Goal: Task Accomplishment & Management: Manage account settings

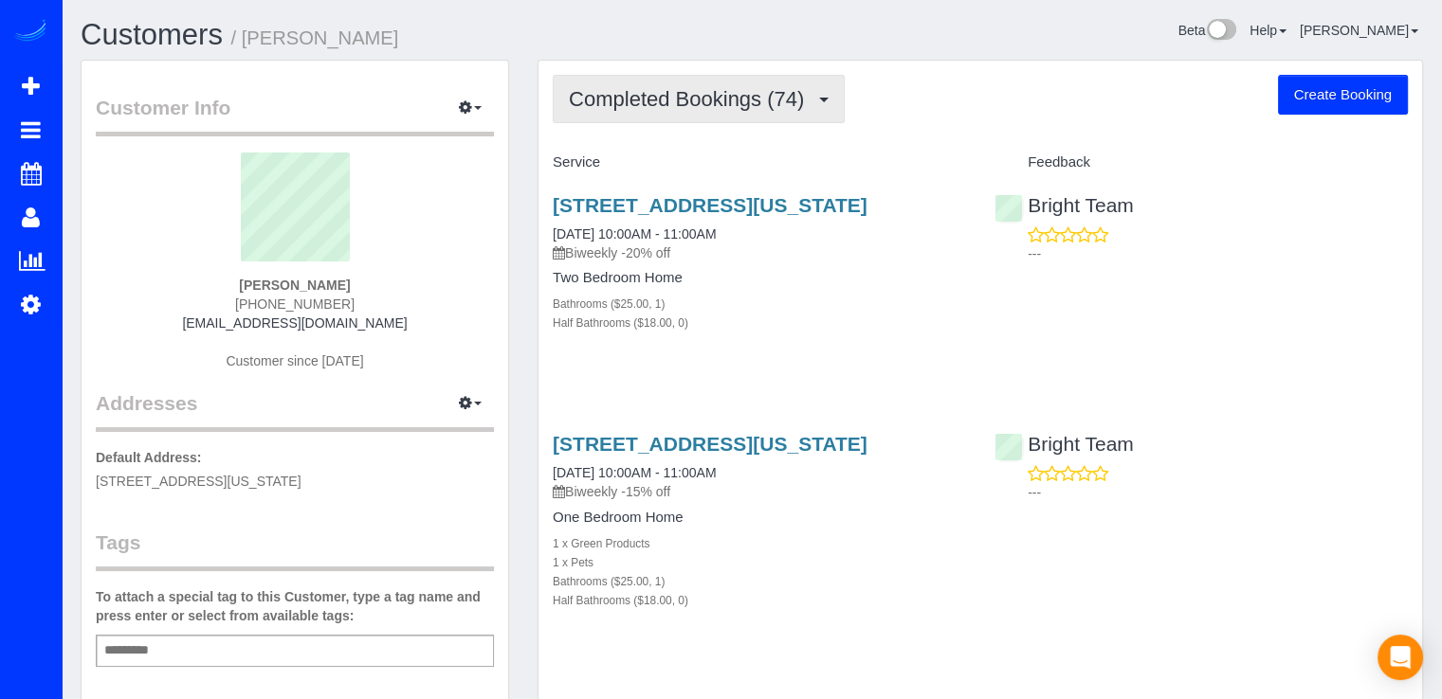
click at [738, 91] on span "Completed Bookings (74)" at bounding box center [691, 99] width 245 height 24
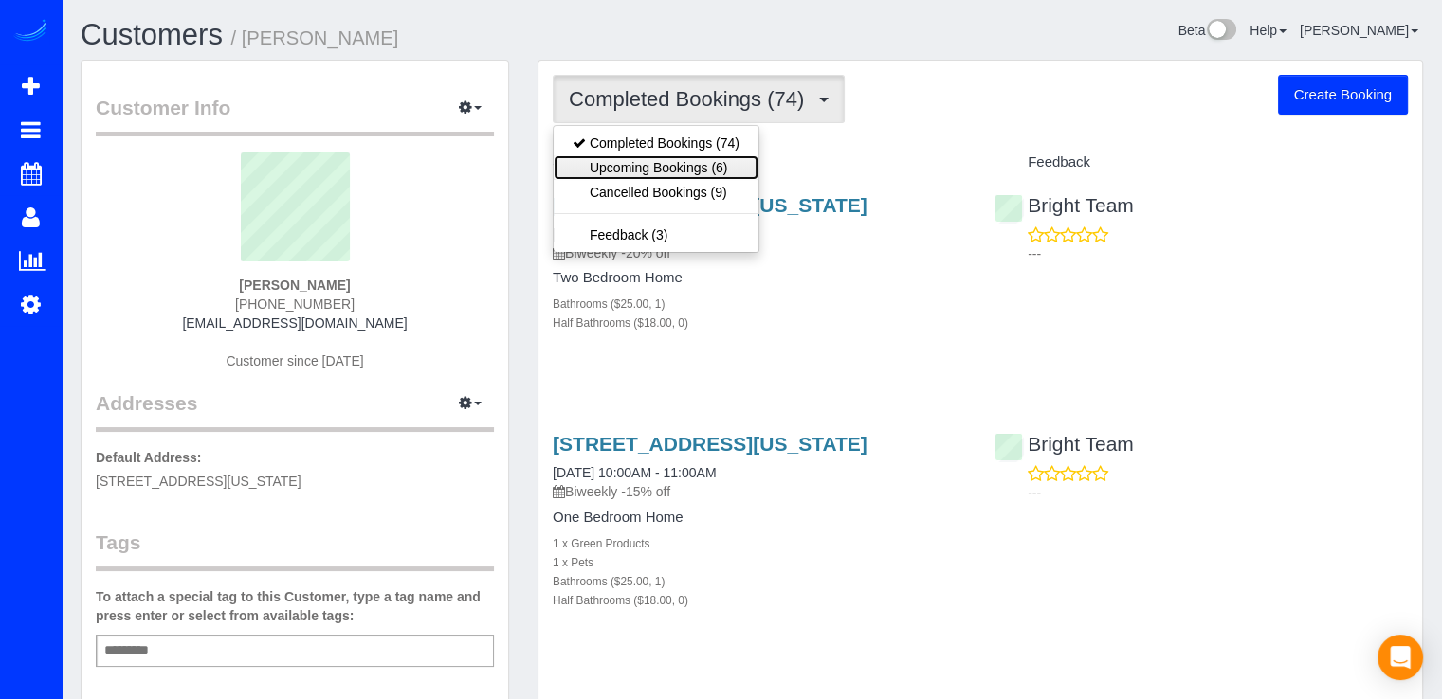
click at [731, 165] on link "Upcoming Bookings (6)" at bounding box center [656, 167] width 205 height 25
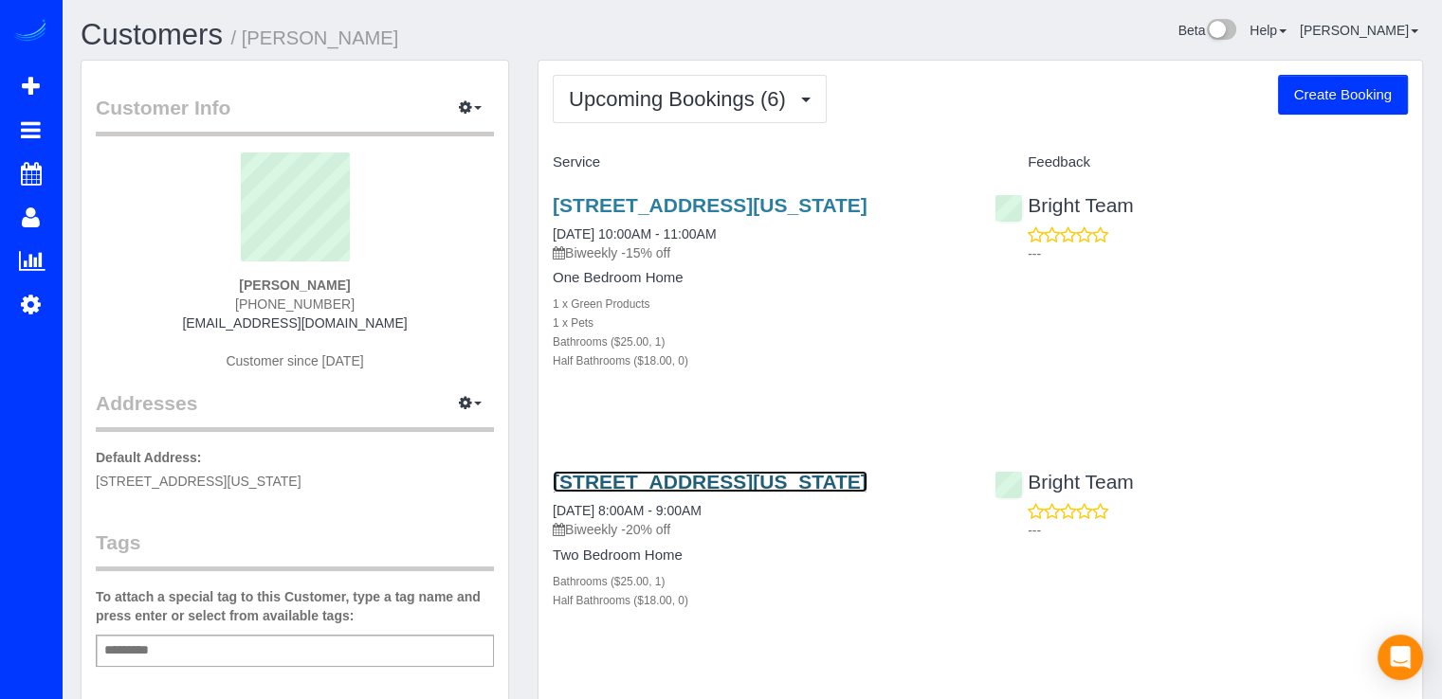
click at [610, 485] on link "[STREET_ADDRESS][US_STATE]" at bounding box center [710, 482] width 315 height 22
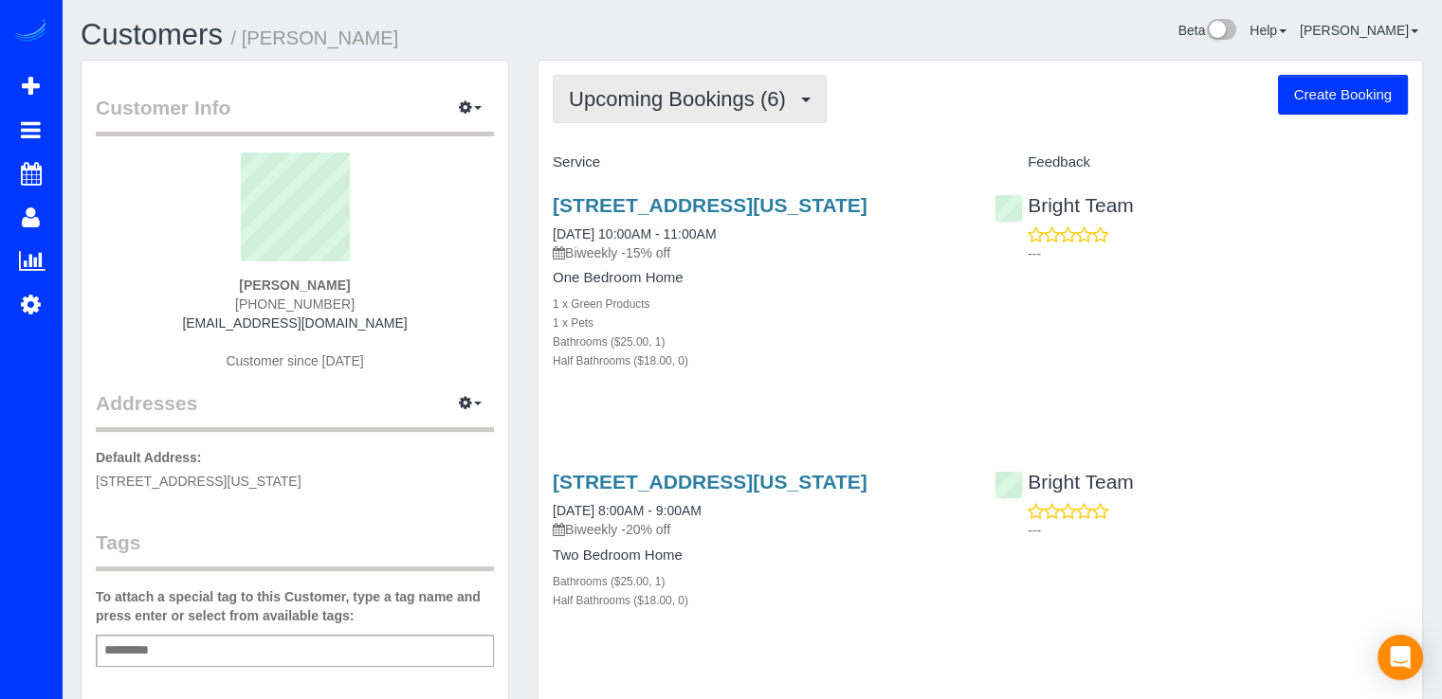
click at [600, 87] on span "Upcoming Bookings (6)" at bounding box center [682, 99] width 227 height 24
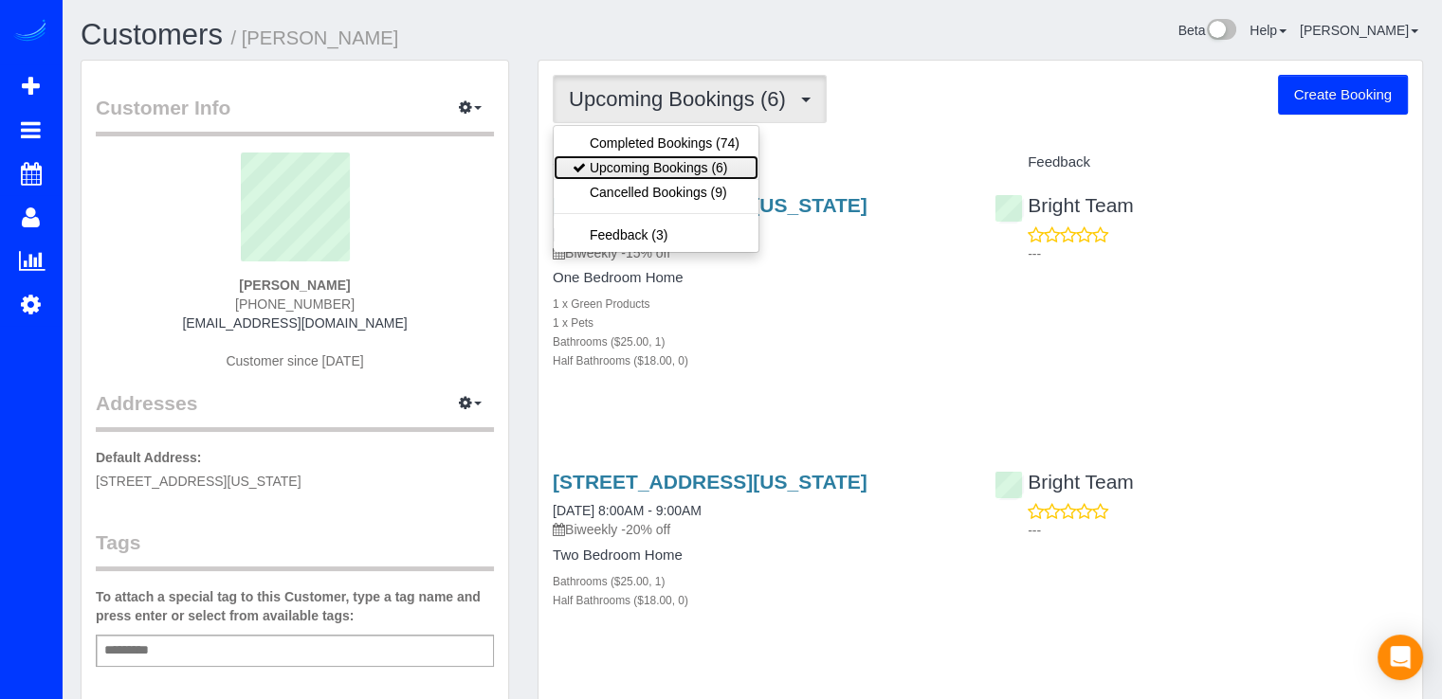
click at [641, 170] on link "Upcoming Bookings (6)" at bounding box center [656, 167] width 205 height 25
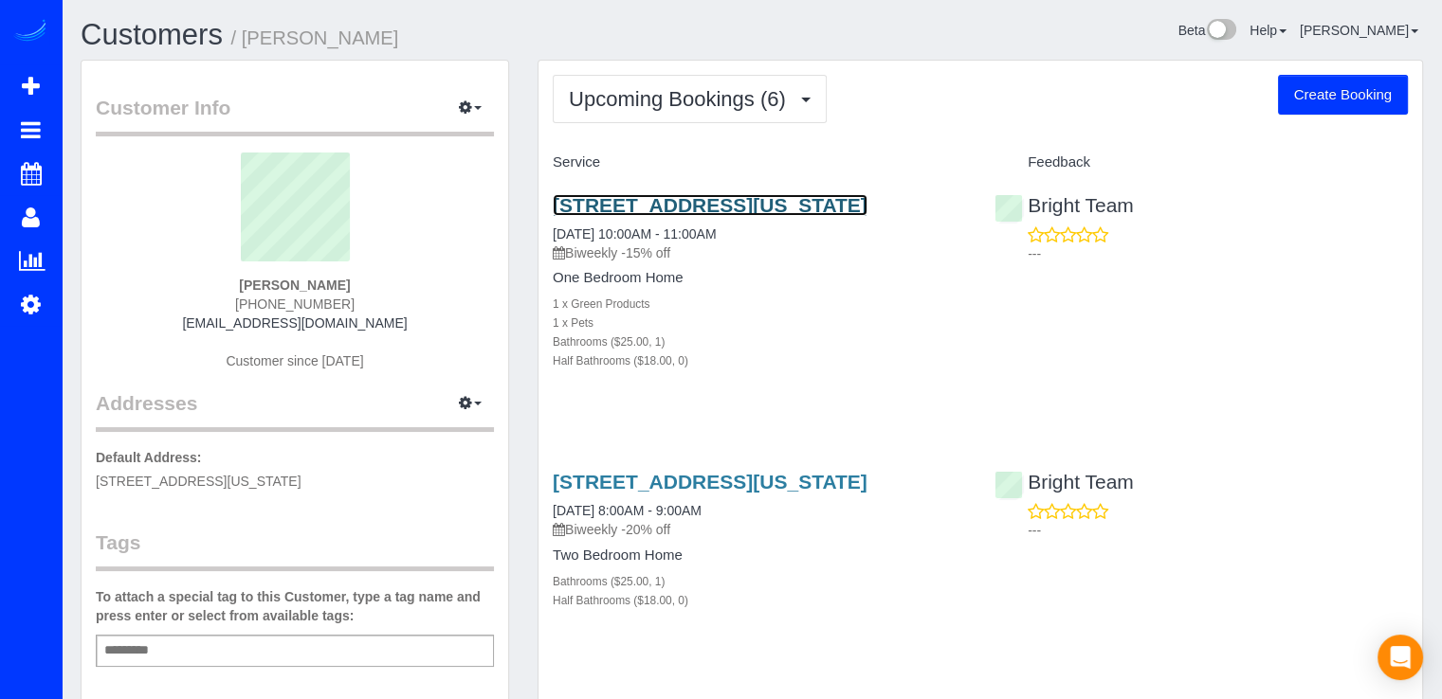
click at [676, 207] on link "315 G St Ne #103, Washington, DC 20002" at bounding box center [710, 205] width 315 height 22
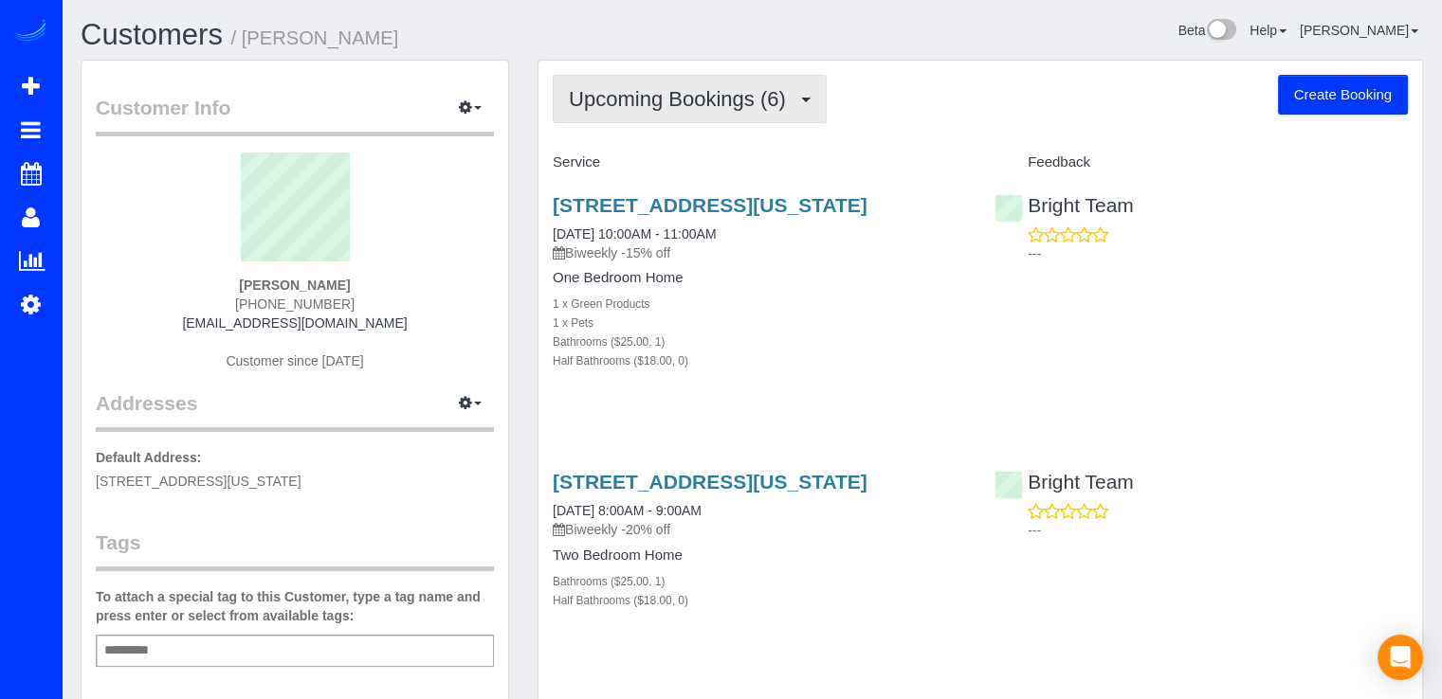
click at [739, 118] on button "Upcoming Bookings (6)" at bounding box center [690, 99] width 274 height 48
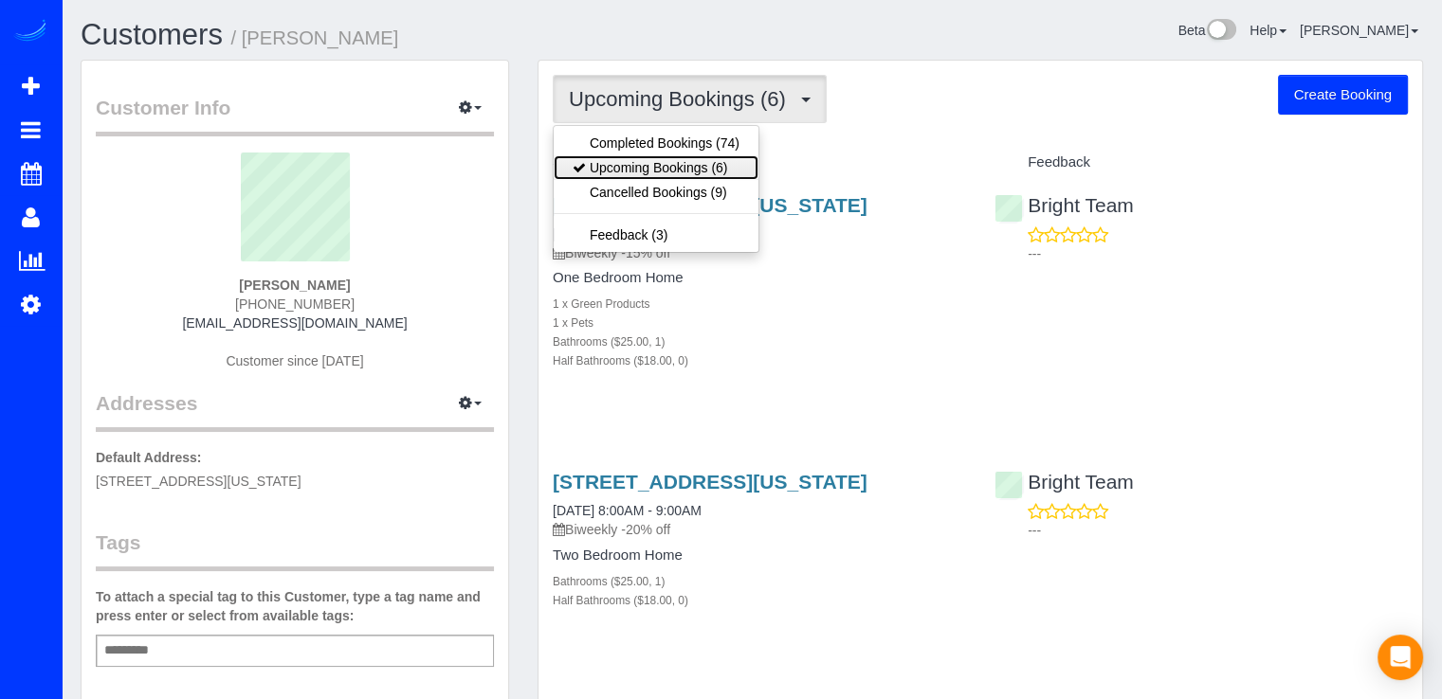
click at [708, 159] on link "Upcoming Bookings (6)" at bounding box center [656, 167] width 205 height 25
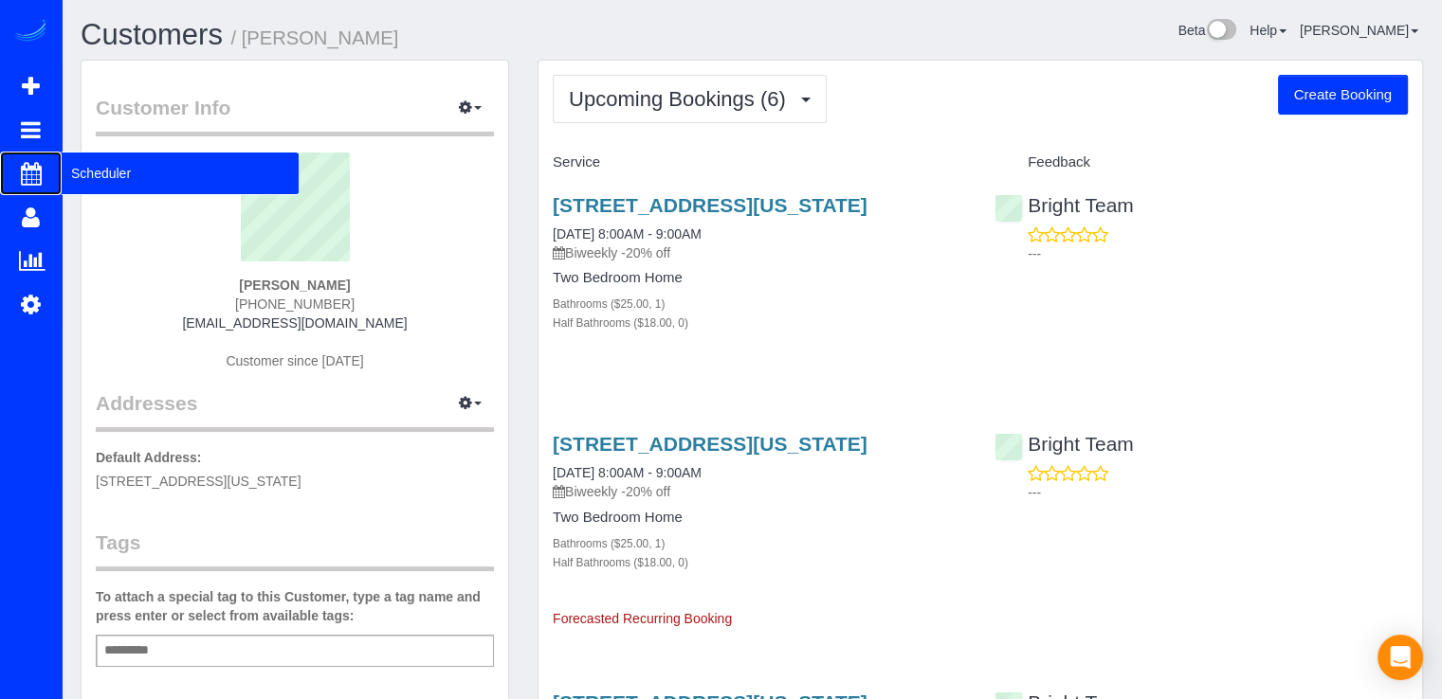
click at [87, 181] on span "Scheduler" at bounding box center [180, 174] width 237 height 44
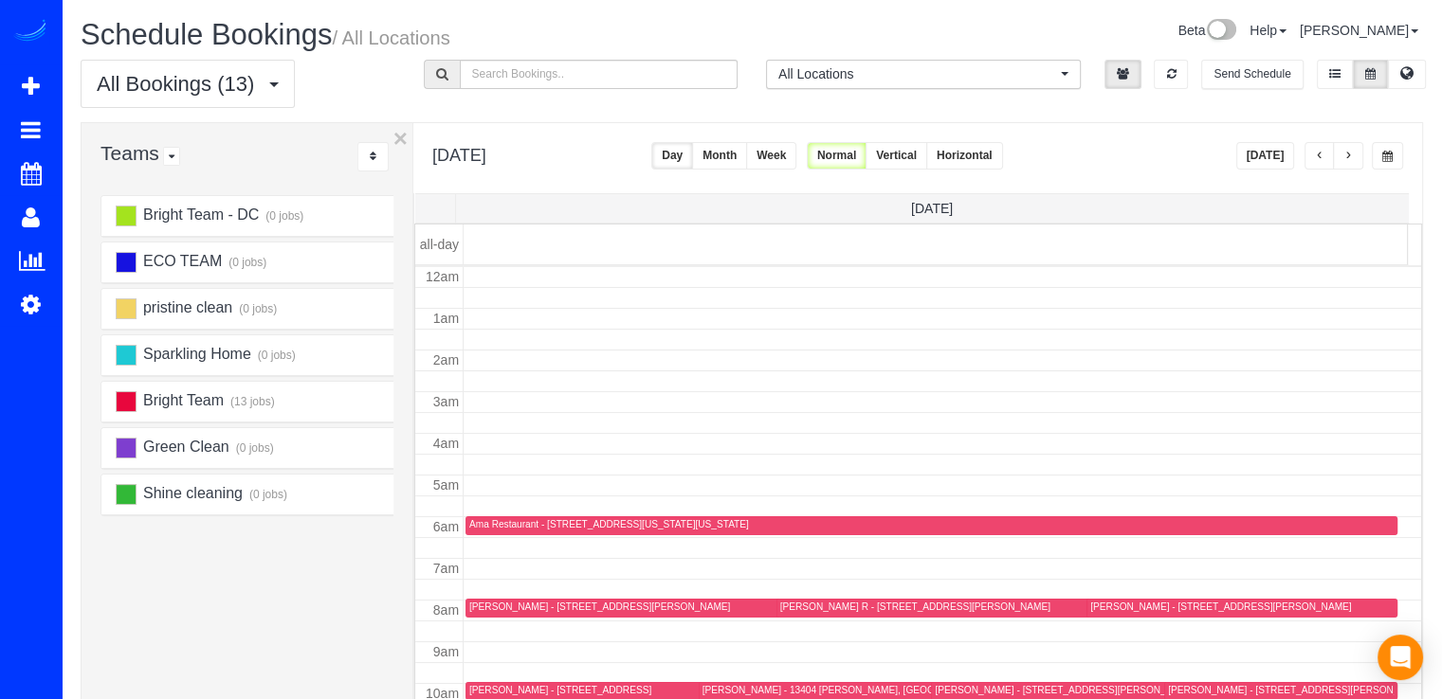
scroll to position [249, 0]
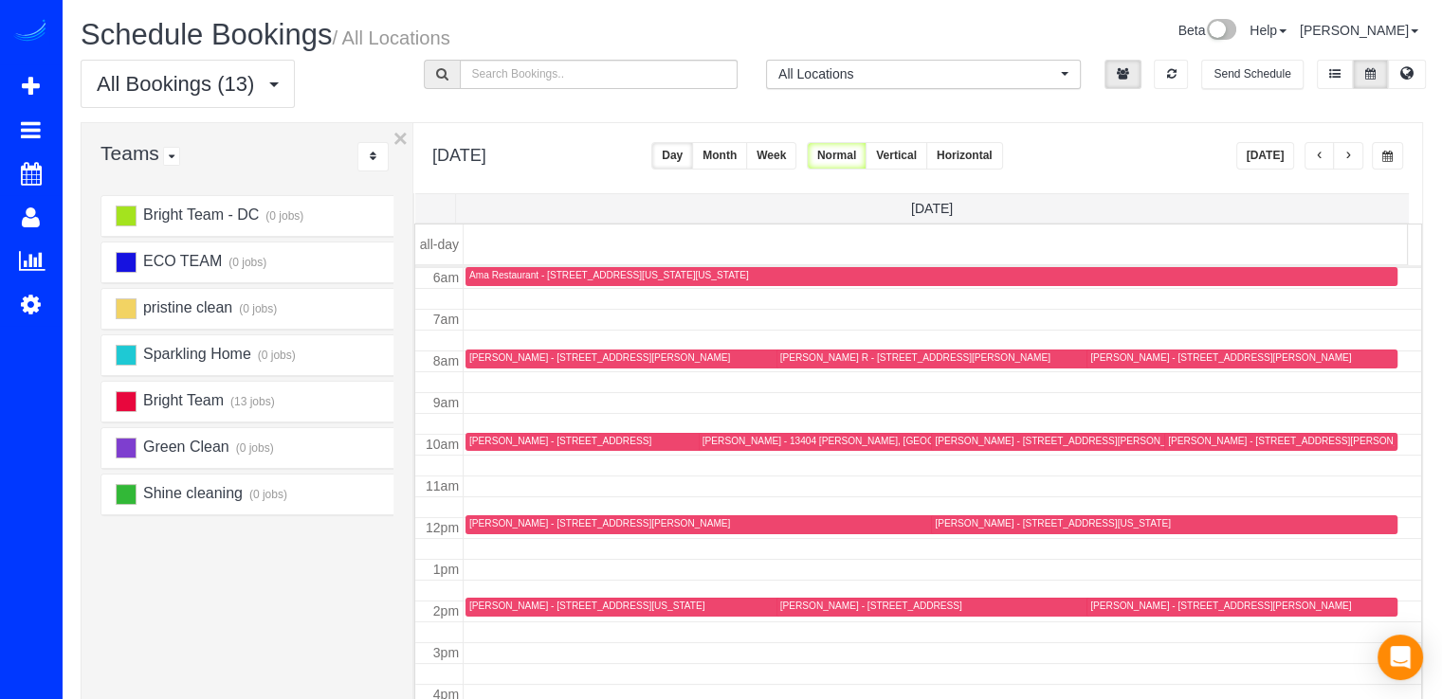
click at [1274, 161] on button "Today" at bounding box center [1265, 155] width 59 height 27
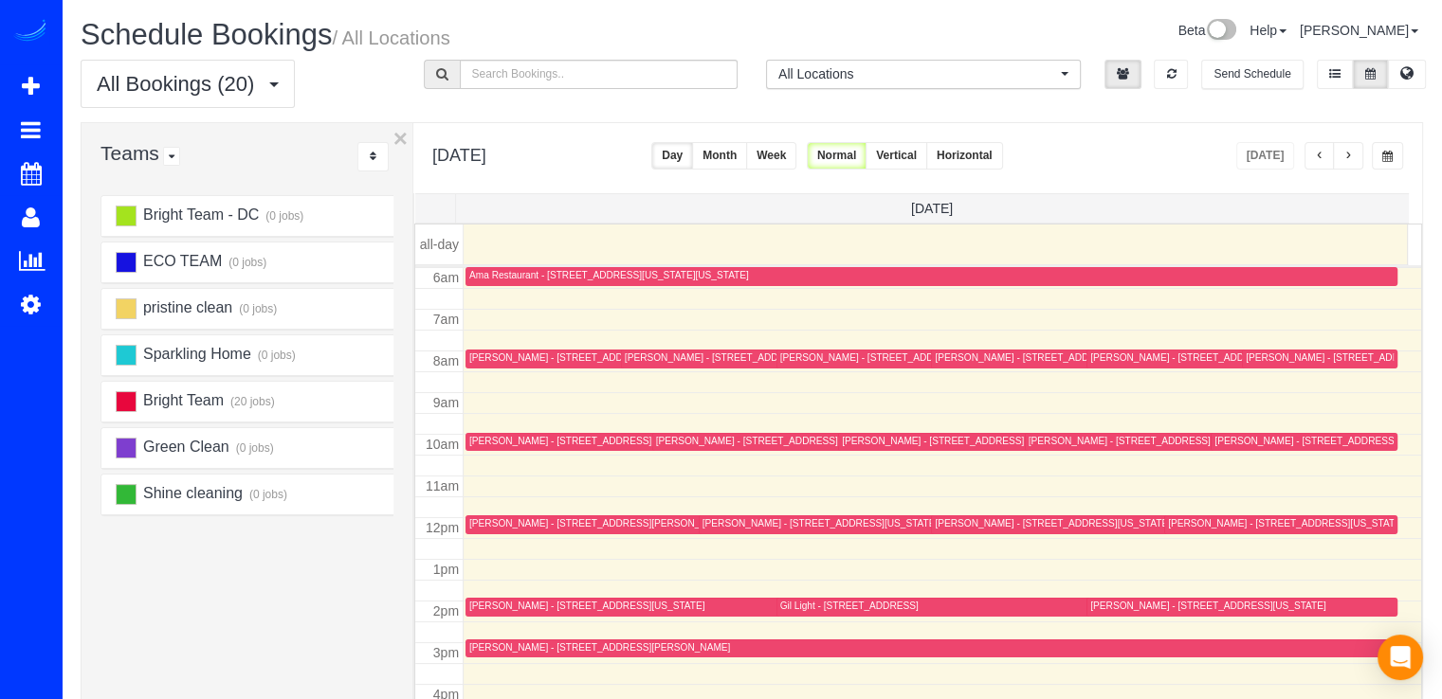
click at [481, 520] on div "Jon Gold - 1503 Swann St. Nw, Unit A, Washington, DC 20009" at bounding box center [626, 523] width 315 height 12
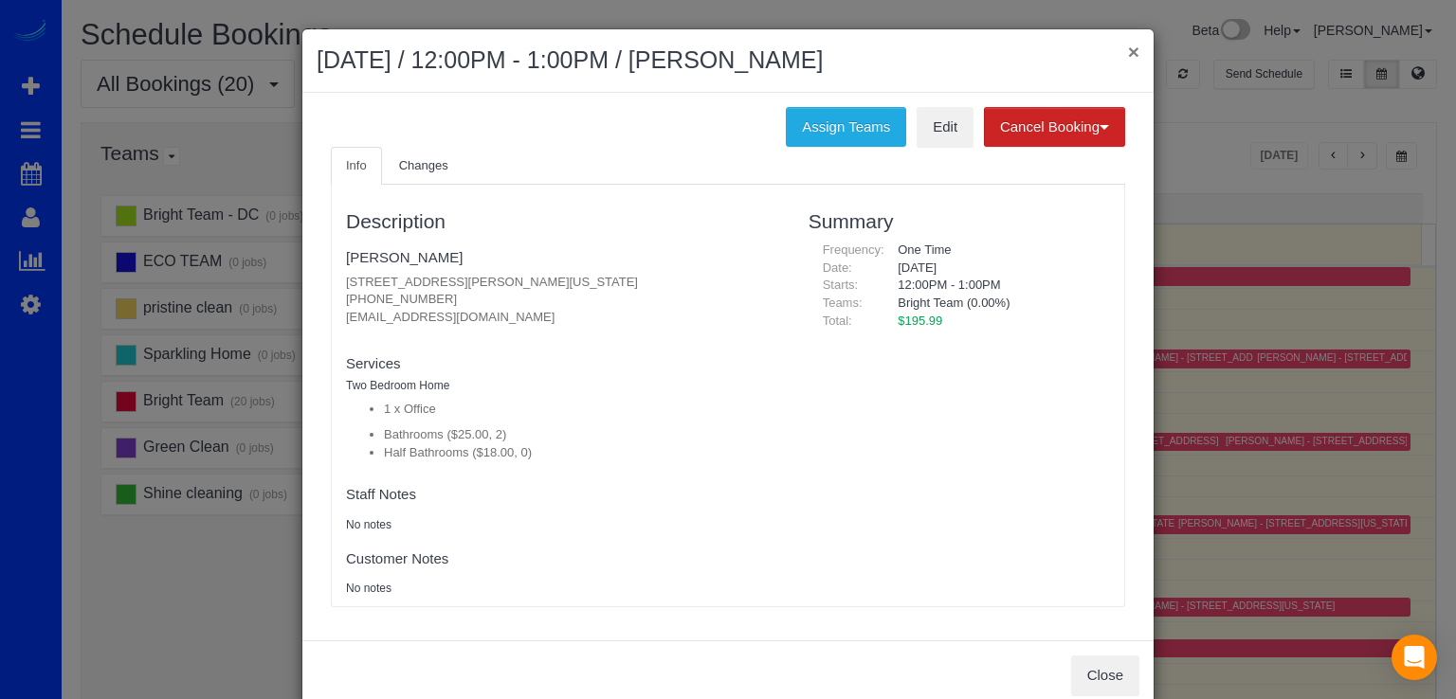
click at [1130, 46] on button "×" at bounding box center [1133, 52] width 11 height 20
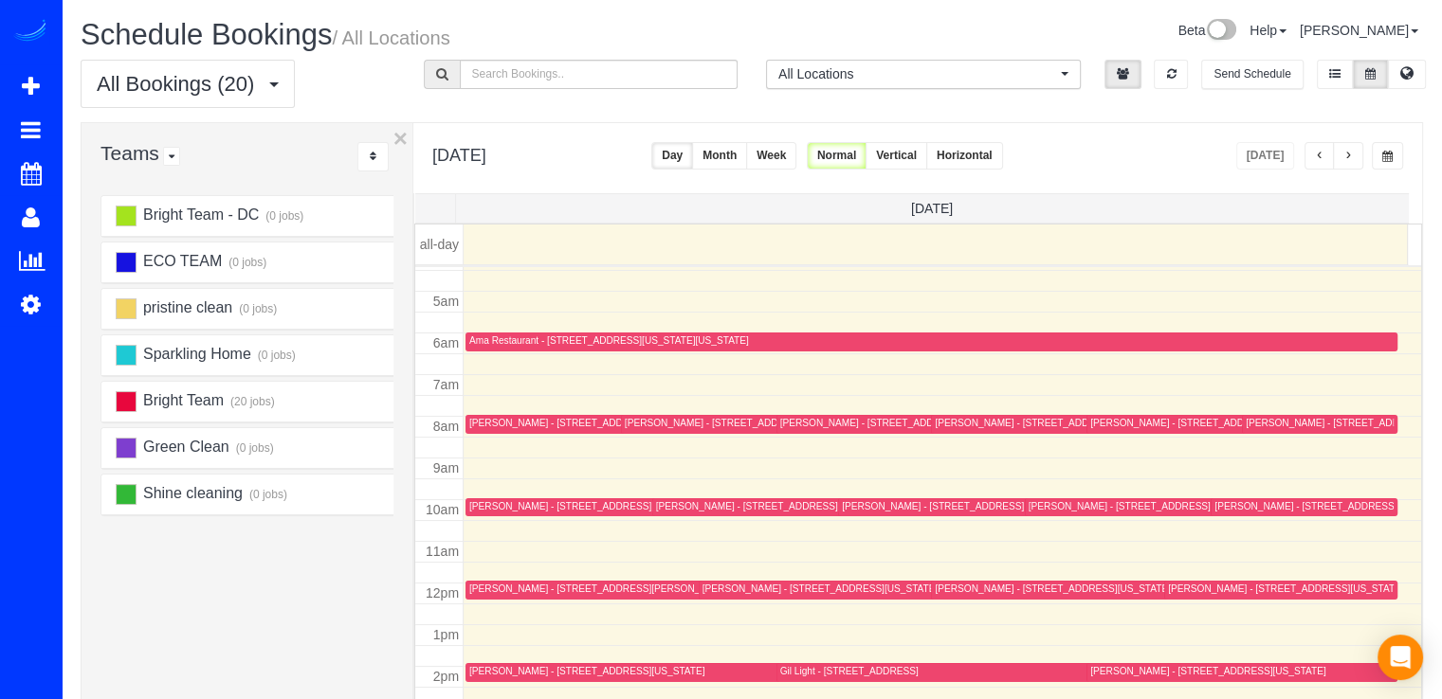
scroll to position [154, 0]
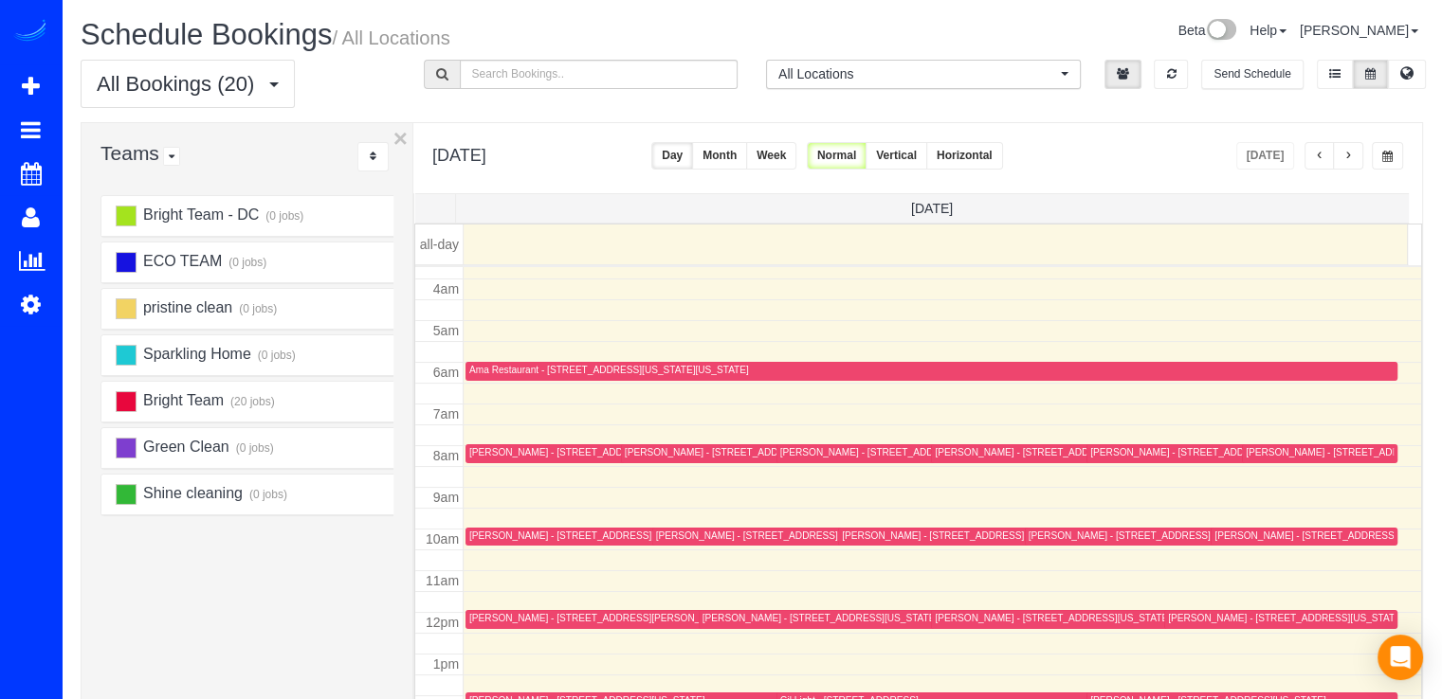
click at [796, 458] on div "Jeff Smith - 15812 Thistlebridge Dr, Rockville, MD 20853" at bounding box center [922, 453] width 284 height 14
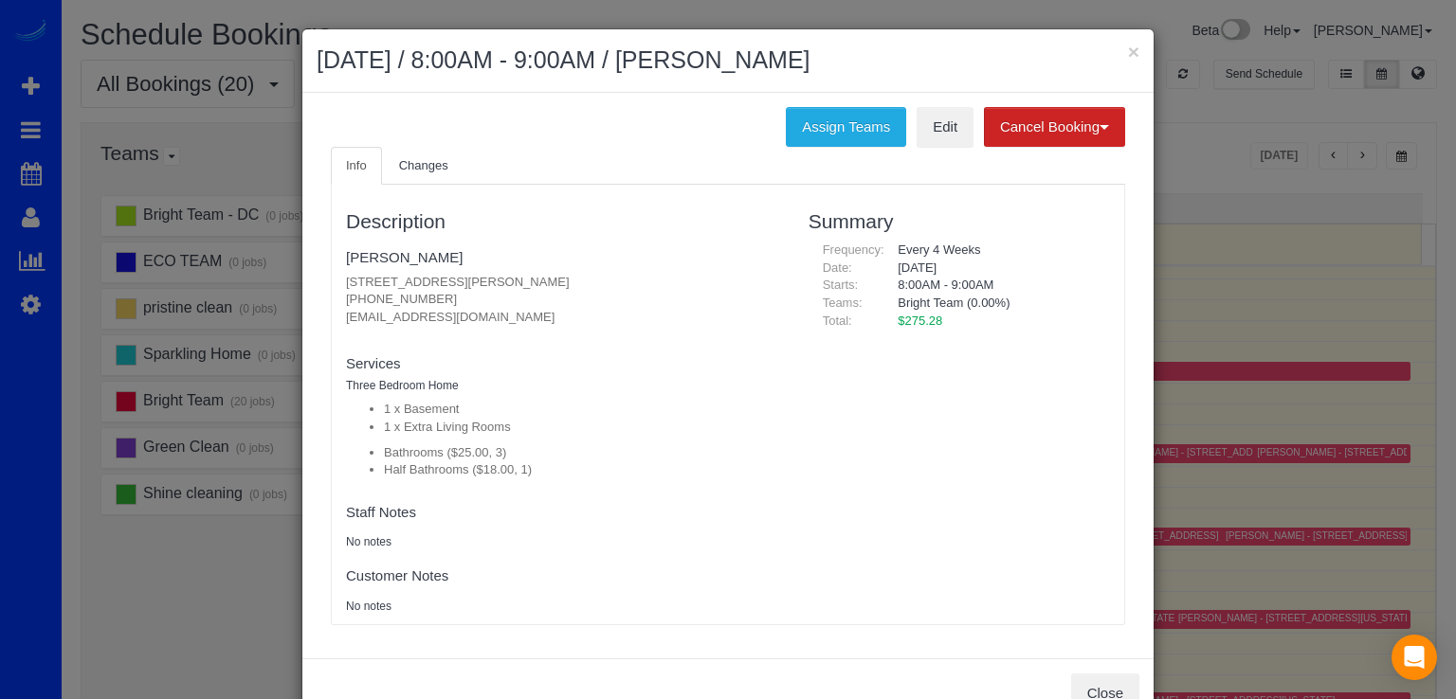
drag, startPoint x: 335, startPoint y: 323, endPoint x: 465, endPoint y: 318, distance: 130.9
click at [465, 318] on div "Description Jeff Smith 15812 Thistlebridge Dr, Rockville, MD 20853 (240) 447-70…" at bounding box center [563, 404] width 463 height 421
copy p "jbrightfin@gmail.com"
click at [950, 127] on link "Edit" at bounding box center [945, 127] width 57 height 40
click at [1130, 50] on button "×" at bounding box center [1133, 52] width 11 height 20
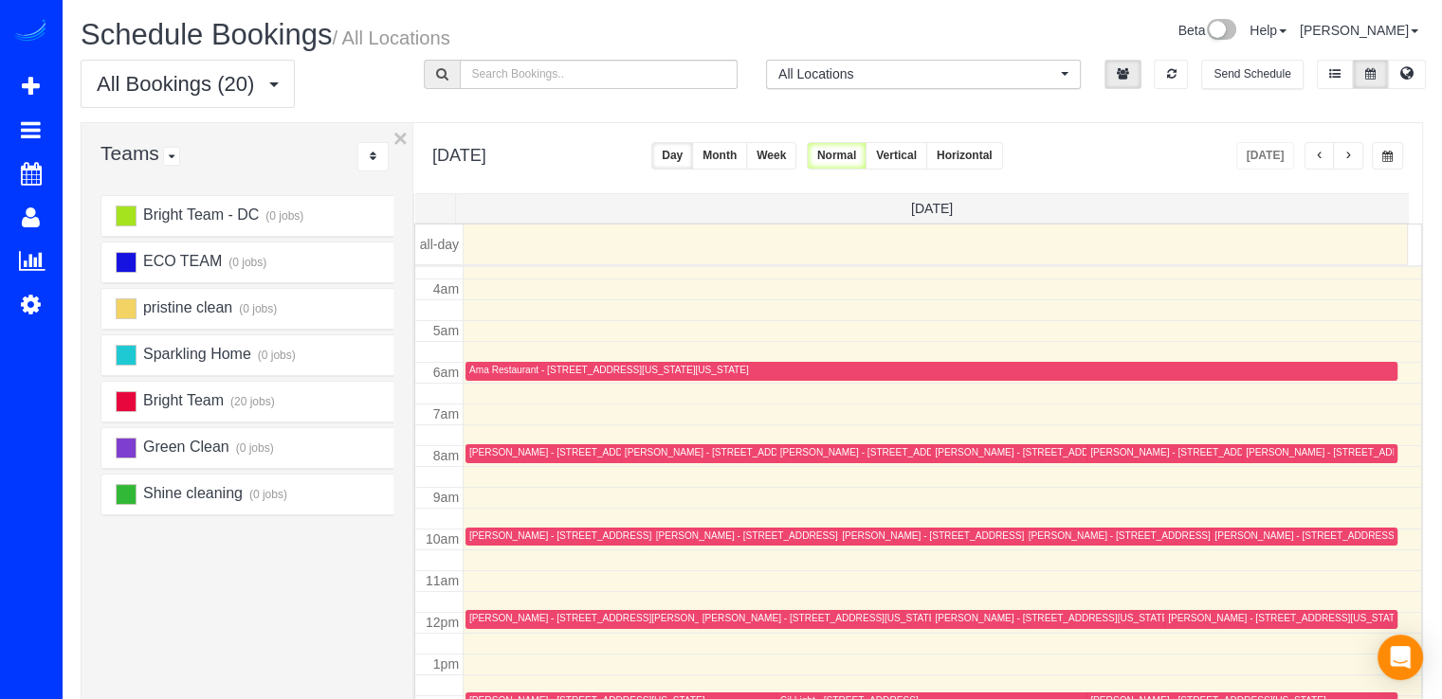
click at [1338, 156] on button "button" at bounding box center [1348, 155] width 30 height 27
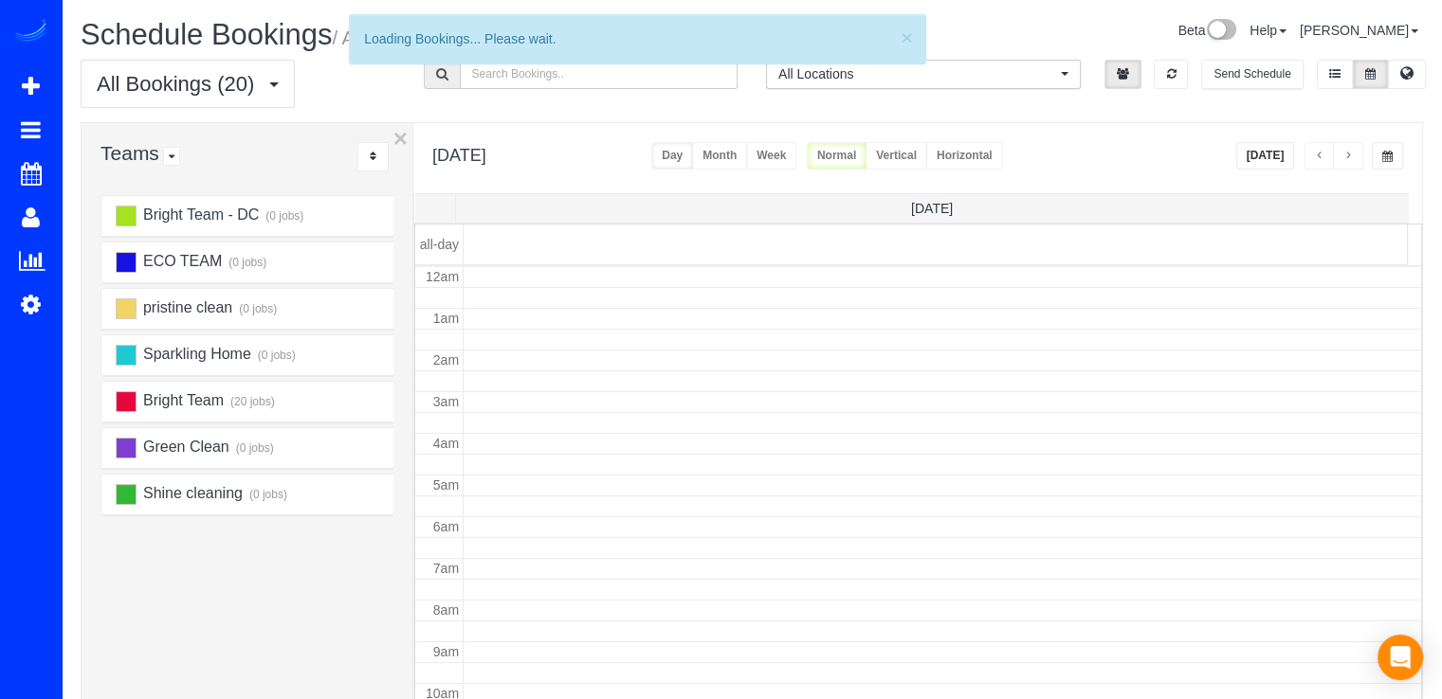
scroll to position [249, 0]
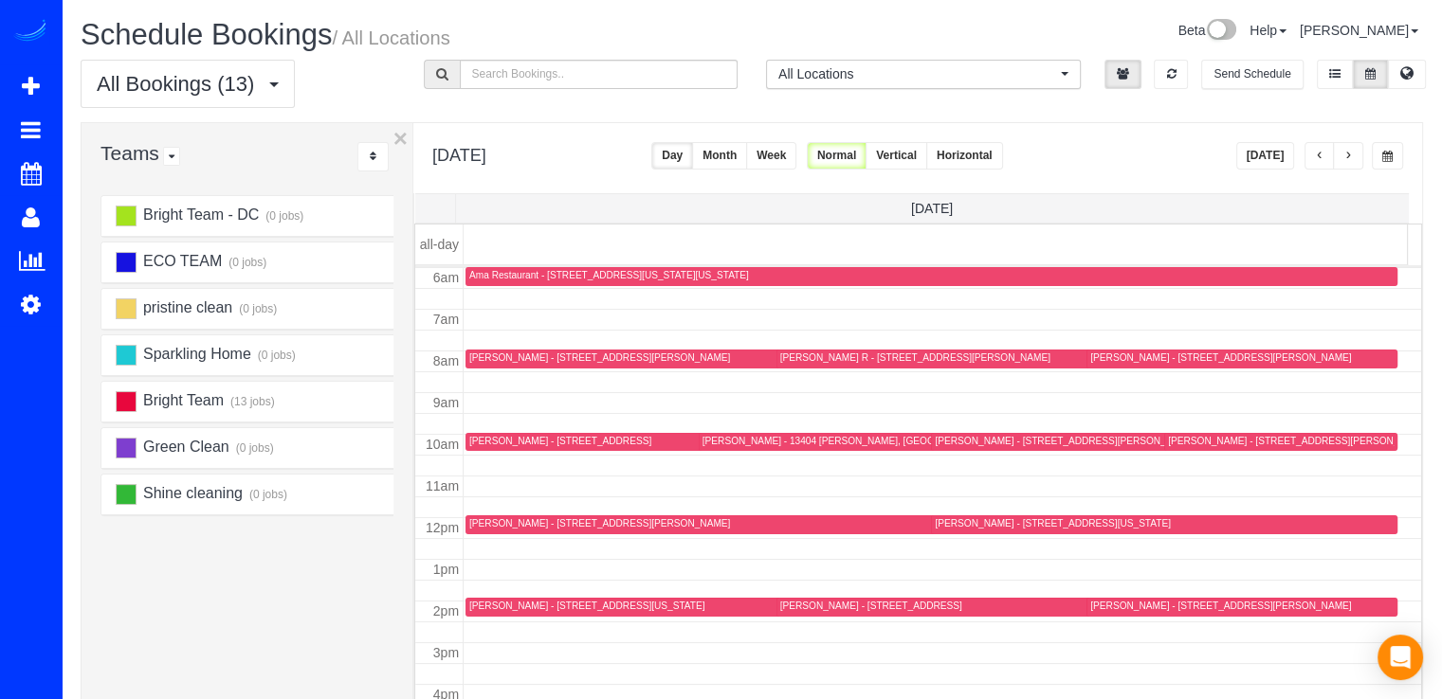
click at [1348, 159] on span "button" at bounding box center [1347, 156] width 9 height 11
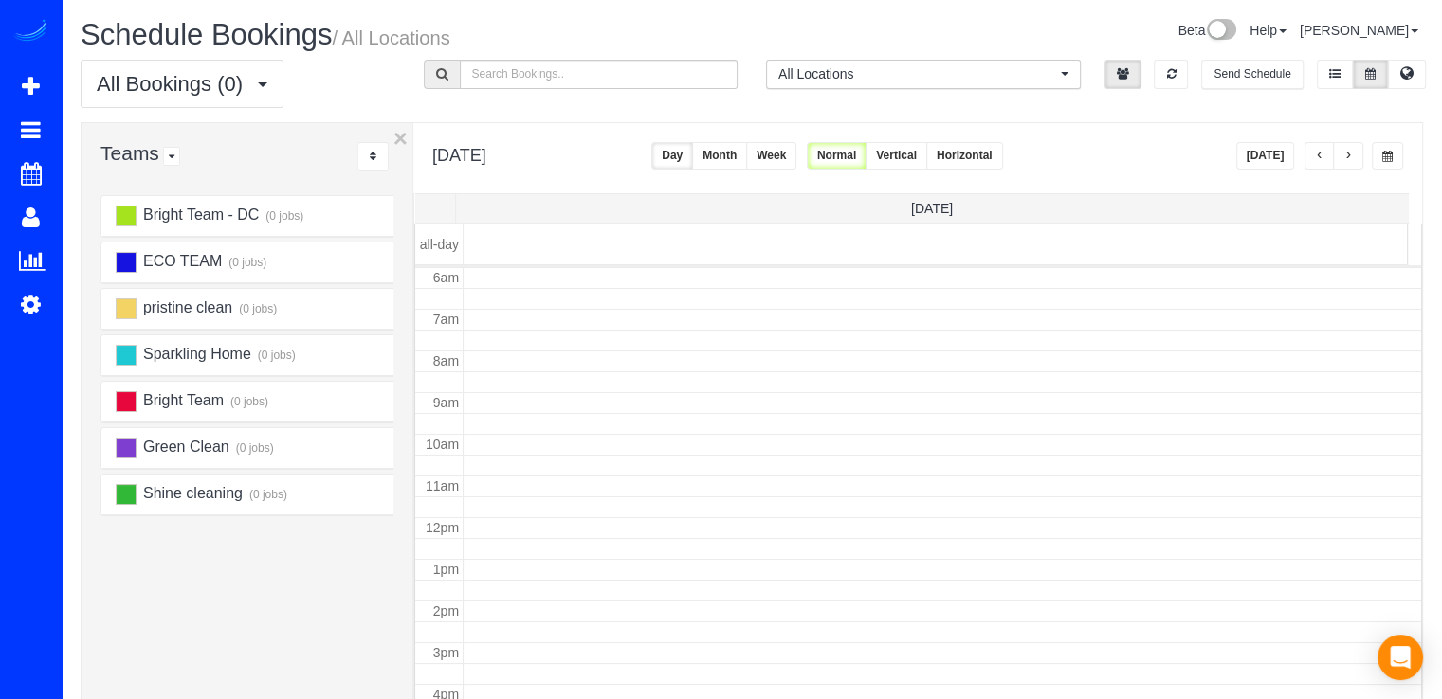
click at [1352, 162] on button "button" at bounding box center [1348, 155] width 30 height 27
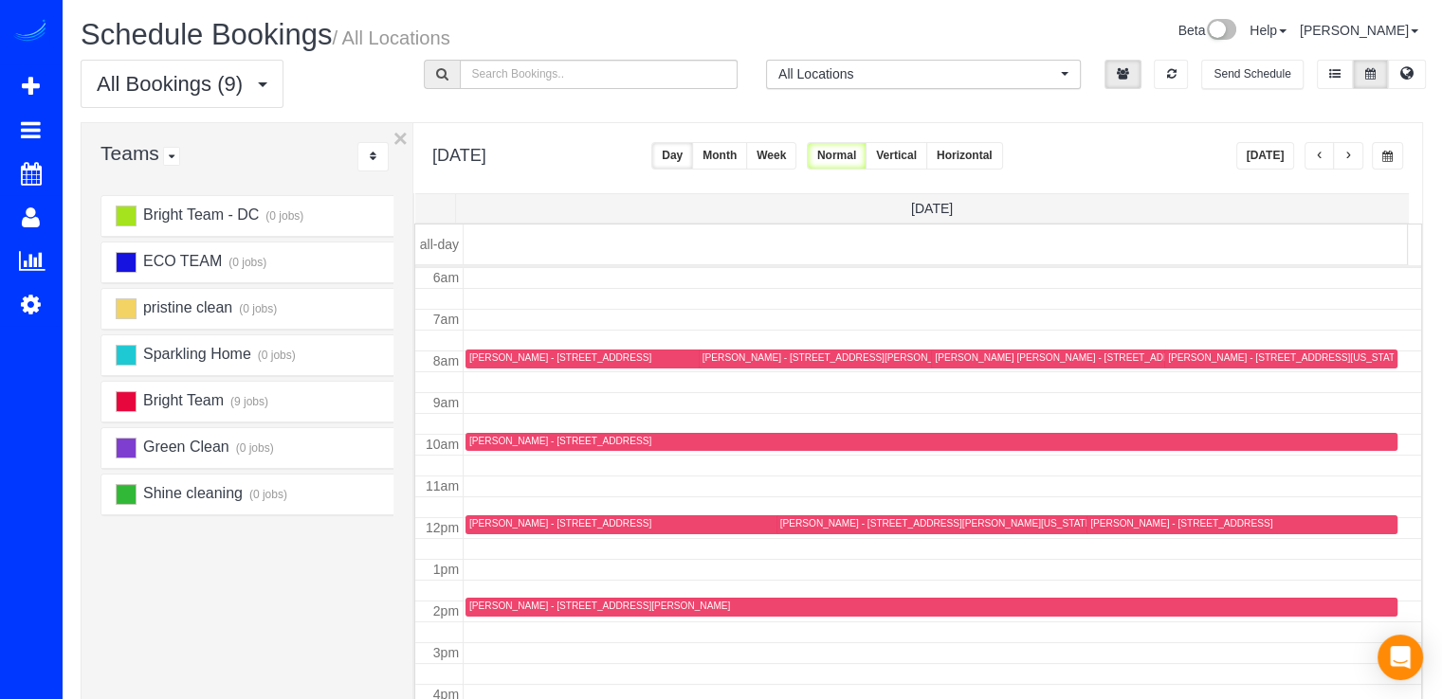
click at [1189, 355] on div "Pat Cunningham - 2916 Chesapeake St Nw, Washington, DC 20008" at bounding box center [1285, 358] width 235 height 12
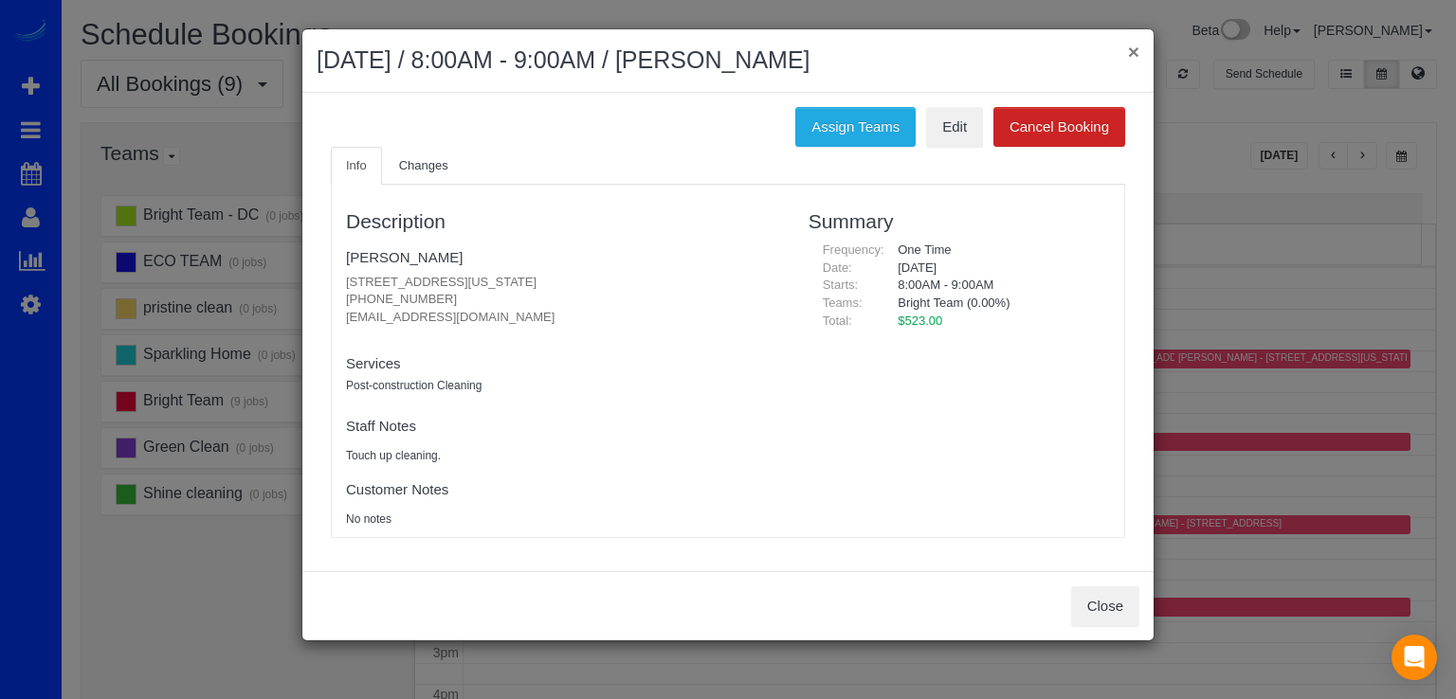
click at [1132, 50] on button "×" at bounding box center [1133, 52] width 11 height 20
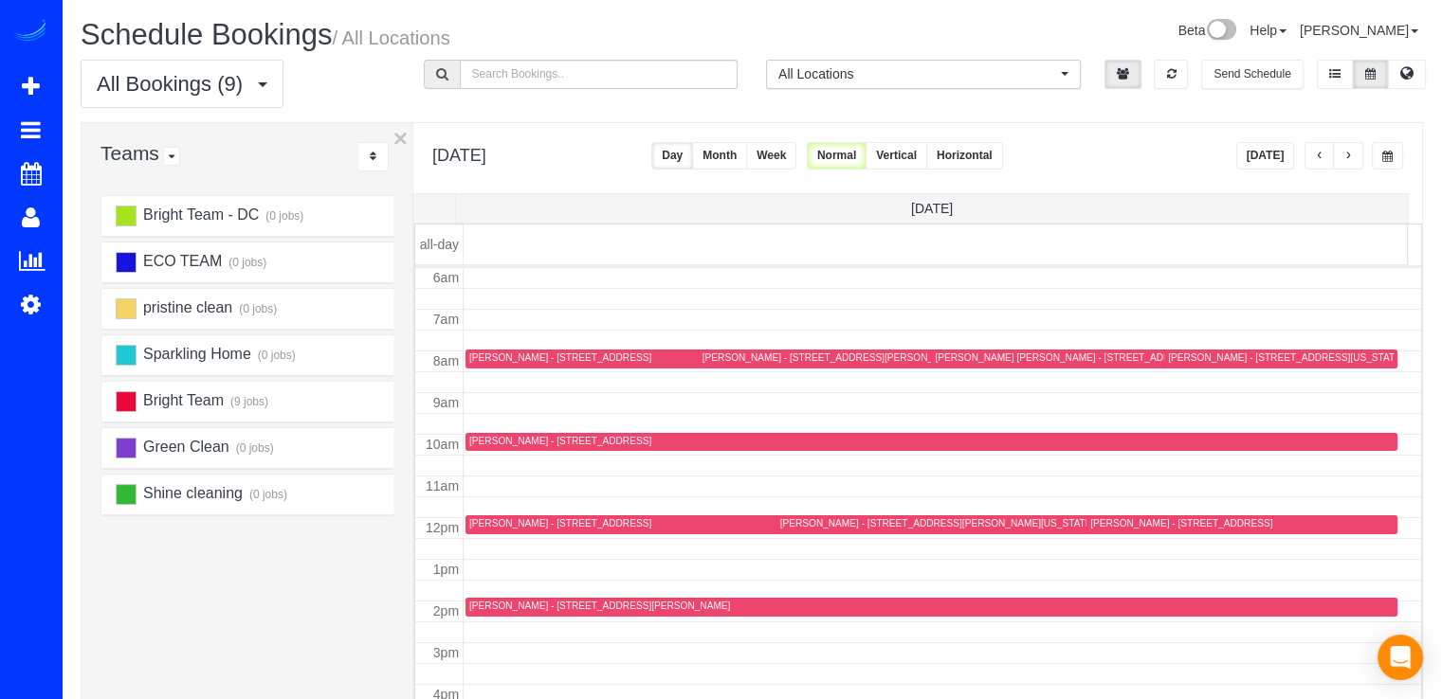
click at [1276, 164] on button "Today" at bounding box center [1265, 155] width 59 height 27
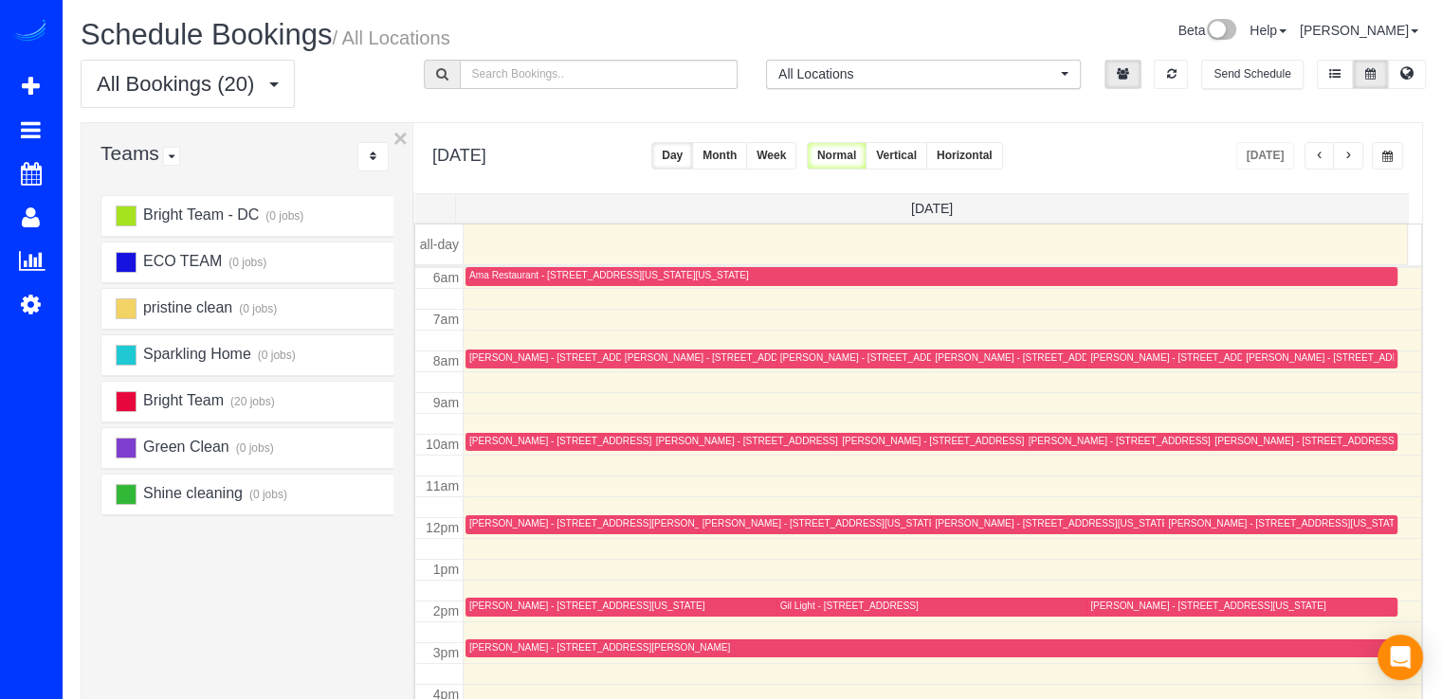
click at [1035, 438] on div "Christina Puppi - 2445 N Sycamore Street, Arlington, VA 22207" at bounding box center [1119, 441] width 182 height 12
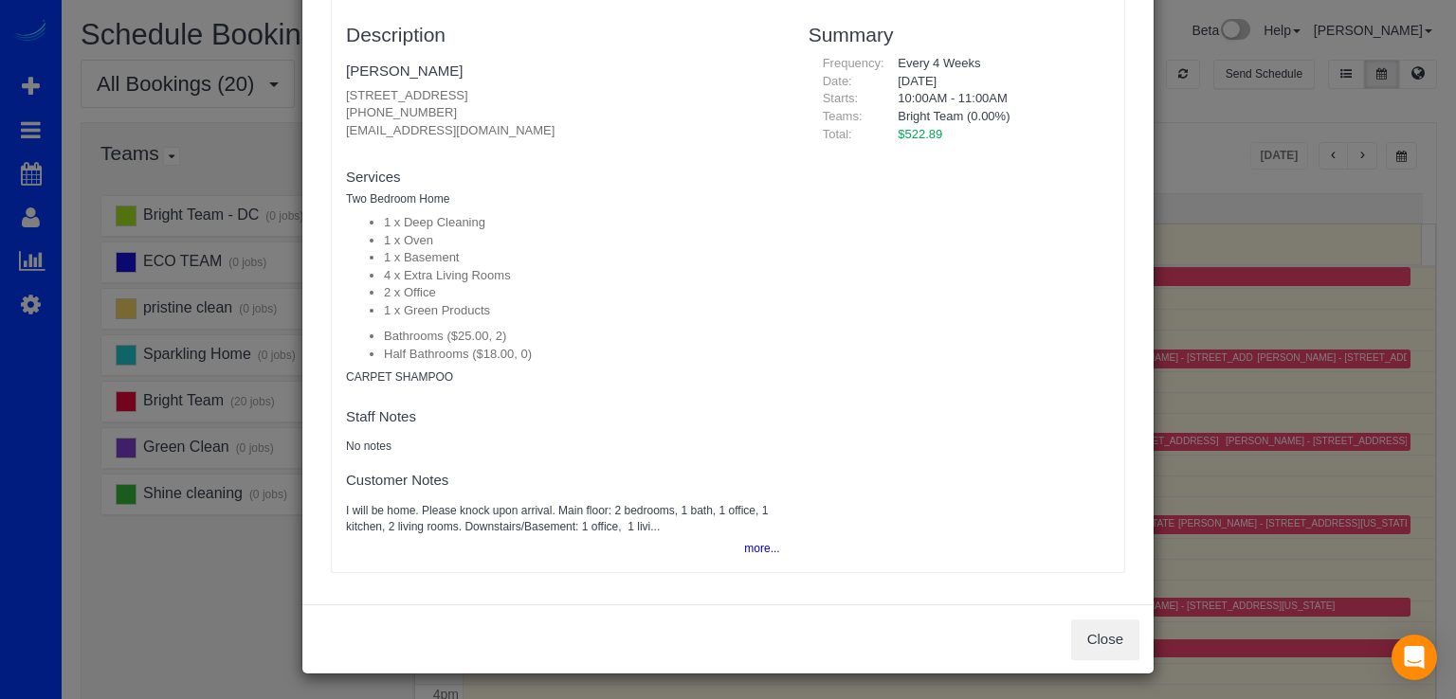
scroll to position [154, 0]
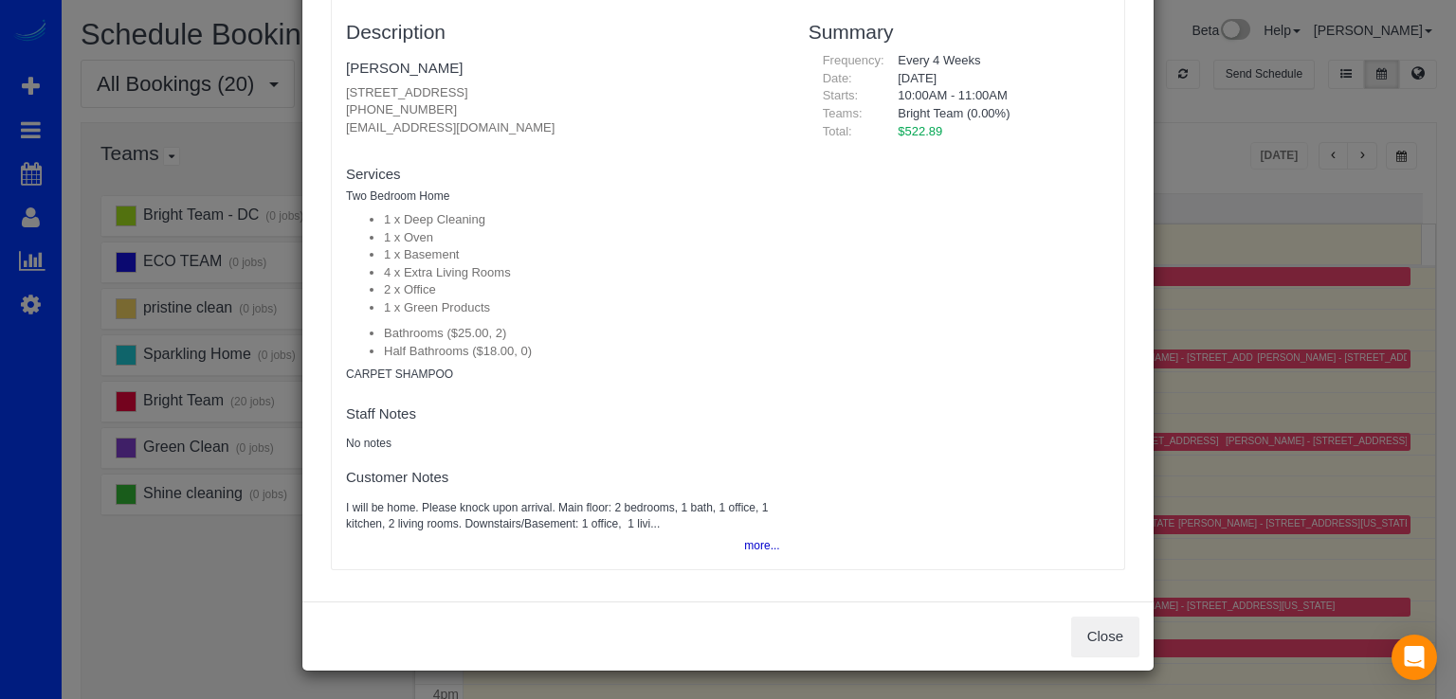
drag, startPoint x: 326, startPoint y: 89, endPoint x: 623, endPoint y: 77, distance: 296.9
click at [623, 77] on div "Description Christina Puppi 2445 N Sycamore Street, Arlington, VA 22207 (401) 7…" at bounding box center [563, 282] width 463 height 555
copy p "[STREET_ADDRESS]"
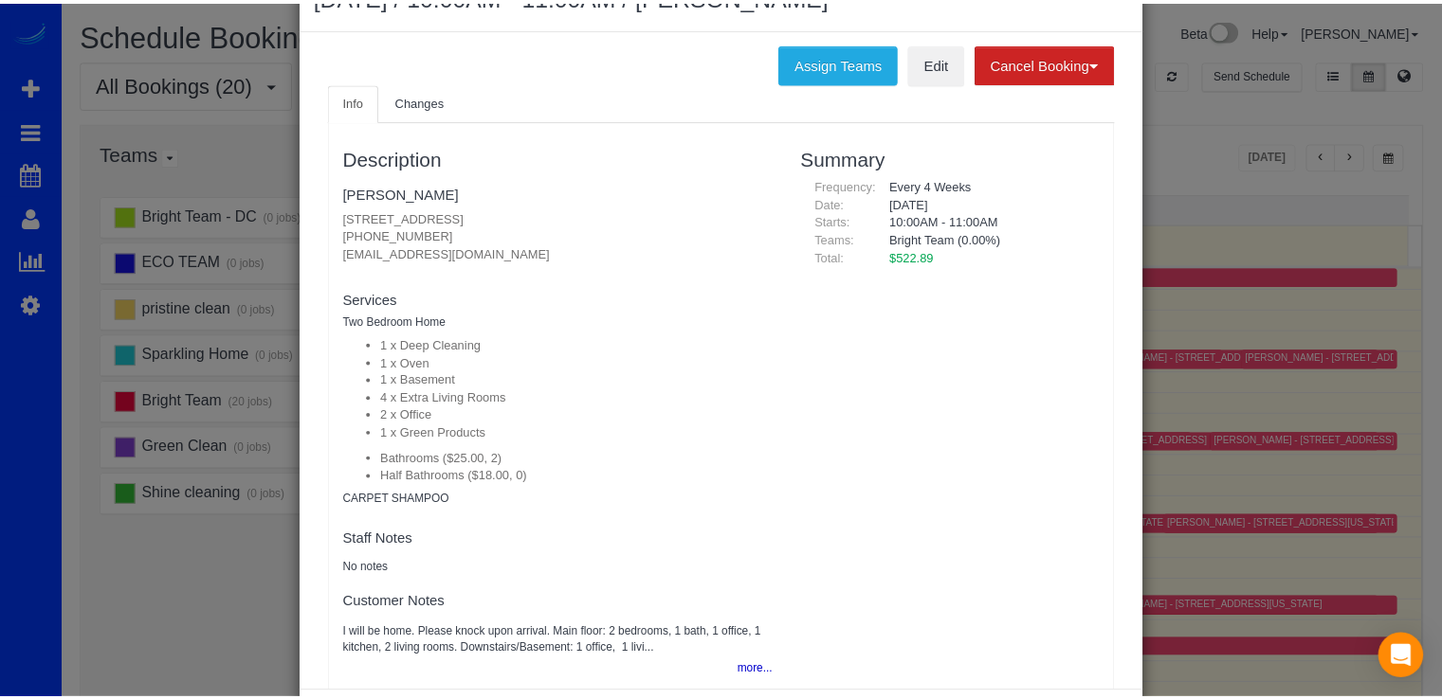
scroll to position [0, 0]
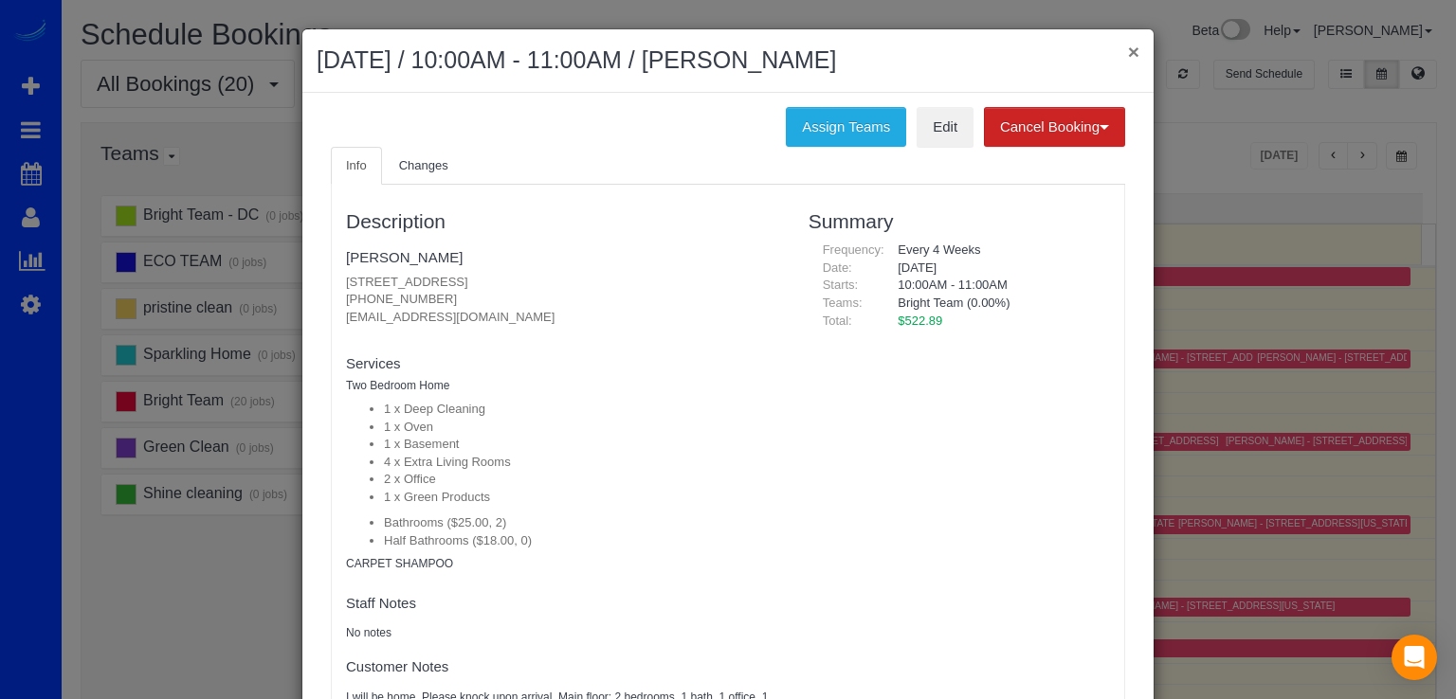
click at [1128, 56] on button "×" at bounding box center [1133, 52] width 11 height 20
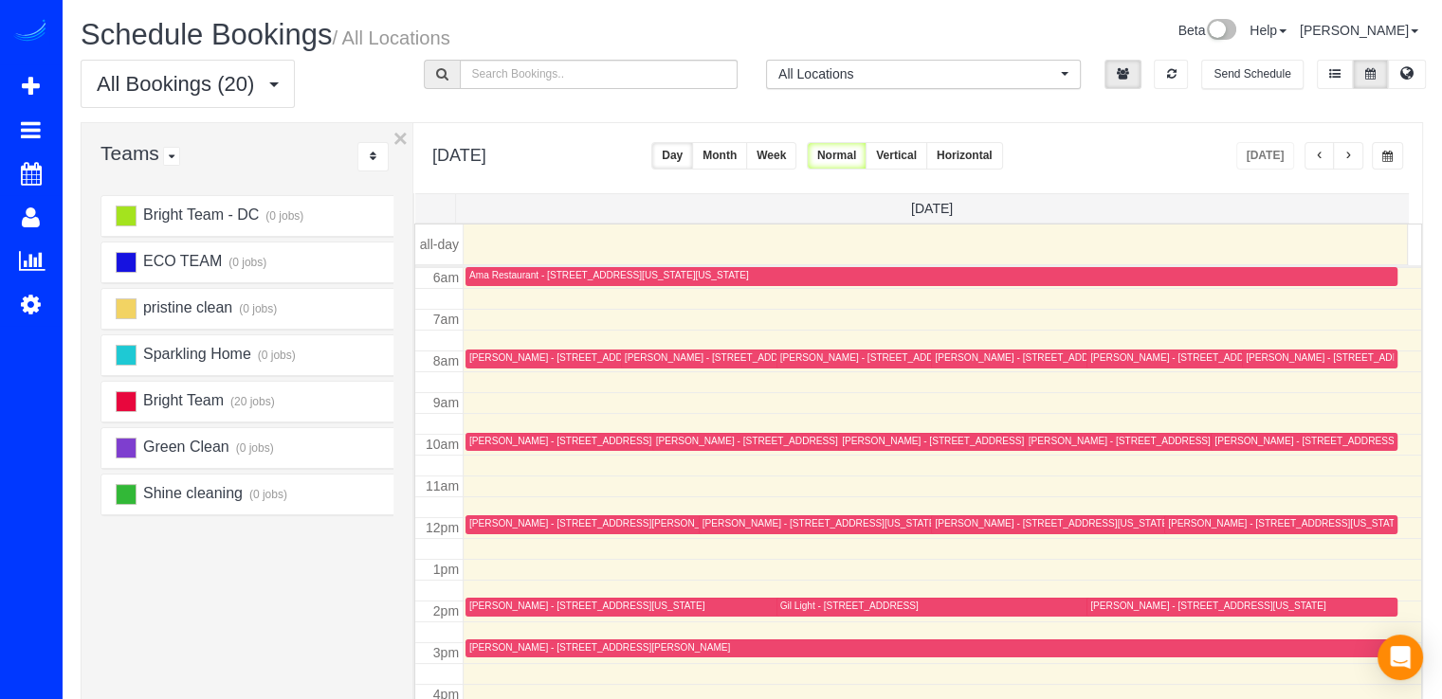
click at [1181, 518] on div "[PERSON_NAME] - [STREET_ADDRESS][US_STATE]" at bounding box center [1285, 523] width 235 height 12
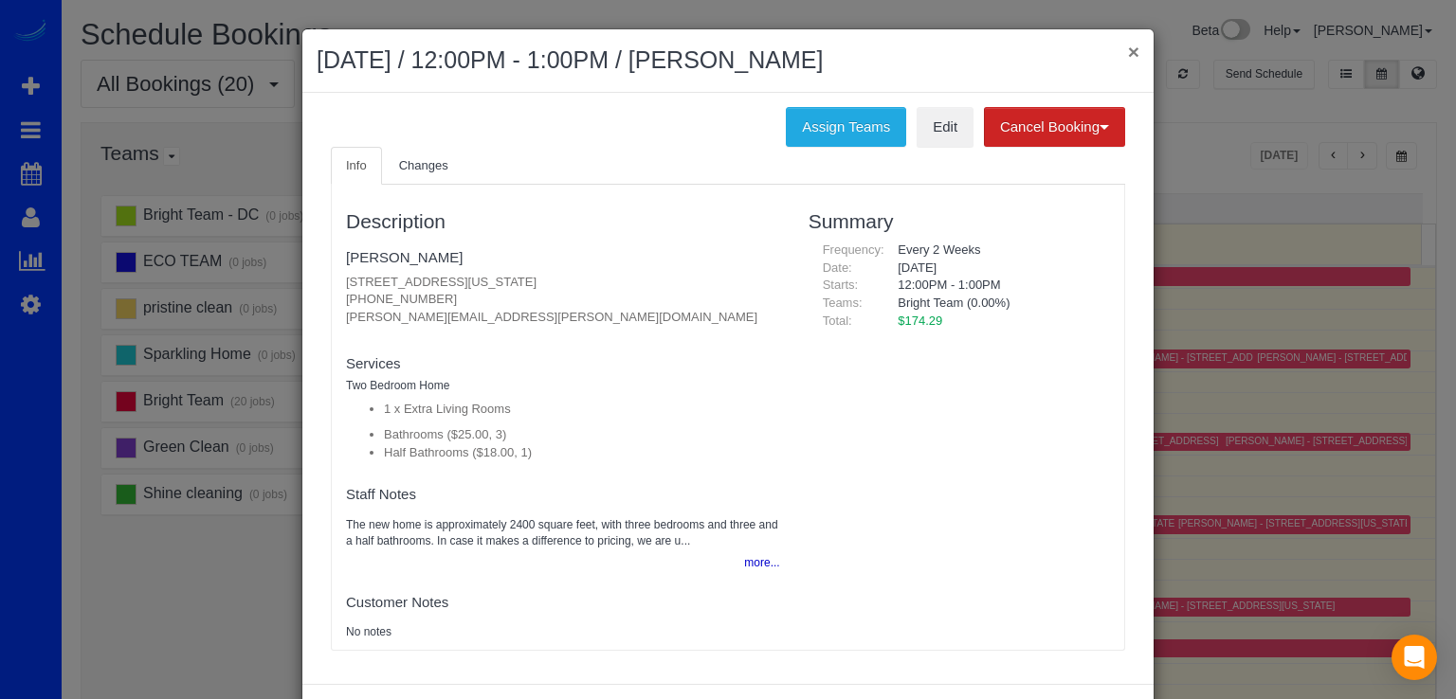
click at [1128, 46] on button "×" at bounding box center [1133, 52] width 11 height 20
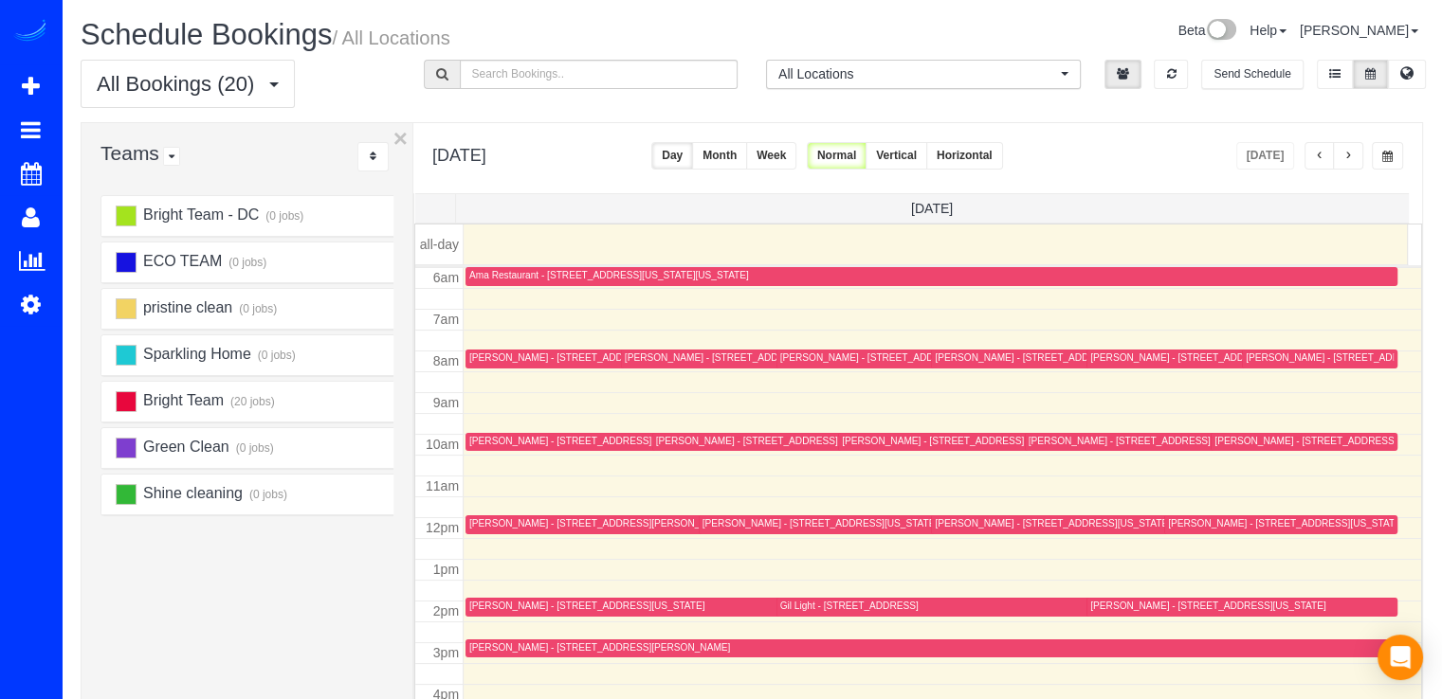
click at [1187, 529] on div "[PERSON_NAME] - [STREET_ADDRESS][US_STATE]" at bounding box center [1281, 524] width 226 height 14
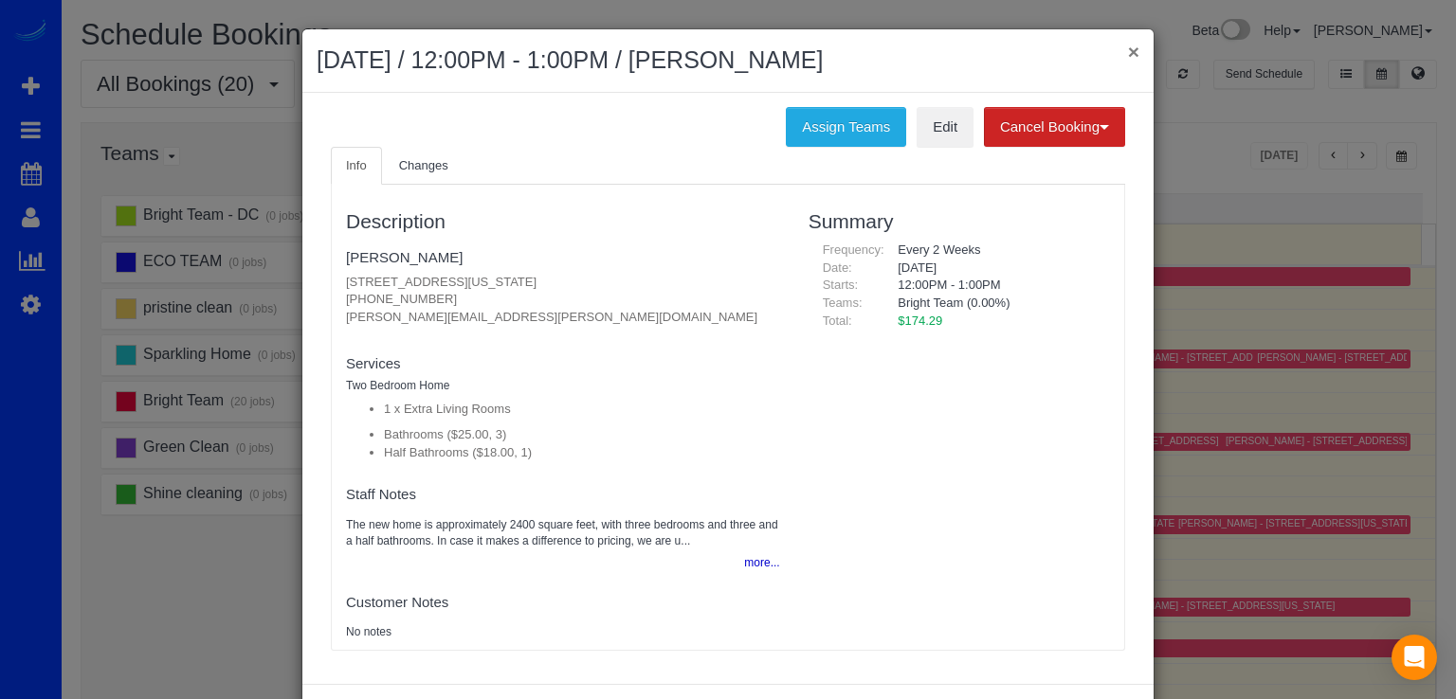
click at [1128, 42] on button "×" at bounding box center [1133, 52] width 11 height 20
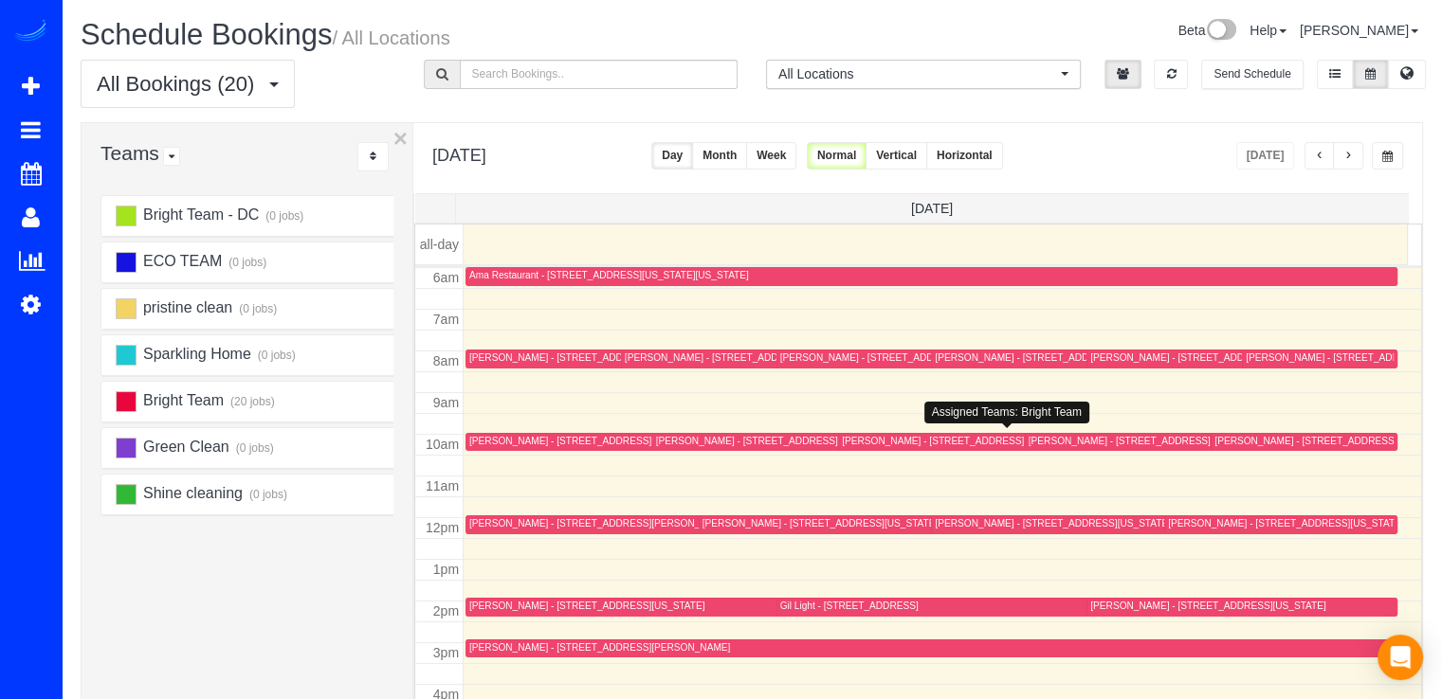
click at [862, 442] on div "[PERSON_NAME] - [STREET_ADDRESS]" at bounding box center [933, 441] width 182 height 12
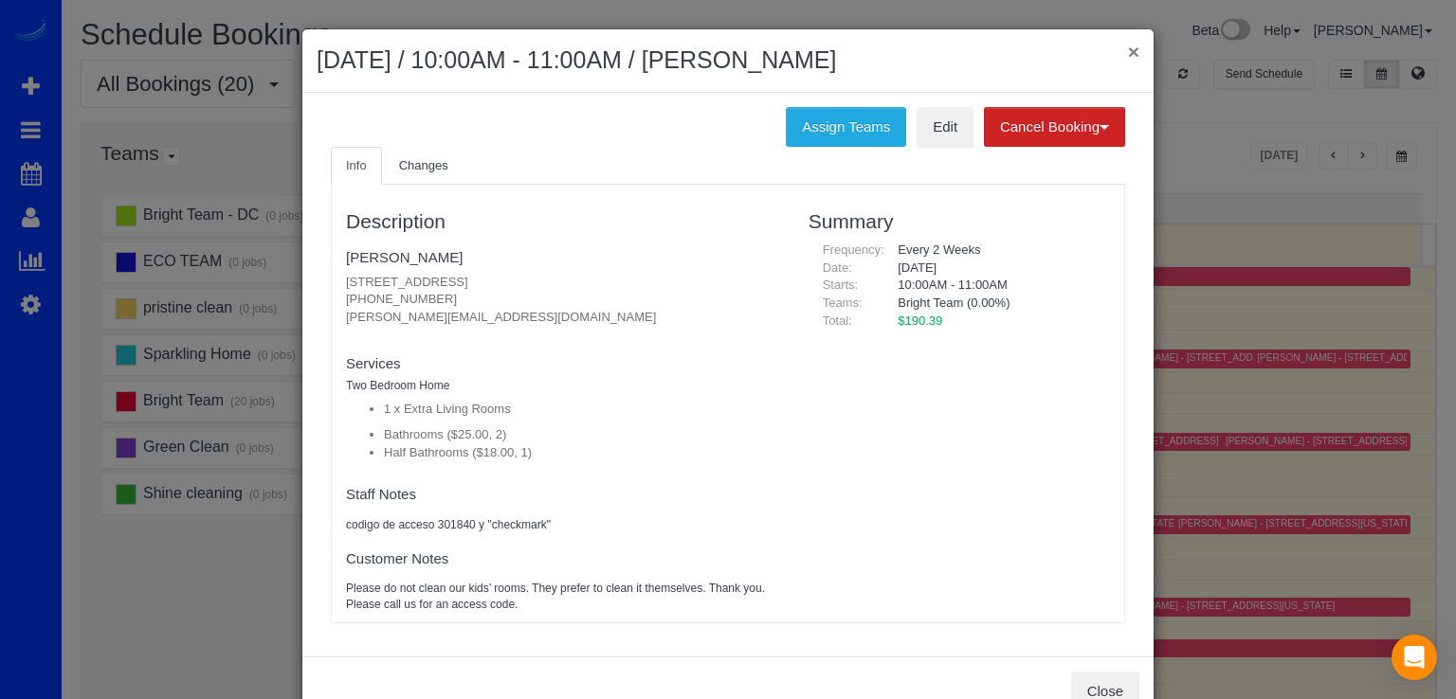
click at [1130, 46] on button "×" at bounding box center [1133, 52] width 11 height 20
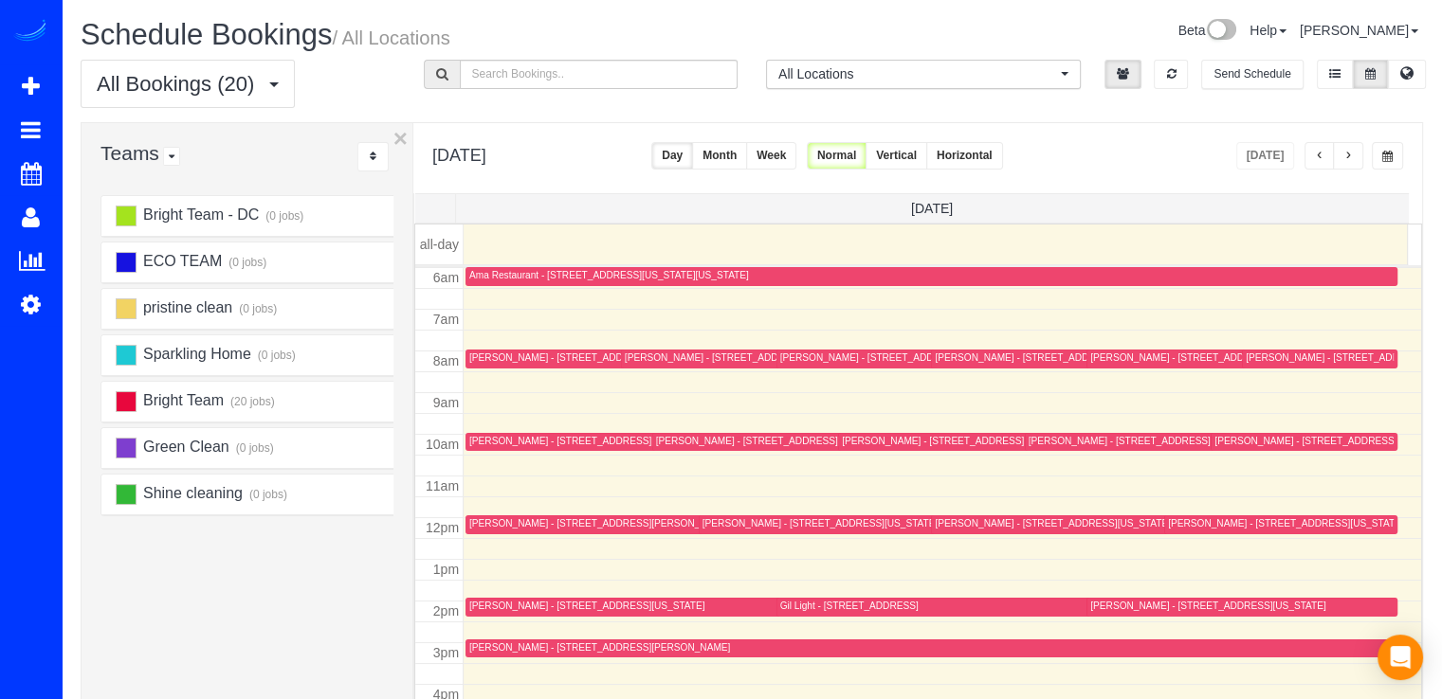
click at [1229, 448] on div at bounding box center [1303, 442] width 187 height 19
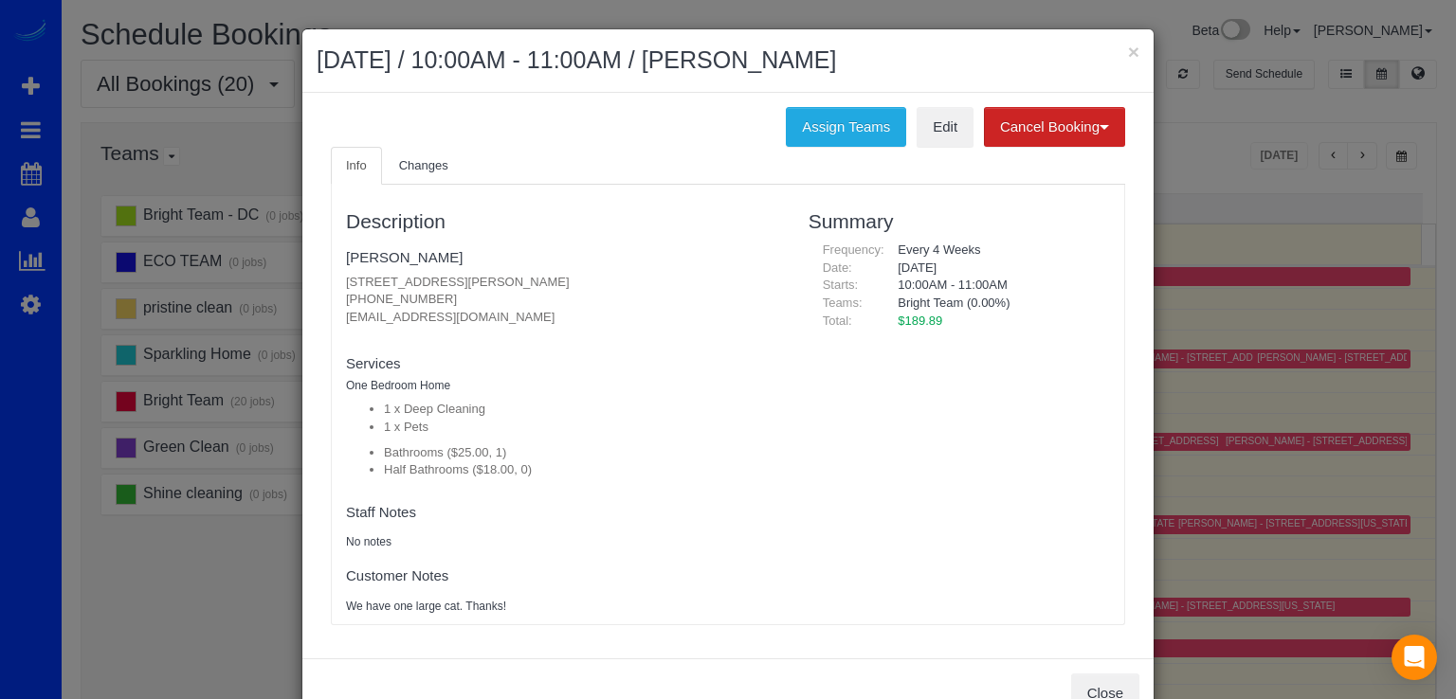
click at [1135, 57] on div "× September 05, 2025 / 10:00AM - 11:00AM / Jacqueline Hoover" at bounding box center [727, 61] width 851 height 64
click at [1128, 48] on button "×" at bounding box center [1133, 52] width 11 height 20
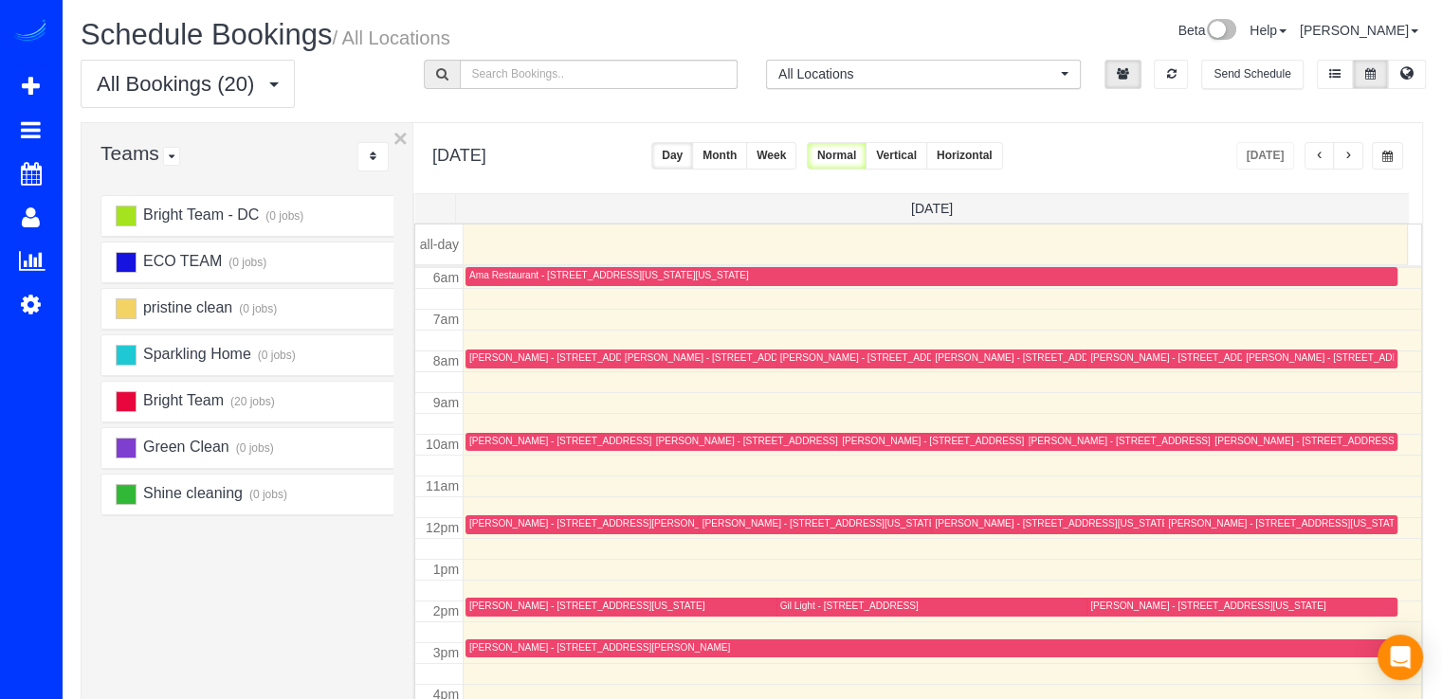
click at [518, 600] on div "Cody Knapp - 2011 15th Street Nw, 711, Washington, DC 20009" at bounding box center [586, 606] width 235 height 12
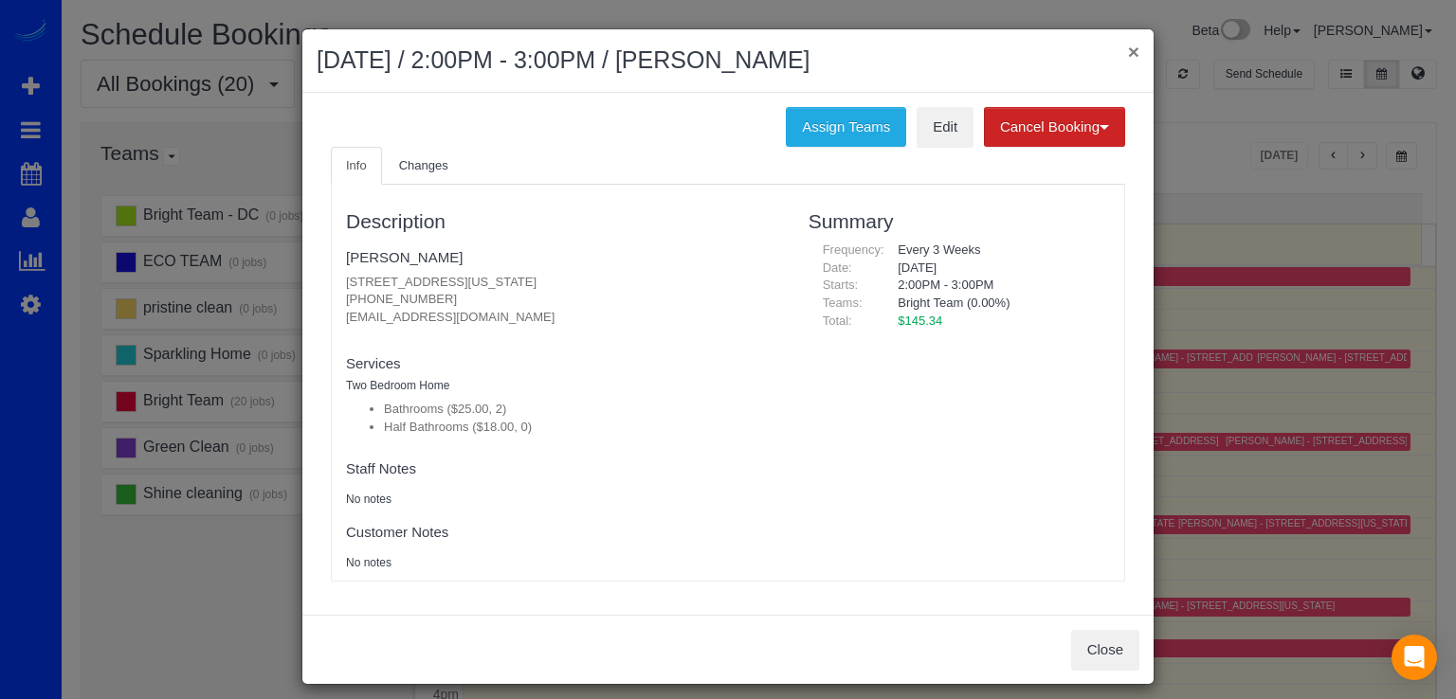
click at [1128, 48] on button "×" at bounding box center [1133, 52] width 11 height 20
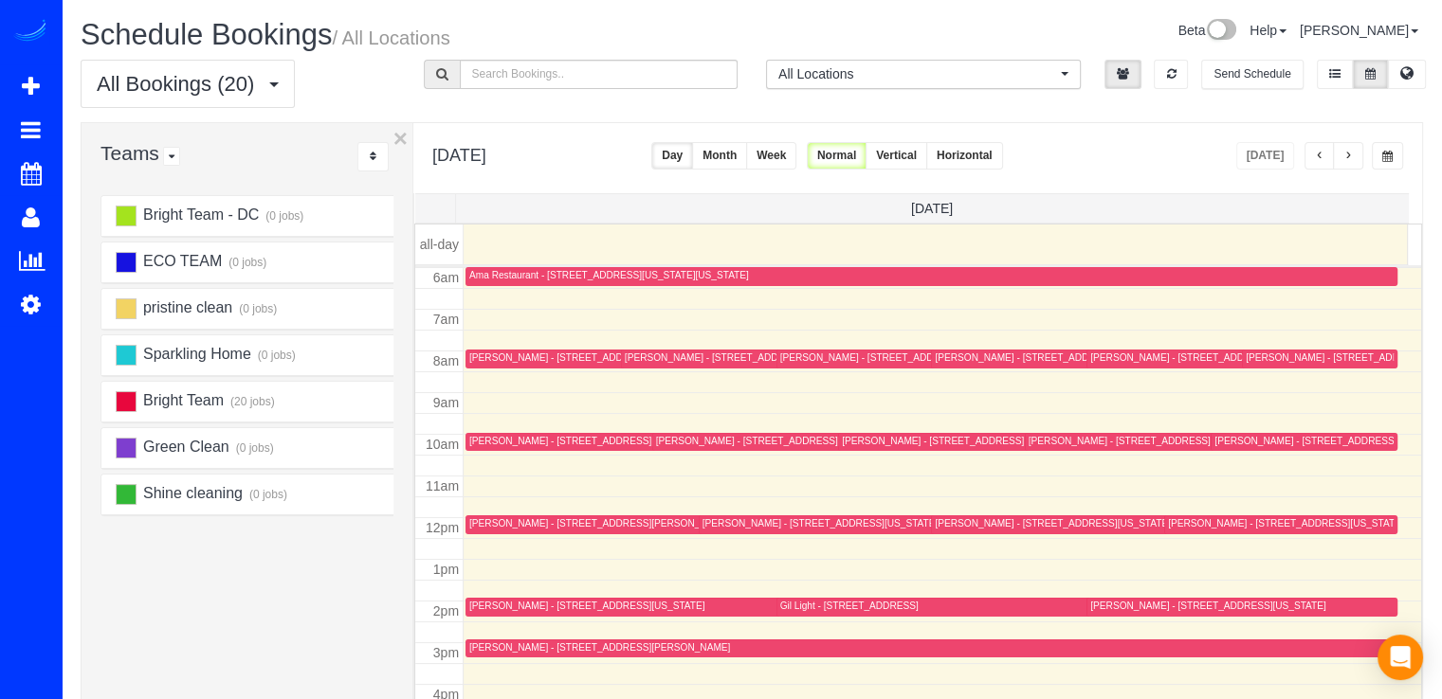
click at [1096, 608] on div "William Smith - 435 R Street Nw Unit L2, Washington, DC 20001" at bounding box center [1207, 606] width 235 height 12
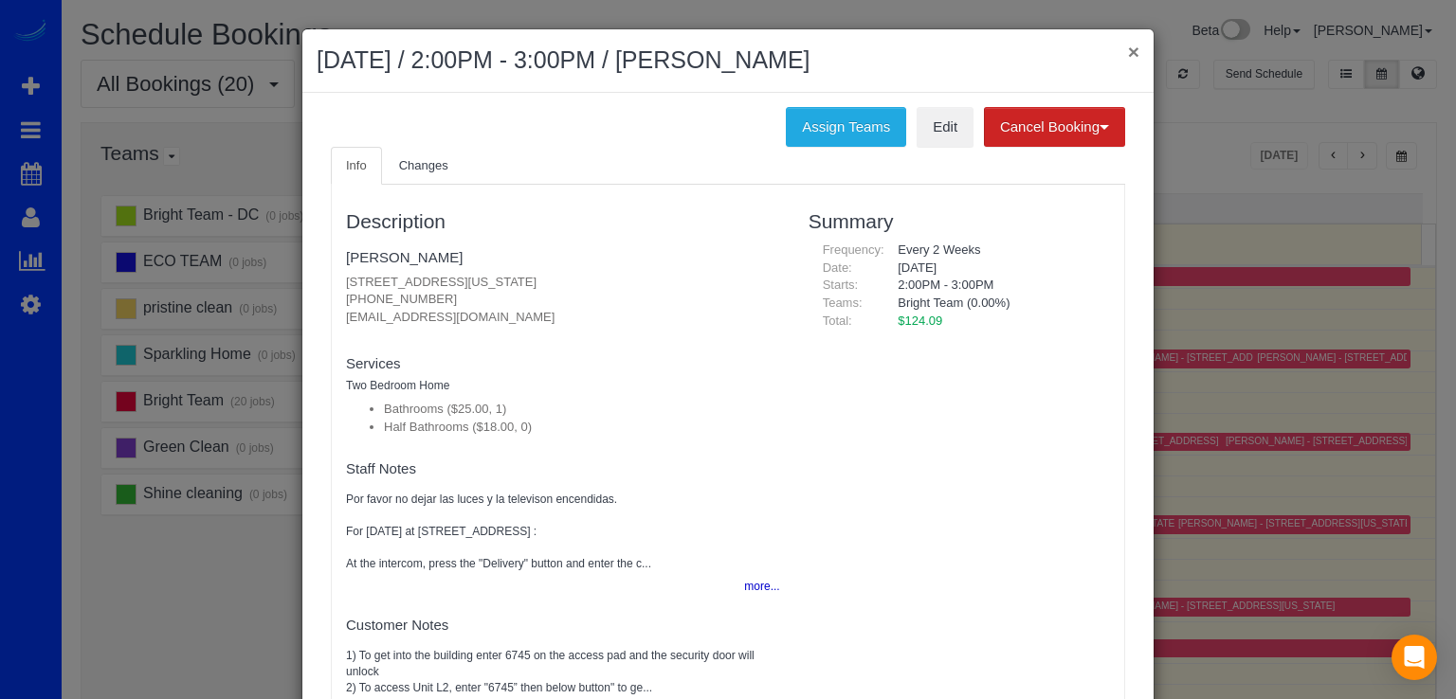
click at [1128, 52] on button "×" at bounding box center [1133, 52] width 11 height 20
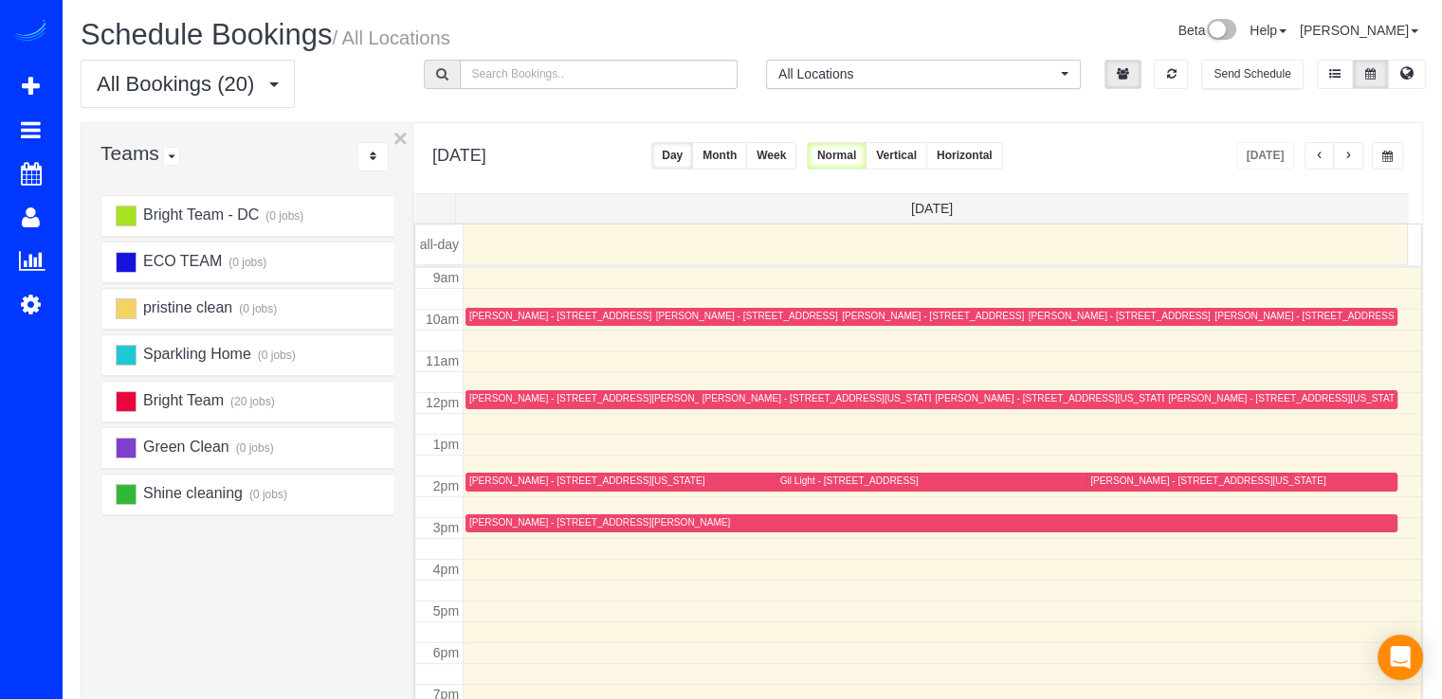
scroll to position [377, 0]
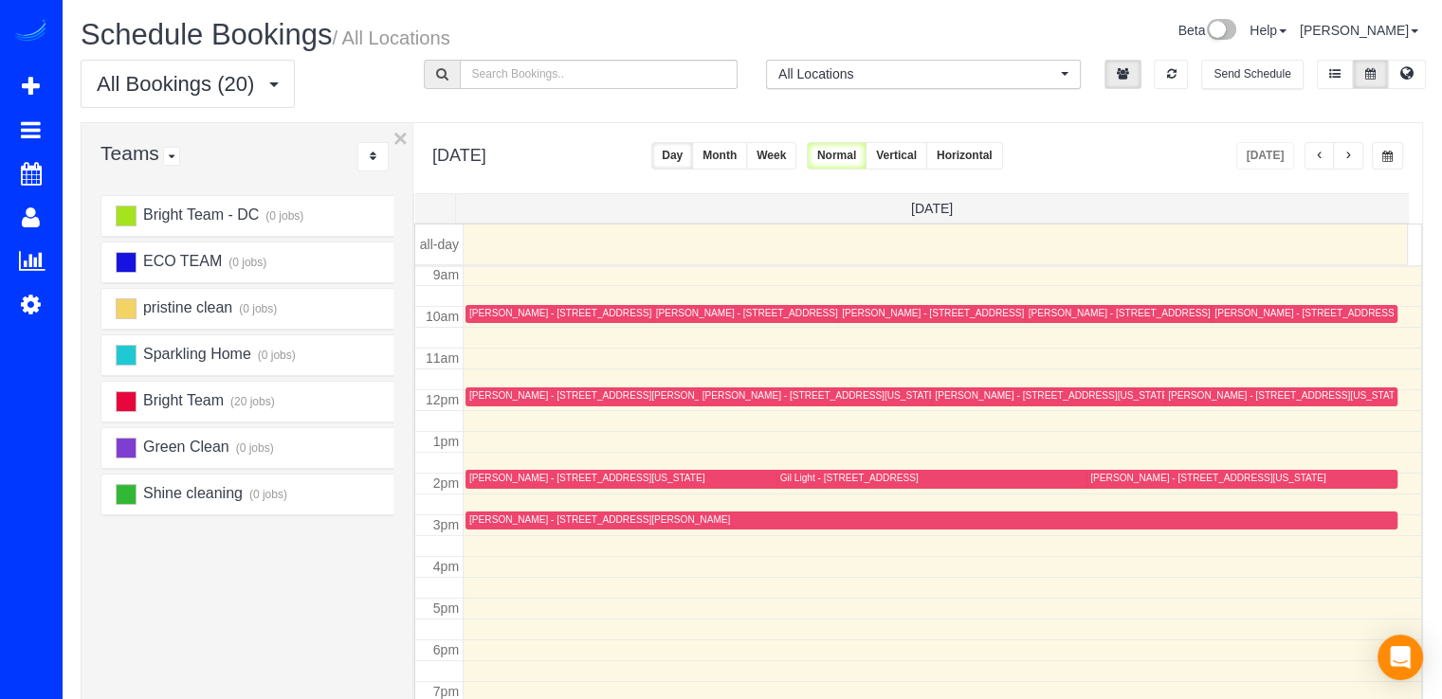
click at [1353, 151] on button "button" at bounding box center [1348, 155] width 30 height 27
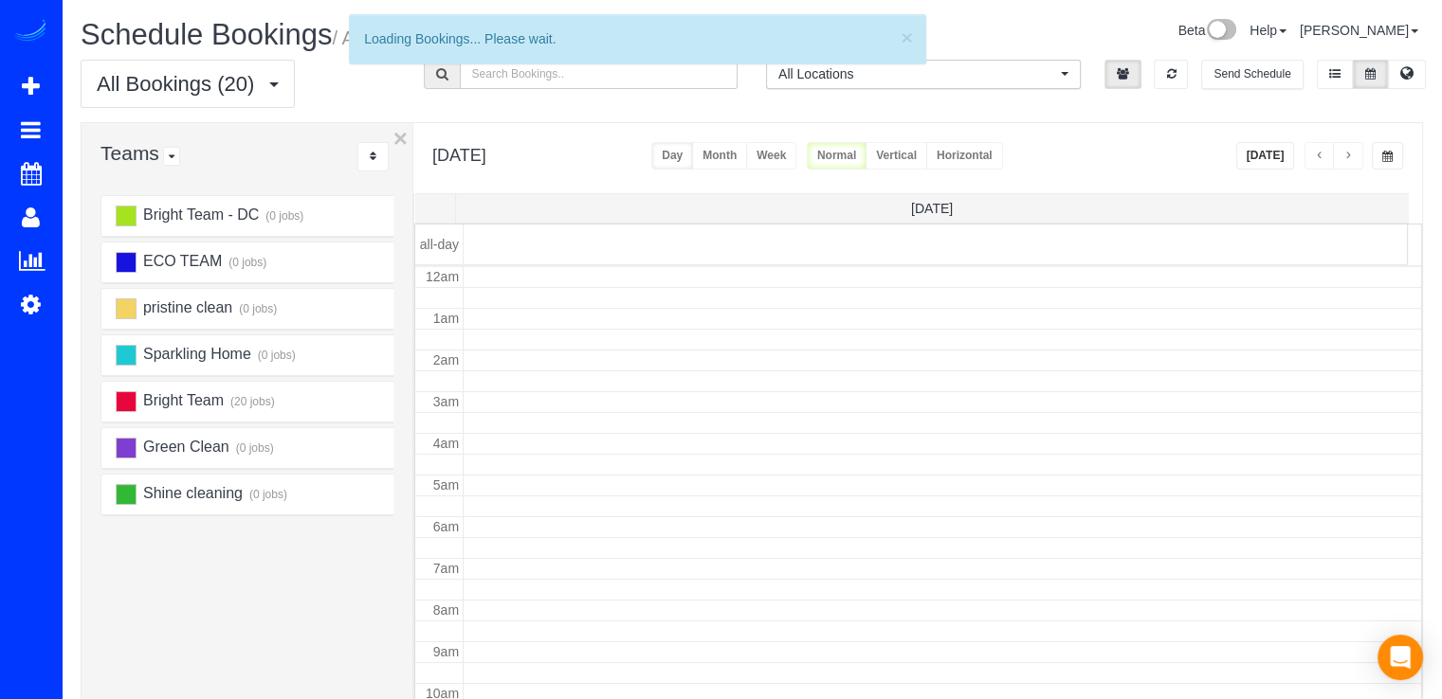
scroll to position [249, 0]
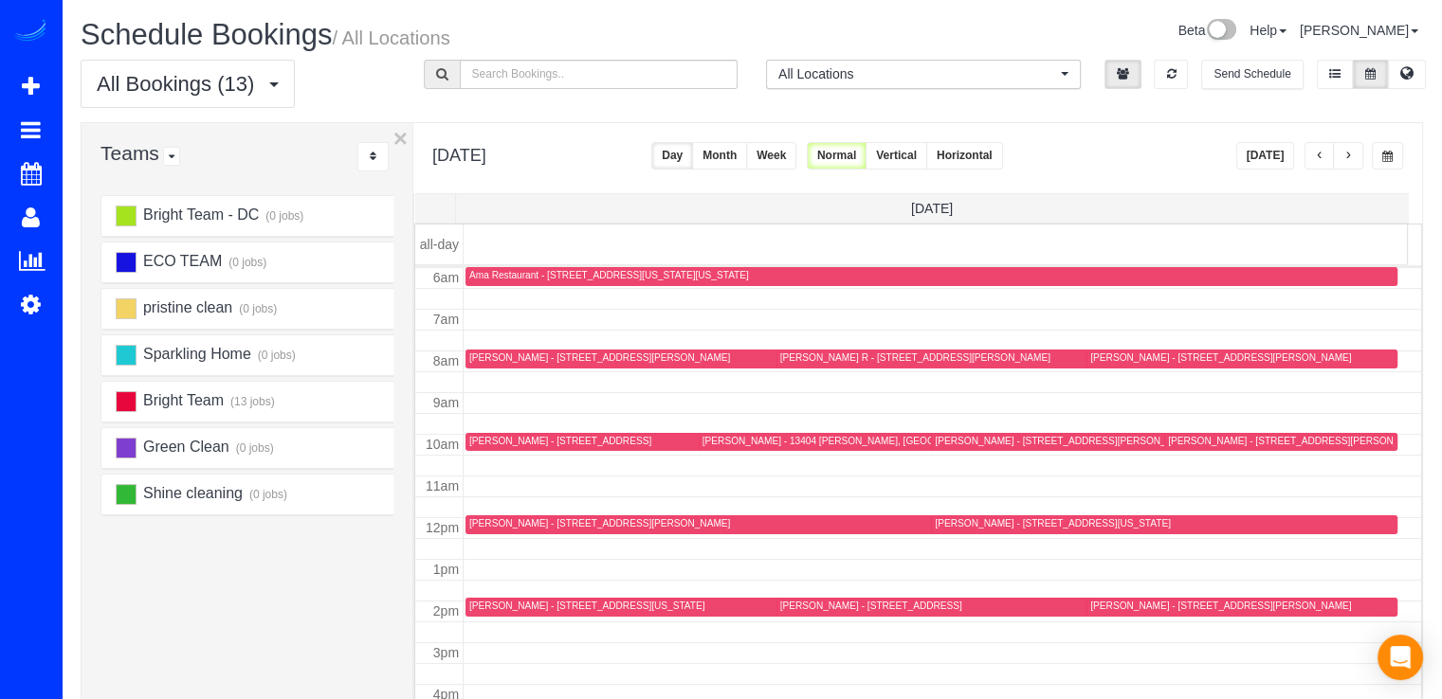
click at [1349, 146] on button "button" at bounding box center [1348, 155] width 30 height 27
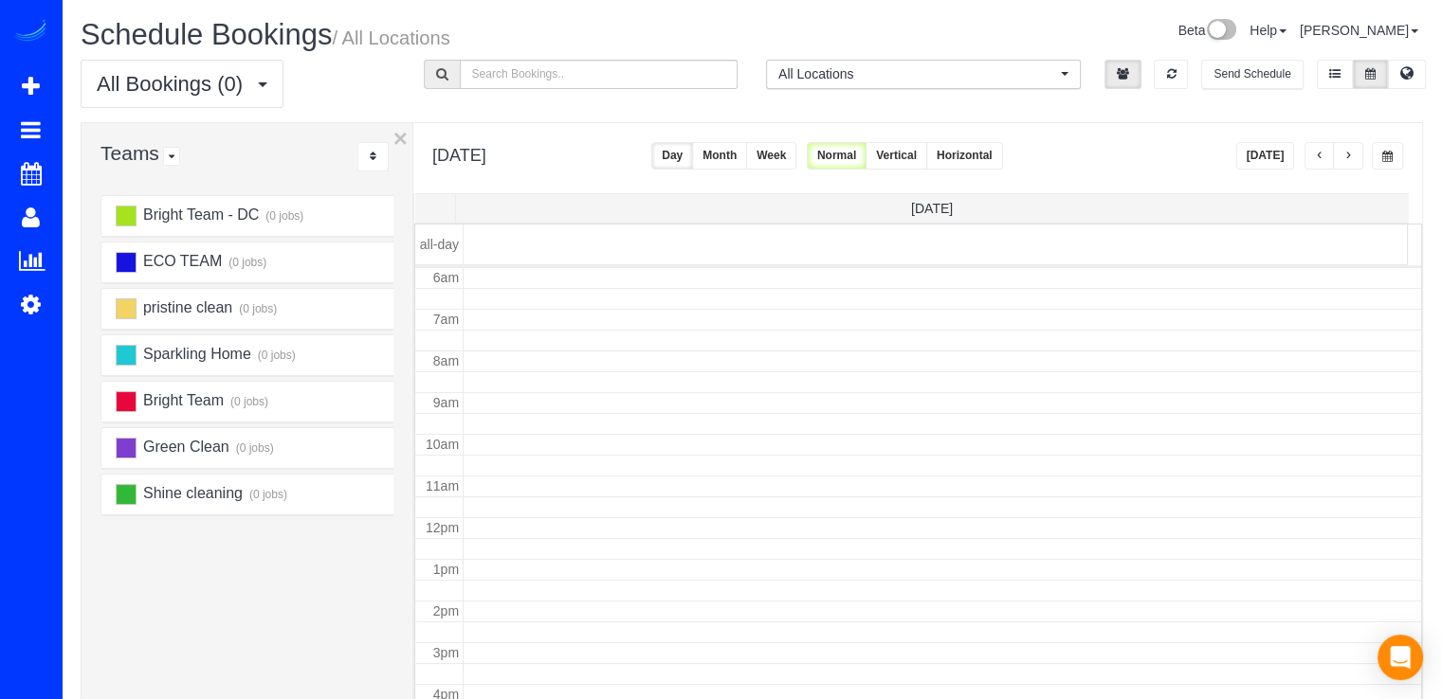
click at [1319, 160] on span "button" at bounding box center [1319, 156] width 9 height 11
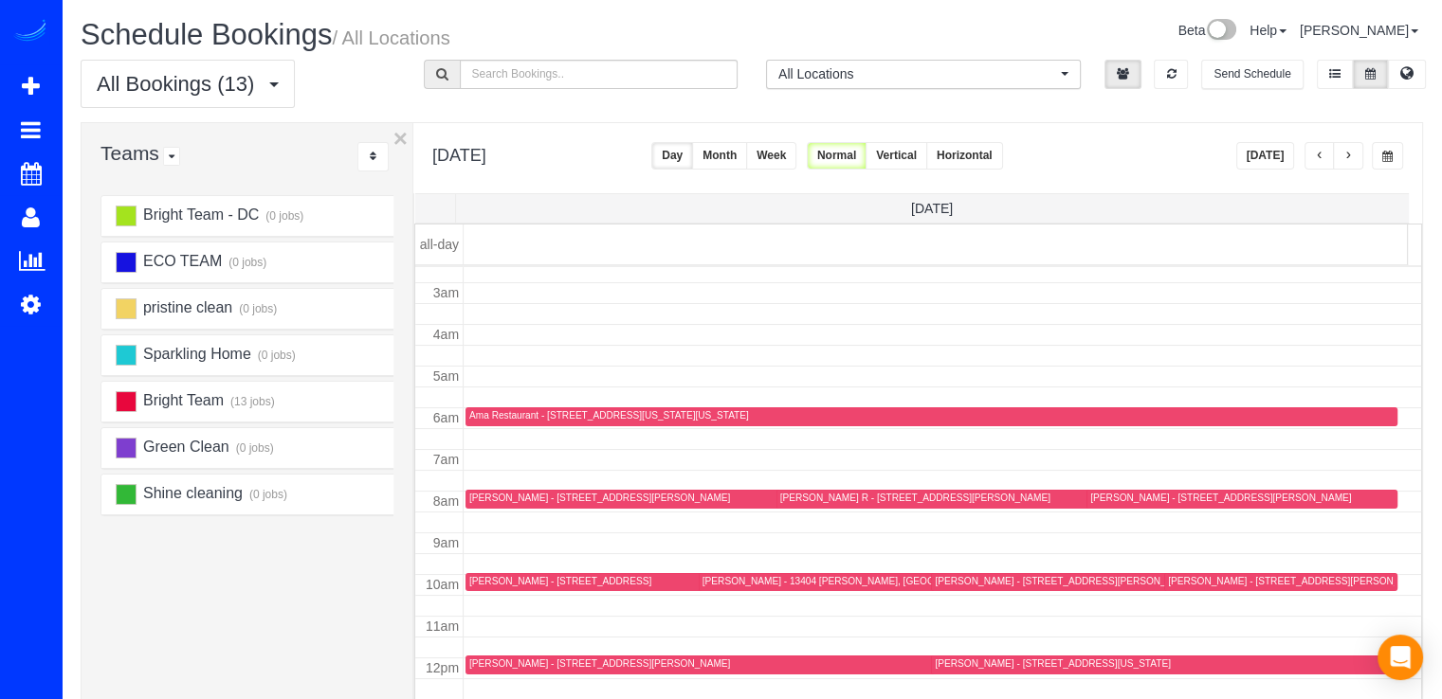
scroll to position [190, 0]
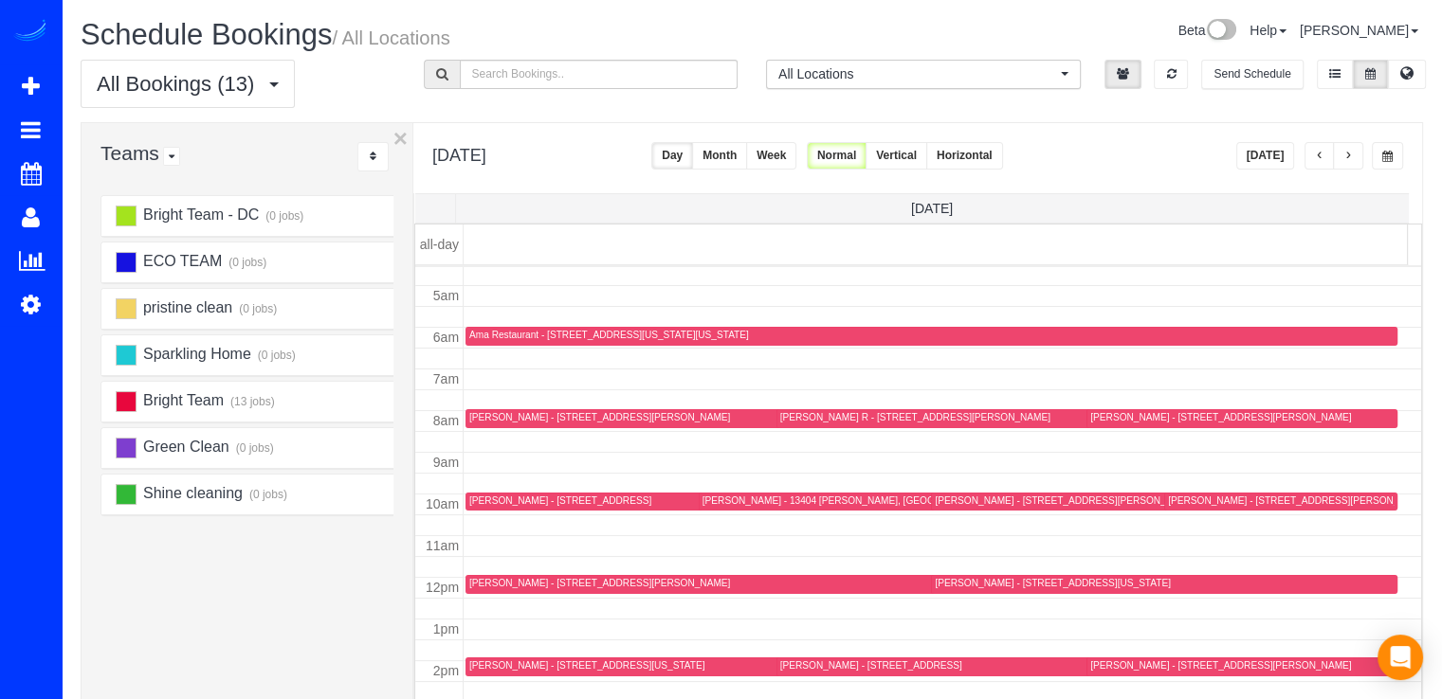
click at [1317, 160] on span "button" at bounding box center [1319, 156] width 9 height 11
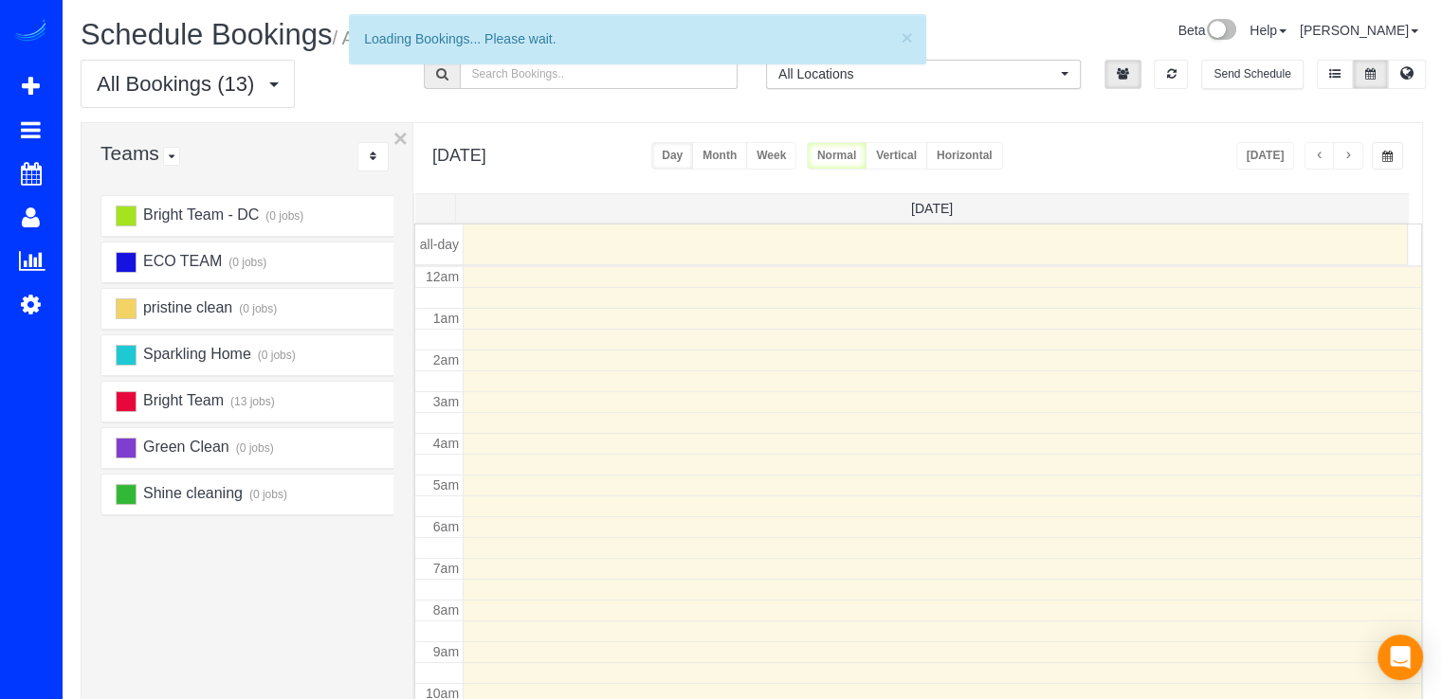
scroll to position [249, 0]
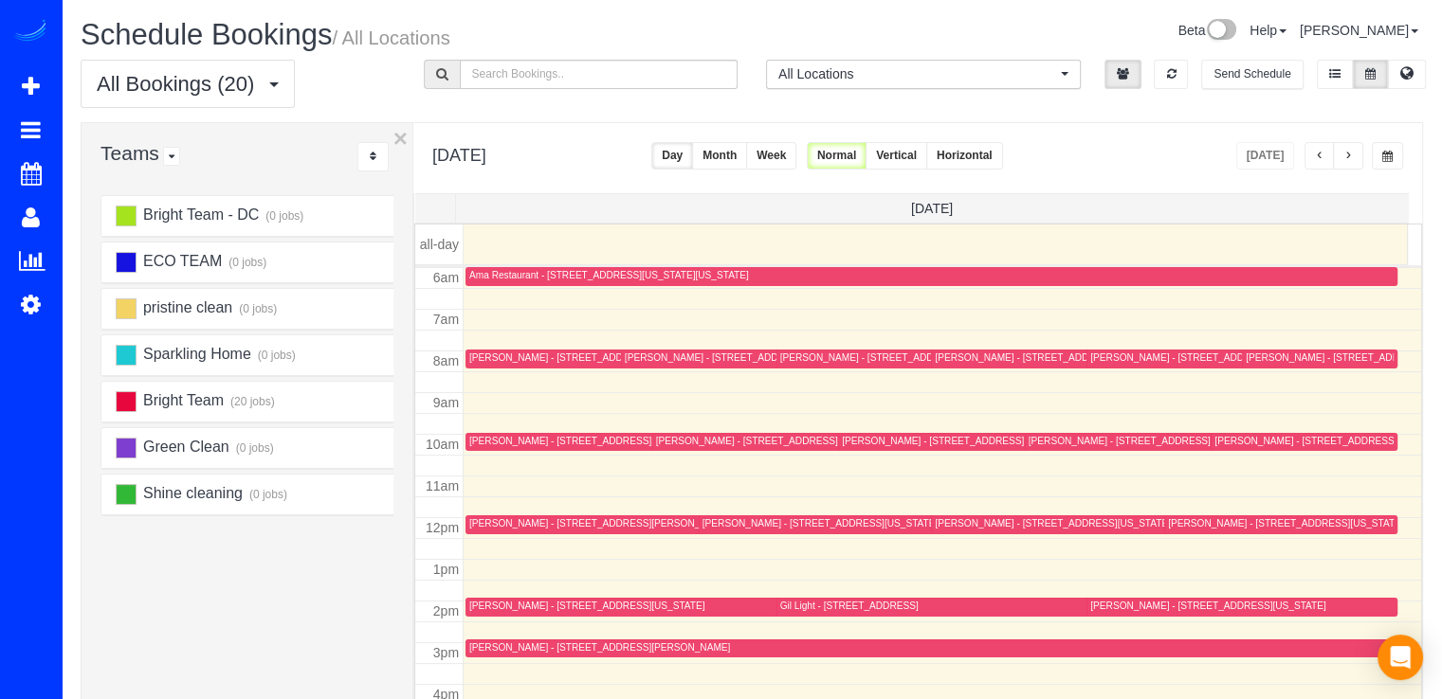
click at [1318, 164] on button "button" at bounding box center [1319, 155] width 30 height 27
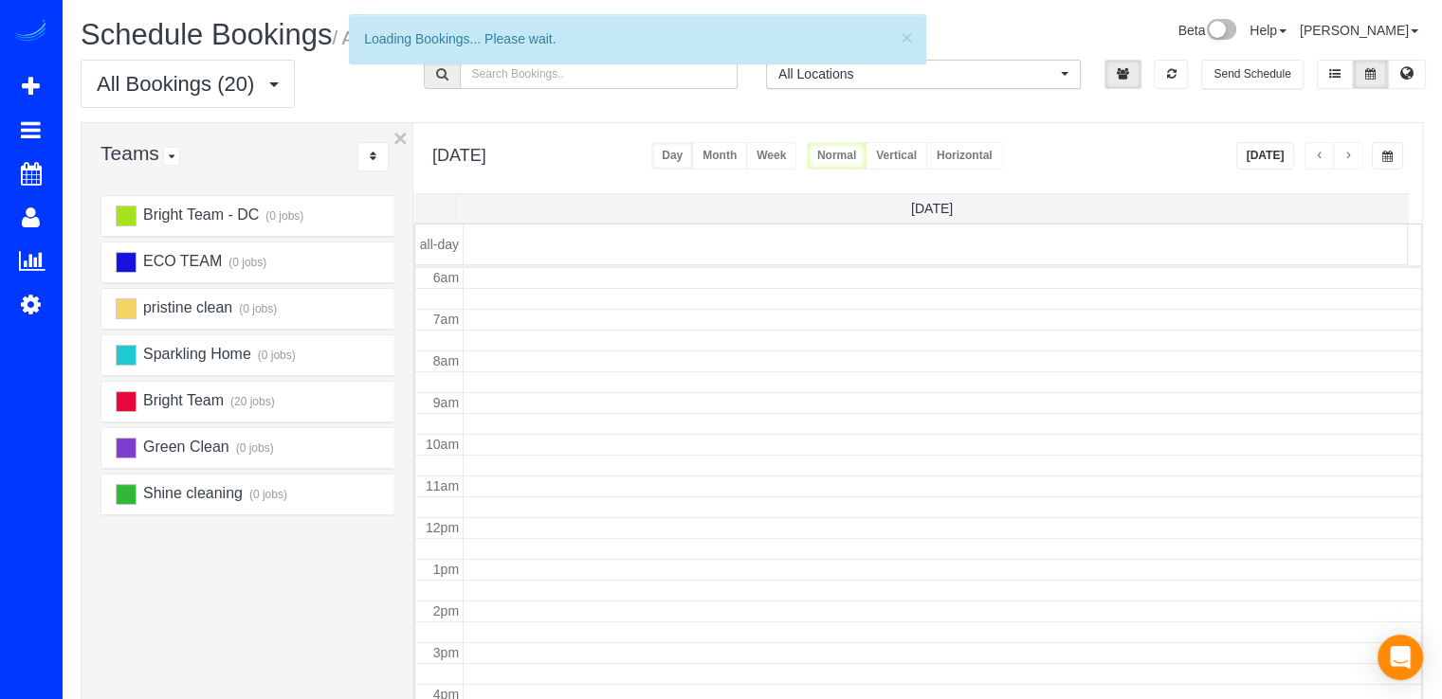
click at [1317, 164] on button "button" at bounding box center [1319, 155] width 30 height 27
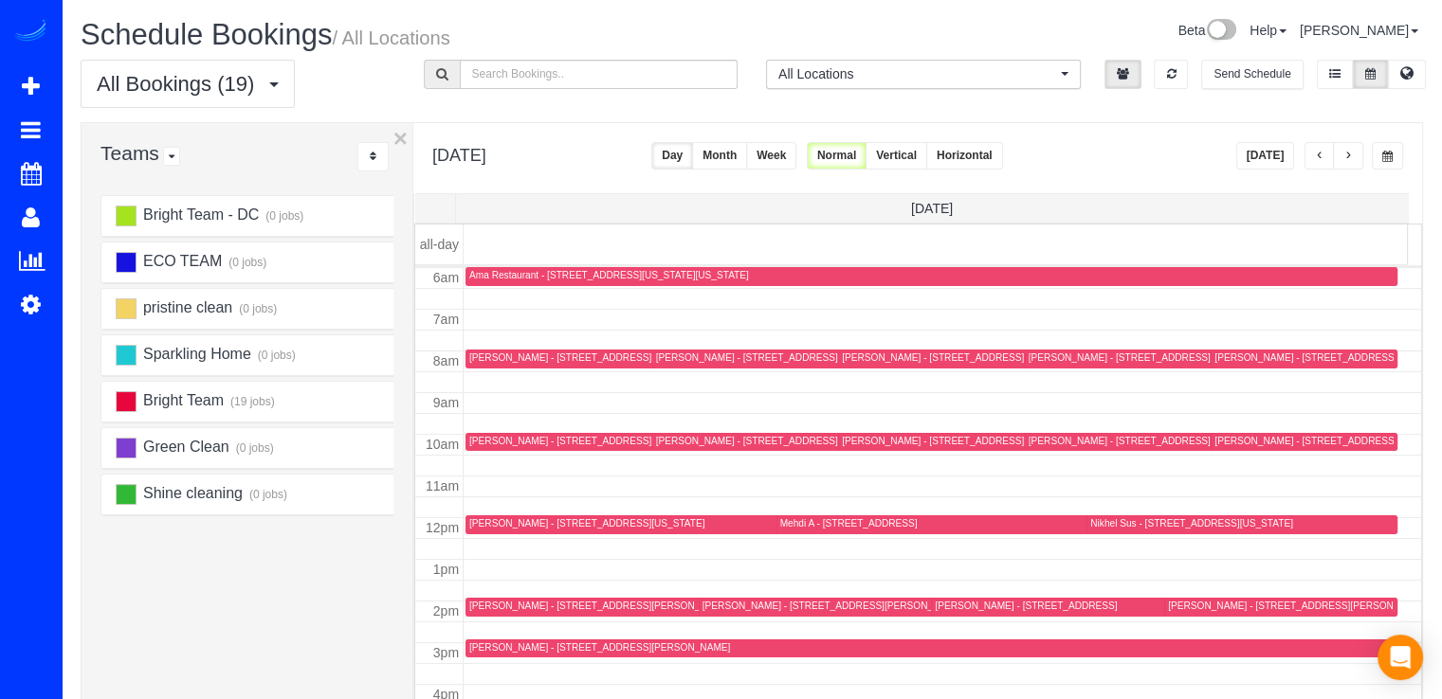
click at [1317, 164] on button "button" at bounding box center [1319, 155] width 30 height 27
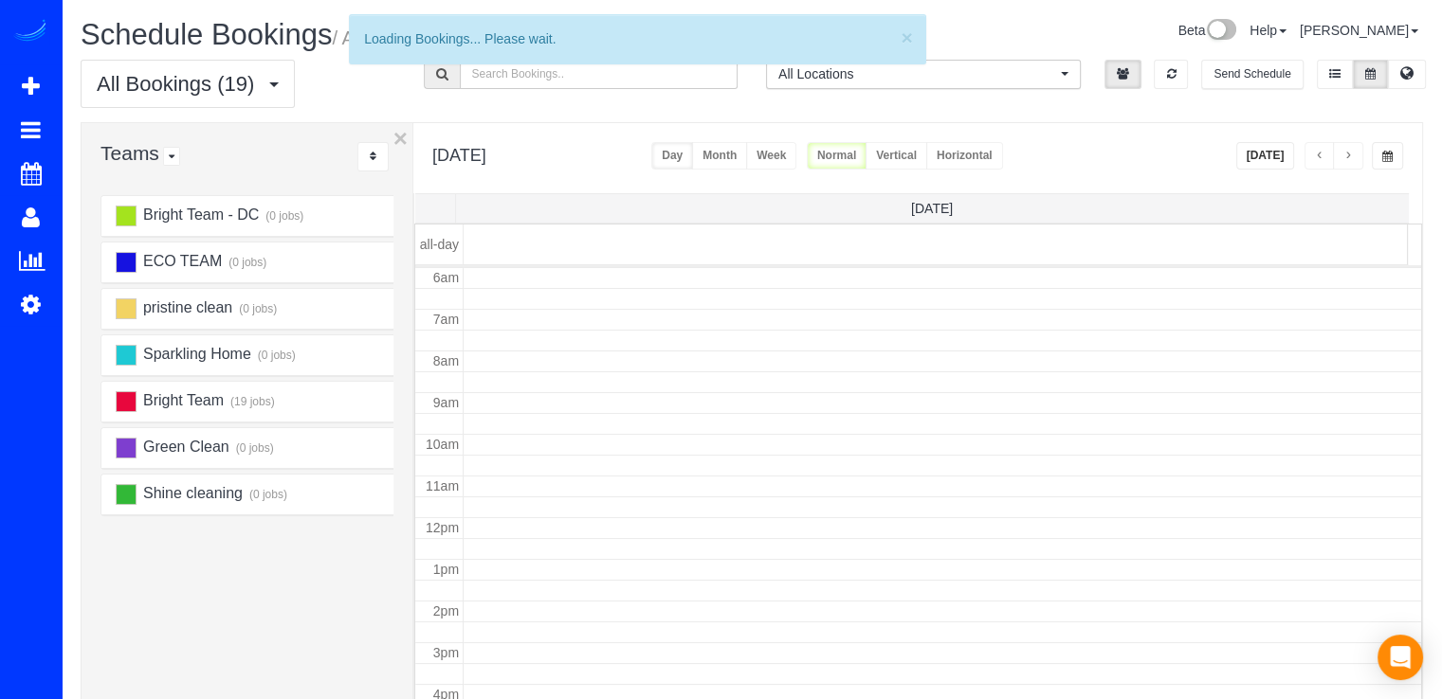
click at [1317, 164] on button "button" at bounding box center [1319, 155] width 30 height 27
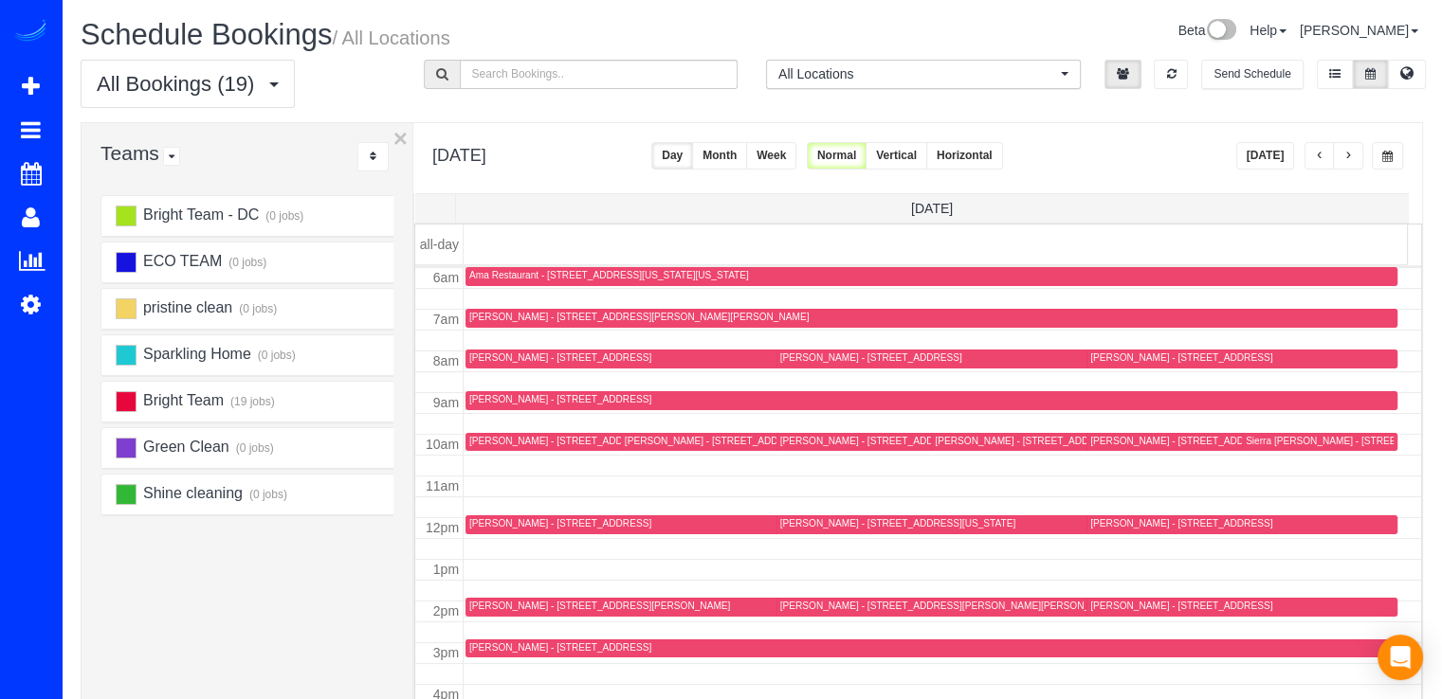
click at [1317, 164] on button "button" at bounding box center [1319, 155] width 30 height 27
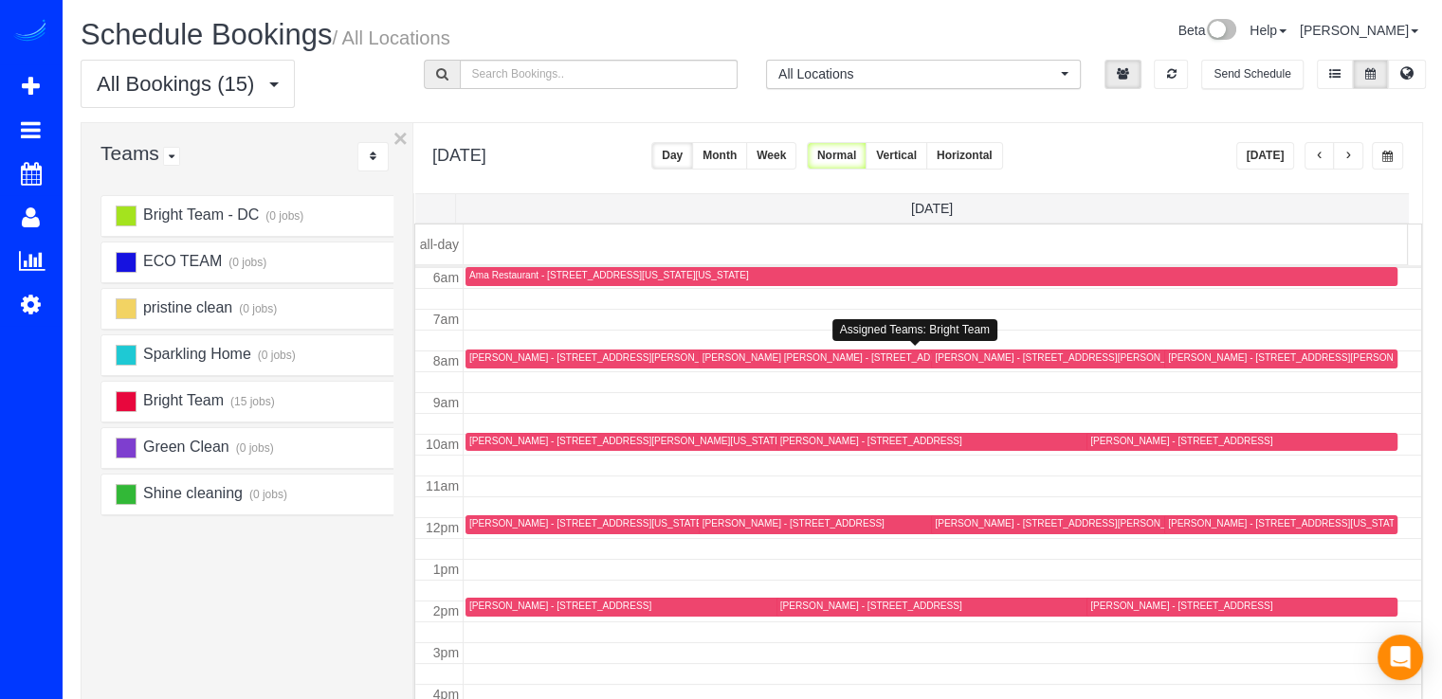
click at [733, 354] on div "Laura Craig Mason - 6607 Poplar Ave,, Takoma Park, MD 20912" at bounding box center [833, 358] width 263 height 12
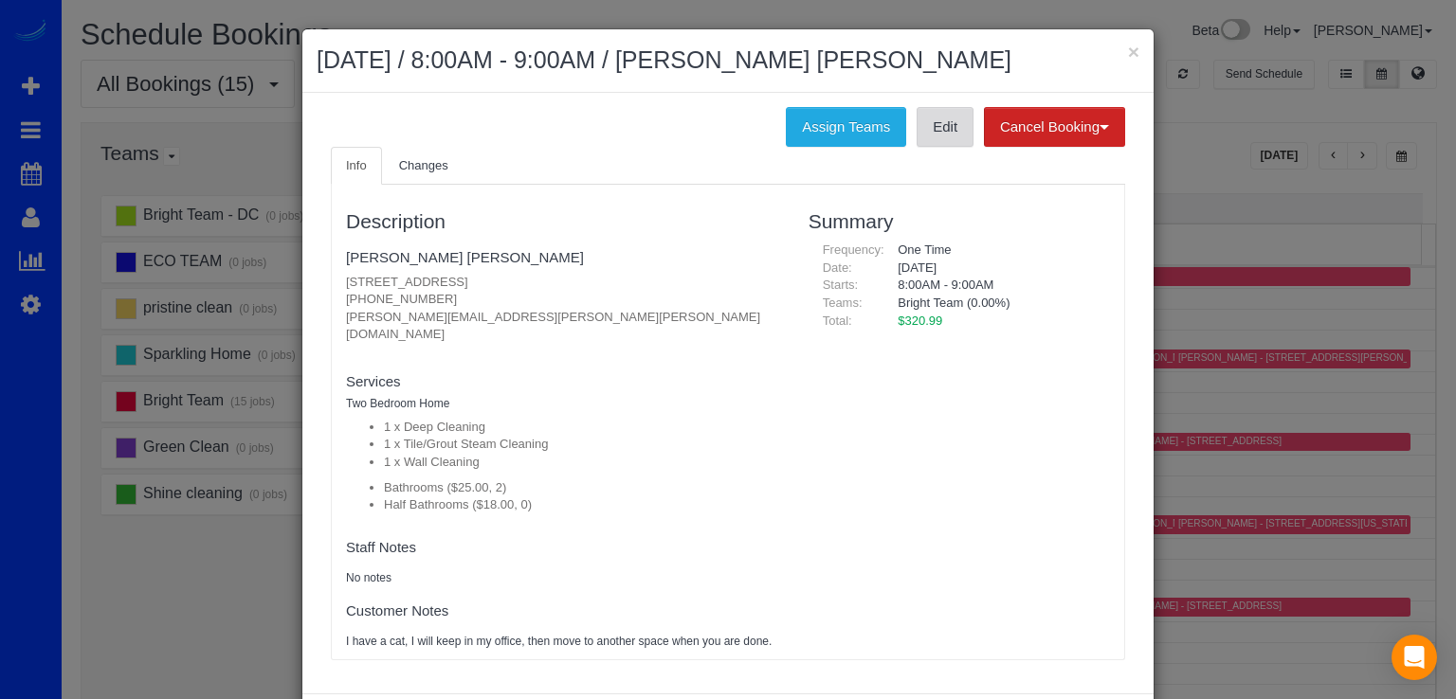
click at [933, 118] on link "Edit" at bounding box center [945, 127] width 57 height 40
click at [1128, 48] on button "×" at bounding box center [1133, 52] width 11 height 20
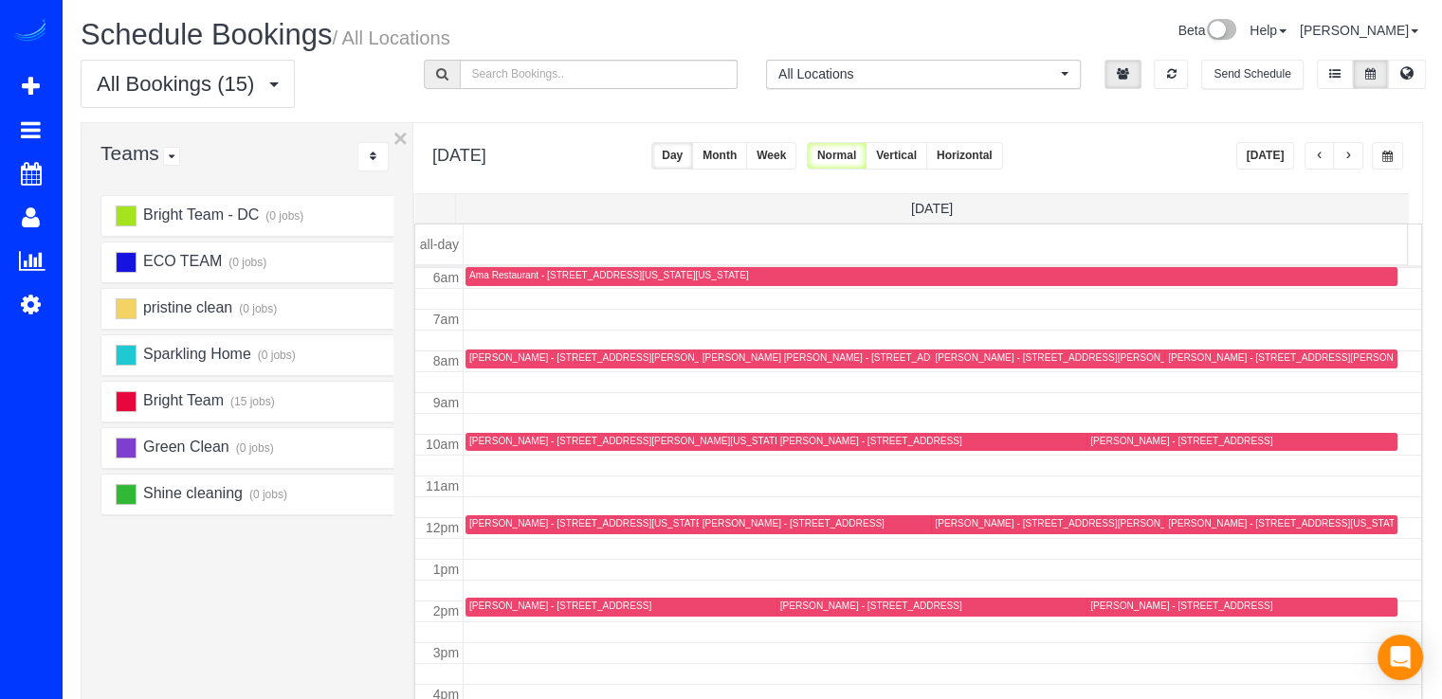
click at [1348, 159] on span "button" at bounding box center [1347, 156] width 9 height 11
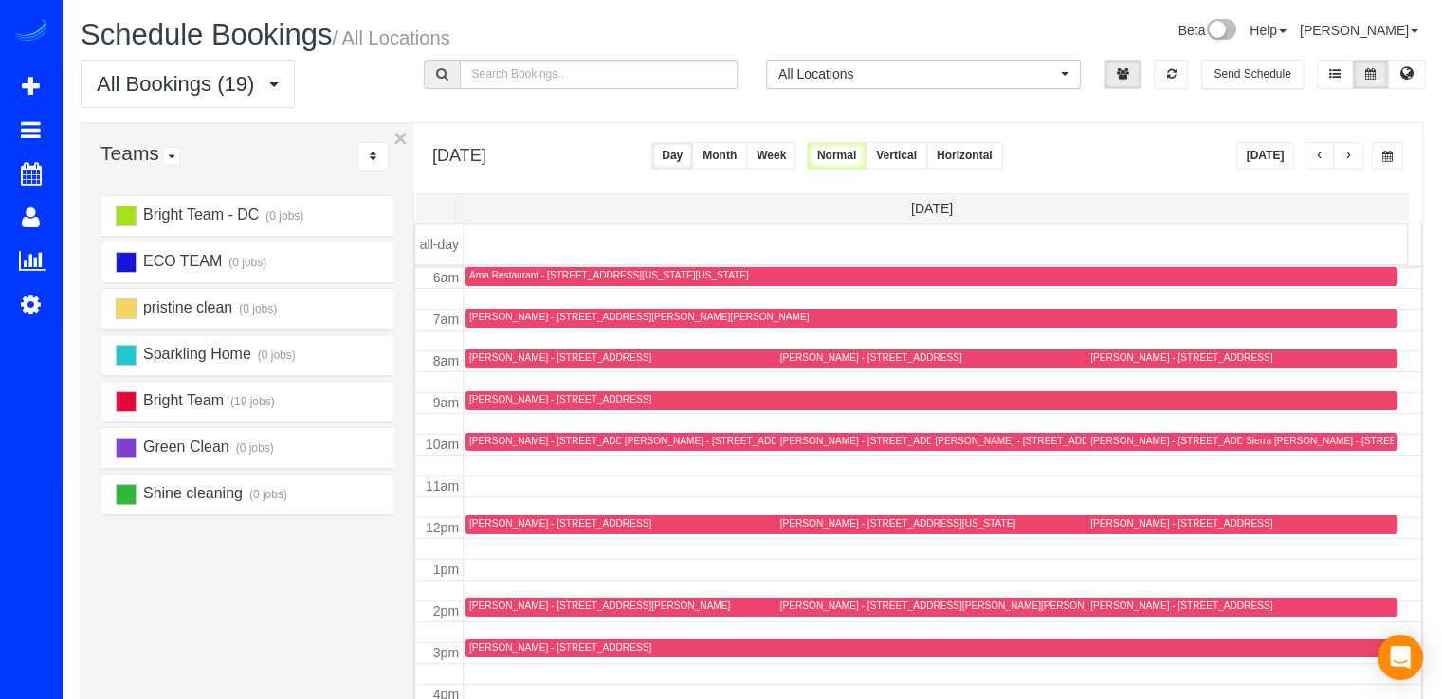
click at [659, 440] on div "Deborah List - 5306 Sherrill Avenue, Chevy Chase, MD 20815" at bounding box center [794, 441] width 339 height 12
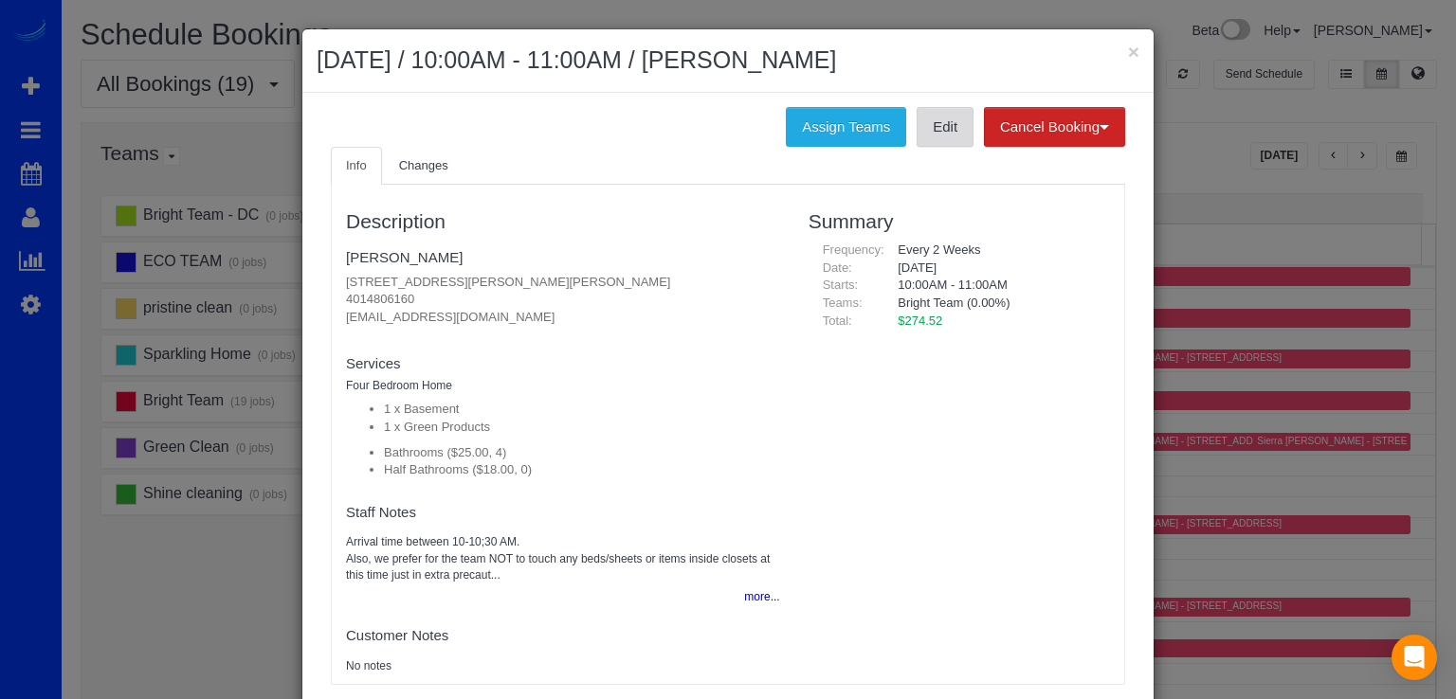
click at [938, 139] on link "Edit" at bounding box center [945, 127] width 57 height 40
click at [1128, 54] on button "×" at bounding box center [1133, 52] width 11 height 20
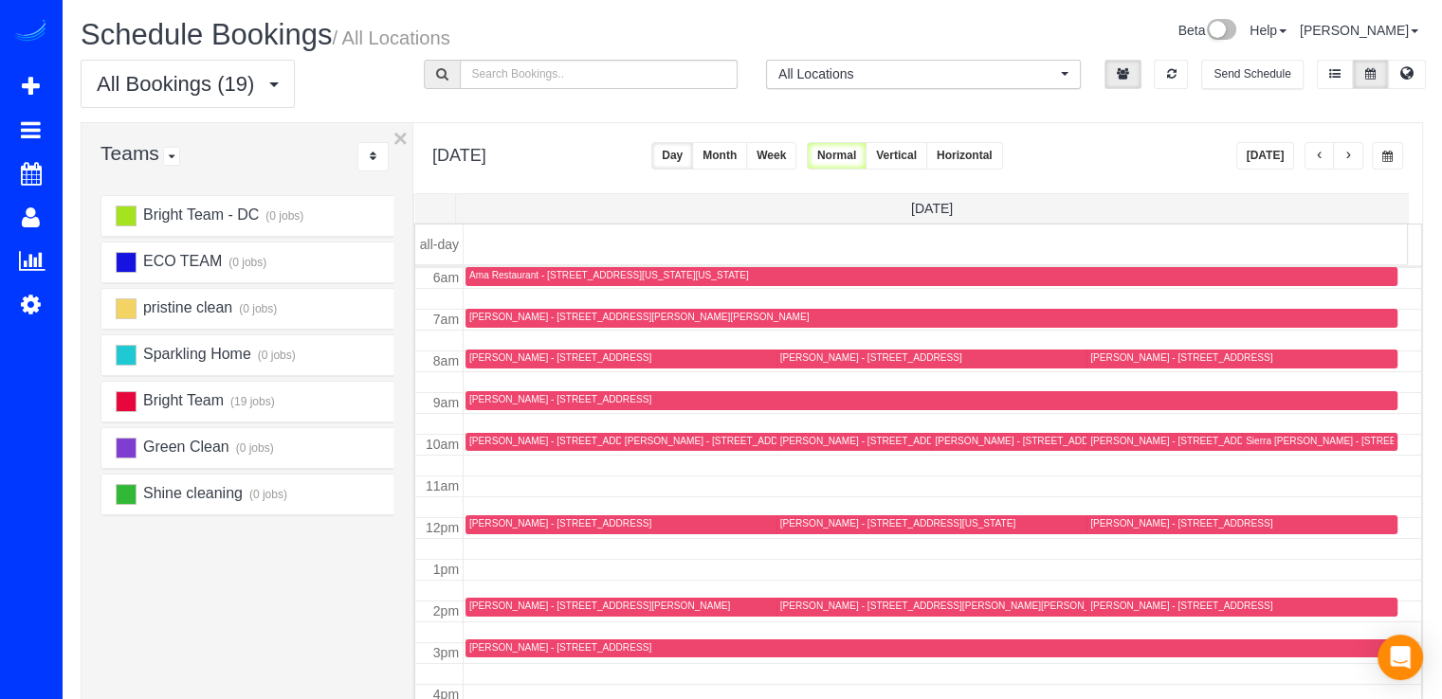
click at [1115, 524] on div "Mary McLeroy - 3412 9th St S, Arlington, VA 22204" at bounding box center [1181, 523] width 182 height 12
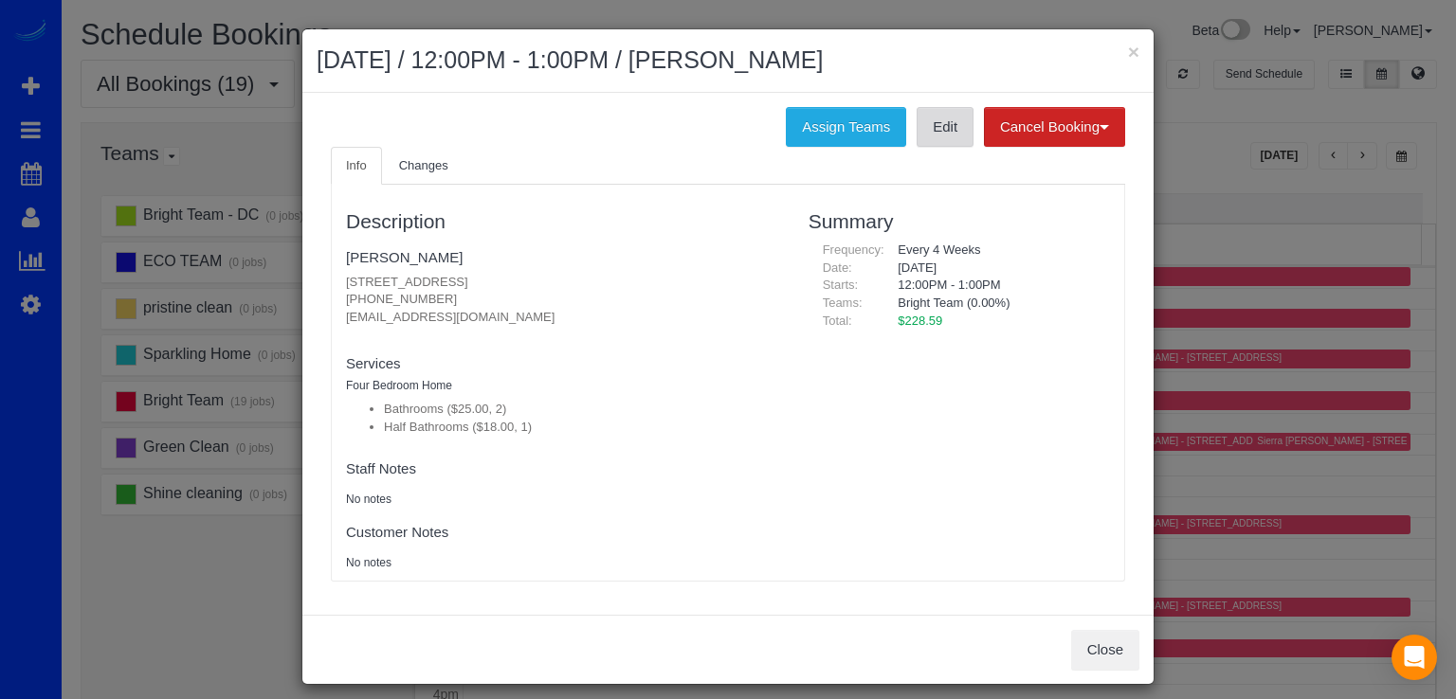
click at [947, 134] on link "Edit" at bounding box center [945, 127] width 57 height 40
click at [1116, 47] on h2 "September 03, 2025 / 12:00PM - 1:00PM / Mary McLeroy" at bounding box center [728, 61] width 823 height 34
click at [1128, 50] on button "×" at bounding box center [1133, 52] width 11 height 20
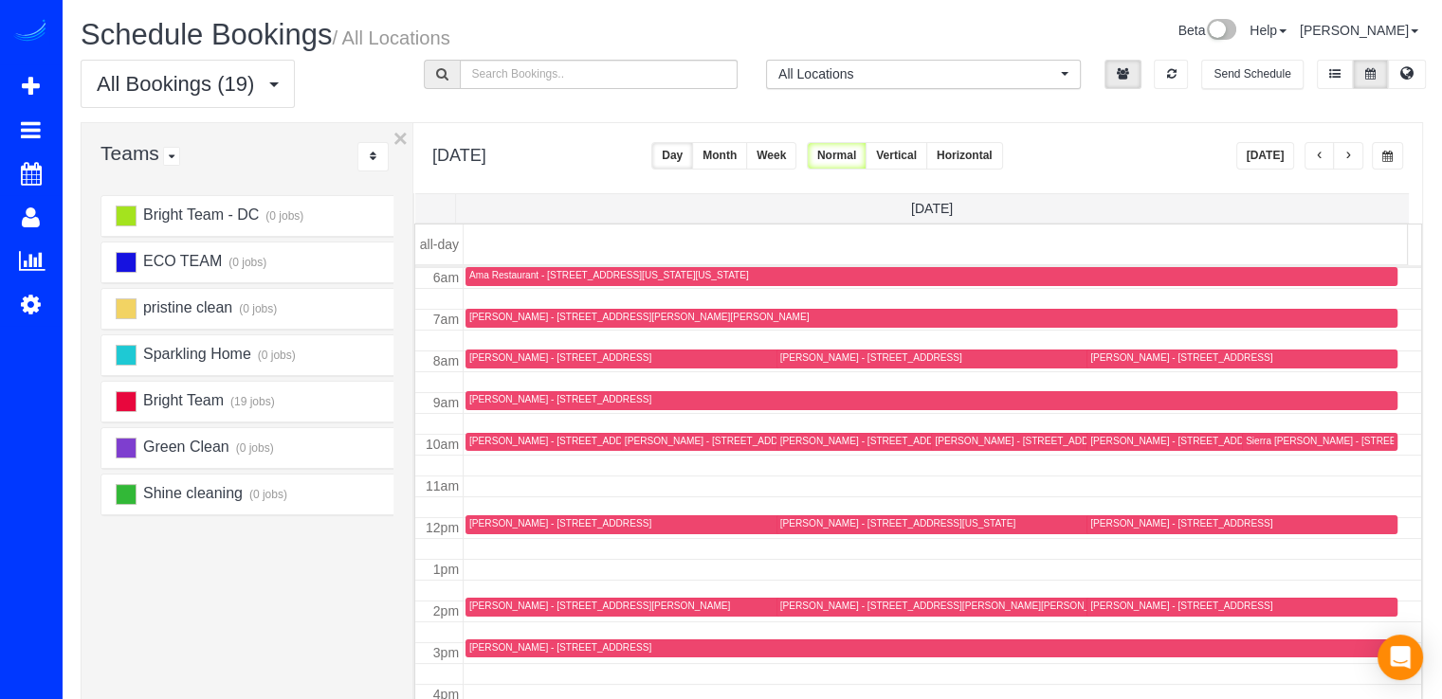
click at [1101, 604] on div "Faizaan Kisat - 4001 9th St N Apt 921, Arlington, VA 22203" at bounding box center [1181, 606] width 182 height 12
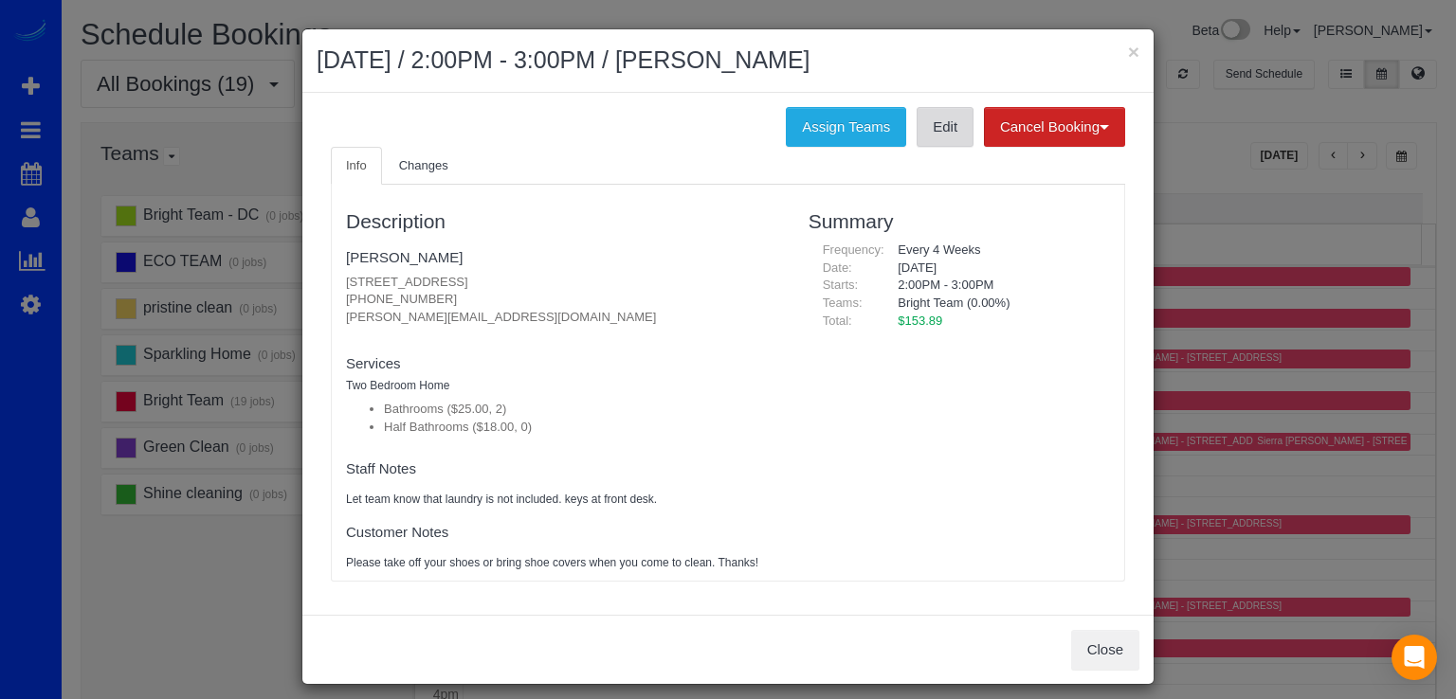
click at [931, 138] on link "Edit" at bounding box center [945, 127] width 57 height 40
click at [1128, 51] on button "×" at bounding box center [1133, 52] width 11 height 20
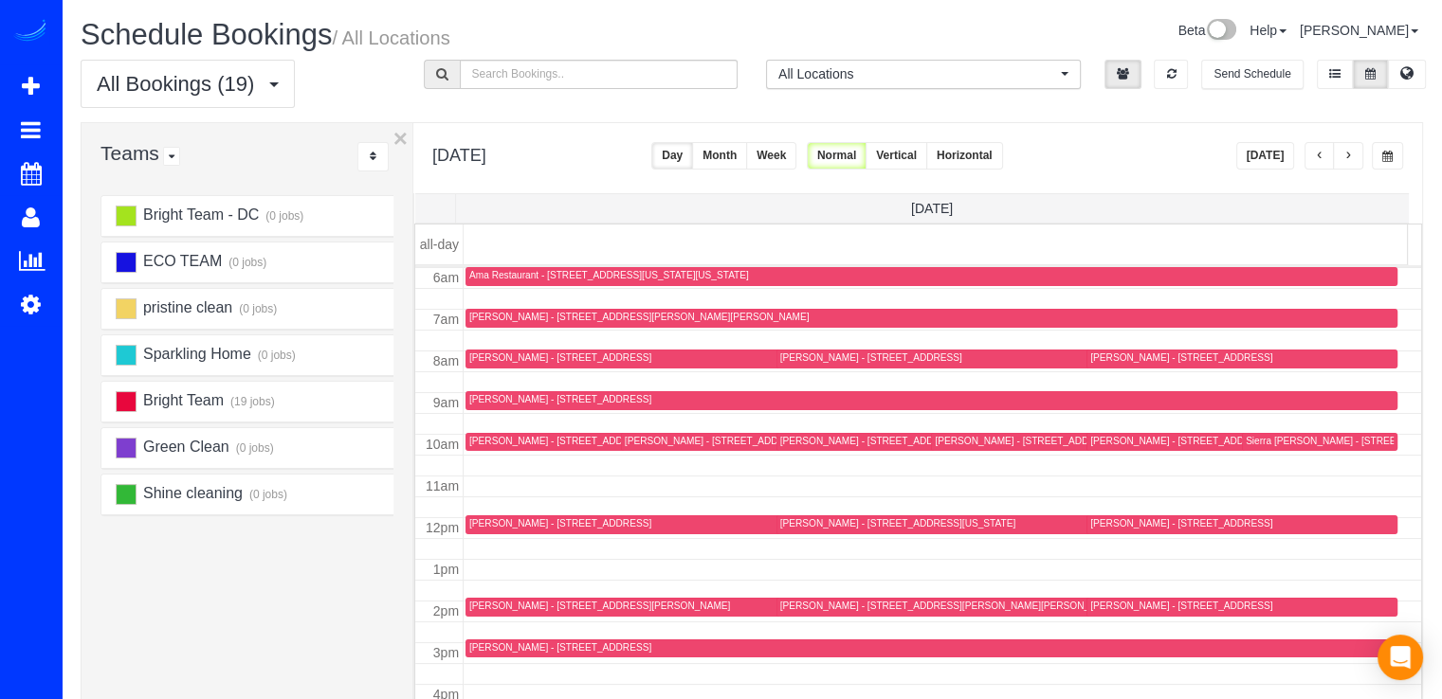
click at [1342, 154] on button "button" at bounding box center [1348, 155] width 30 height 27
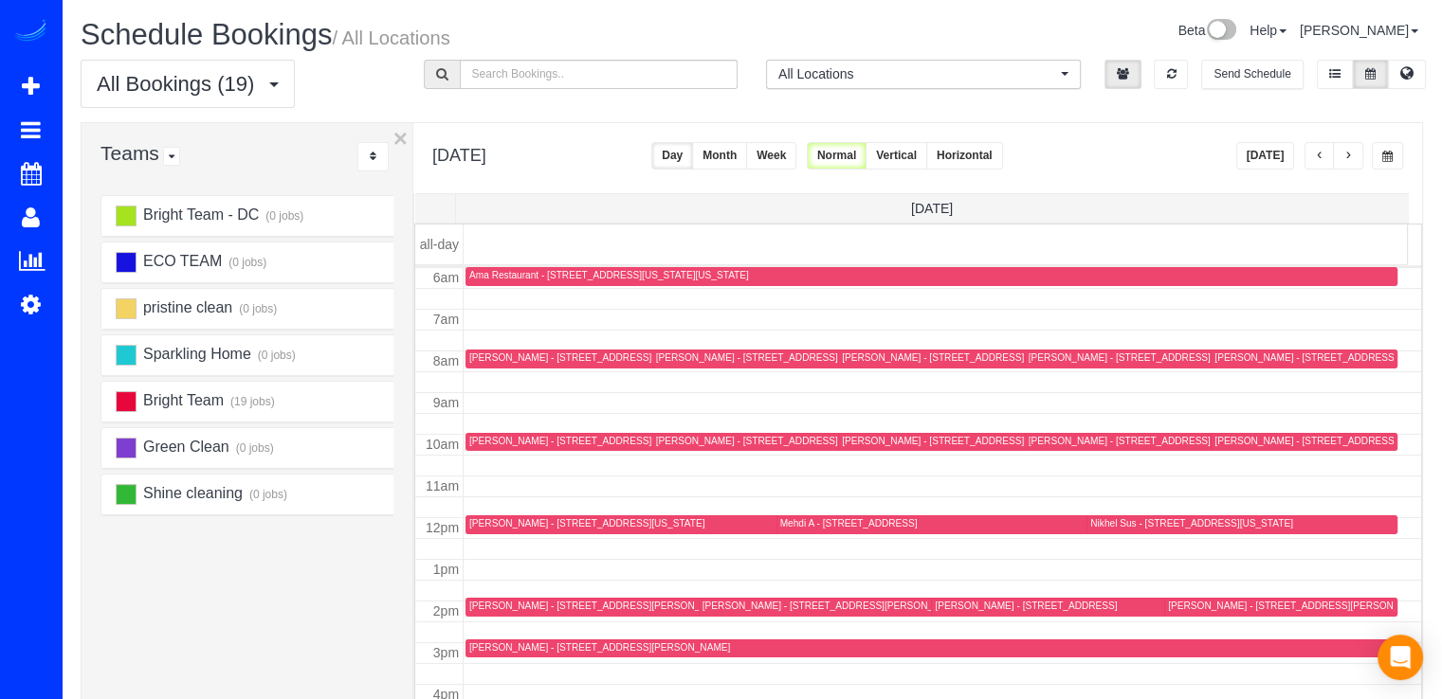
click at [1214, 357] on div "James Dix - 6018 Oakdale Rd, Mclean, VA 22101" at bounding box center [1344, 358] width 261 height 12
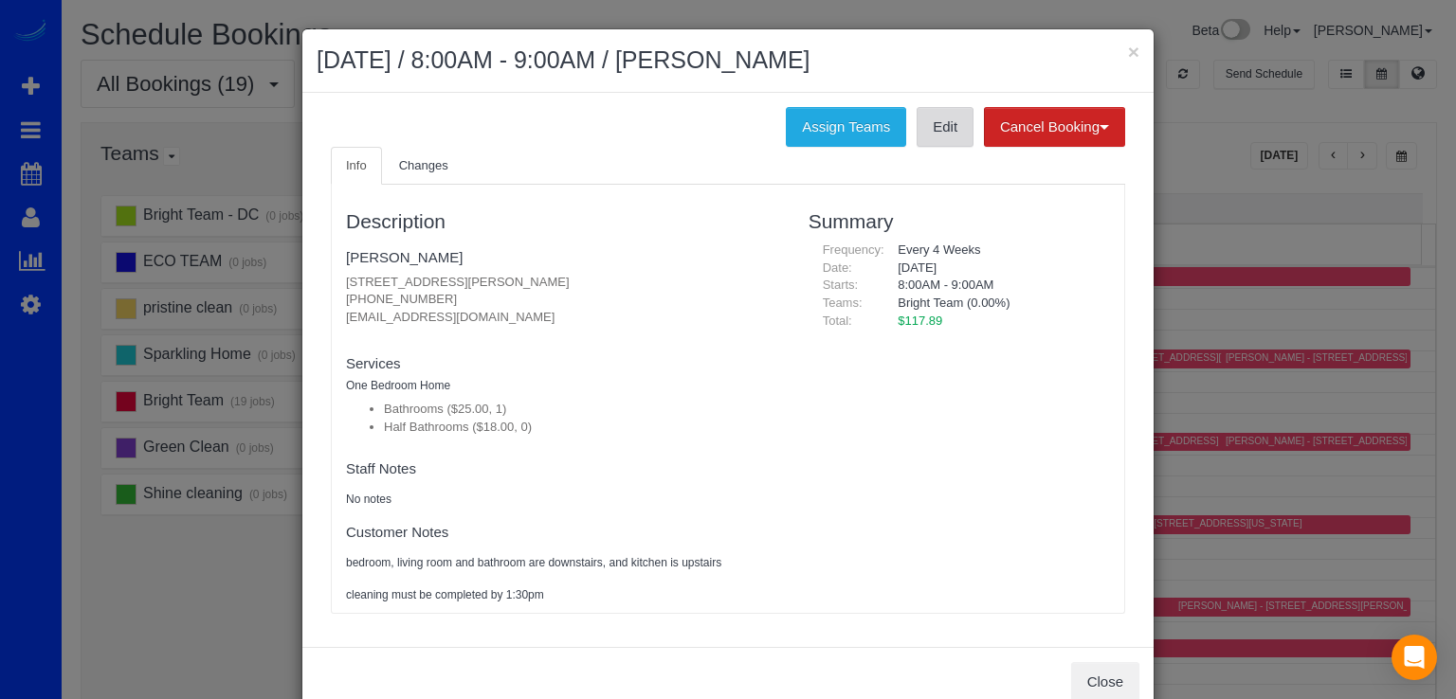
click at [945, 144] on link "Edit" at bounding box center [945, 127] width 57 height 40
click at [1118, 48] on h2 "September 04, 2025 / 8:00AM - 9:00AM / James Dix" at bounding box center [728, 61] width 823 height 34
click at [1128, 50] on button "×" at bounding box center [1133, 52] width 11 height 20
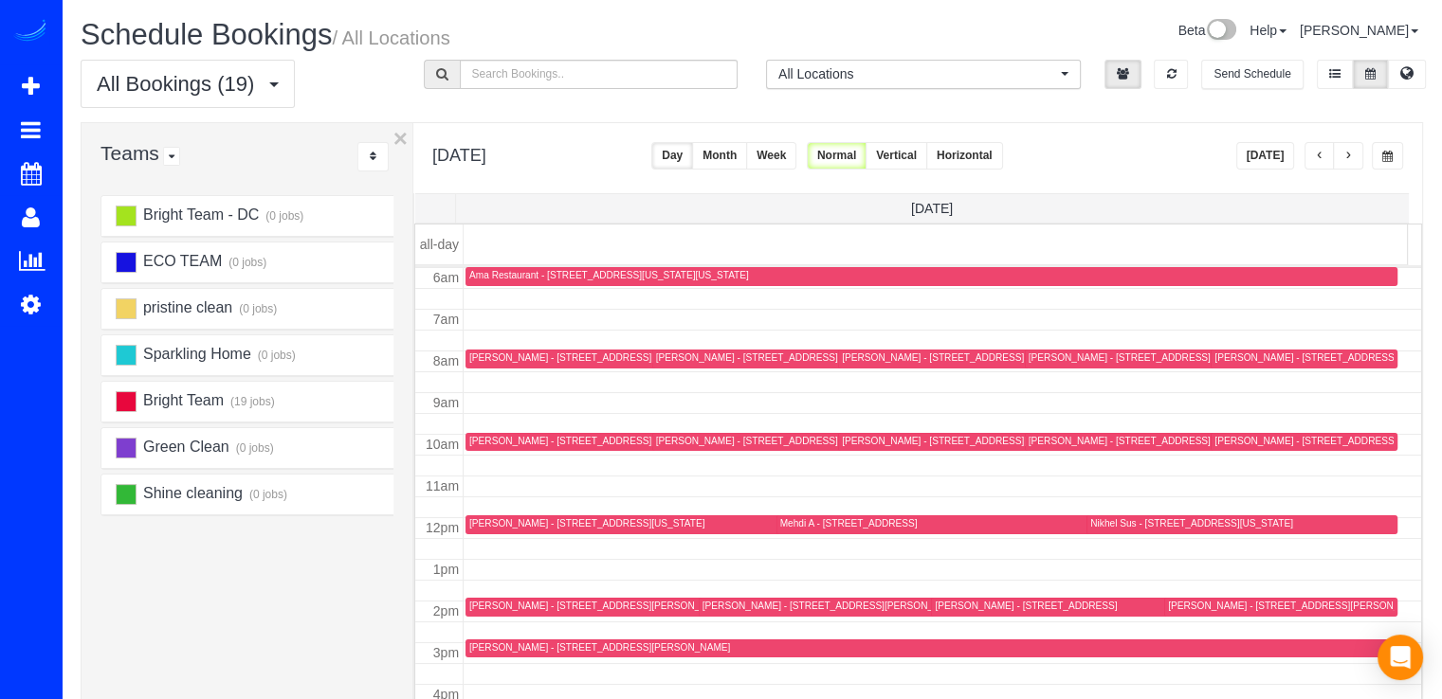
click at [504, 441] on div "Gabrielle B - 9802 Campbell Dr,, Kensington, MD 20895" at bounding box center [599, 441] width 261 height 12
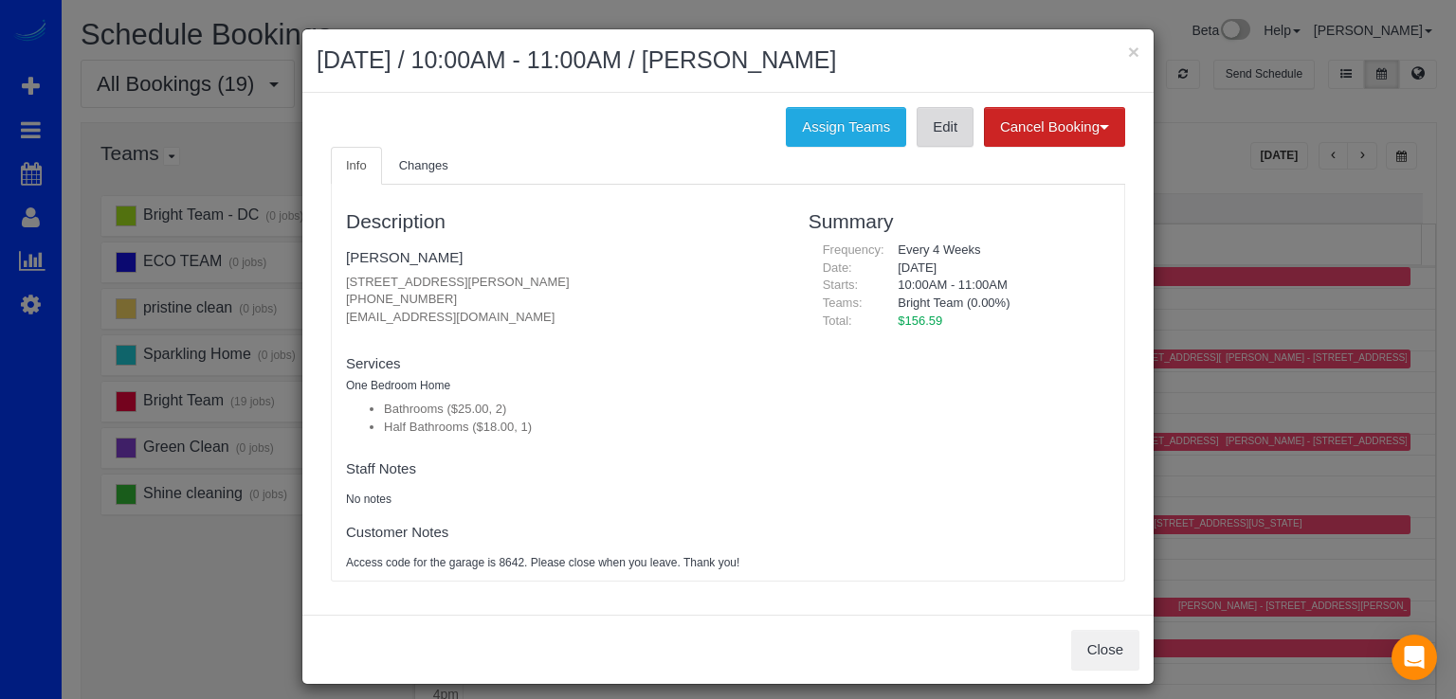
click at [932, 142] on link "Edit" at bounding box center [945, 127] width 57 height 40
click at [1128, 54] on button "×" at bounding box center [1133, 52] width 11 height 20
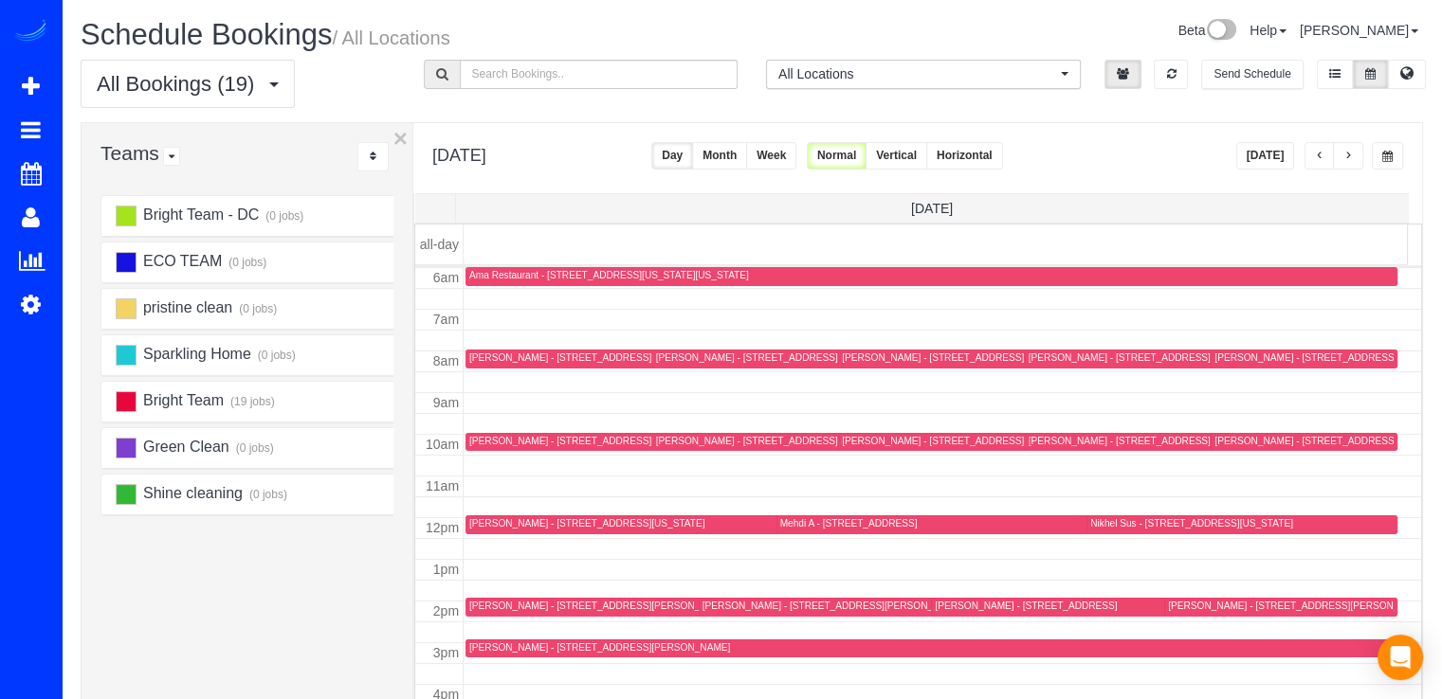
click at [500, 517] on div "Jennifer Fischell - 3827 Albemarle Street Nw, Washington, DC 20016" at bounding box center [586, 523] width 235 height 12
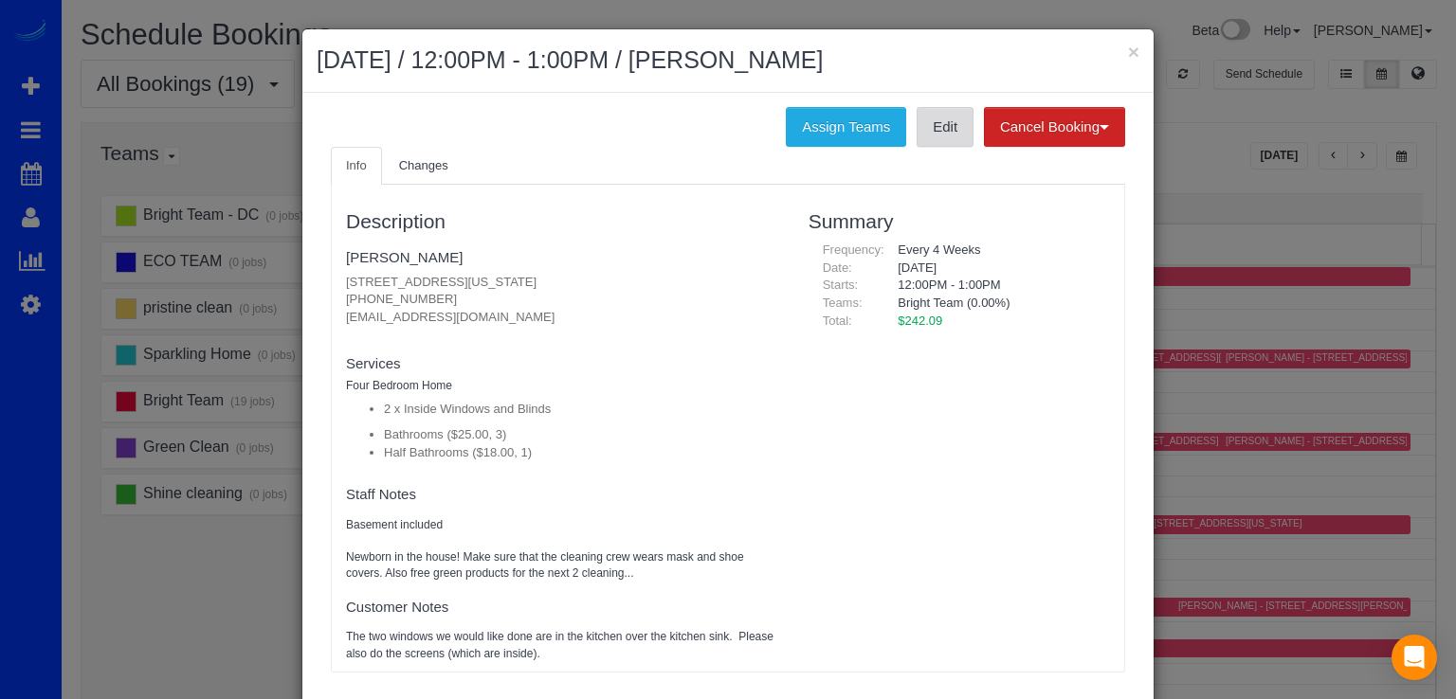
click at [932, 134] on link "Edit" at bounding box center [945, 127] width 57 height 40
click at [1128, 45] on button "×" at bounding box center [1133, 52] width 11 height 20
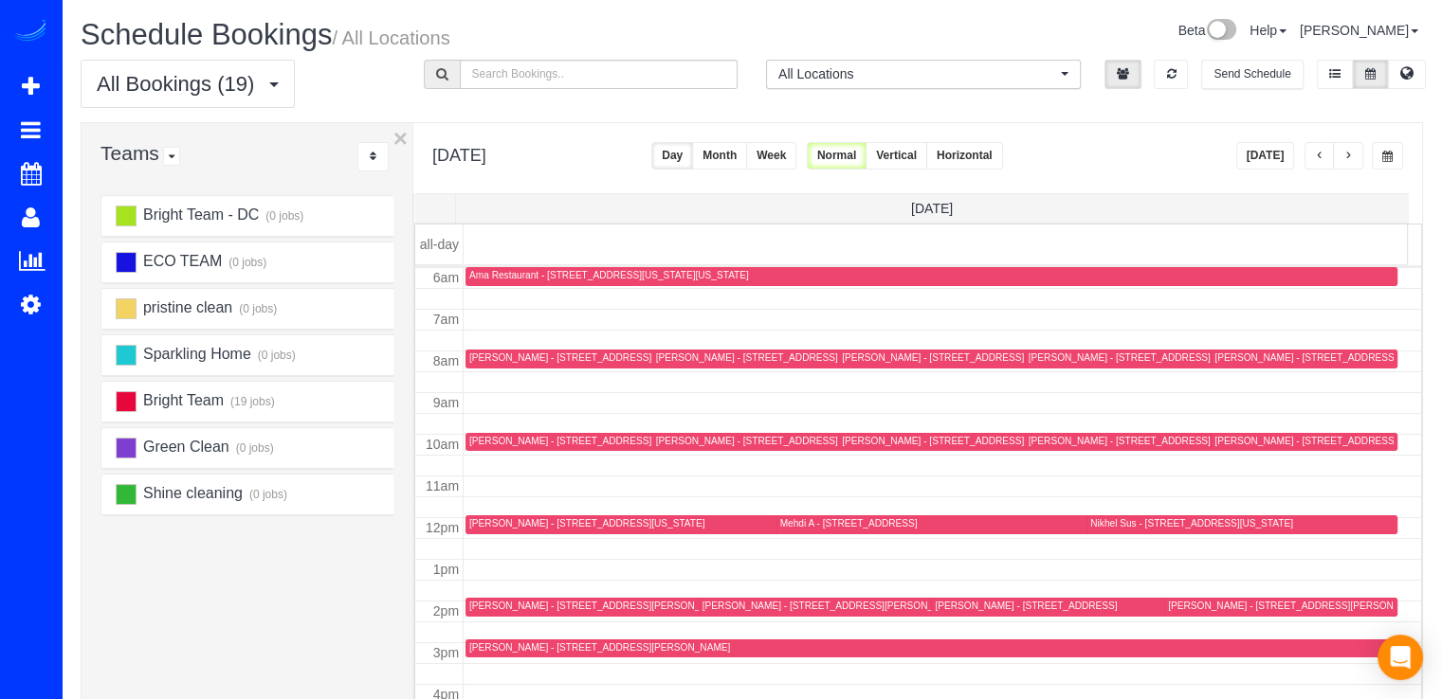
click at [1183, 608] on div "Susanne Anderson - 19017 St Albert Dr, Brookville, MD 20833" at bounding box center [1298, 606] width 261 height 12
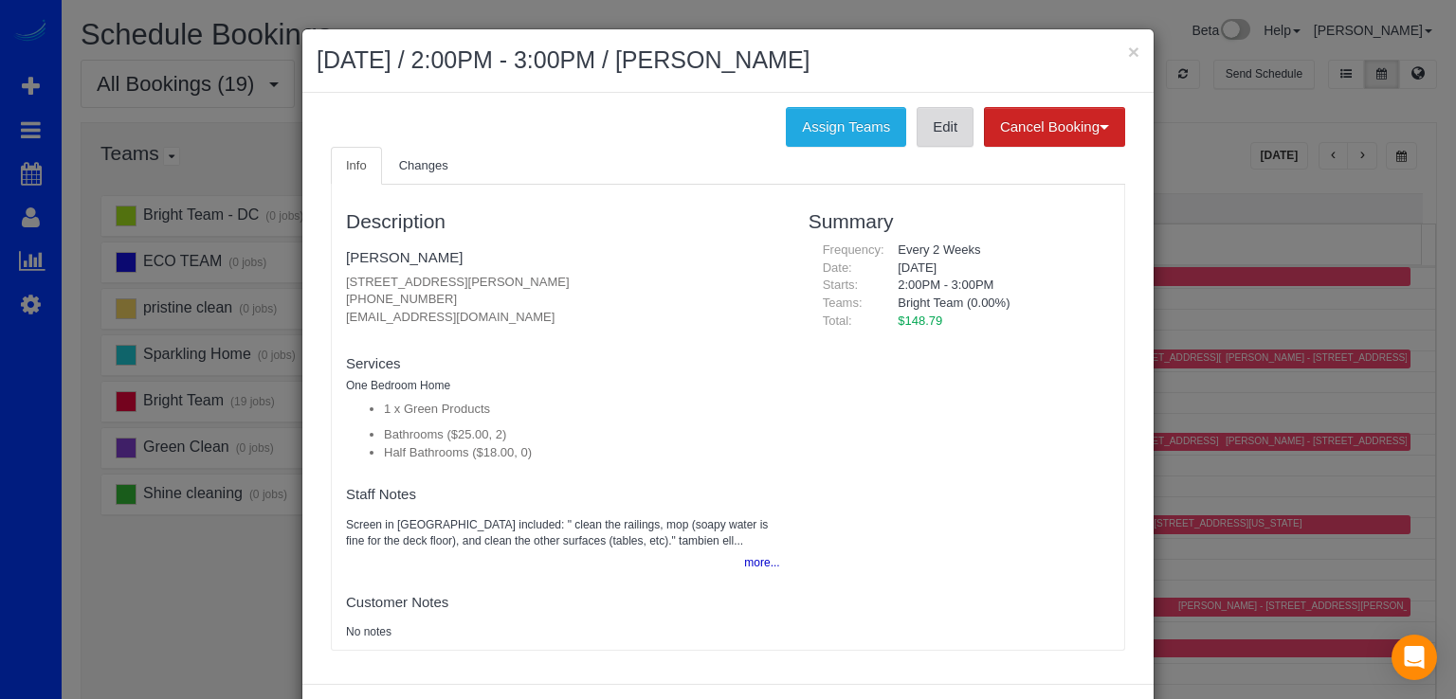
click at [929, 134] on link "Edit" at bounding box center [945, 127] width 57 height 40
click at [1128, 46] on button "×" at bounding box center [1133, 52] width 11 height 20
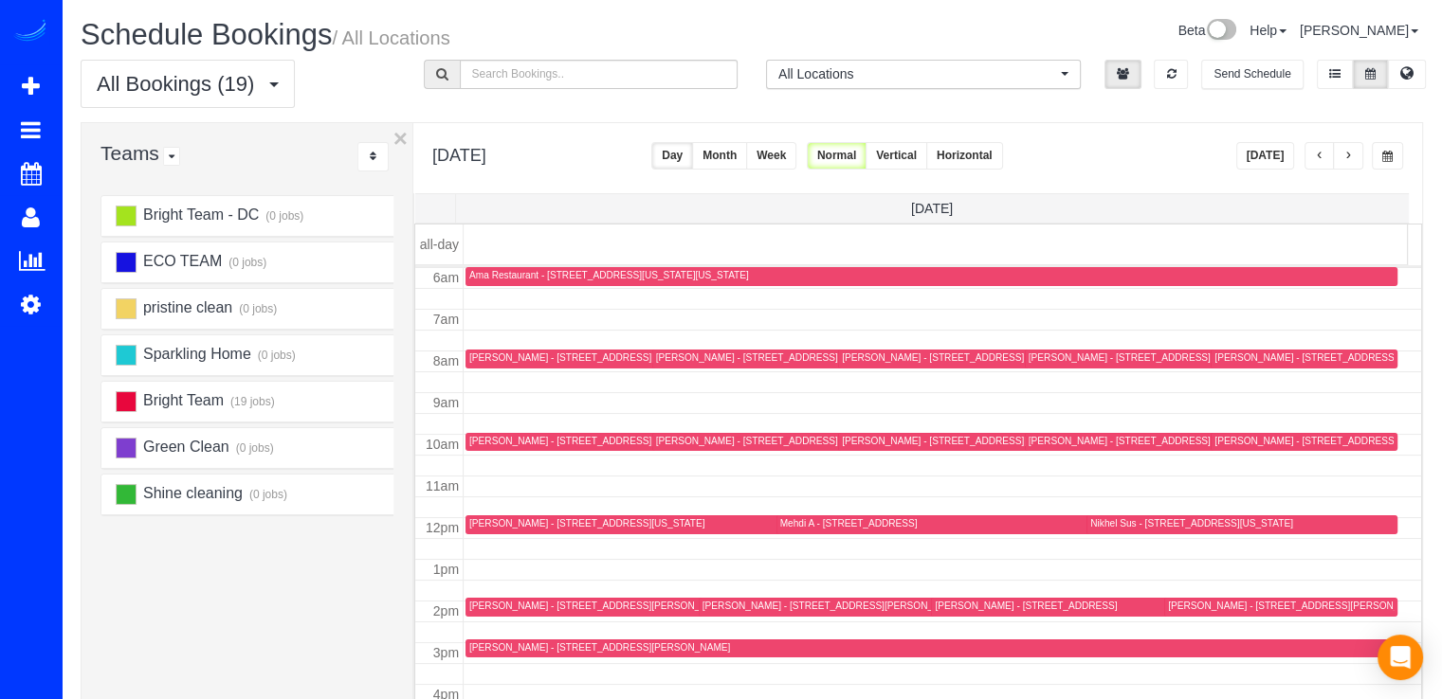
click at [690, 357] on div "Batya Abelman - 902 Brentwood Ln, Silver Spring, MD 20902" at bounding box center [747, 358] width 182 height 12
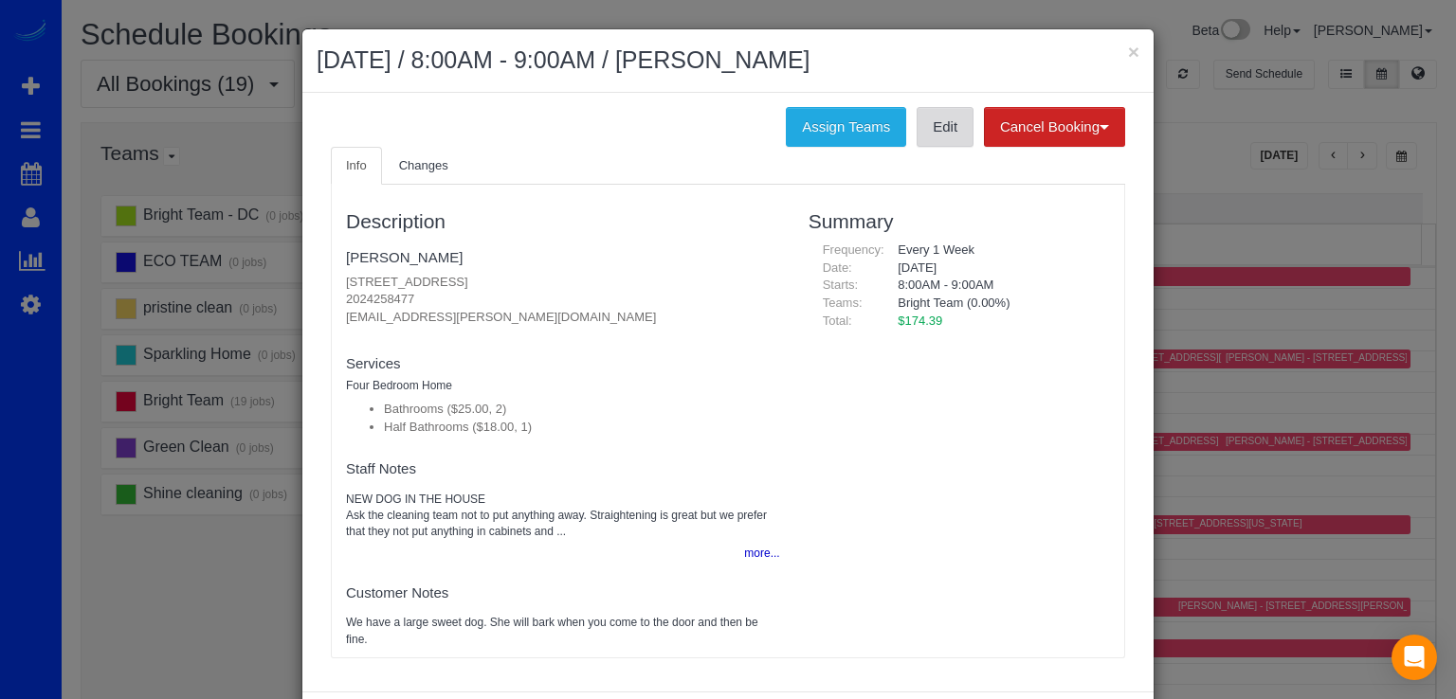
click at [934, 131] on link "Edit" at bounding box center [945, 127] width 57 height 40
click at [1128, 45] on button "×" at bounding box center [1133, 52] width 11 height 20
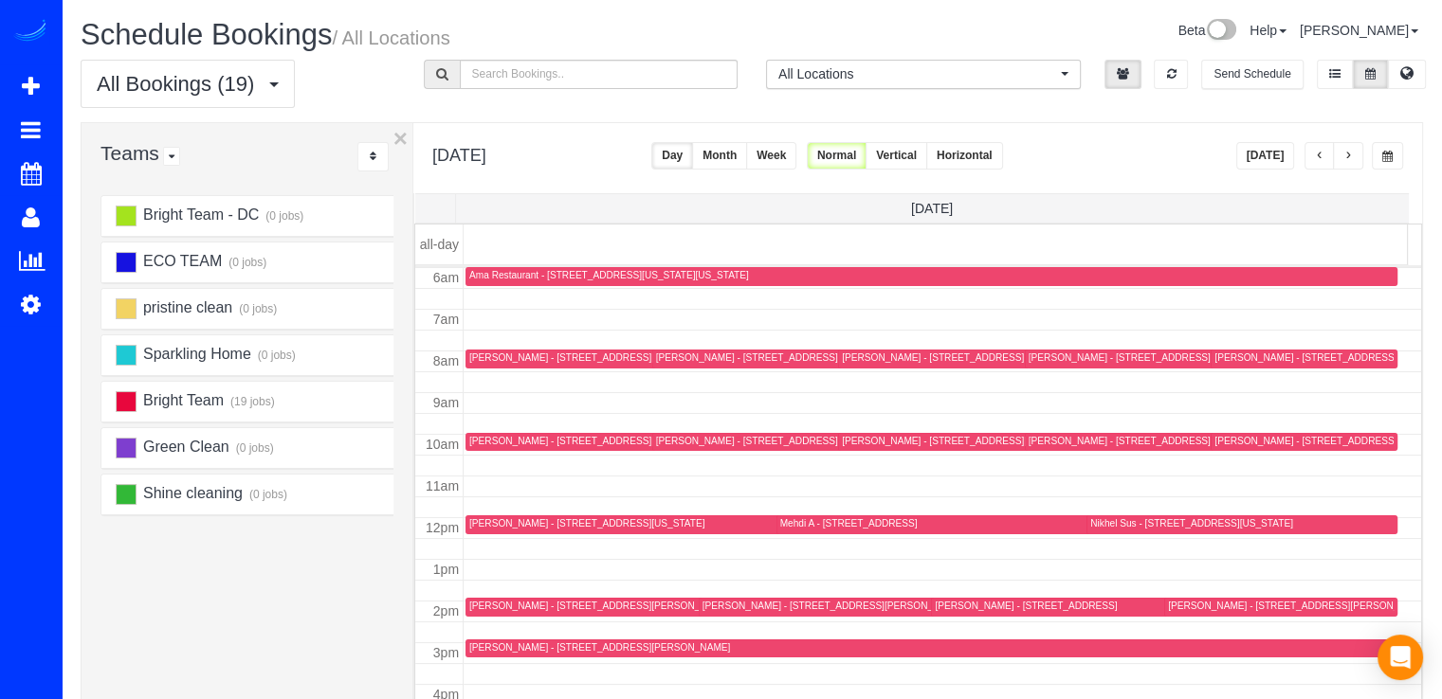
click at [708, 440] on div "Jacquelyn Redd - 912 Brick Manor Cir, Silver Spring, MD 20905-3819" at bounding box center [747, 441] width 182 height 12
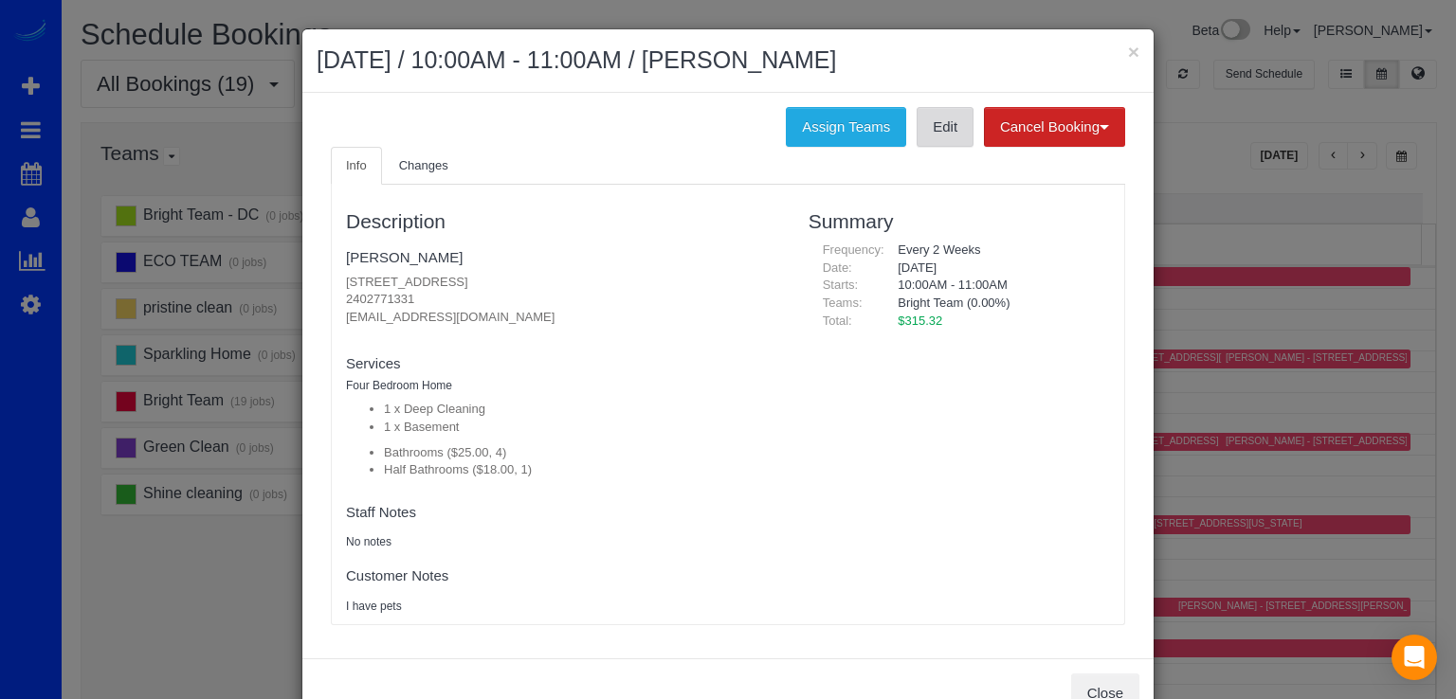
click at [943, 118] on link "Edit" at bounding box center [945, 127] width 57 height 40
click at [1128, 48] on button "×" at bounding box center [1133, 52] width 11 height 20
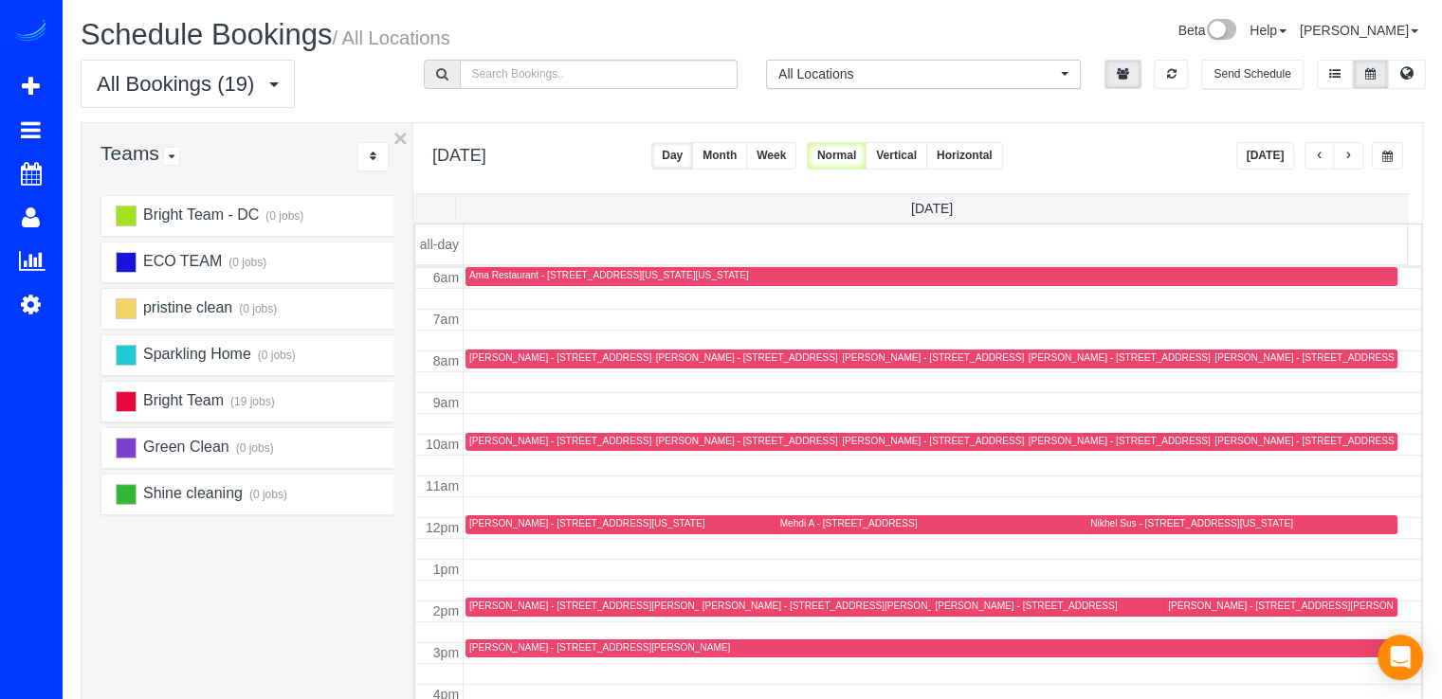
click at [944, 607] on div "Mary Streiffert - 4908 Crescent Street, Bethesda, MD 20816" at bounding box center [1026, 606] width 182 height 12
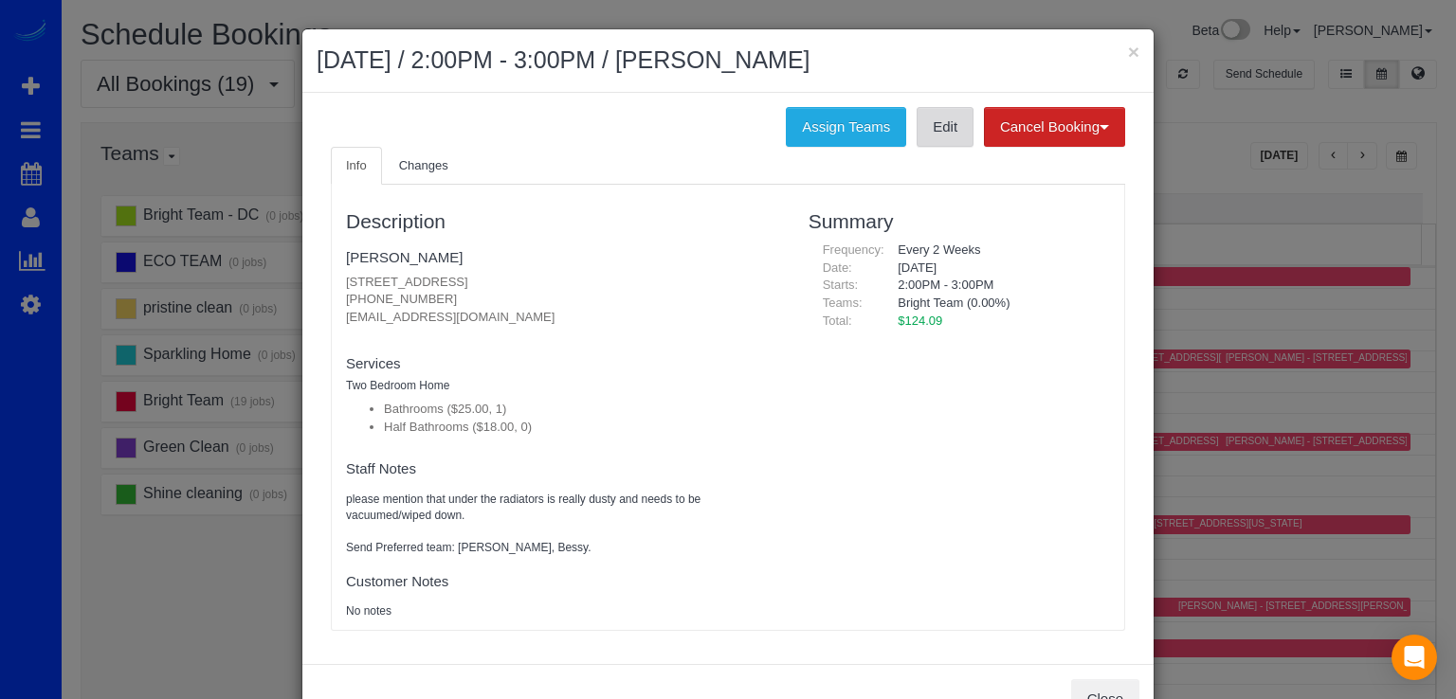
click at [940, 131] on link "Edit" at bounding box center [945, 127] width 57 height 40
click at [1128, 57] on button "×" at bounding box center [1133, 52] width 11 height 20
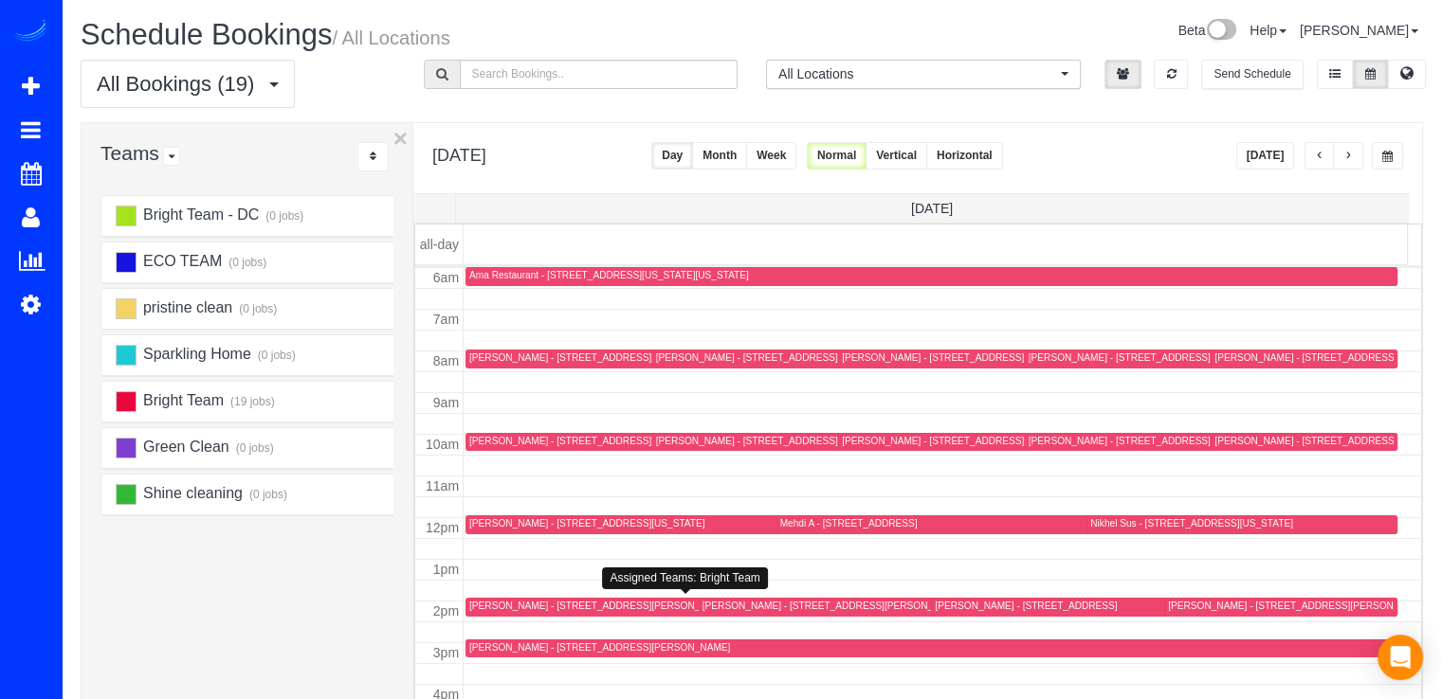
click at [489, 608] on div "Jessica Corcelius - 5934 Bartonsville Road, Frederick, MD 21704" at bounding box center [599, 606] width 261 height 12
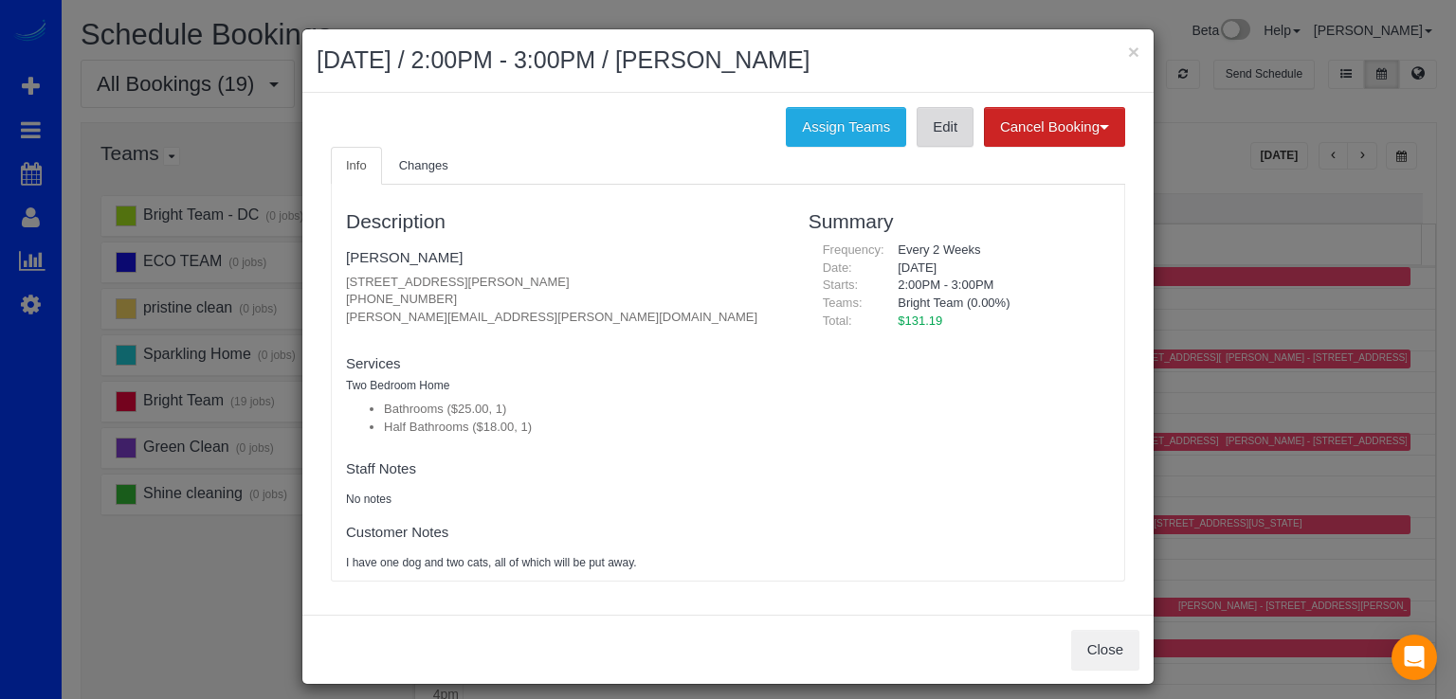
click at [925, 131] on link "Edit" at bounding box center [945, 127] width 57 height 40
click at [1128, 49] on button "×" at bounding box center [1133, 52] width 11 height 20
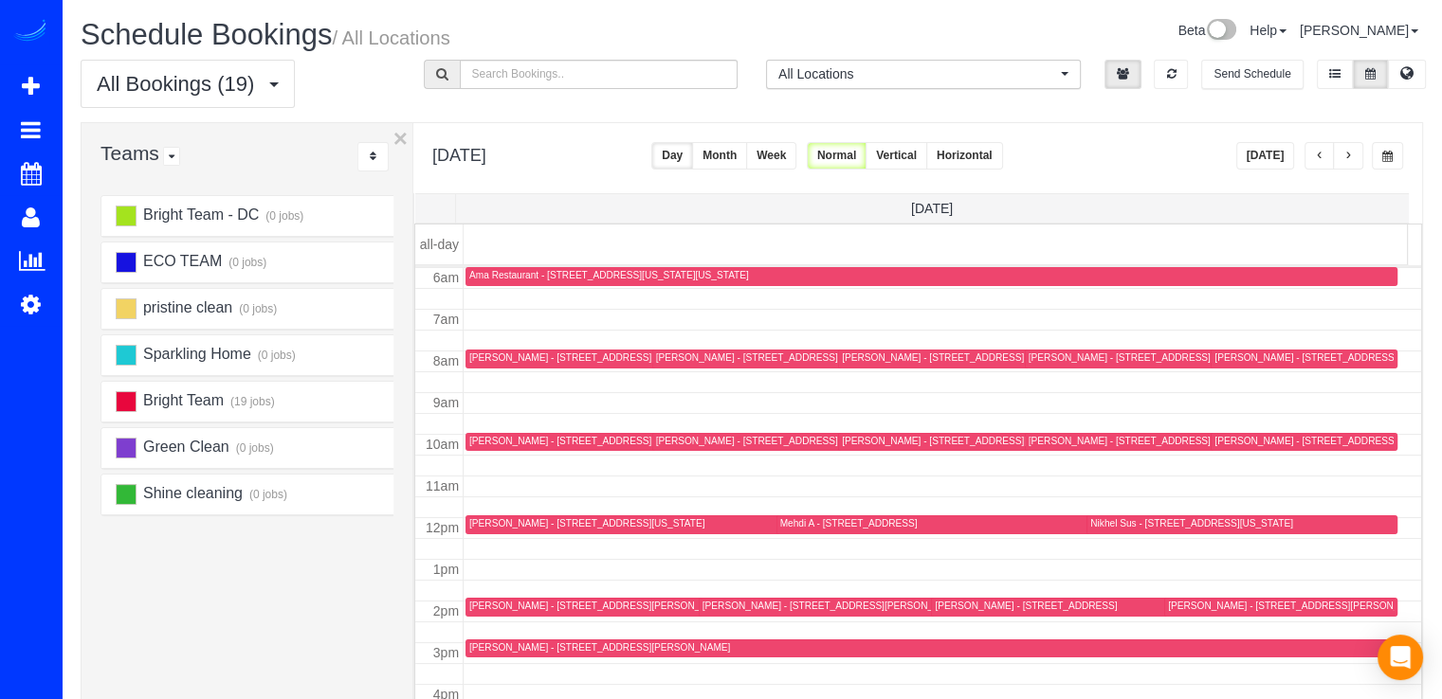
click at [472, 361] on div "Ariya Arora - 6611 Lybrook Ct,, Bethesda, MD 20817" at bounding box center [599, 358] width 261 height 12
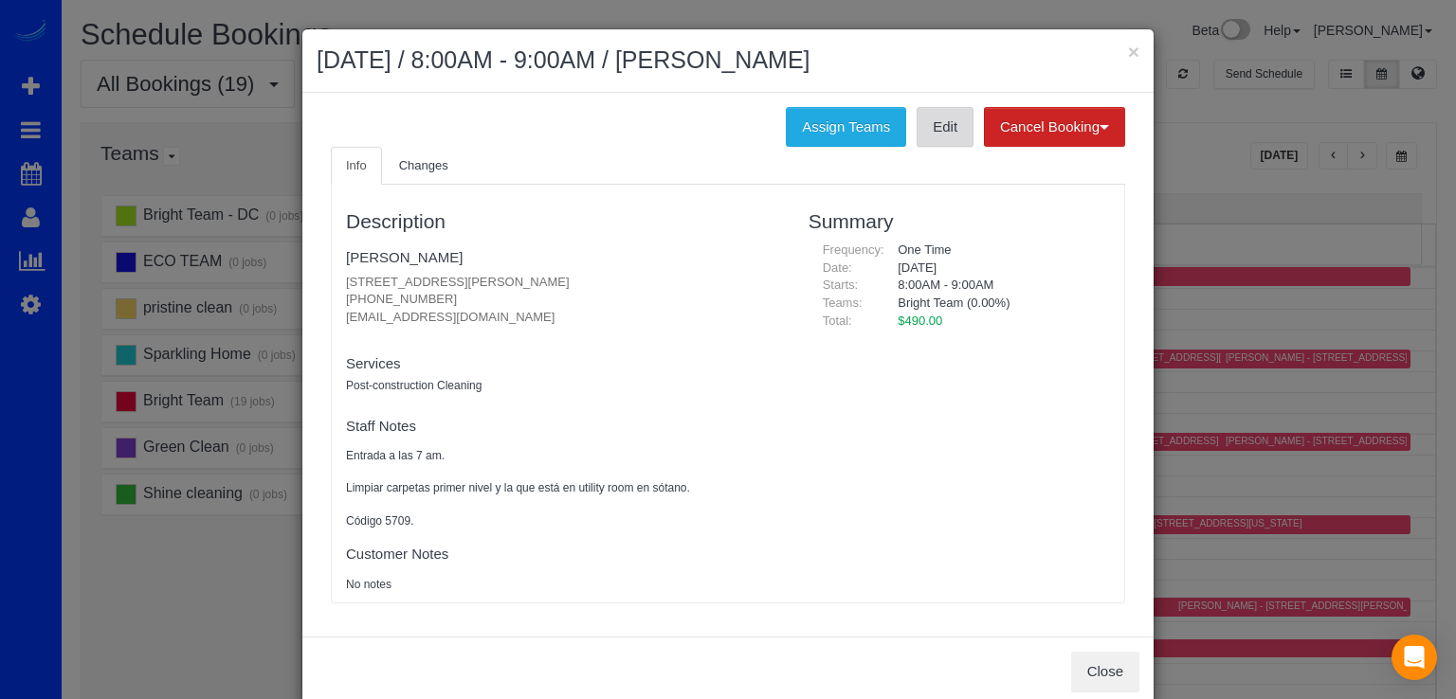
click at [921, 142] on link "Edit" at bounding box center [945, 127] width 57 height 40
click at [1132, 49] on button "×" at bounding box center [1133, 52] width 11 height 20
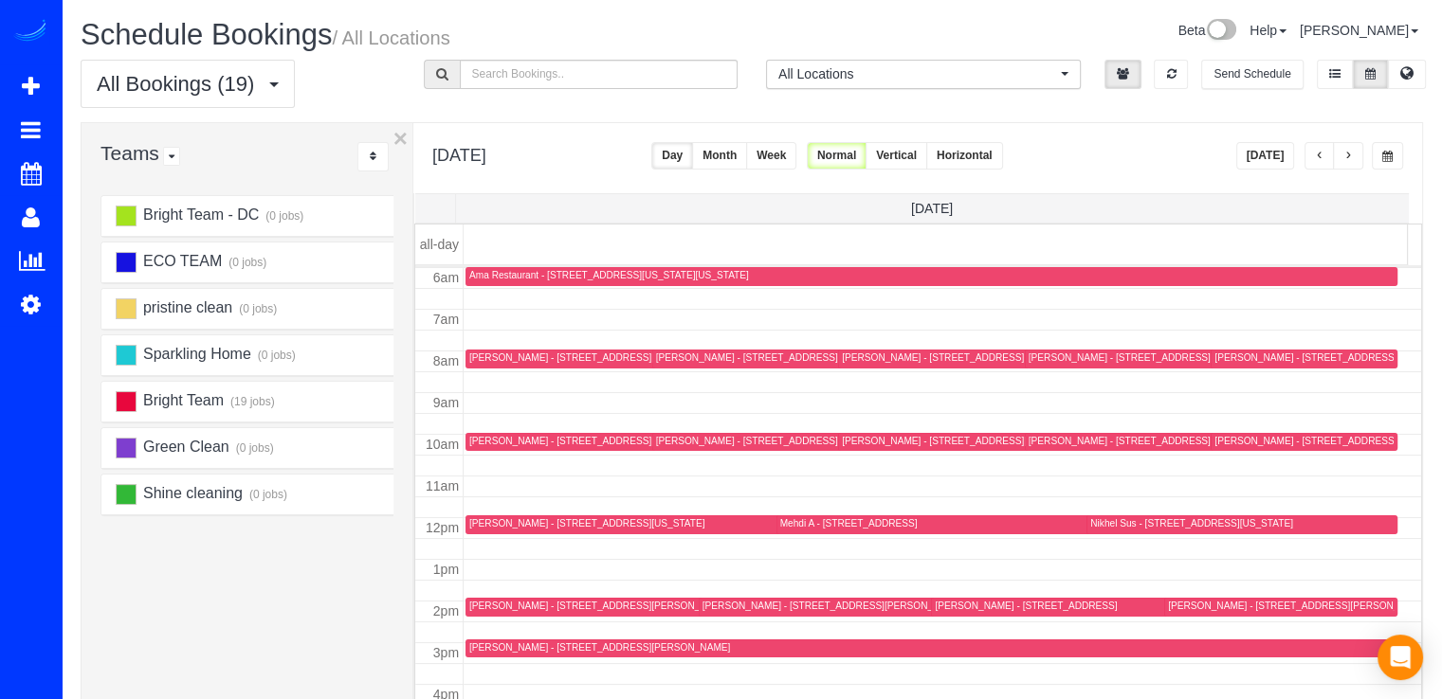
click at [851, 445] on div "Leona Clark - 2105 Windham Place, Silver Spring, MD 20902" at bounding box center [1015, 442] width 346 height 14
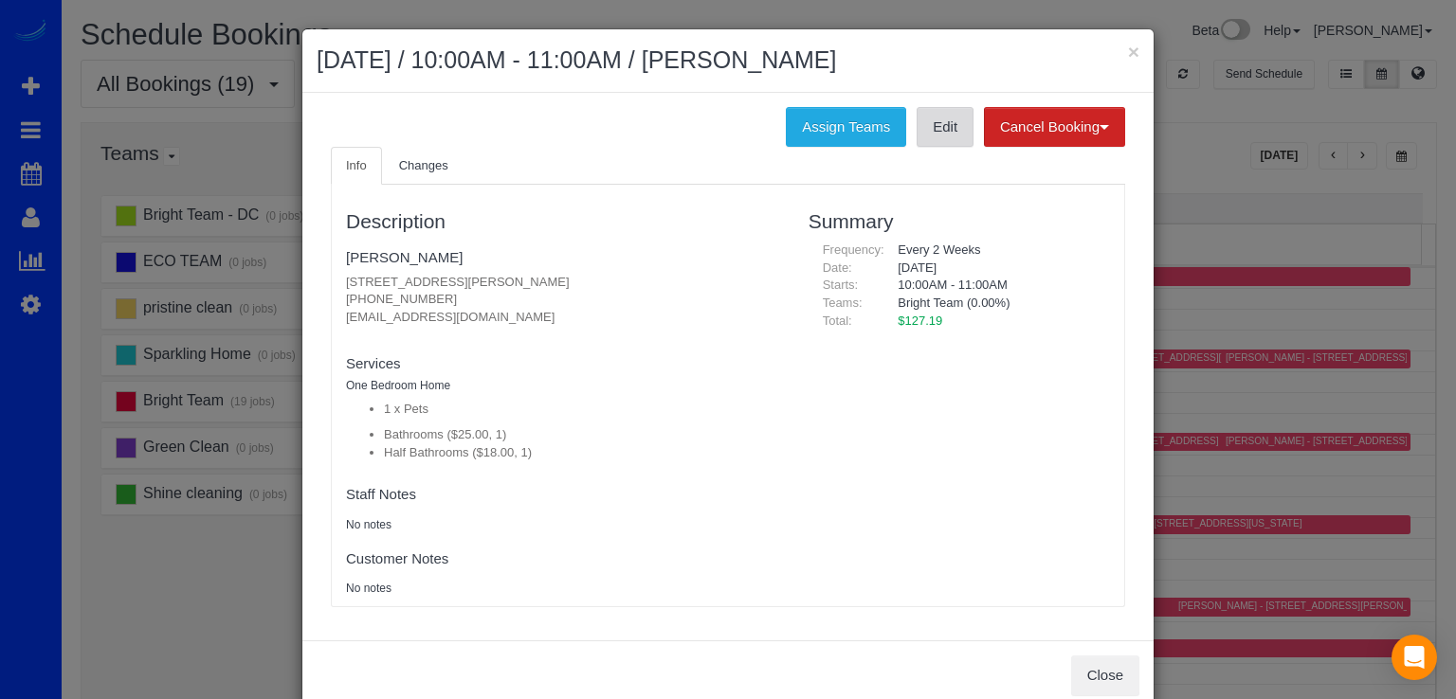
click at [948, 137] on link "Edit" at bounding box center [945, 127] width 57 height 40
click at [1128, 56] on button "×" at bounding box center [1133, 52] width 11 height 20
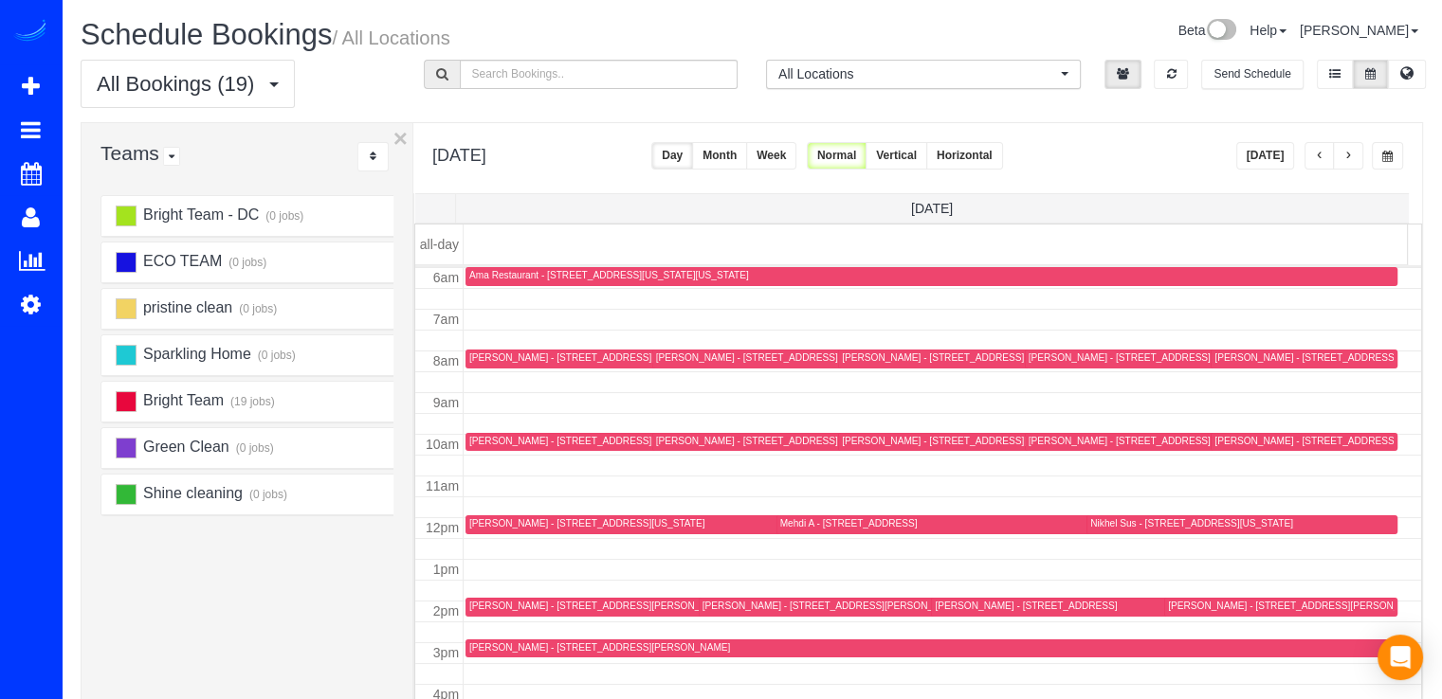
click at [781, 522] on div "Mehdi A - 6001 Arlington Blvd, Unit 312, Falls Church, VA 22044" at bounding box center [848, 523] width 137 height 12
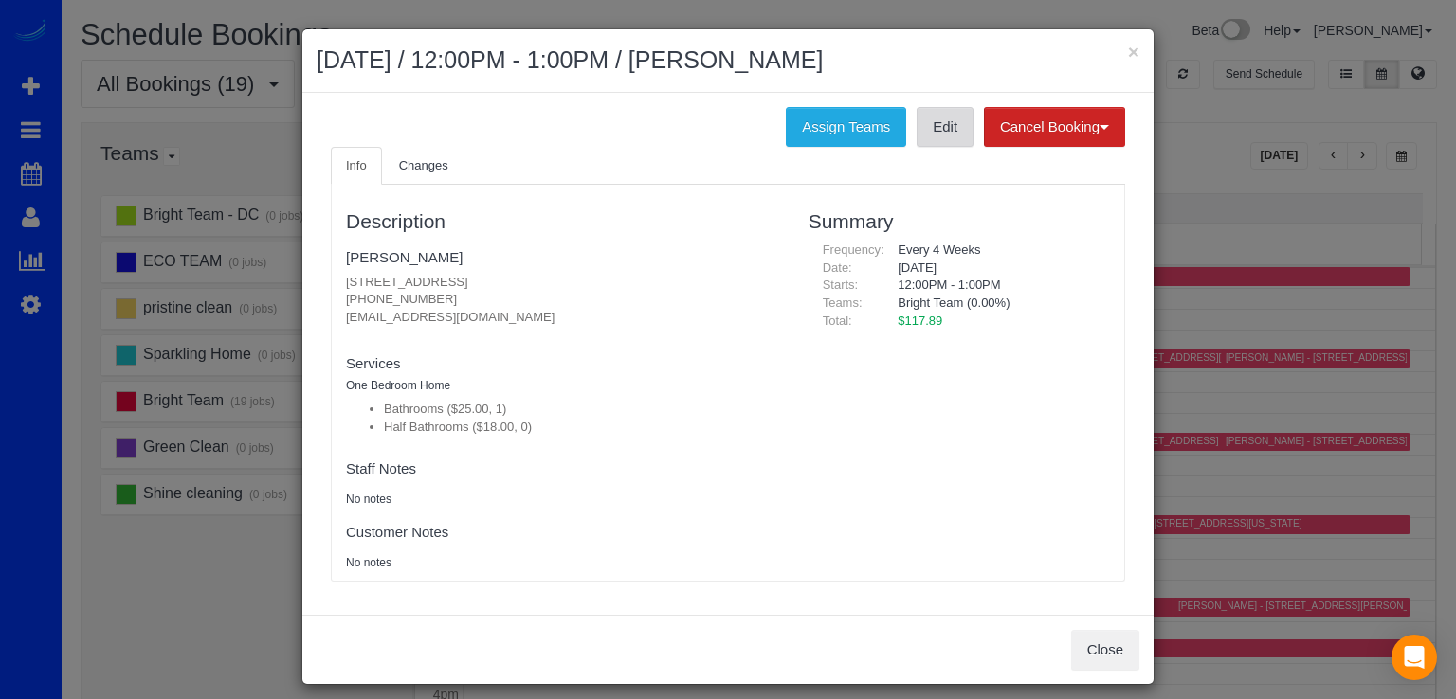
click at [948, 141] on link "Edit" at bounding box center [945, 127] width 57 height 40
click at [1130, 46] on button "×" at bounding box center [1133, 52] width 11 height 20
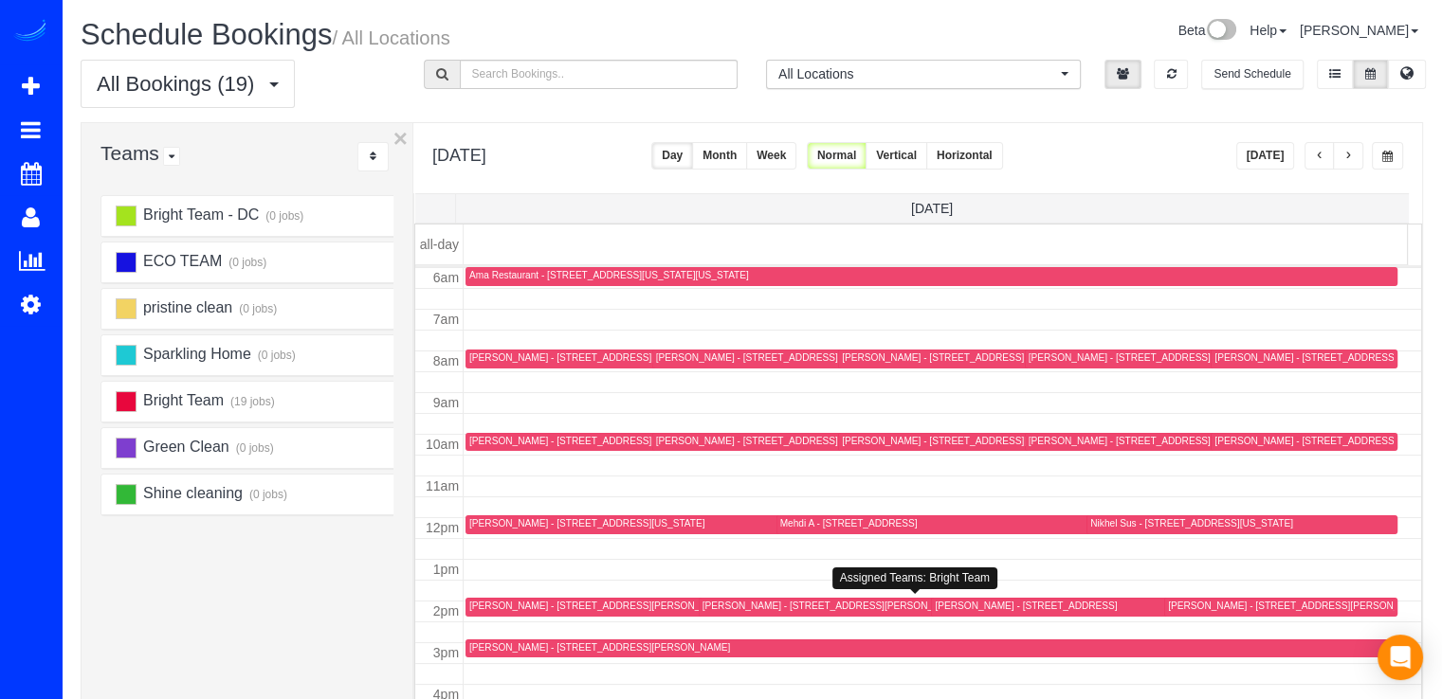
click at [717, 607] on div "Julia Curlee - 3712 Woodley Rd Nw, Washington, DC 20016" at bounding box center [859, 606] width 315 height 12
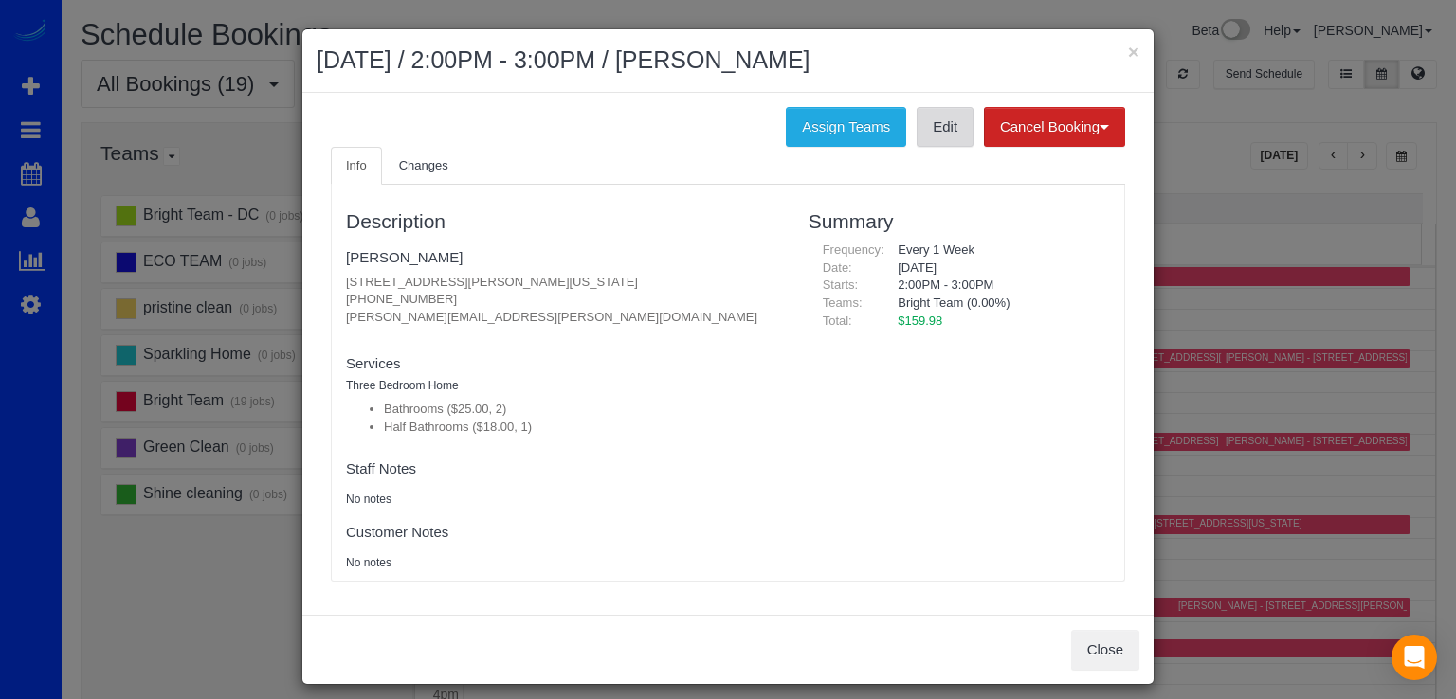
click at [927, 141] on link "Edit" at bounding box center [945, 127] width 57 height 40
click at [1128, 53] on button "×" at bounding box center [1133, 52] width 11 height 20
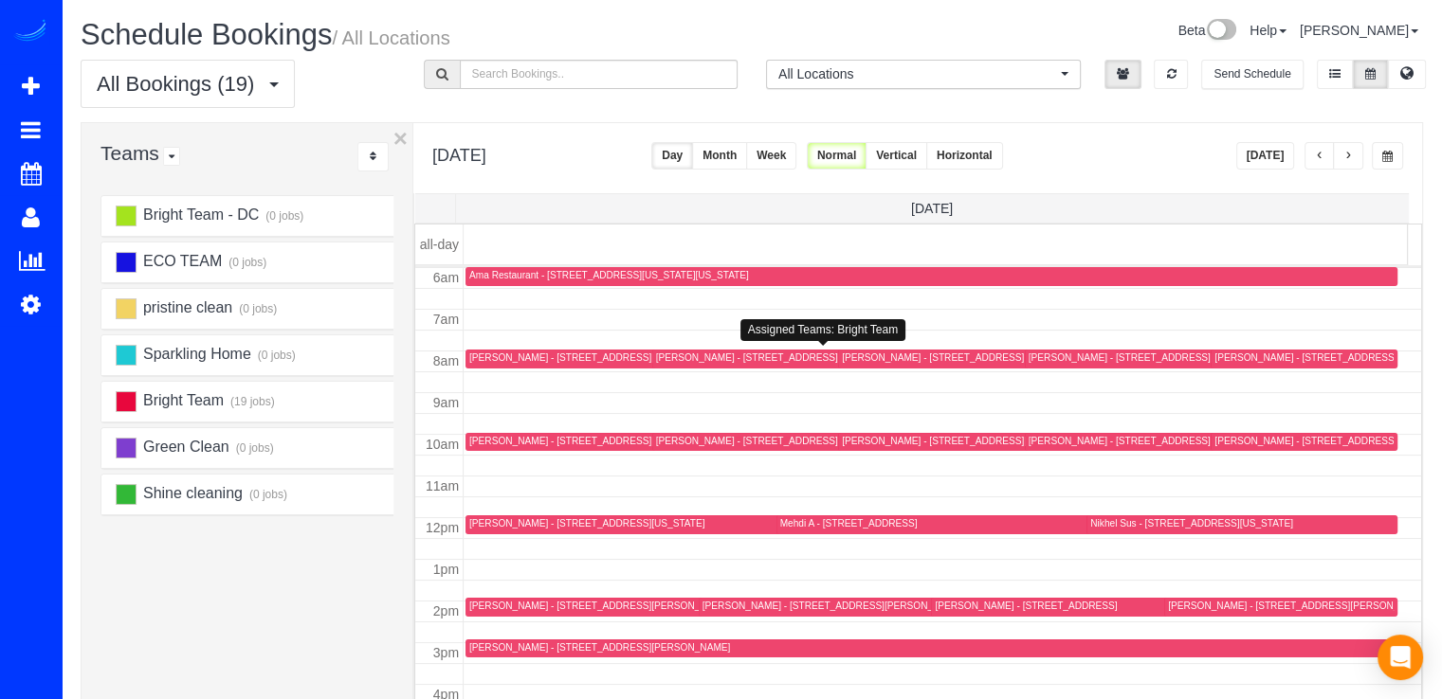
click at [849, 361] on div "Brichelle Hall - 684 Heathwalk Mews, Gaithersburg, MD 20878" at bounding box center [933, 358] width 182 height 12
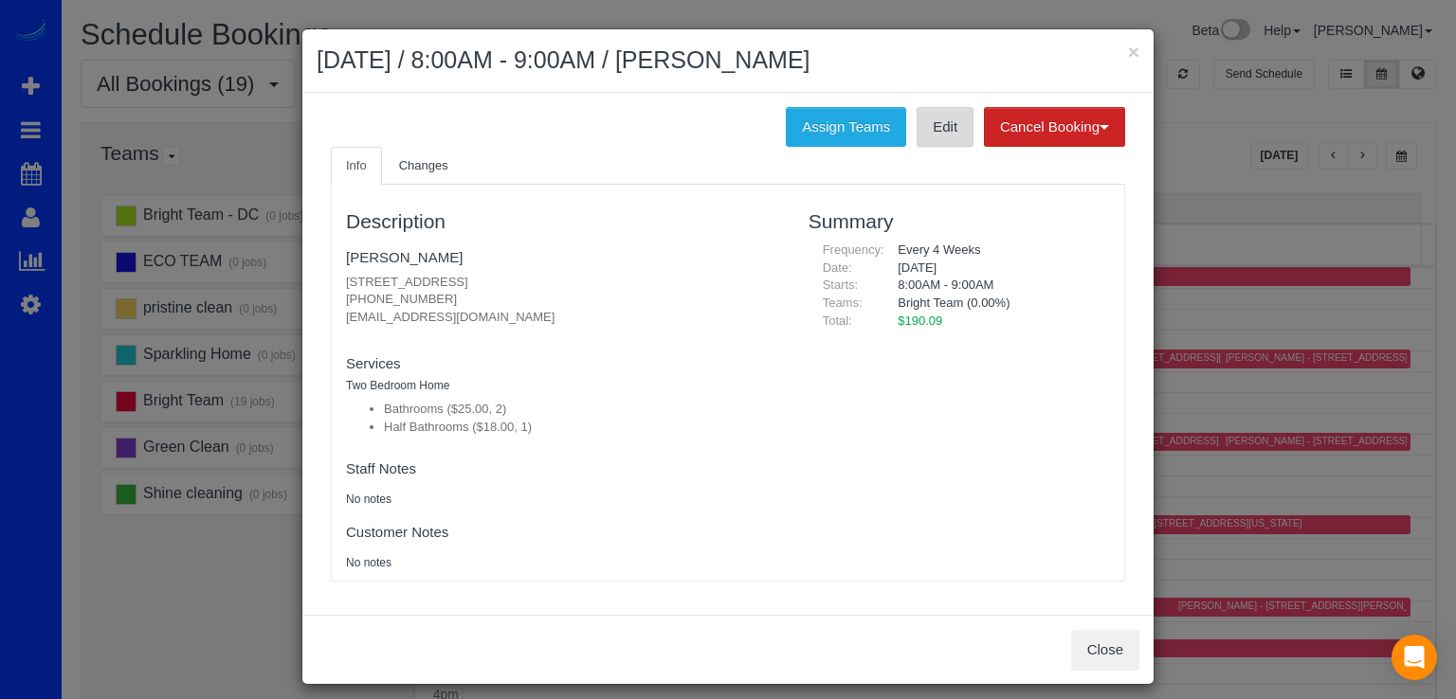
click at [932, 133] on link "Edit" at bounding box center [945, 127] width 57 height 40
click at [1130, 58] on button "×" at bounding box center [1133, 52] width 11 height 20
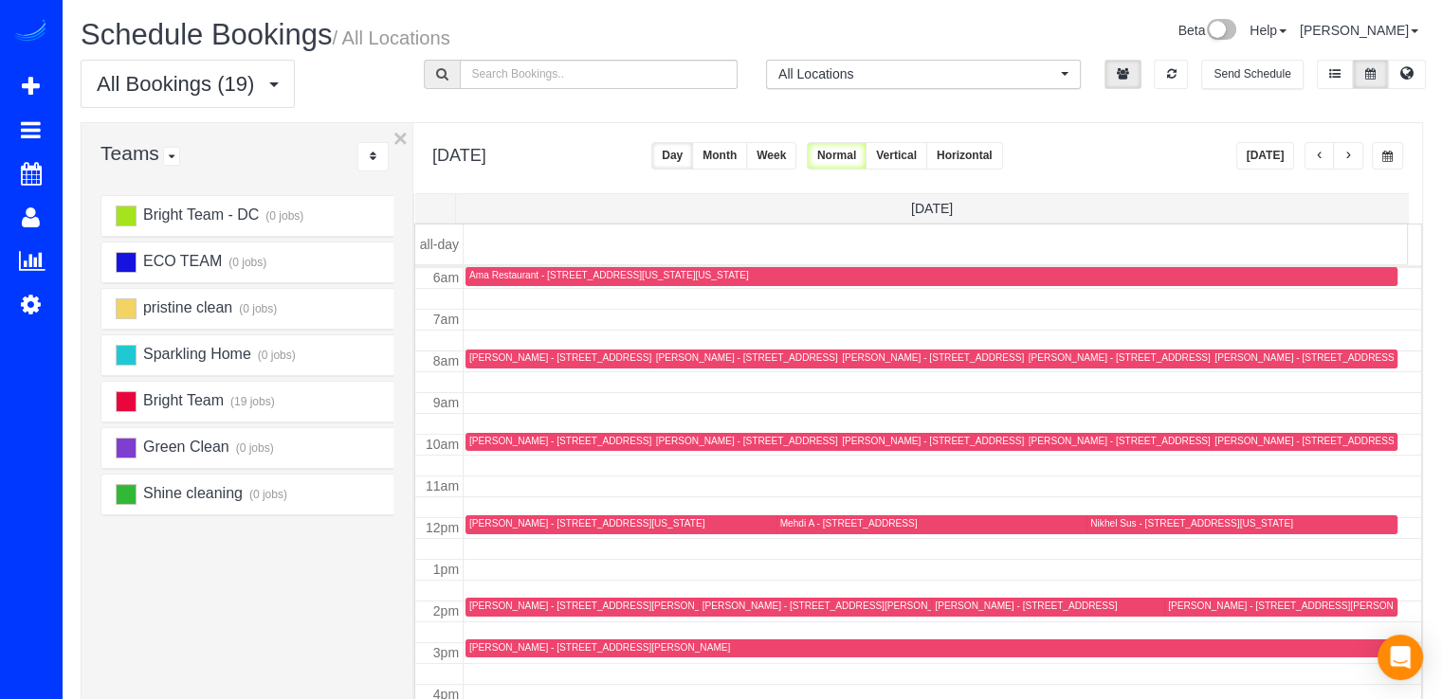
click at [1238, 445] on div "William Reilly - 15408 Quail Run Dr, Gaithersburg, MD 20878" at bounding box center [1305, 441] width 182 height 12
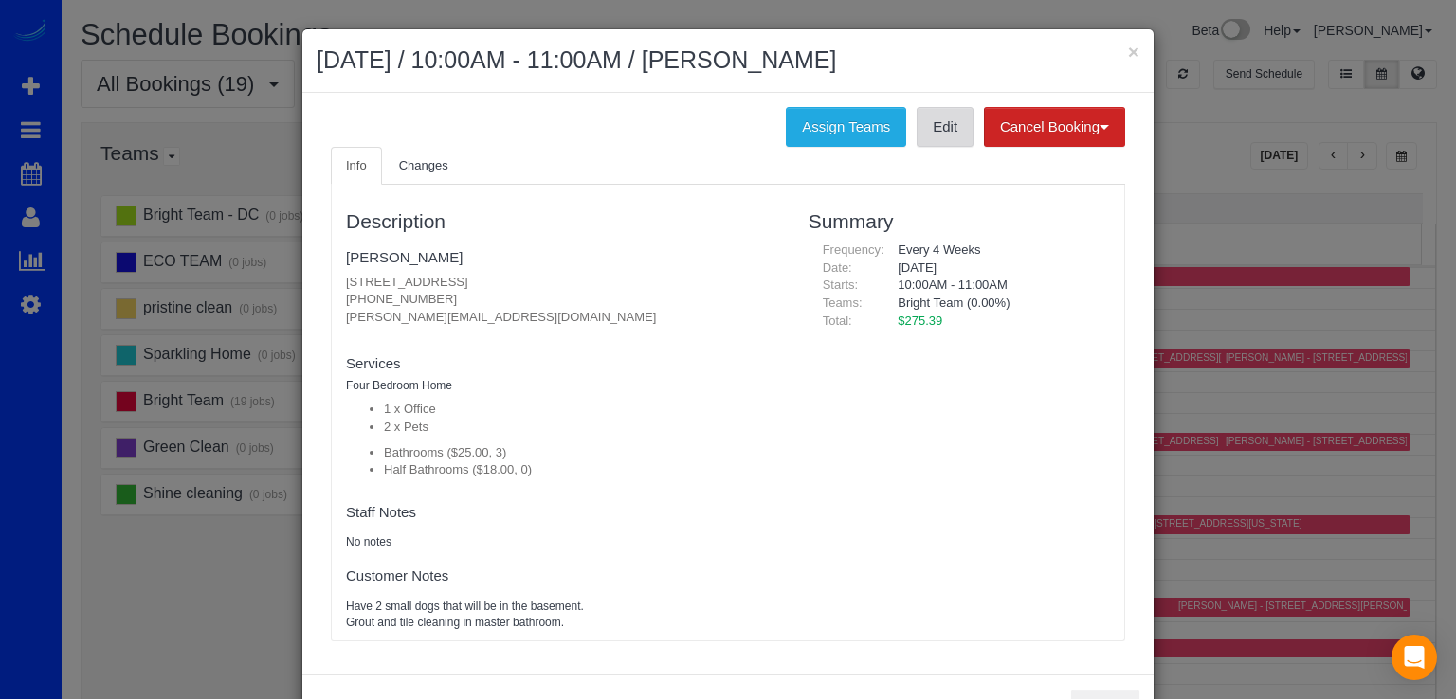
click at [959, 140] on link "Edit" at bounding box center [945, 127] width 57 height 40
click at [1132, 59] on button "×" at bounding box center [1133, 52] width 11 height 20
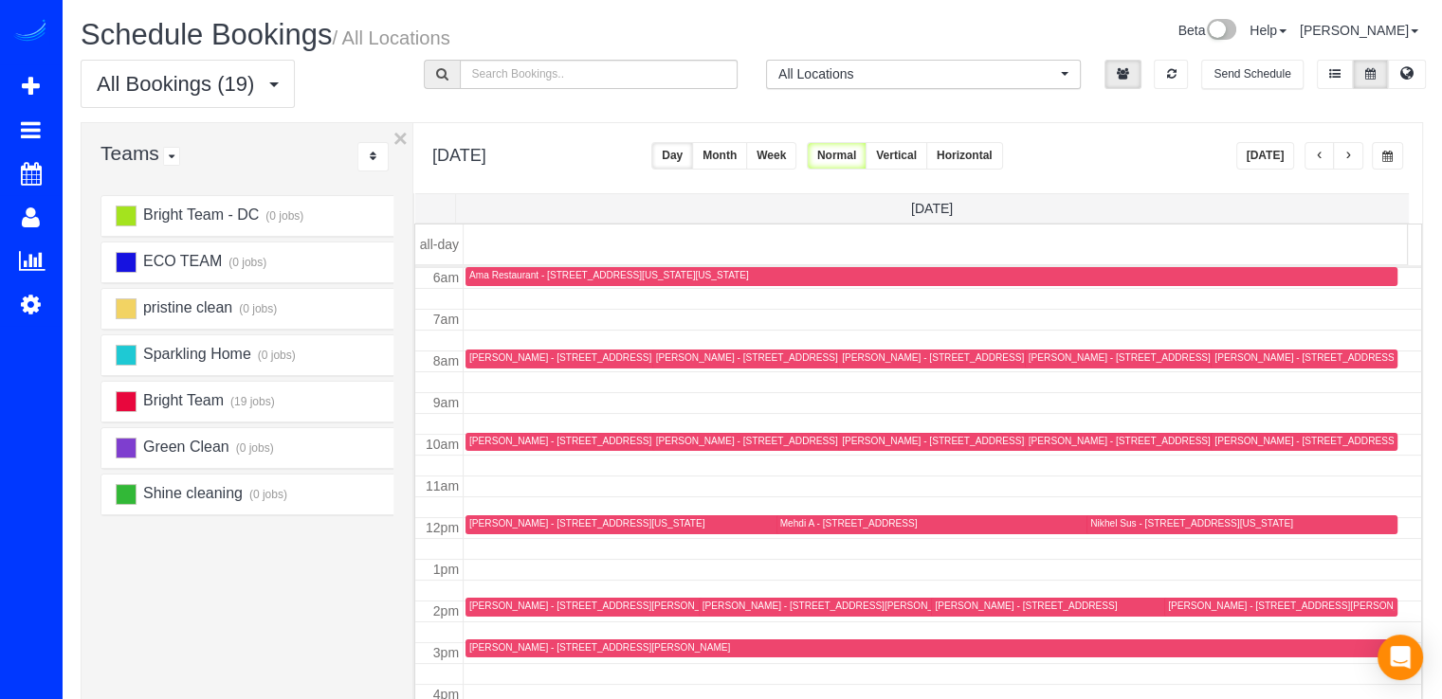
click at [1028, 356] on div "Christine Shuster - 558 S Frederick Ave #349, Gaithersburg, MD 20877" at bounding box center [1158, 358] width 261 height 12
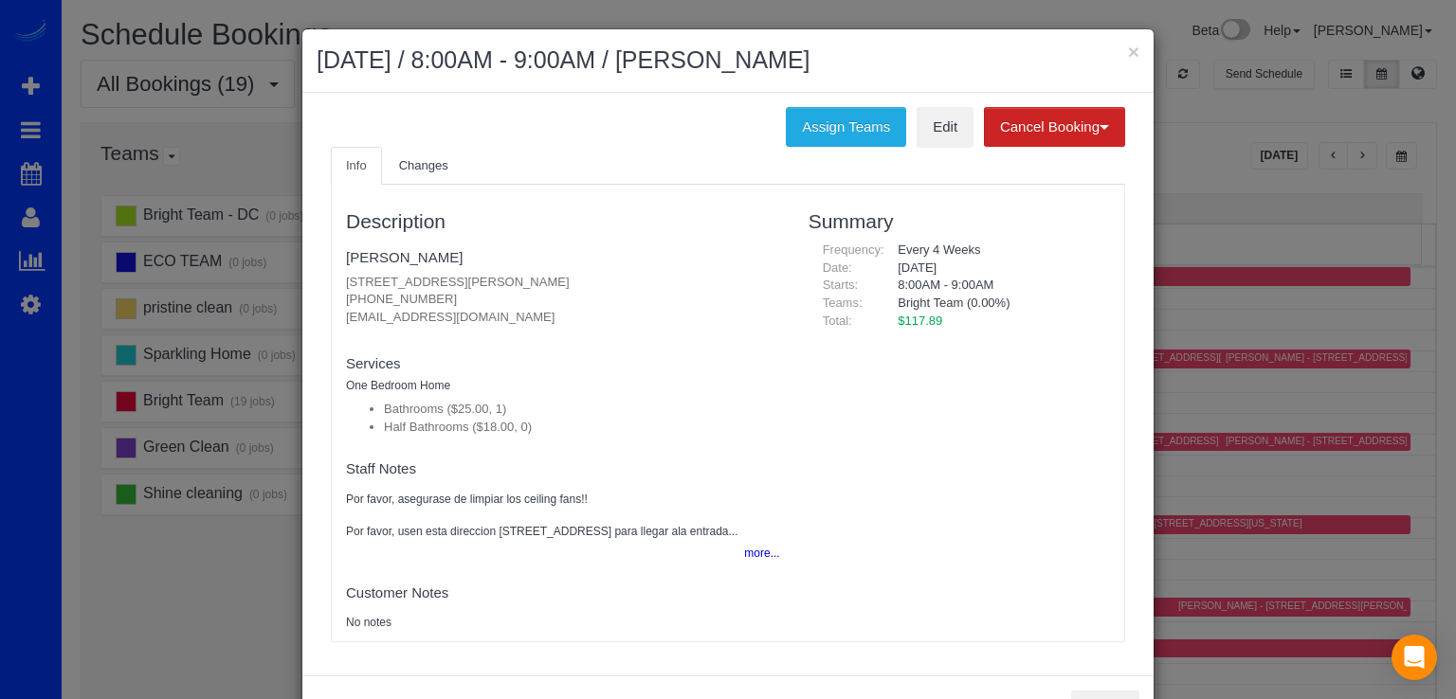
click at [959, 148] on ul "Info Changes" at bounding box center [728, 166] width 794 height 39
click at [959, 139] on link "Edit" at bounding box center [945, 127] width 57 height 40
click at [1134, 54] on div "× September 04, 2025 / 8:00AM - 9:00AM / Christine Shuster" at bounding box center [727, 61] width 851 height 64
click at [1129, 47] on button "×" at bounding box center [1133, 52] width 11 height 20
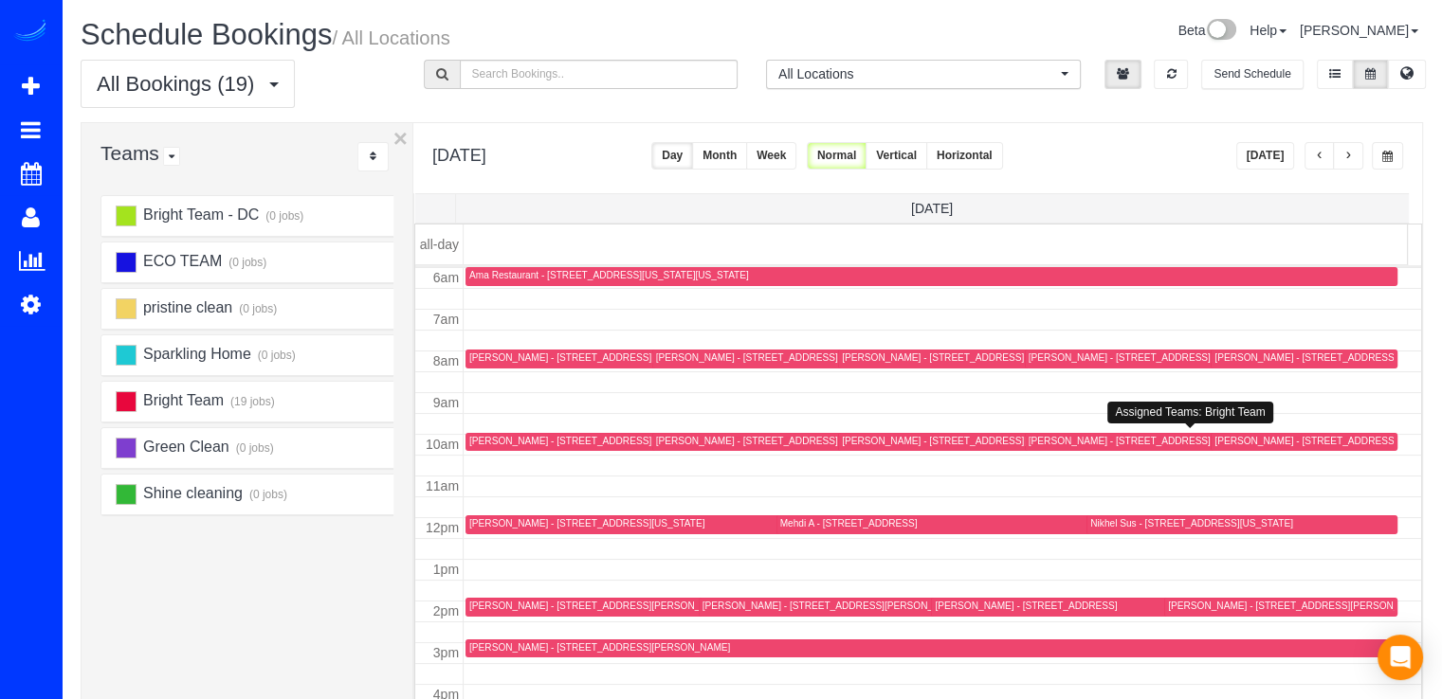
click at [1066, 442] on div "Trisha Ritzenmberg - 15 Burning Tree Ct, Bethesda, MD 20817" at bounding box center [1119, 441] width 182 height 12
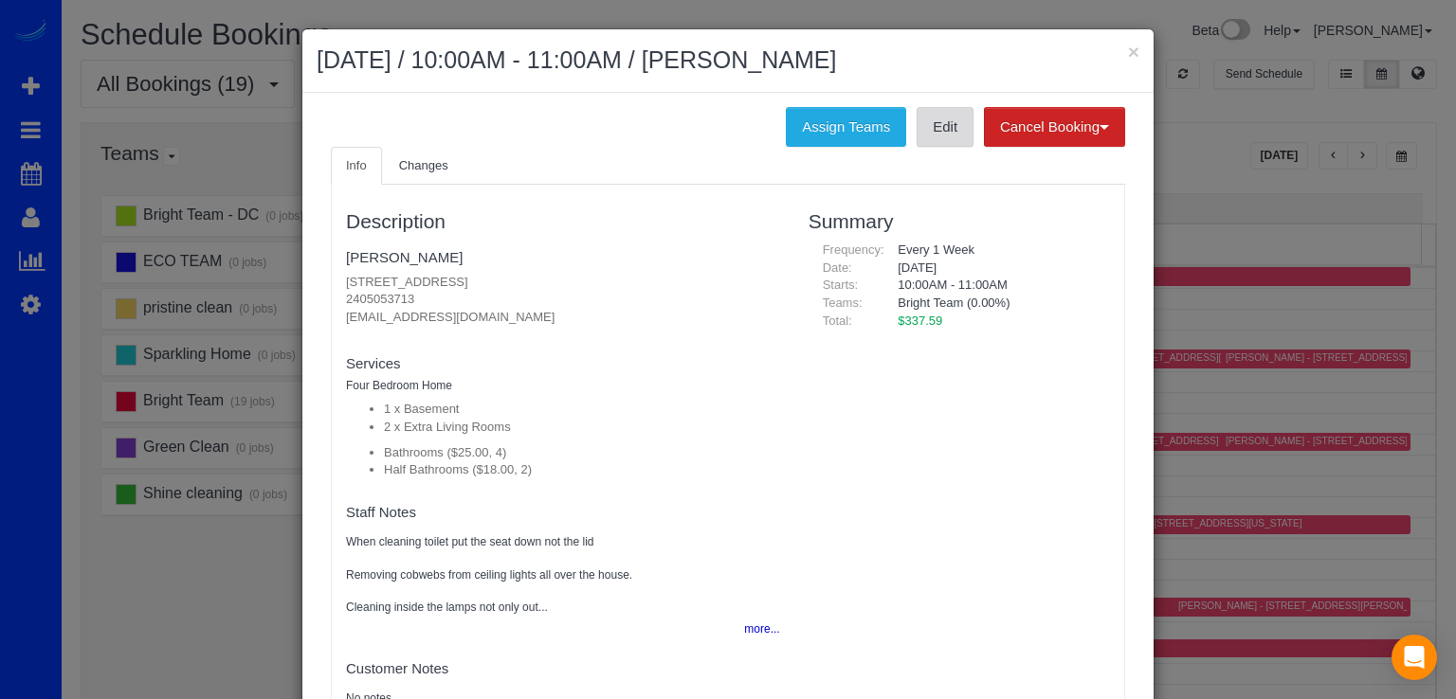
click at [943, 134] on link "Edit" at bounding box center [945, 127] width 57 height 40
click at [1128, 60] on button "×" at bounding box center [1133, 52] width 11 height 20
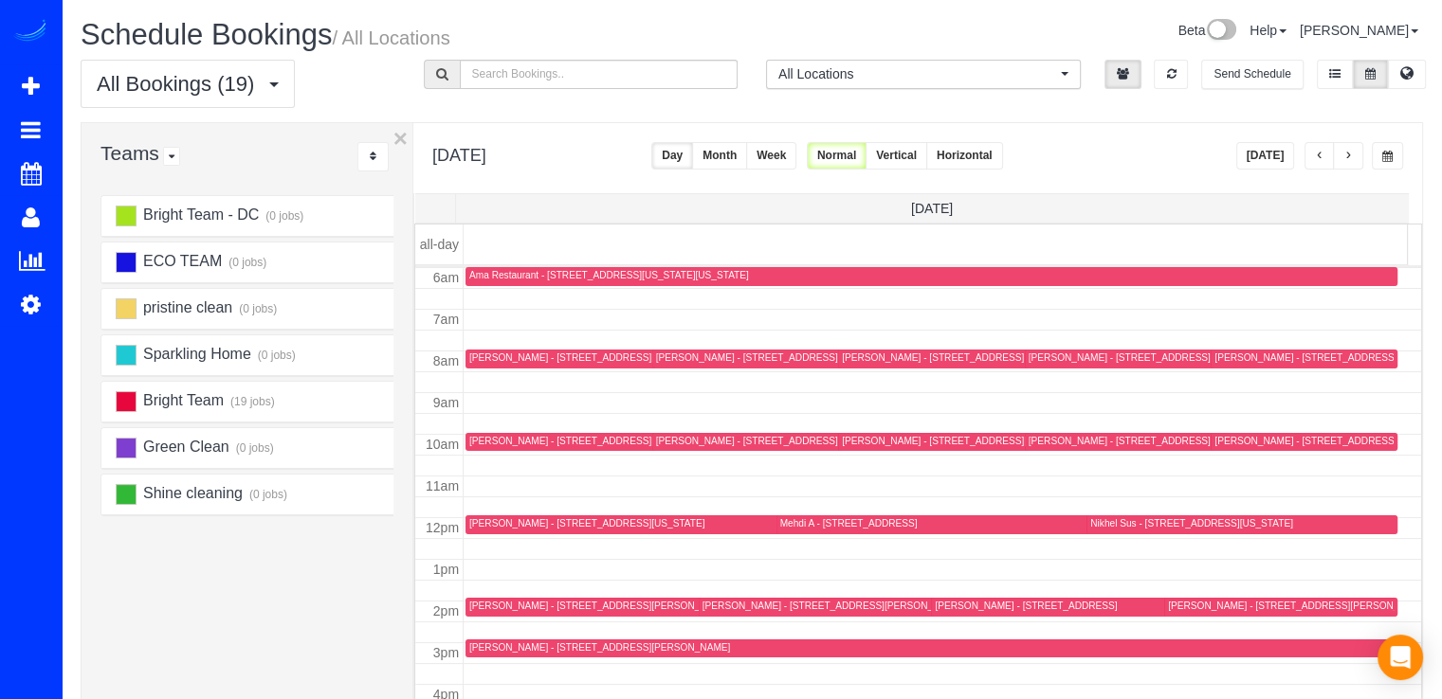
click at [1104, 524] on div "Nikhel Sus - 1022 W St Nw, Washington, DC 20001" at bounding box center [1191, 523] width 203 height 12
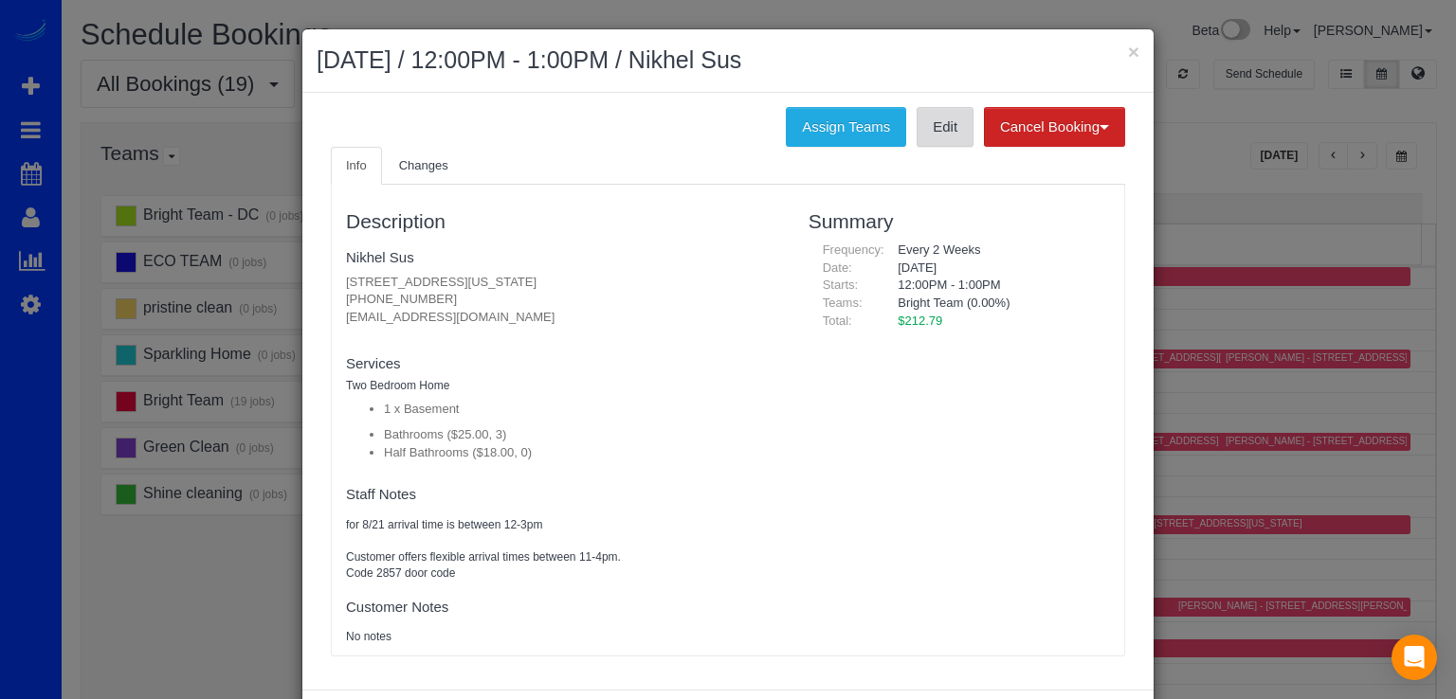
click at [926, 136] on link "Edit" at bounding box center [945, 127] width 57 height 40
click at [1128, 46] on button "×" at bounding box center [1133, 52] width 11 height 20
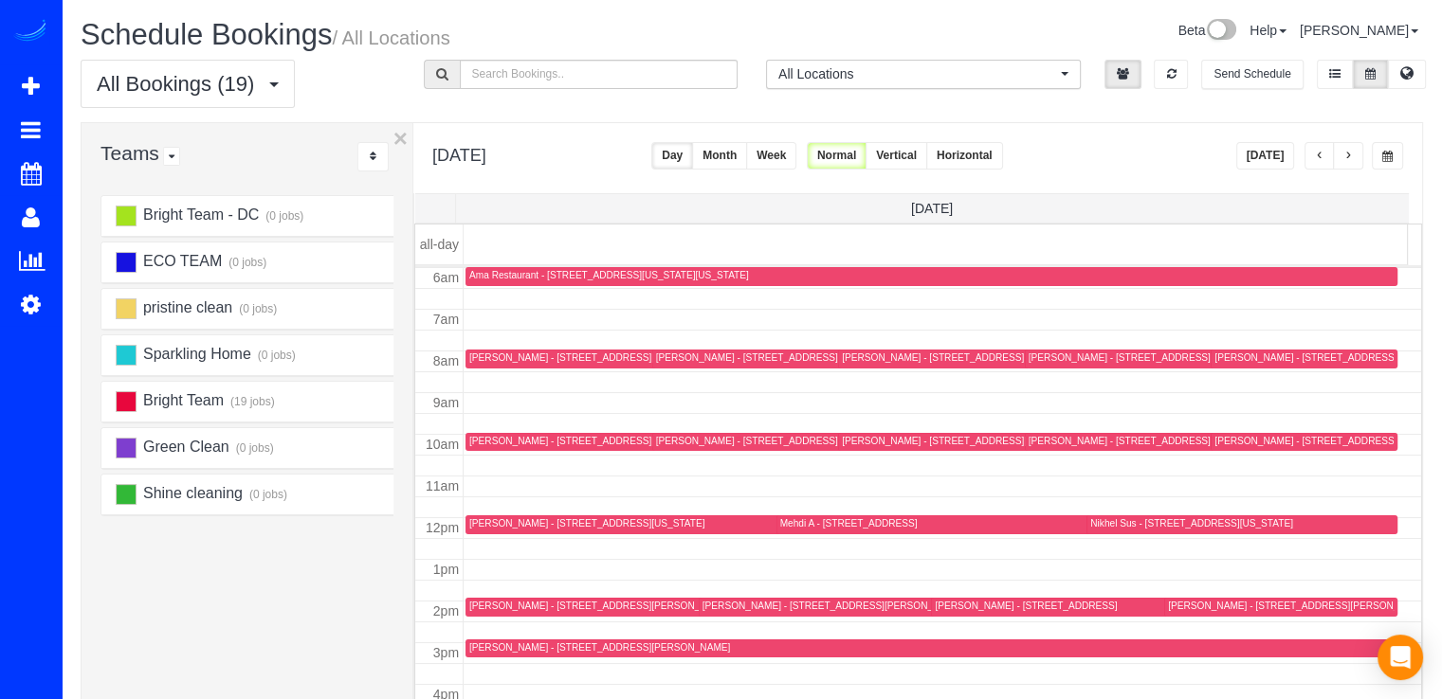
click at [484, 645] on div "Koryn Shuler - 15934 Coolidge Avenue, Silver Spring, MD 20906" at bounding box center [599, 648] width 261 height 12
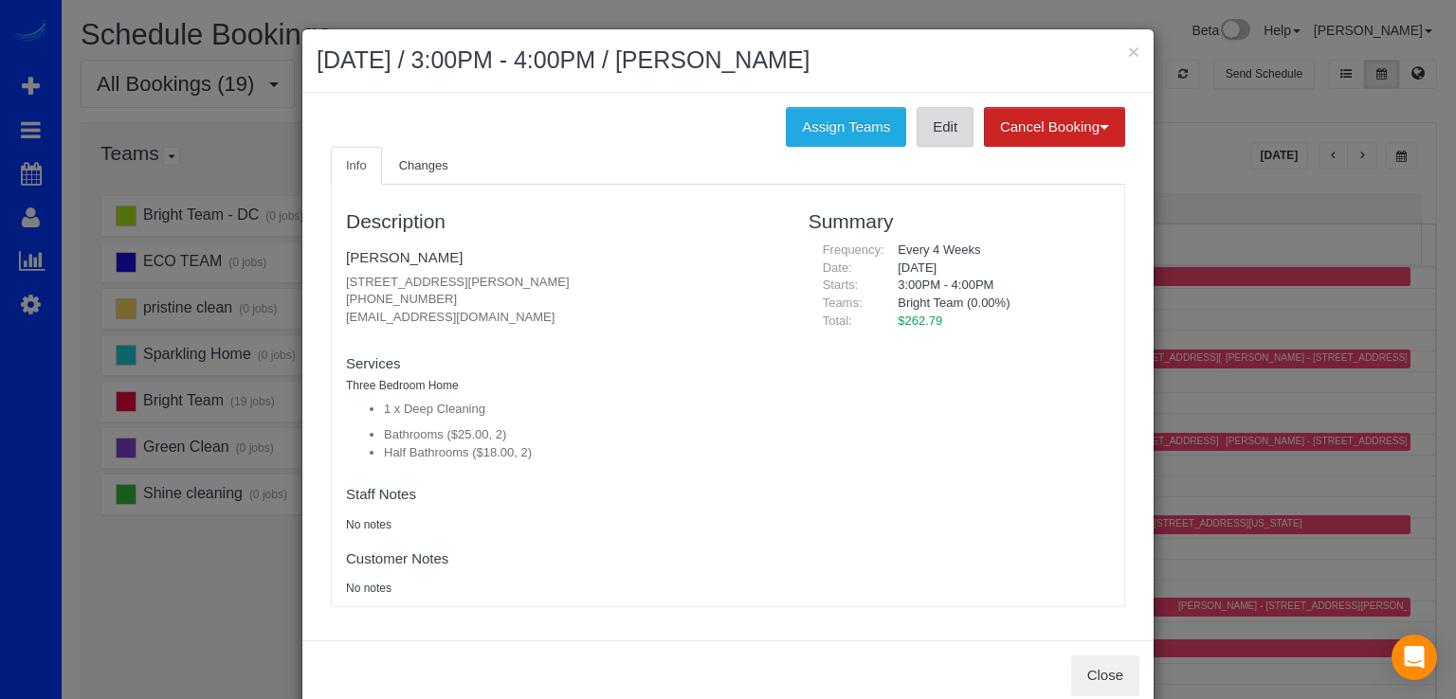
click at [935, 128] on link "Edit" at bounding box center [945, 127] width 57 height 40
click at [1128, 43] on button "×" at bounding box center [1133, 52] width 11 height 20
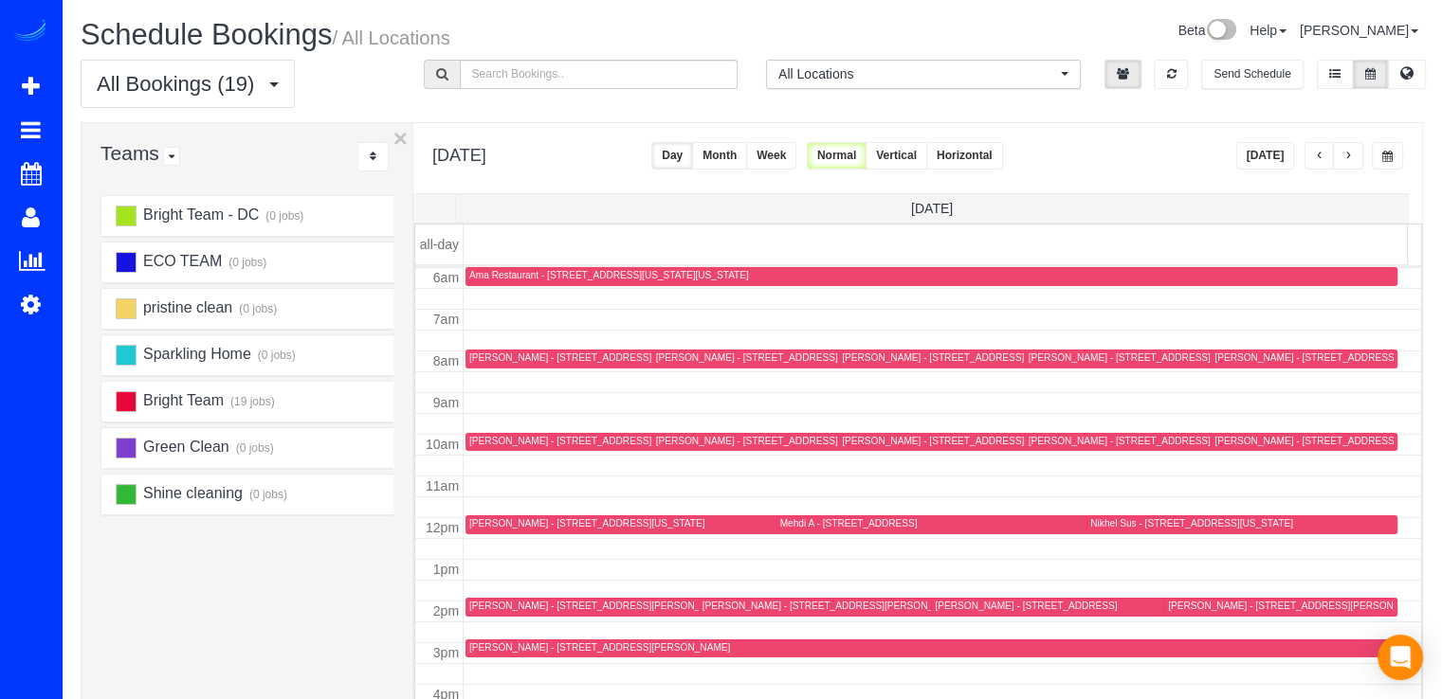
click at [1361, 162] on button "button" at bounding box center [1348, 155] width 30 height 27
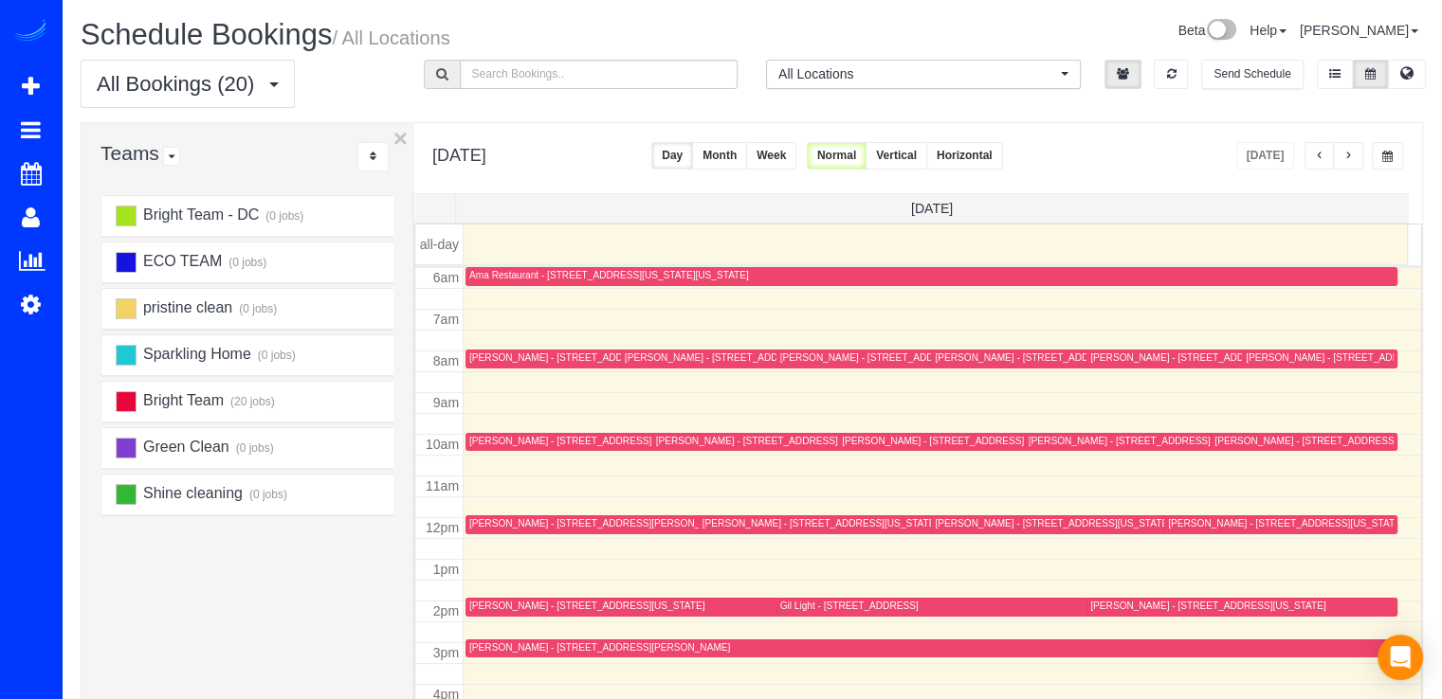
click at [809, 359] on div "Jeff Smith - 15812 Thistlebridge Dr, Rockville, MD 20853" at bounding box center [871, 358] width 182 height 12
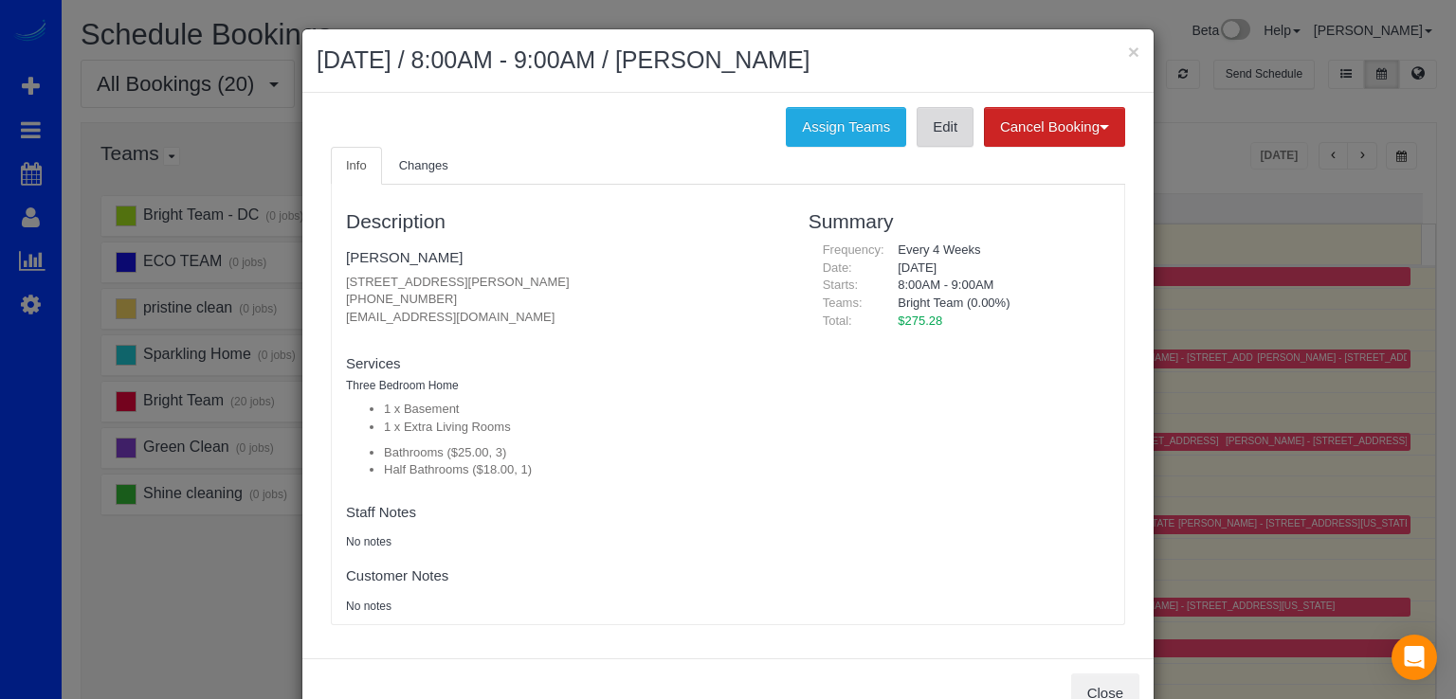
click at [957, 130] on link "Edit" at bounding box center [945, 127] width 57 height 40
click at [1128, 47] on button "×" at bounding box center [1133, 52] width 11 height 20
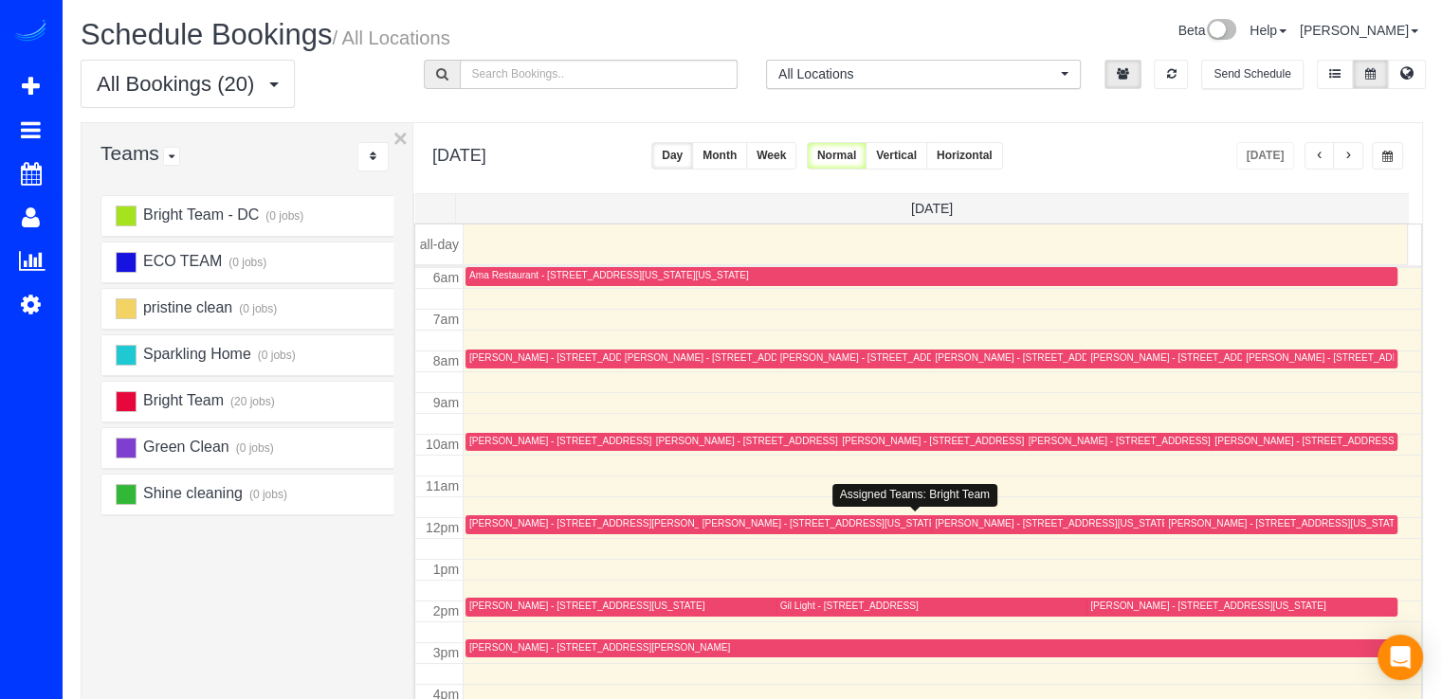
click at [729, 528] on div "Margaret Groarke - 2301 Connecticut Ave Nw, 6c, Washington, DC 20008" at bounding box center [846, 523] width 289 height 12
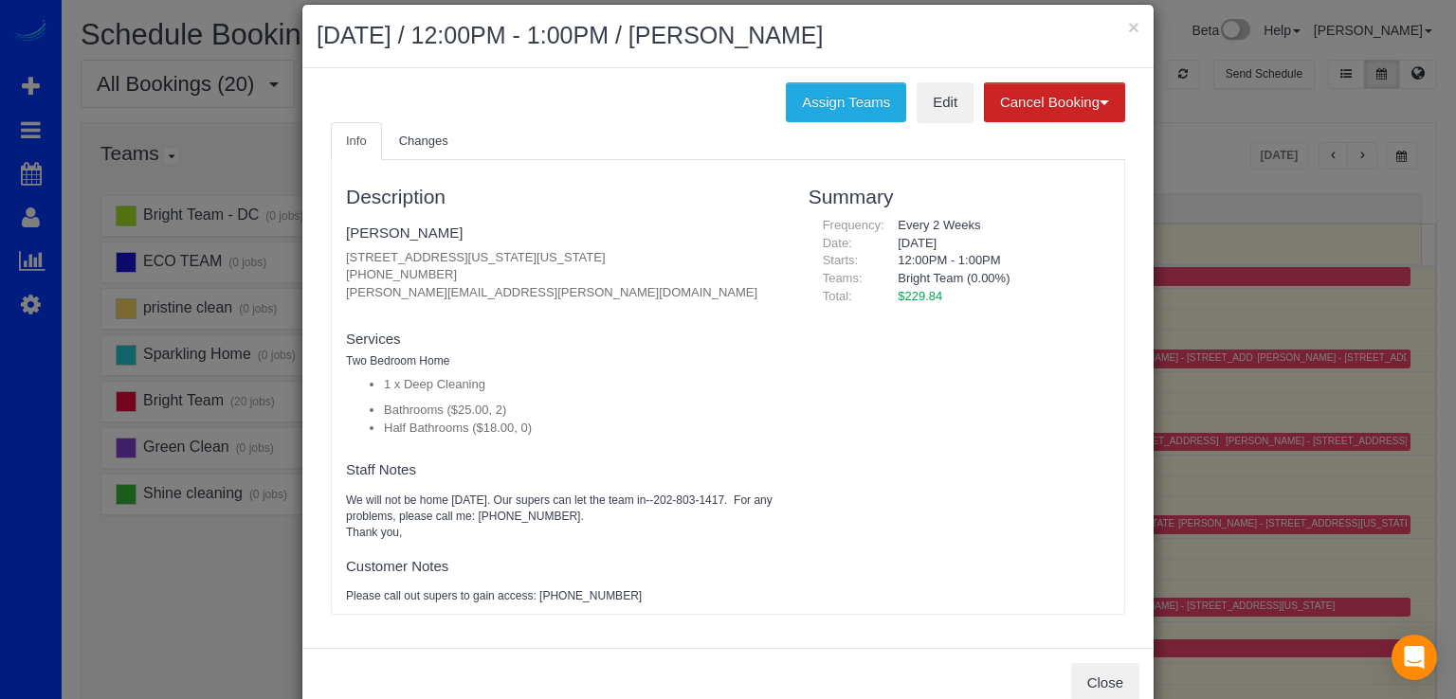
scroll to position [0, 0]
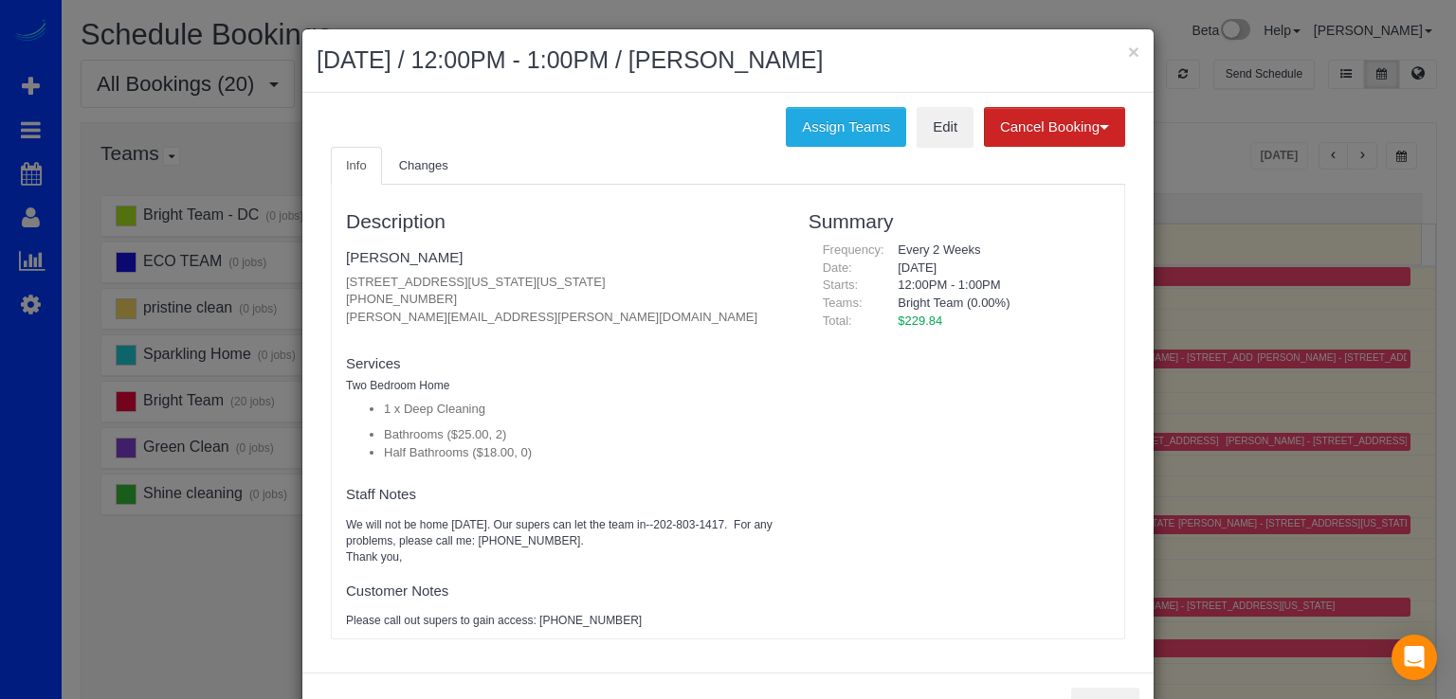
click at [419, 186] on div "Description Margaret Groarke 2301 Connecticut Ave Nw, 6c, Washington, DC 20008 …" at bounding box center [728, 412] width 794 height 455
click at [423, 175] on link "Changes" at bounding box center [424, 166] width 80 height 39
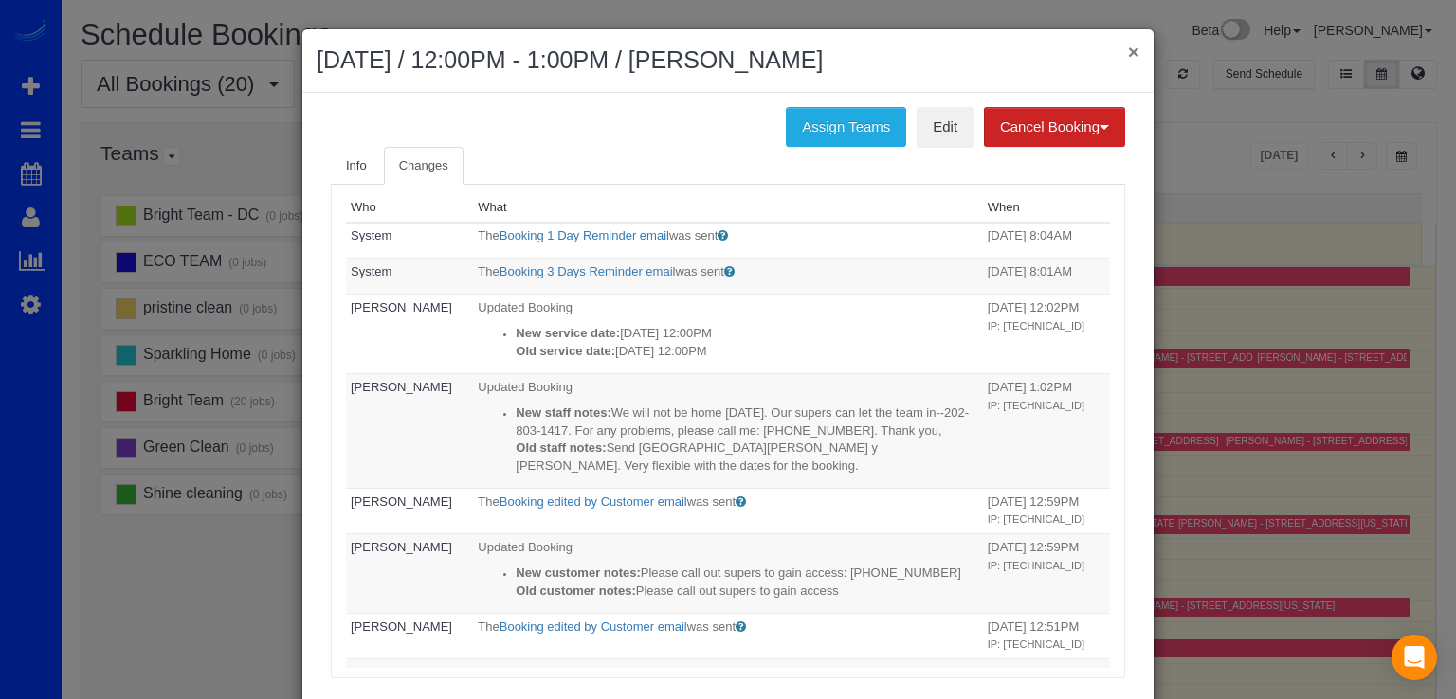
click at [1119, 47] on div "× September 05, 2025 / 12:00PM - 1:00PM / Margaret Groarke" at bounding box center [727, 61] width 851 height 64
click at [939, 118] on link "Edit" at bounding box center [945, 127] width 57 height 40
click at [1133, 50] on div "× September 05, 2025 / 12:00PM - 1:00PM / Margaret Groarke" at bounding box center [727, 61] width 851 height 64
click at [1129, 50] on button "×" at bounding box center [1133, 52] width 11 height 20
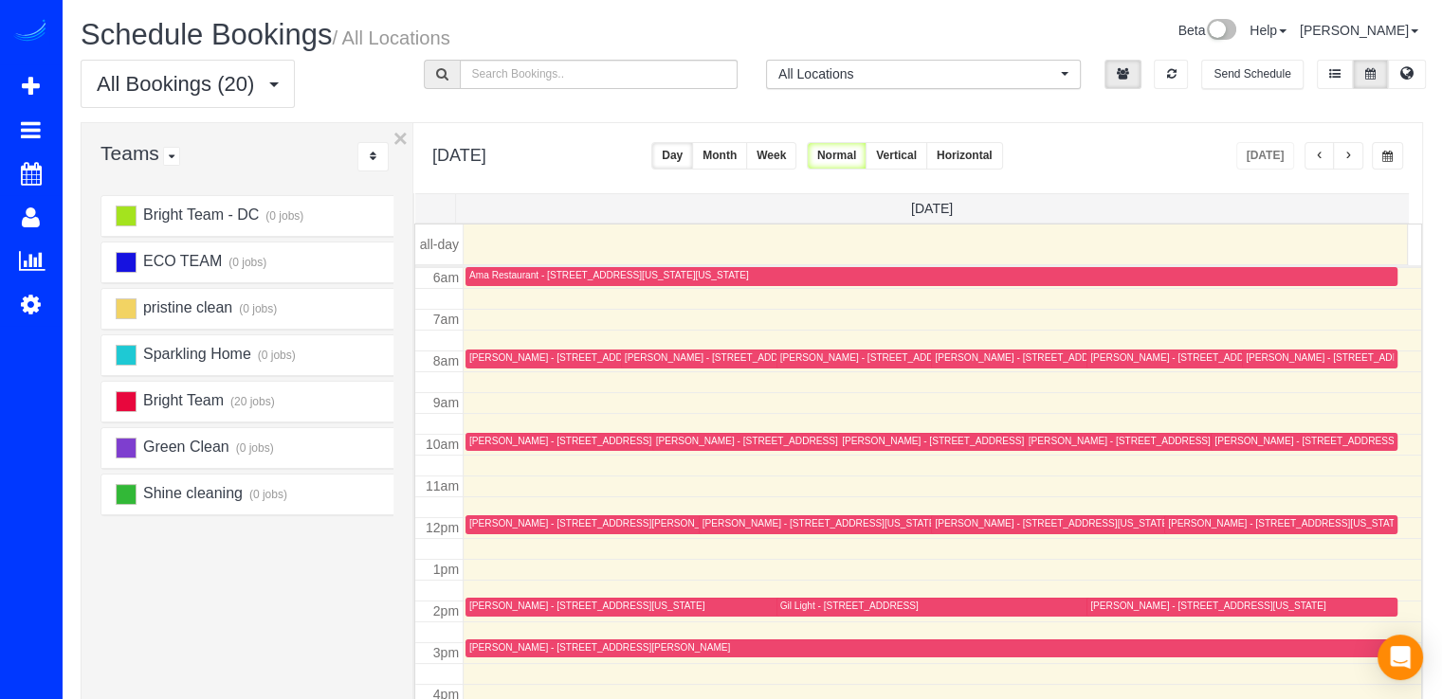
click at [488, 517] on div "Jon Gold - 1503 Swann St. Nw, Unit A, Washington, DC 20009" at bounding box center [626, 523] width 315 height 12
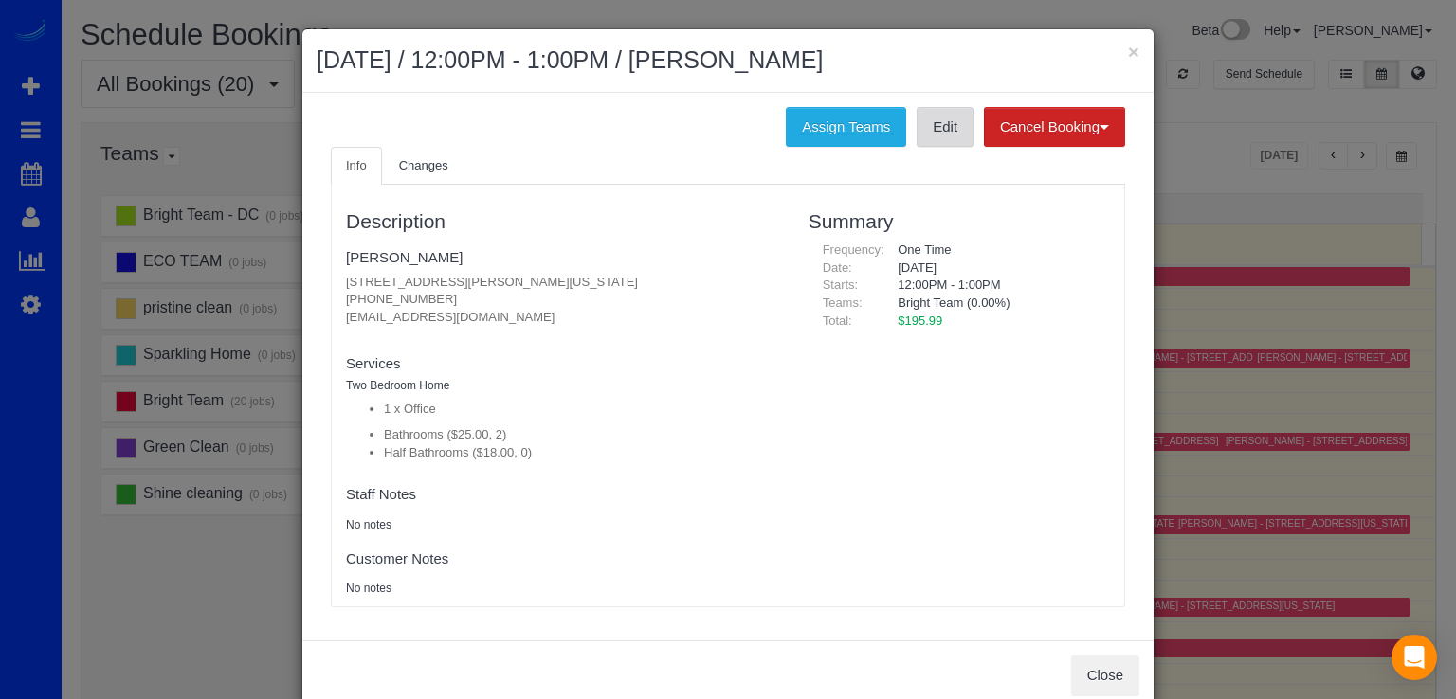
click at [923, 131] on link "Edit" at bounding box center [945, 127] width 57 height 40
click at [1128, 54] on button "×" at bounding box center [1133, 52] width 11 height 20
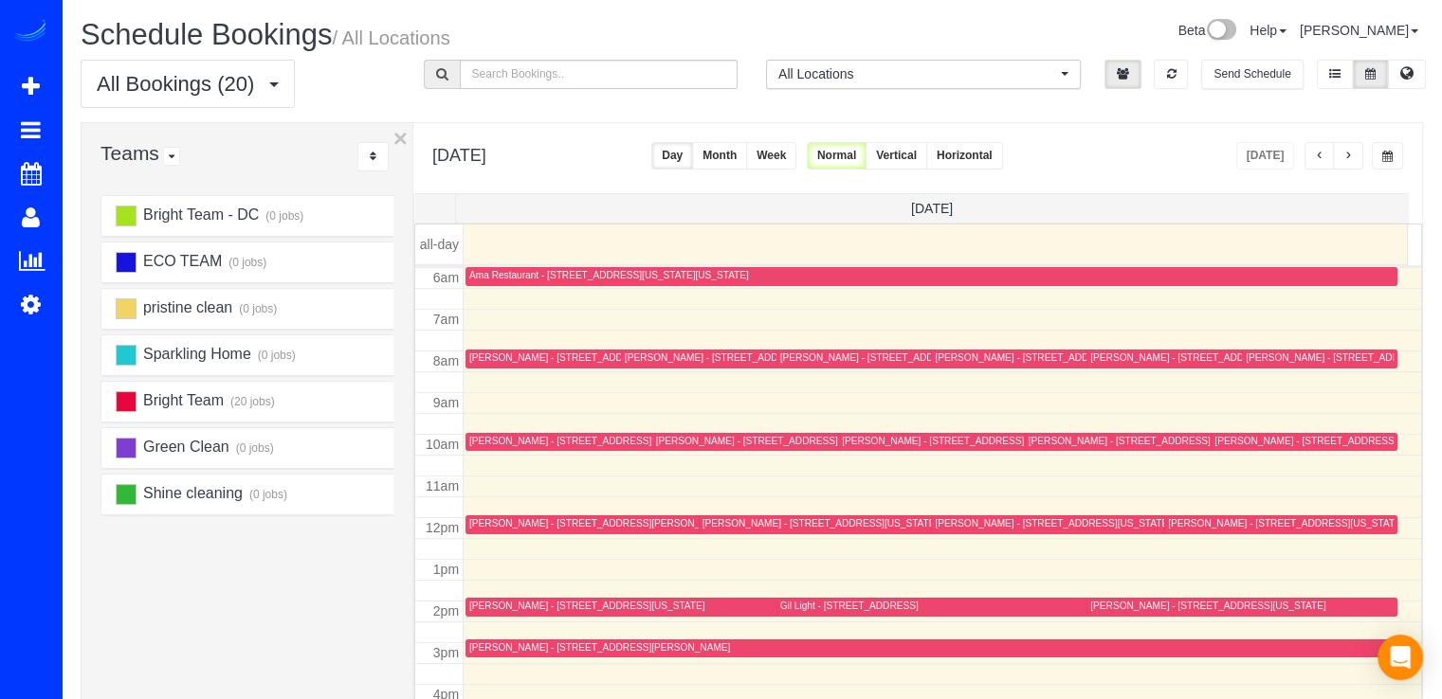
click at [477, 643] on div "Ben Wright - 8028 Lilly Stone Dr, Bethesda, MD 20817" at bounding box center [599, 648] width 261 height 12
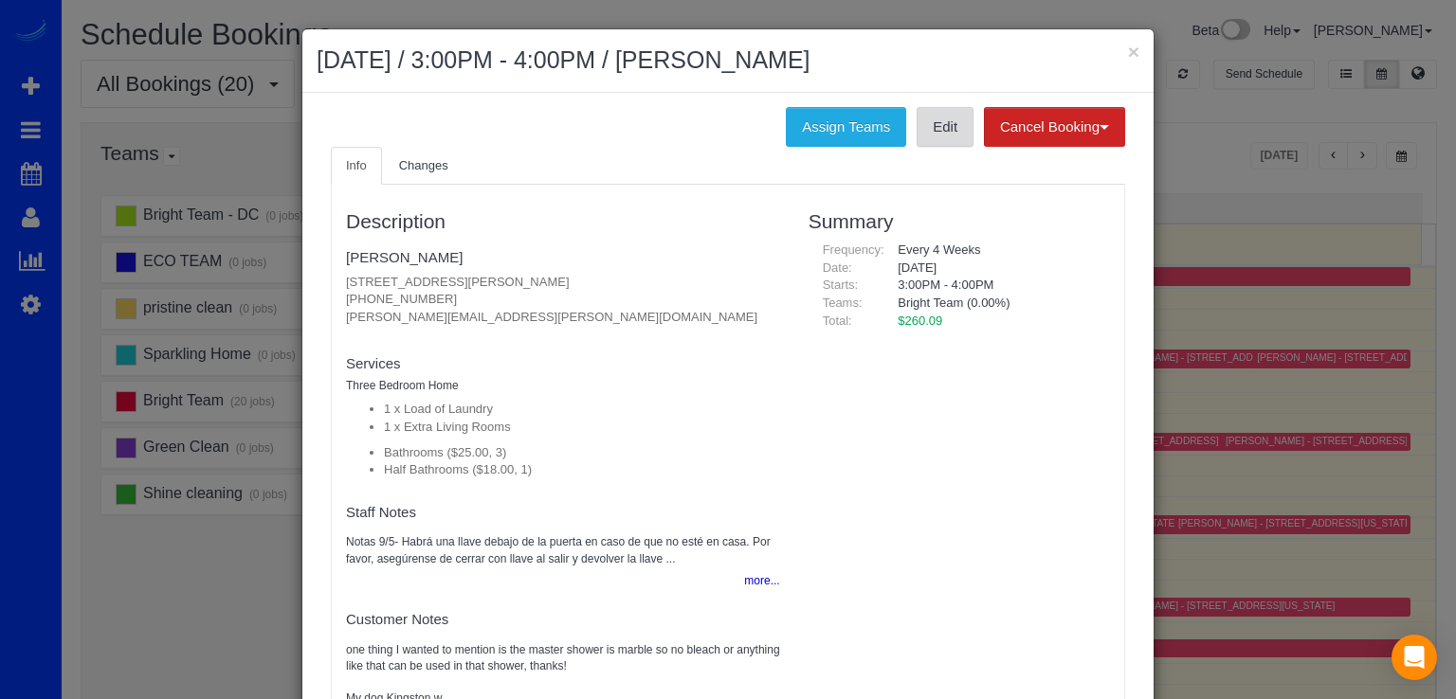
click at [917, 140] on link "Edit" at bounding box center [945, 127] width 57 height 40
click at [1128, 52] on button "×" at bounding box center [1133, 52] width 11 height 20
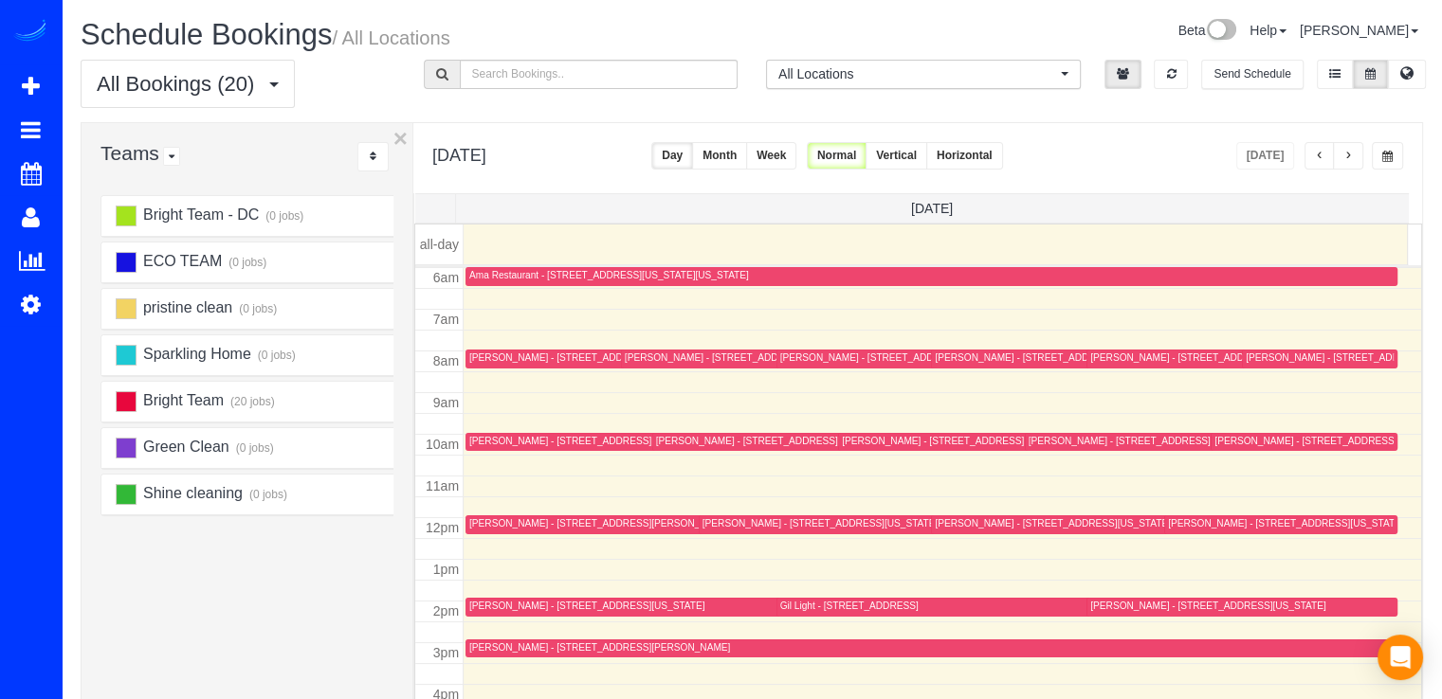
click at [1168, 521] on div "Stephen Moilanen - 1017 D Street Ne, Washington, DC 20002" at bounding box center [1285, 523] width 235 height 12
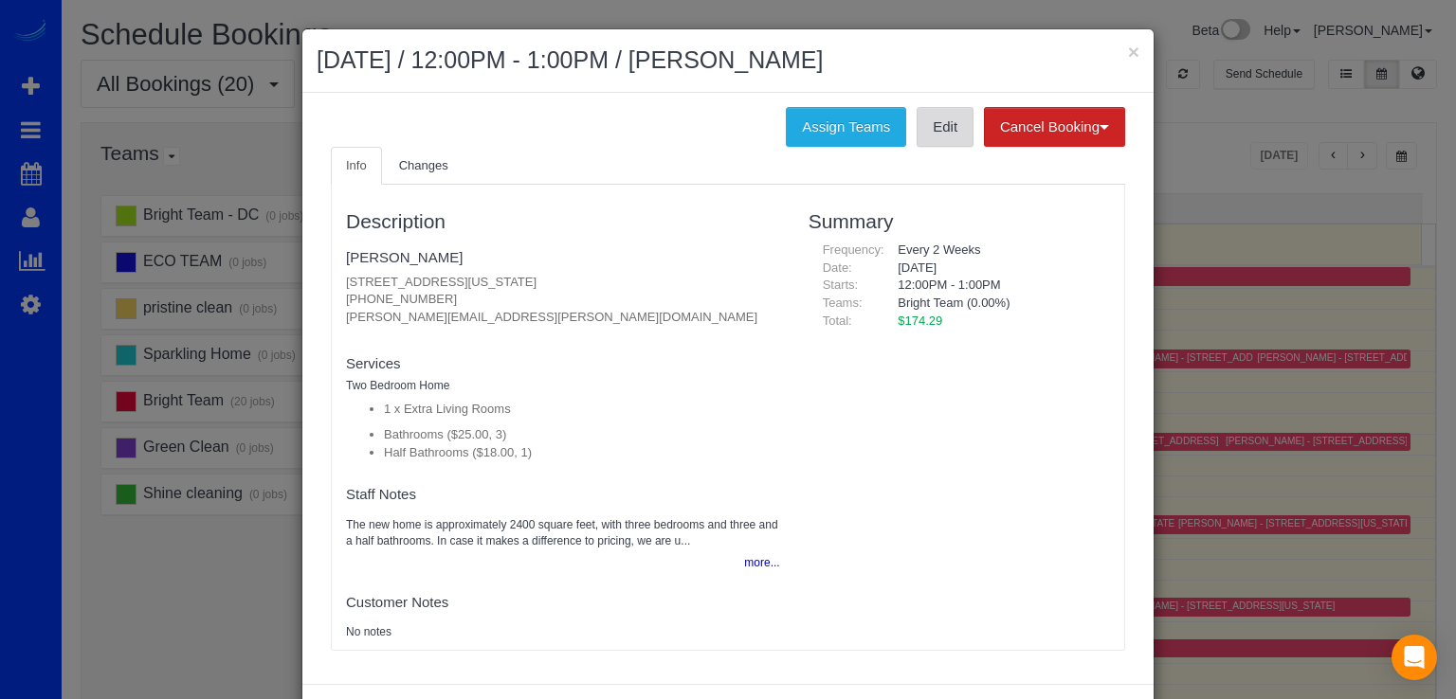
click at [944, 137] on link "Edit" at bounding box center [945, 127] width 57 height 40
click at [1128, 57] on button "×" at bounding box center [1133, 52] width 11 height 20
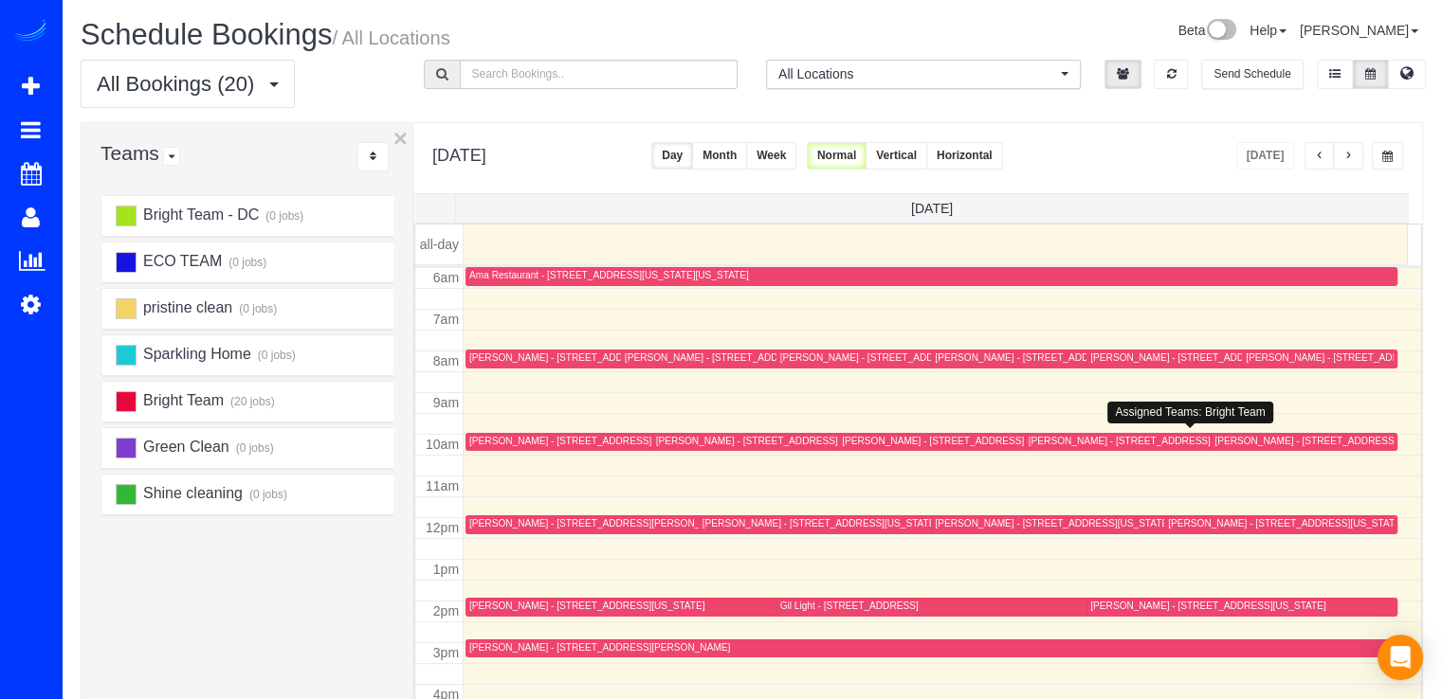
click at [1054, 444] on div "Christina Puppi - 2445 N Sycamore Street, Arlington, VA 22207" at bounding box center [1119, 441] width 182 height 12
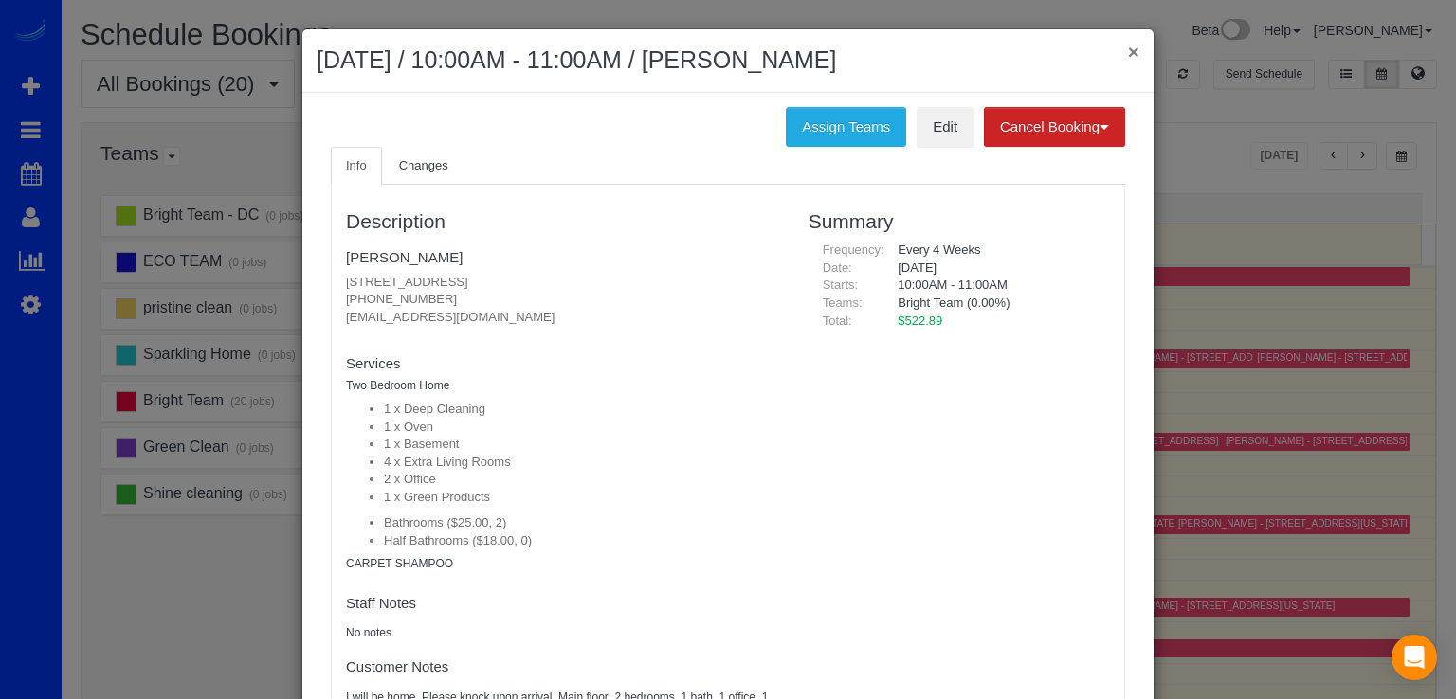
click at [1128, 52] on button "×" at bounding box center [1133, 52] width 11 height 20
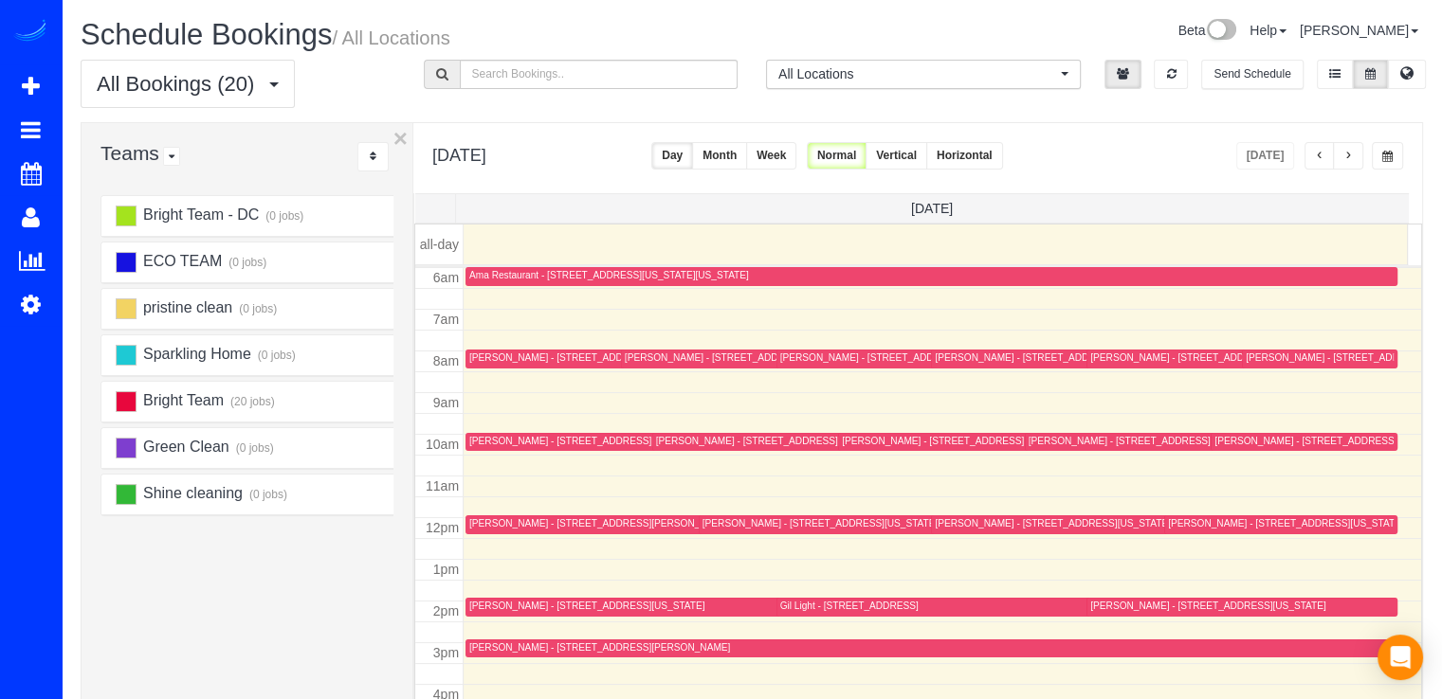
click at [877, 438] on div "Chrissie Herman - 11115 Jolly Way, Kensington, MD 20895" at bounding box center [933, 441] width 182 height 12
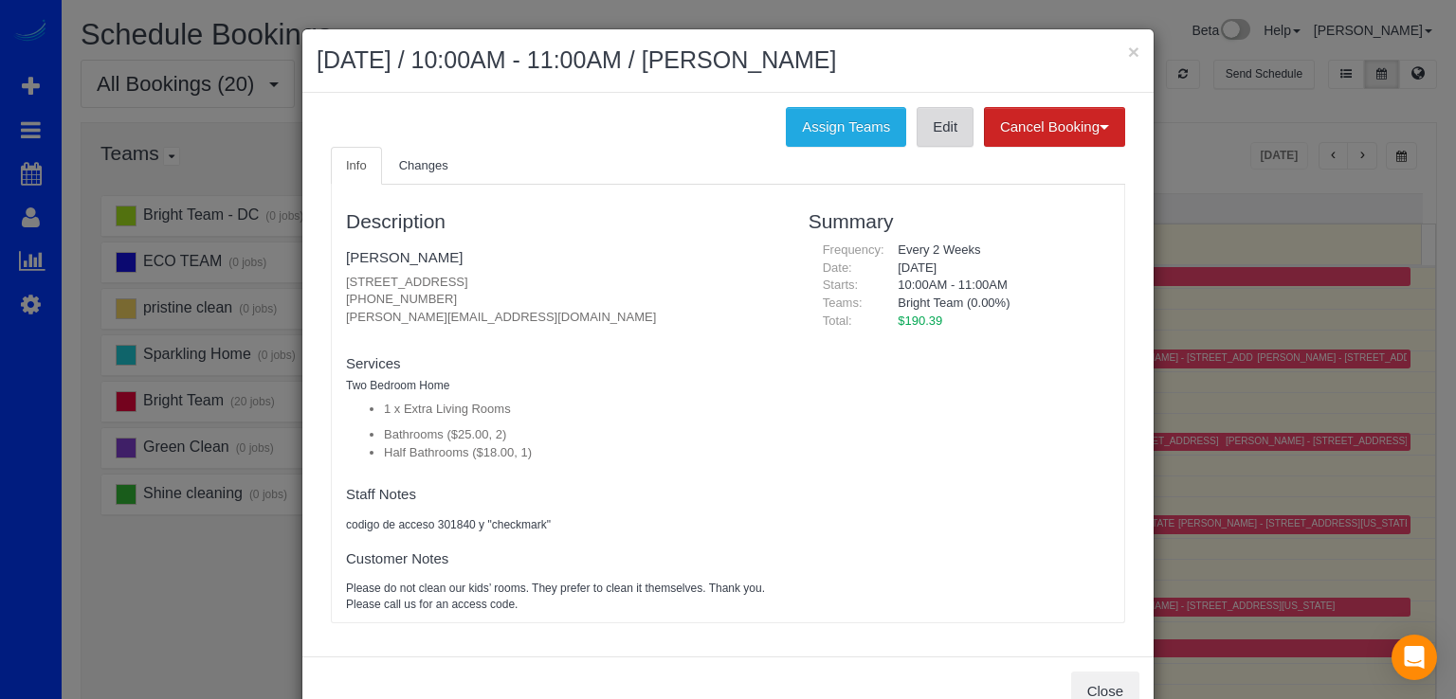
click at [950, 118] on link "Edit" at bounding box center [945, 127] width 57 height 40
click at [1134, 48] on div "× September 05, 2025 / 10:00AM - 11:00AM / Chrissie Herman" at bounding box center [727, 61] width 851 height 64
click at [1128, 51] on button "×" at bounding box center [1133, 52] width 11 height 20
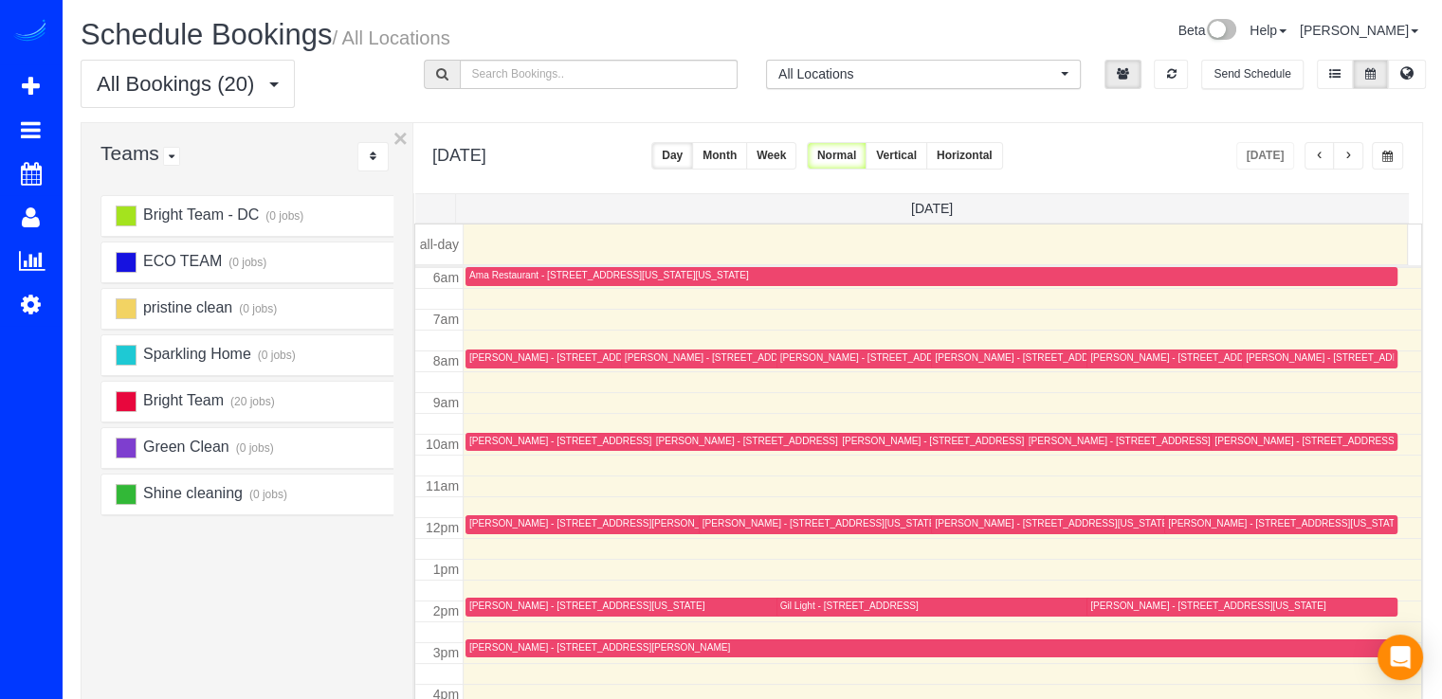
click at [1243, 437] on div "Jacqueline Hoover - 8380 Greensboro Drive, Unit 209, Mclean, VA 22102" at bounding box center [1344, 441] width 261 height 12
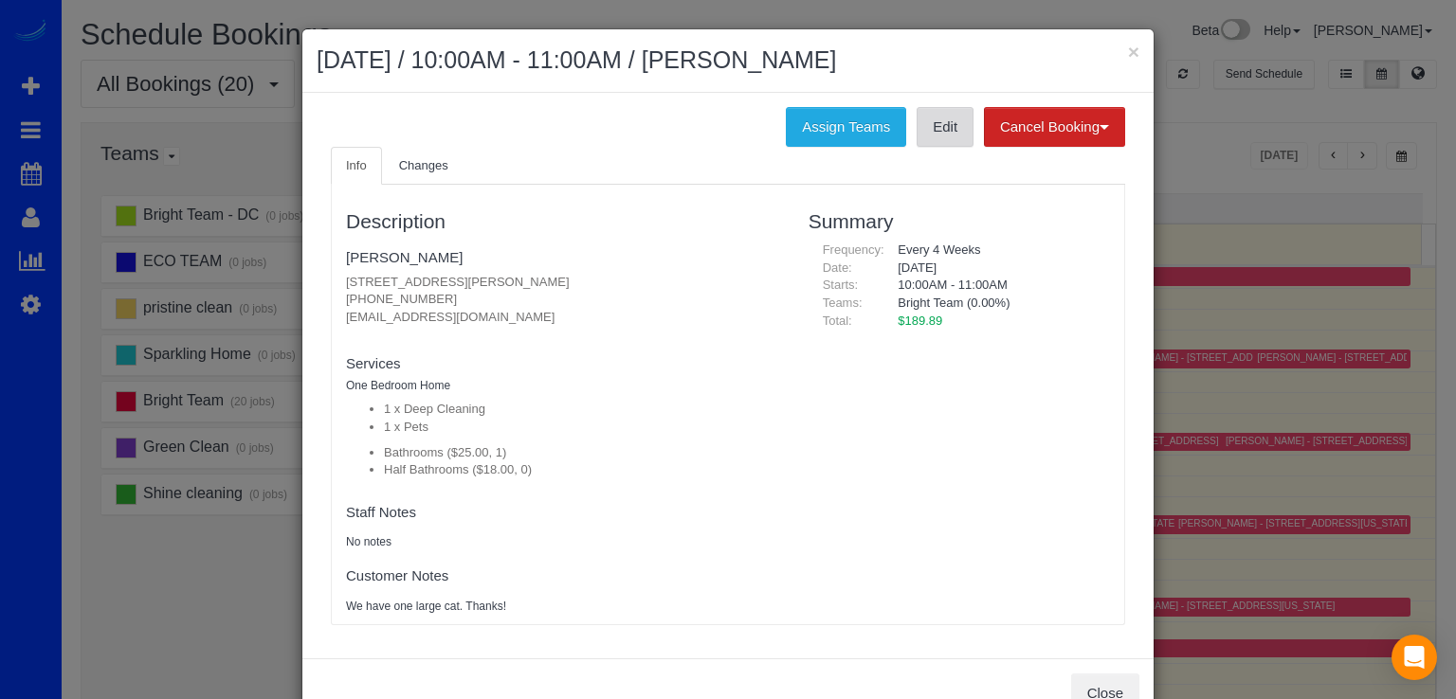
click at [923, 137] on link "Edit" at bounding box center [945, 127] width 57 height 40
click at [1128, 51] on button "×" at bounding box center [1133, 52] width 11 height 20
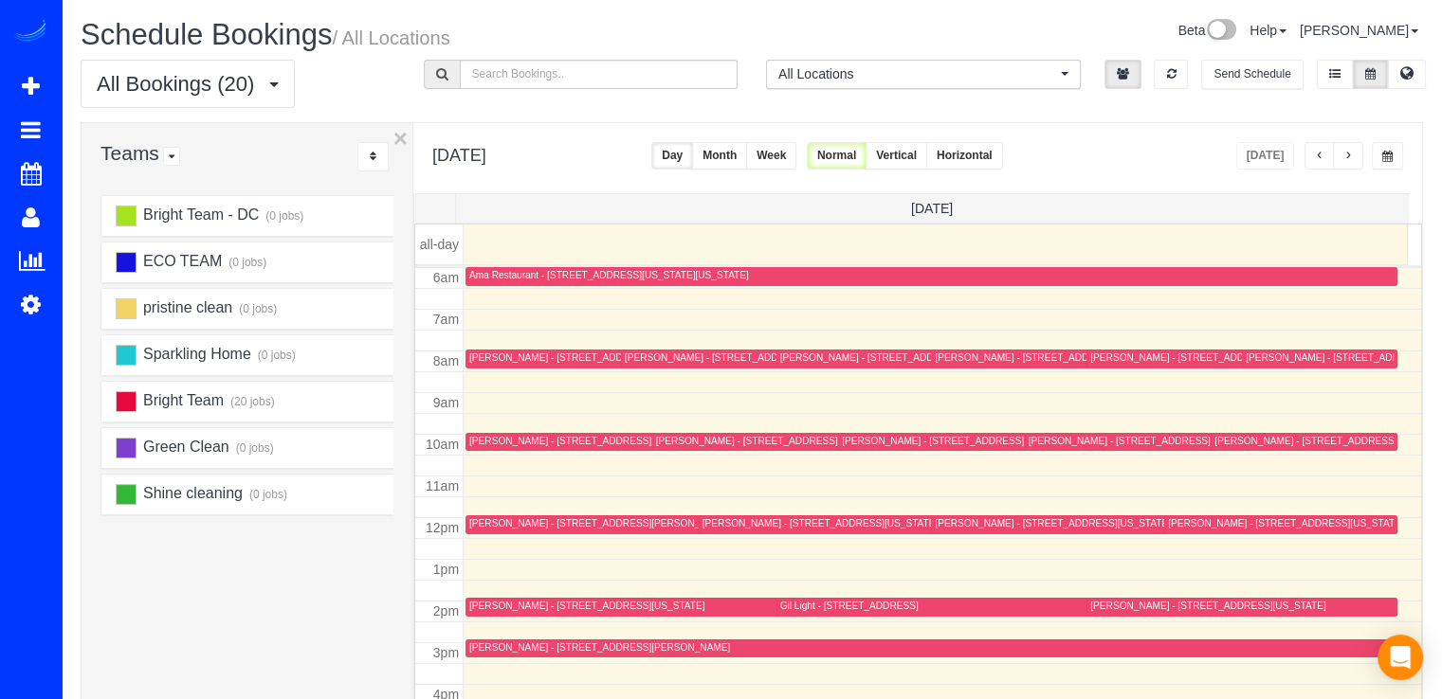
click at [1099, 601] on td at bounding box center [942, 611] width 958 height 21
click at [1099, 602] on div "William Smith - 435 R Street Nw Unit L2, Washington, DC 20001" at bounding box center [1207, 606] width 235 height 12
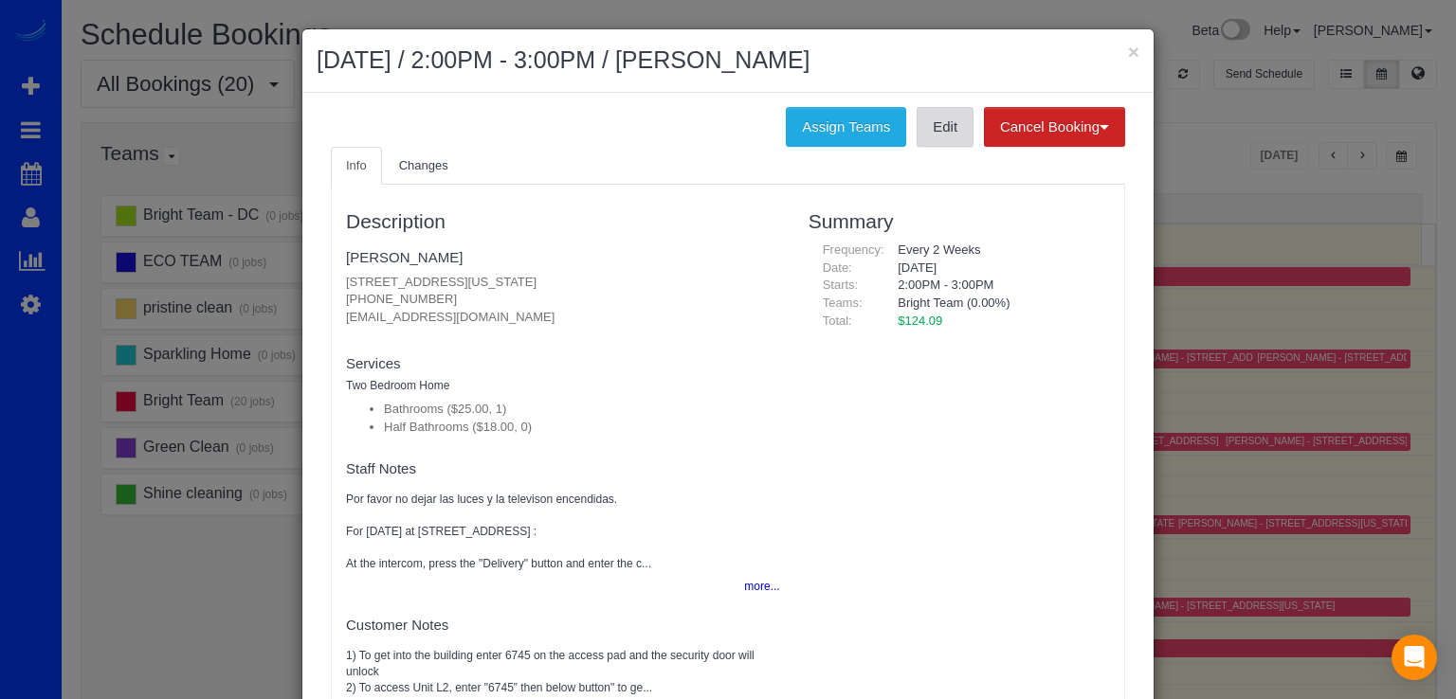
click at [917, 140] on link "Edit" at bounding box center [945, 127] width 57 height 40
click at [1128, 45] on button "×" at bounding box center [1133, 52] width 11 height 20
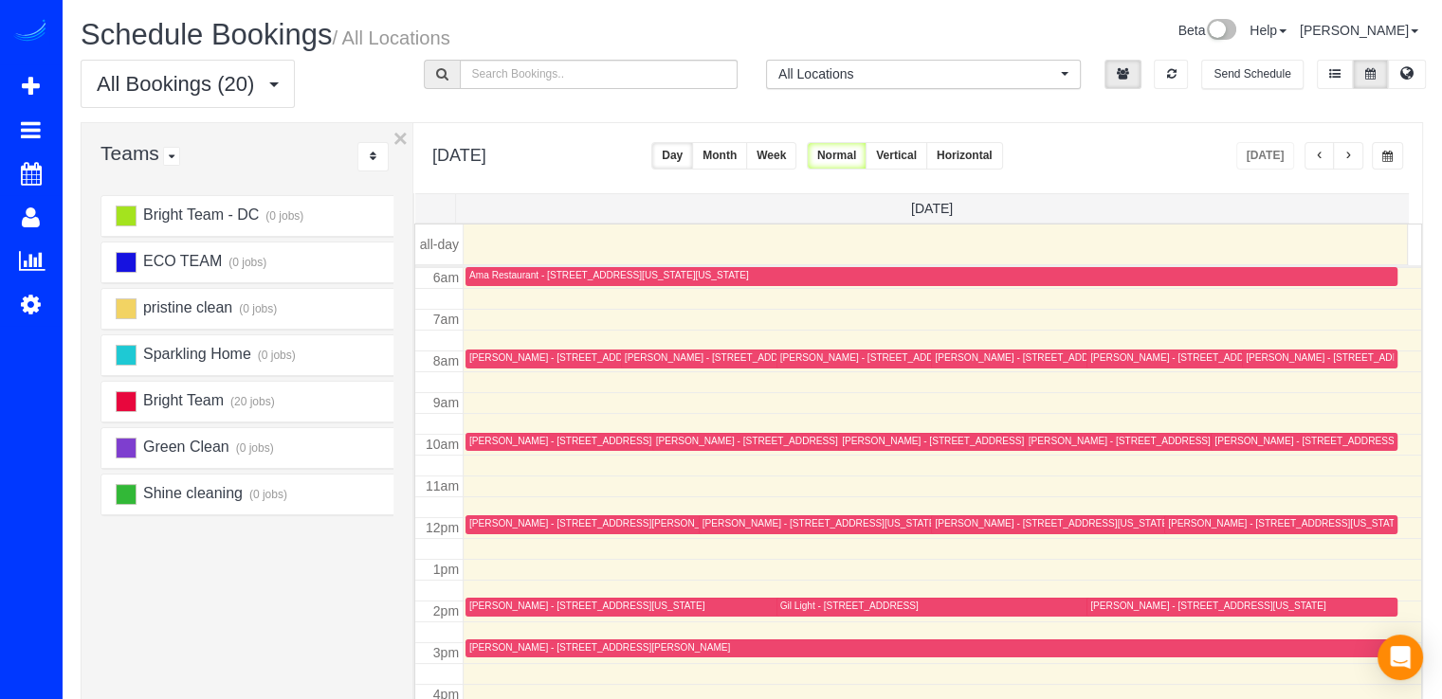
click at [671, 363] on div "Carolyn Bernstein - 6719 Selkirk Dr., Bethesda, MD 20817" at bounding box center [767, 359] width 284 height 14
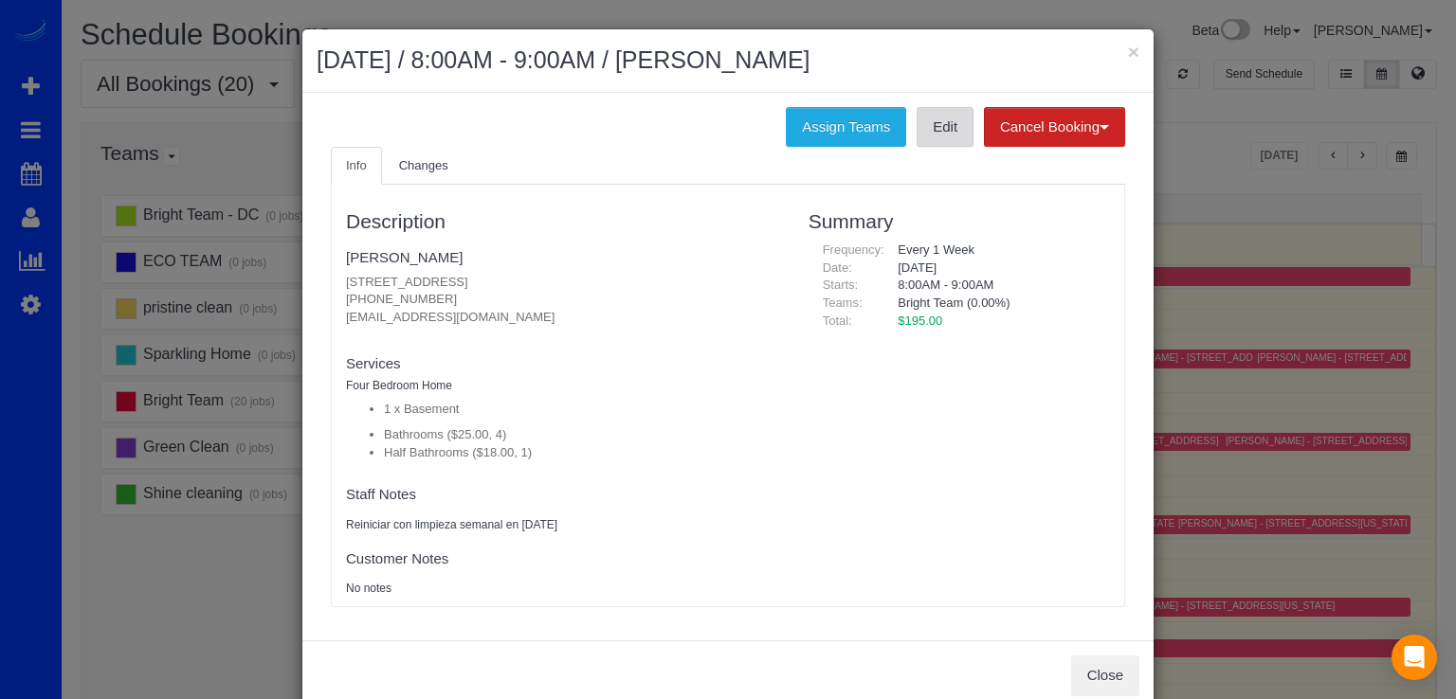
click at [917, 144] on link "Edit" at bounding box center [945, 127] width 57 height 40
click at [1128, 48] on button "×" at bounding box center [1133, 52] width 11 height 20
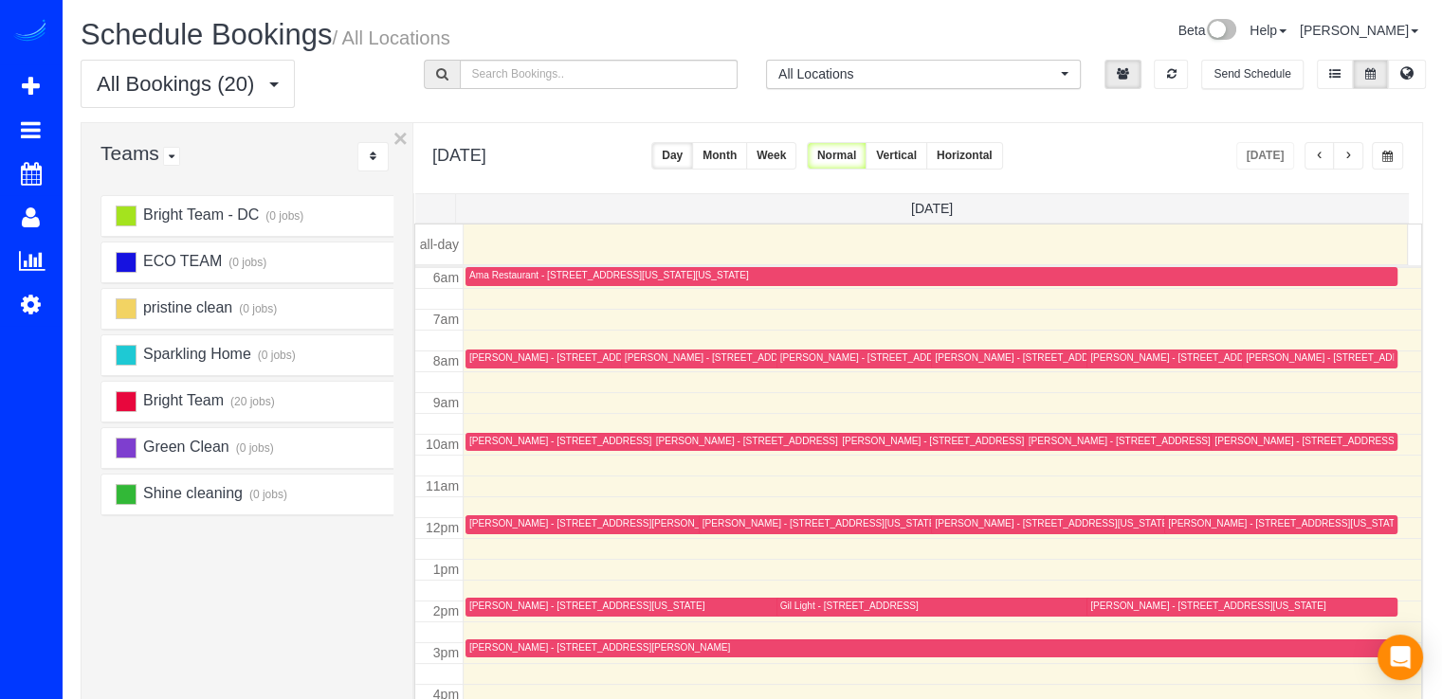
click at [689, 445] on div "Andrew Boston - 815 Woodside Pkwy, Silver Spring, MD 20910" at bounding box center [786, 441] width 261 height 12
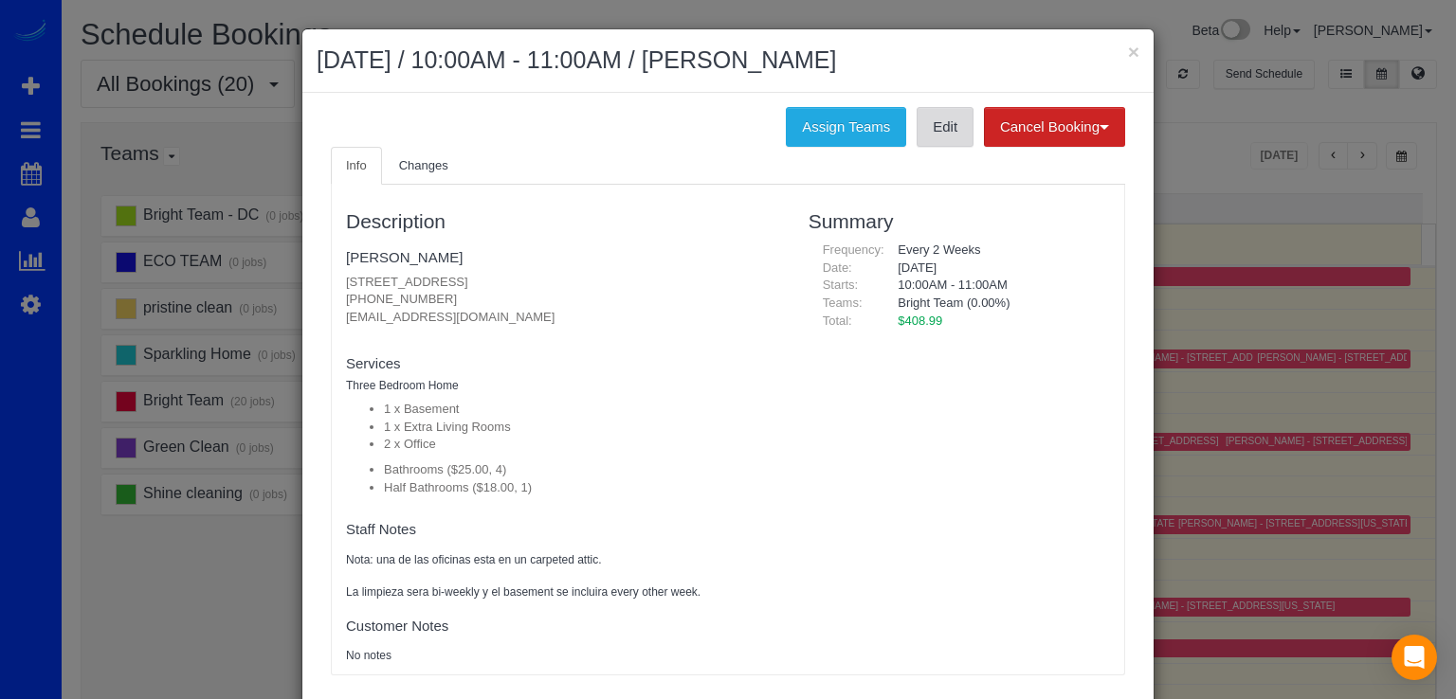
click at [938, 144] on link "Edit" at bounding box center [945, 127] width 57 height 40
click at [1129, 46] on button "×" at bounding box center [1133, 52] width 11 height 20
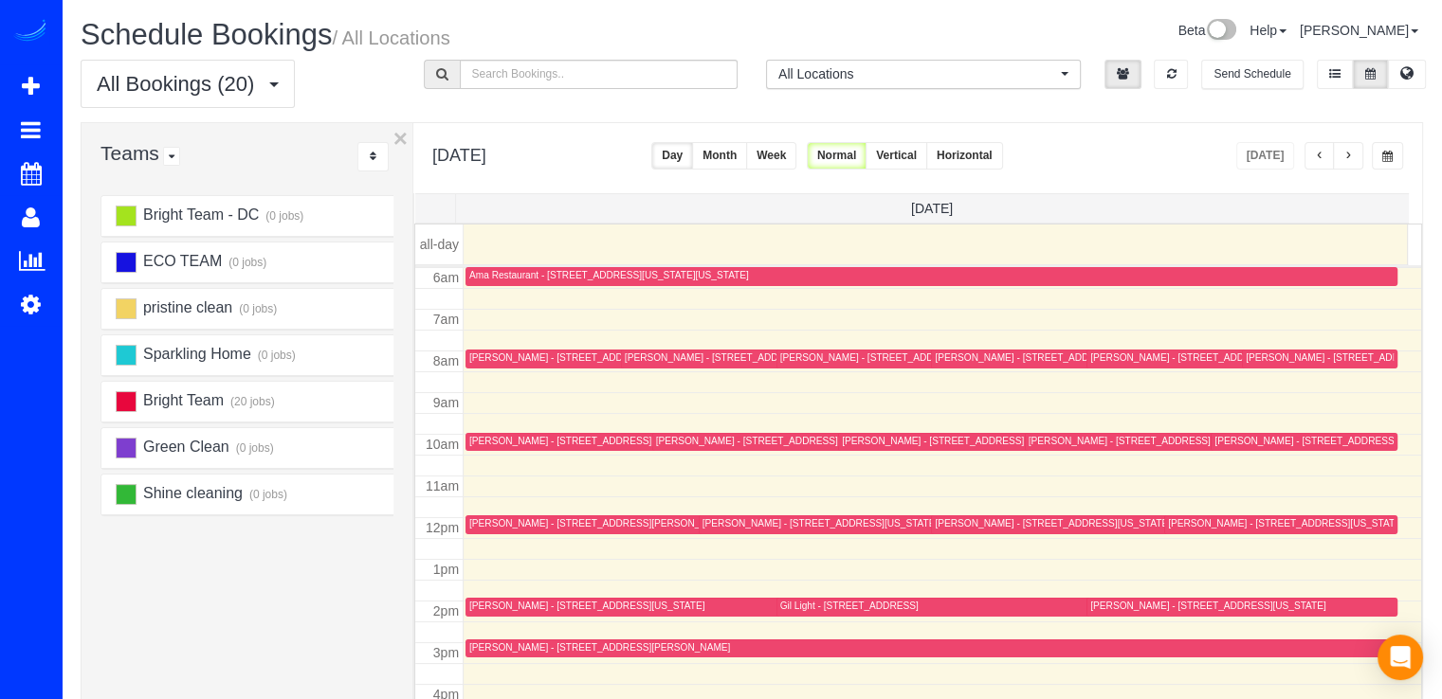
click at [1106, 608] on div "William Smith - 435 R Street Nw Unit L2, Washington, DC 20001" at bounding box center [1207, 606] width 235 height 12
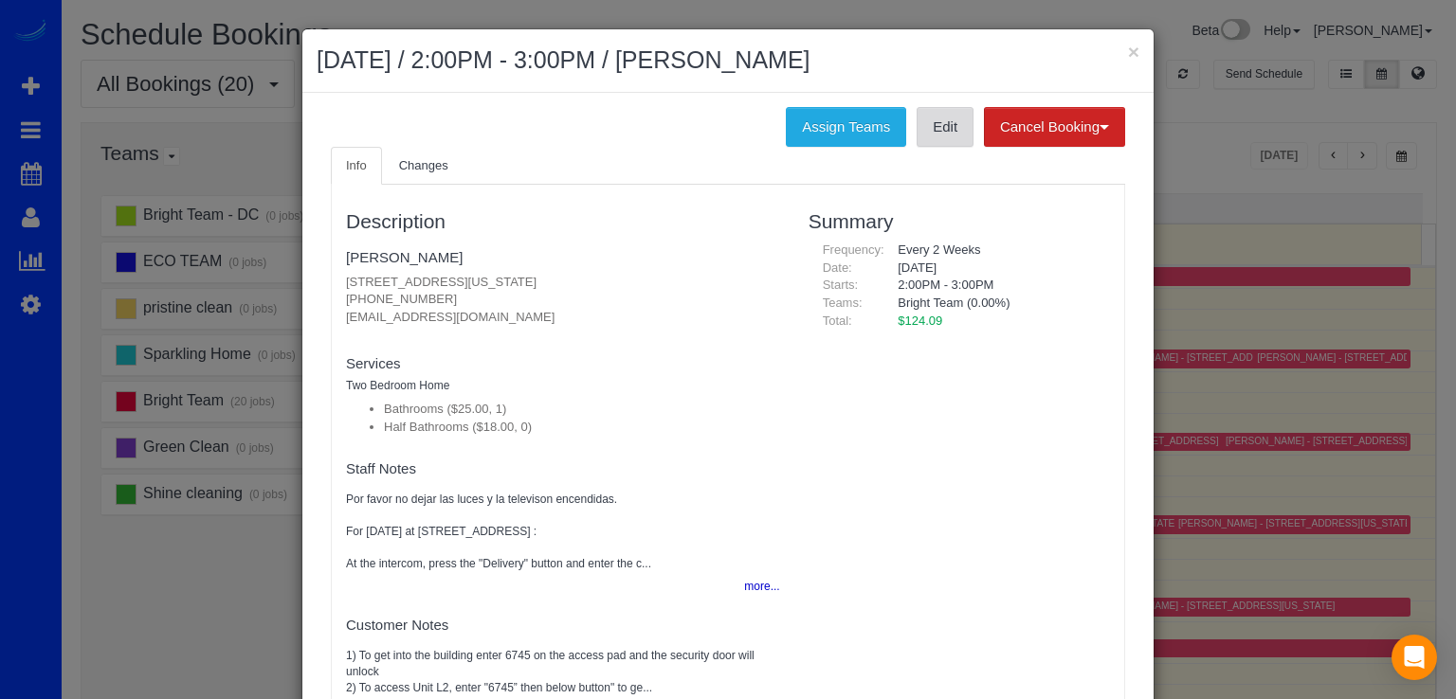
click at [917, 140] on link "Edit" at bounding box center [945, 127] width 57 height 40
click at [1128, 59] on button "×" at bounding box center [1133, 52] width 11 height 20
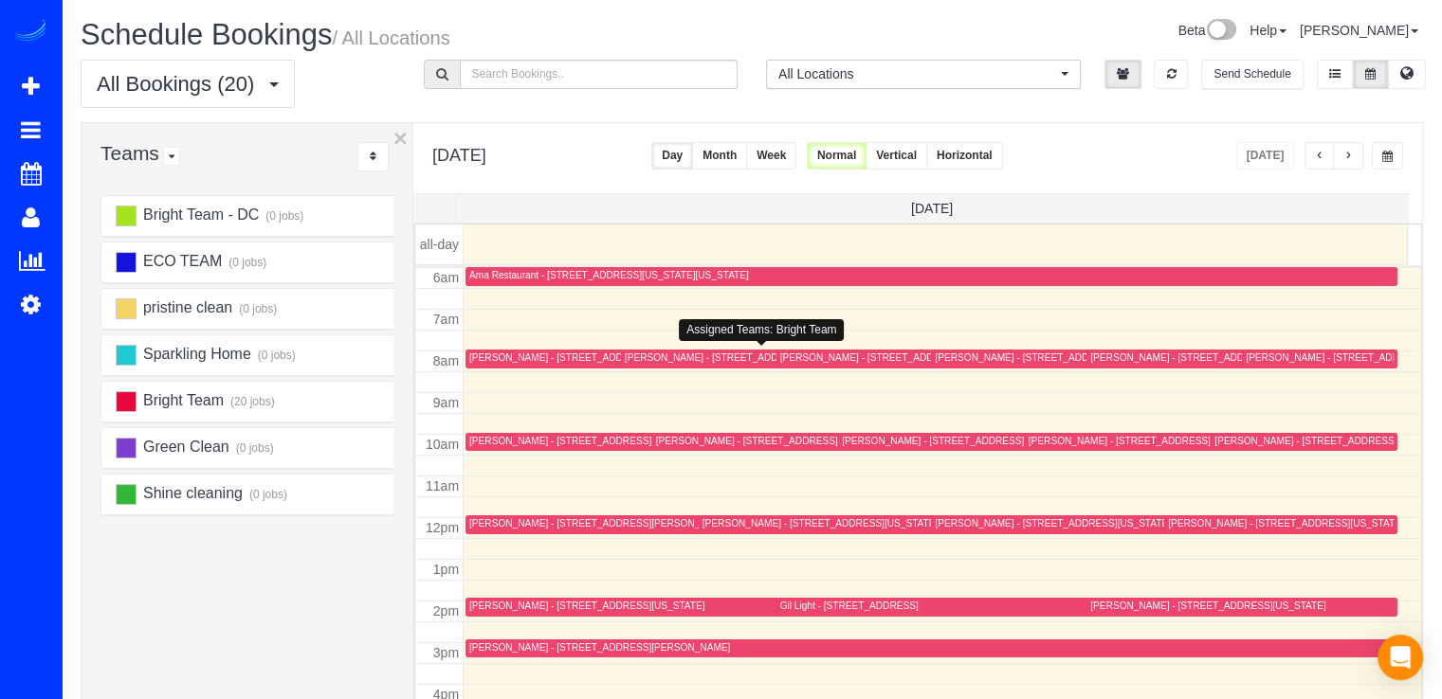
click at [641, 357] on div "Carolyn Bernstein - 6719 Selkirk Dr., Bethesda, MD 20817" at bounding box center [716, 358] width 182 height 12
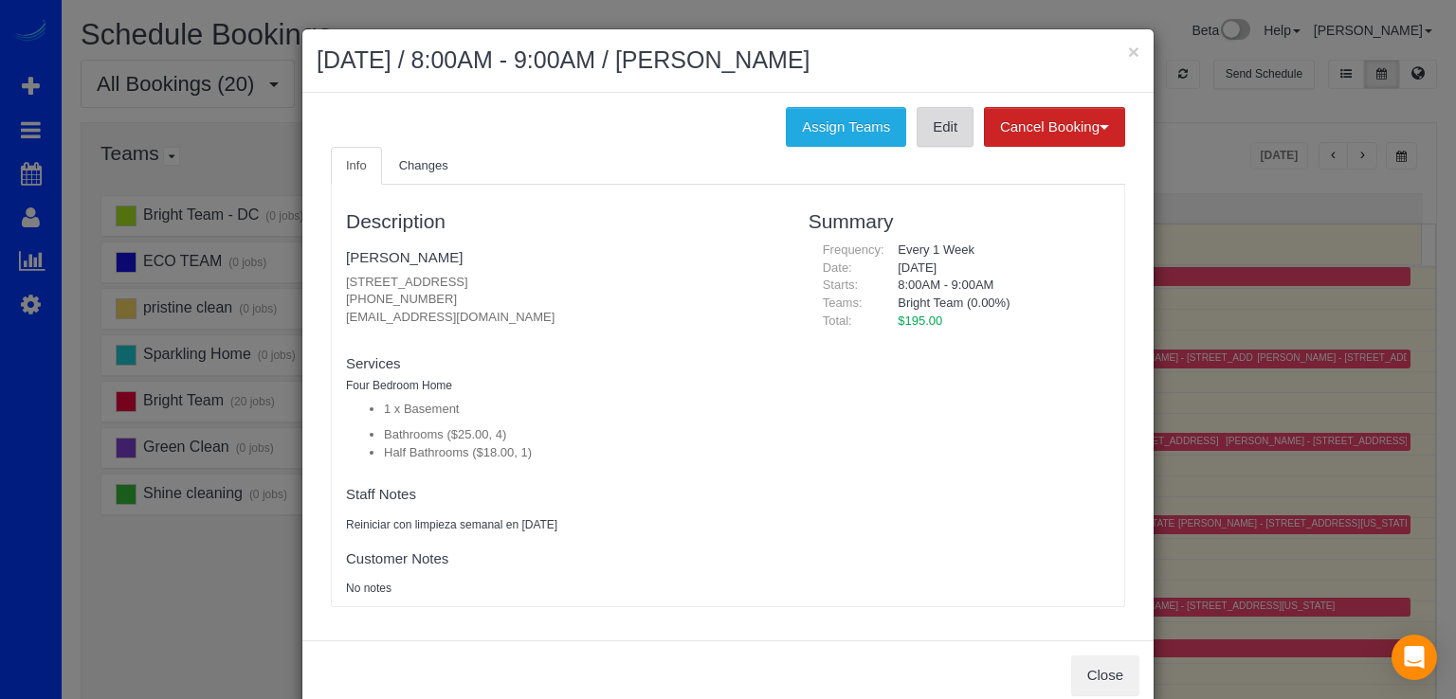
click at [935, 140] on link "Edit" at bounding box center [945, 127] width 57 height 40
click at [1130, 52] on button "×" at bounding box center [1133, 52] width 11 height 20
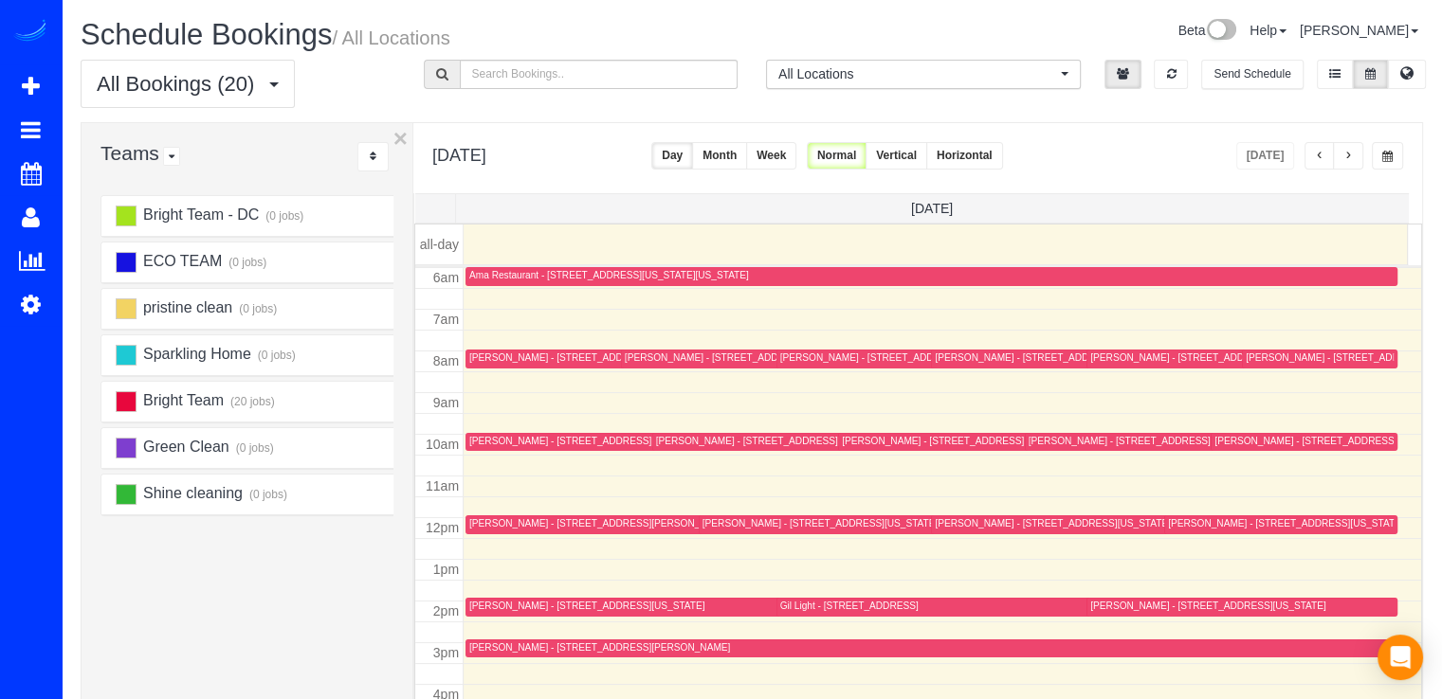
click at [696, 442] on div "Andrew Boston - 815 Woodside Pkwy, Silver Spring, MD 20910" at bounding box center [786, 441] width 261 height 12
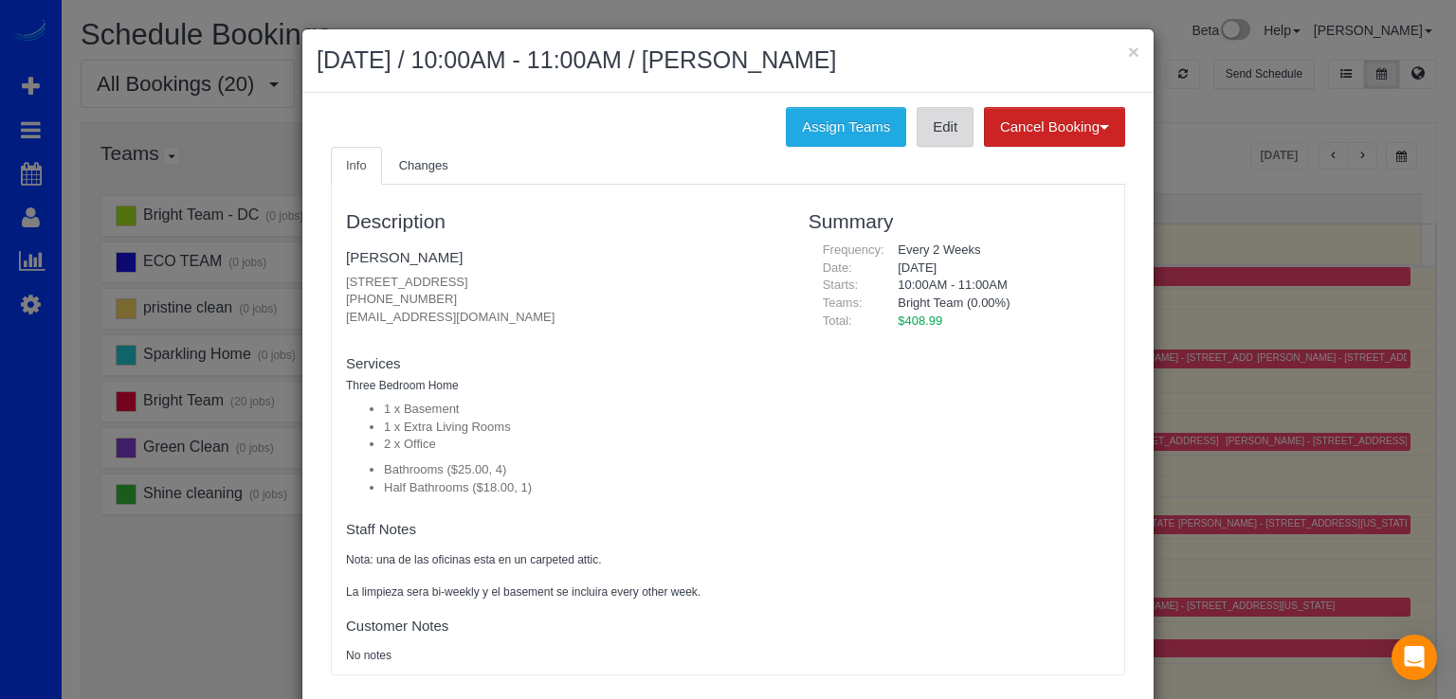
click at [955, 120] on link "Edit" at bounding box center [945, 127] width 57 height 40
click at [1128, 45] on button "×" at bounding box center [1133, 52] width 11 height 20
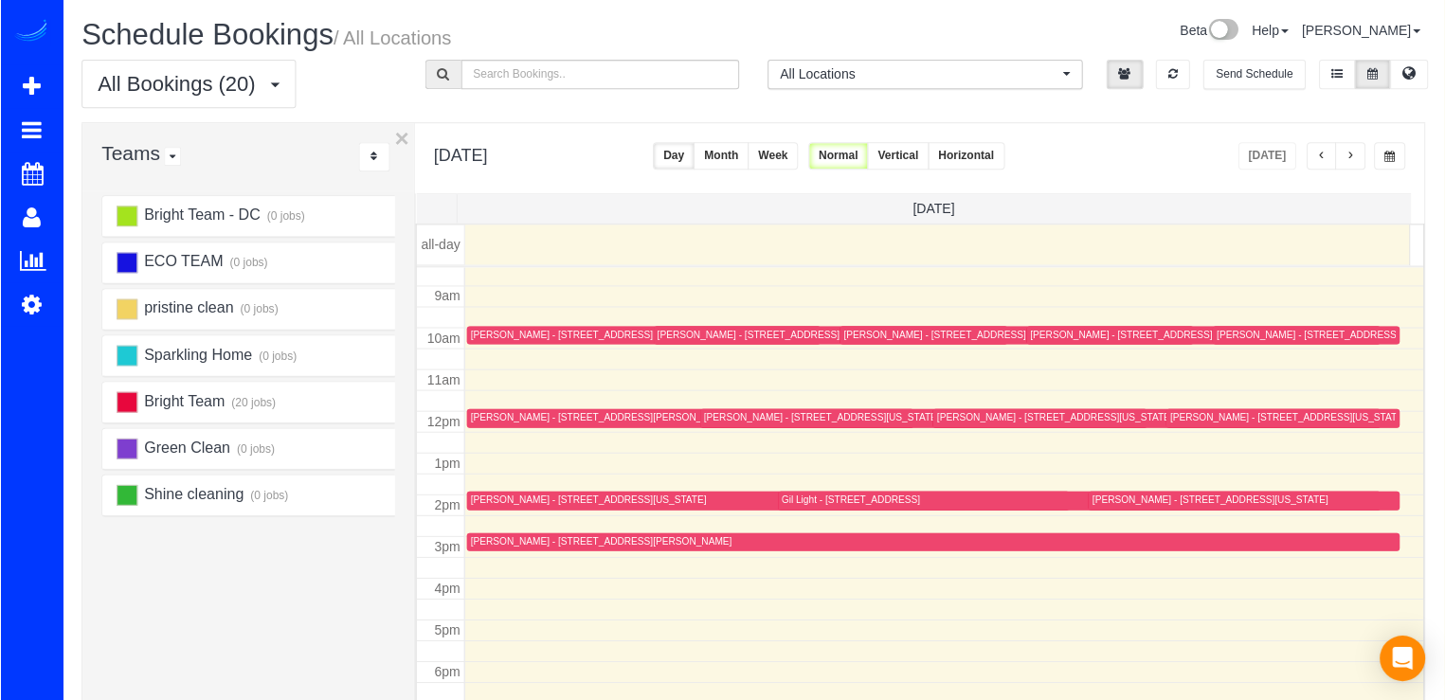
scroll to position [377, 0]
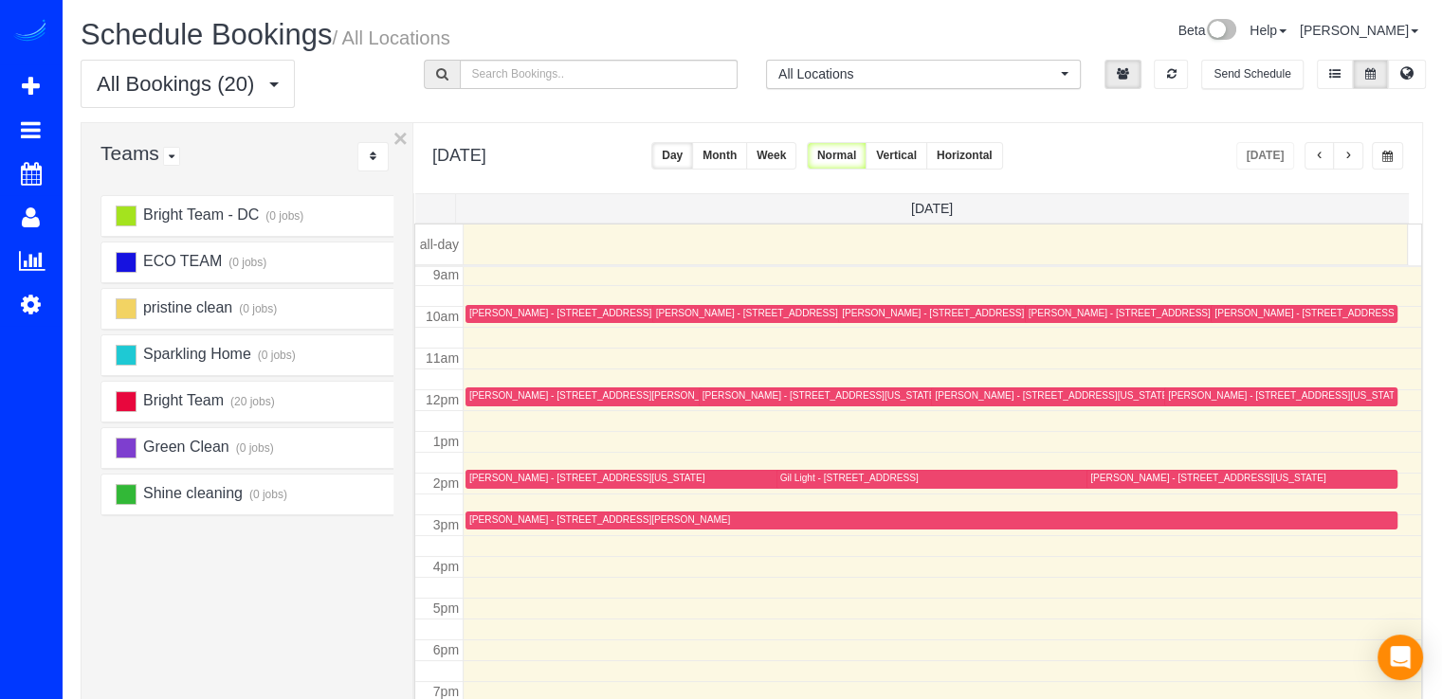
click at [791, 472] on div "Gil Light - 5114 Saratoga Ave,, Bethesda, MD 20816" at bounding box center [849, 478] width 138 height 12
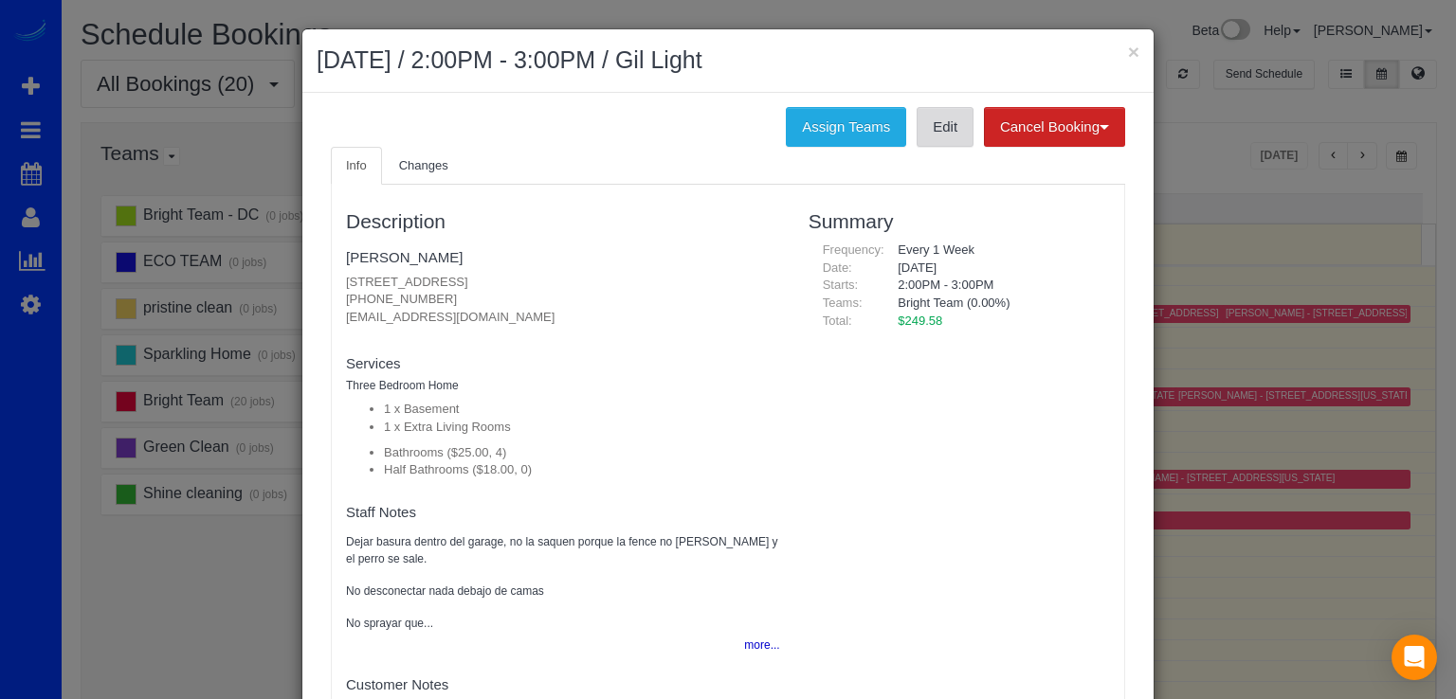
click at [932, 134] on link "Edit" at bounding box center [945, 127] width 57 height 40
click at [1130, 56] on button "×" at bounding box center [1135, 52] width 11 height 20
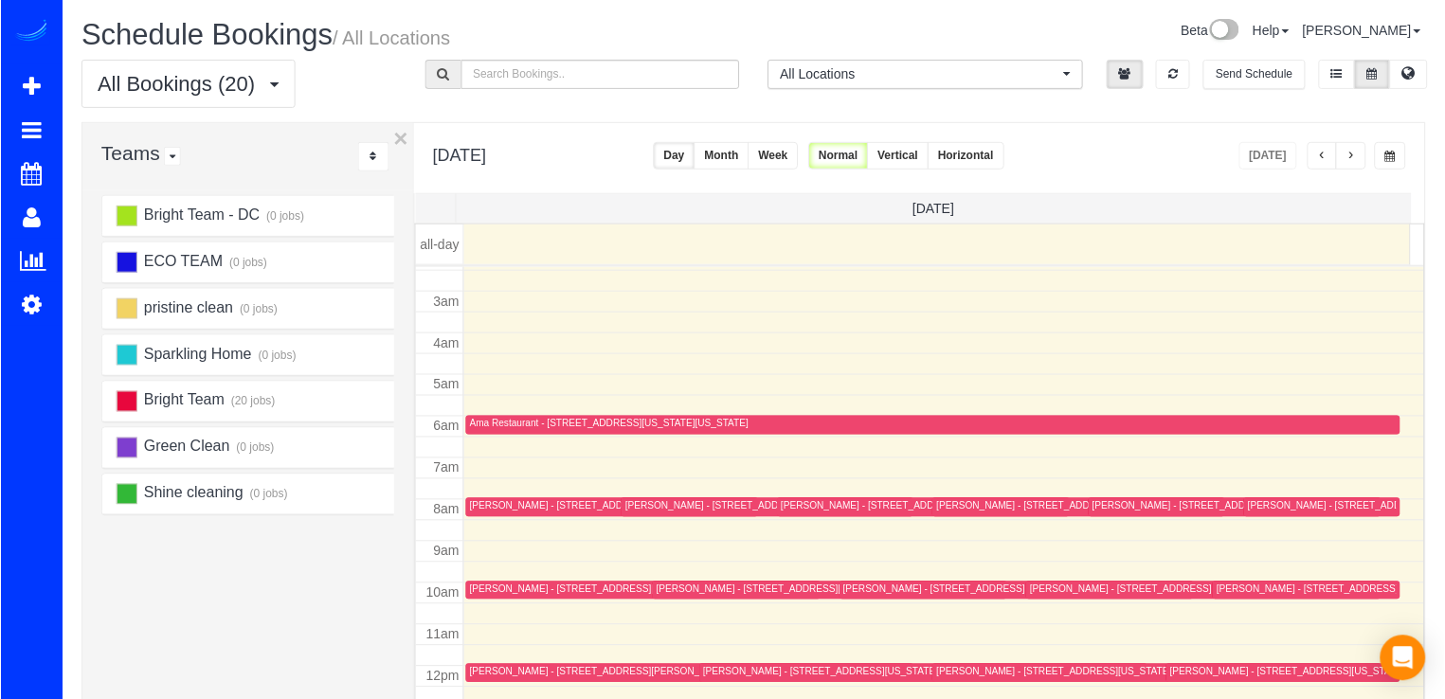
scroll to position [93, 0]
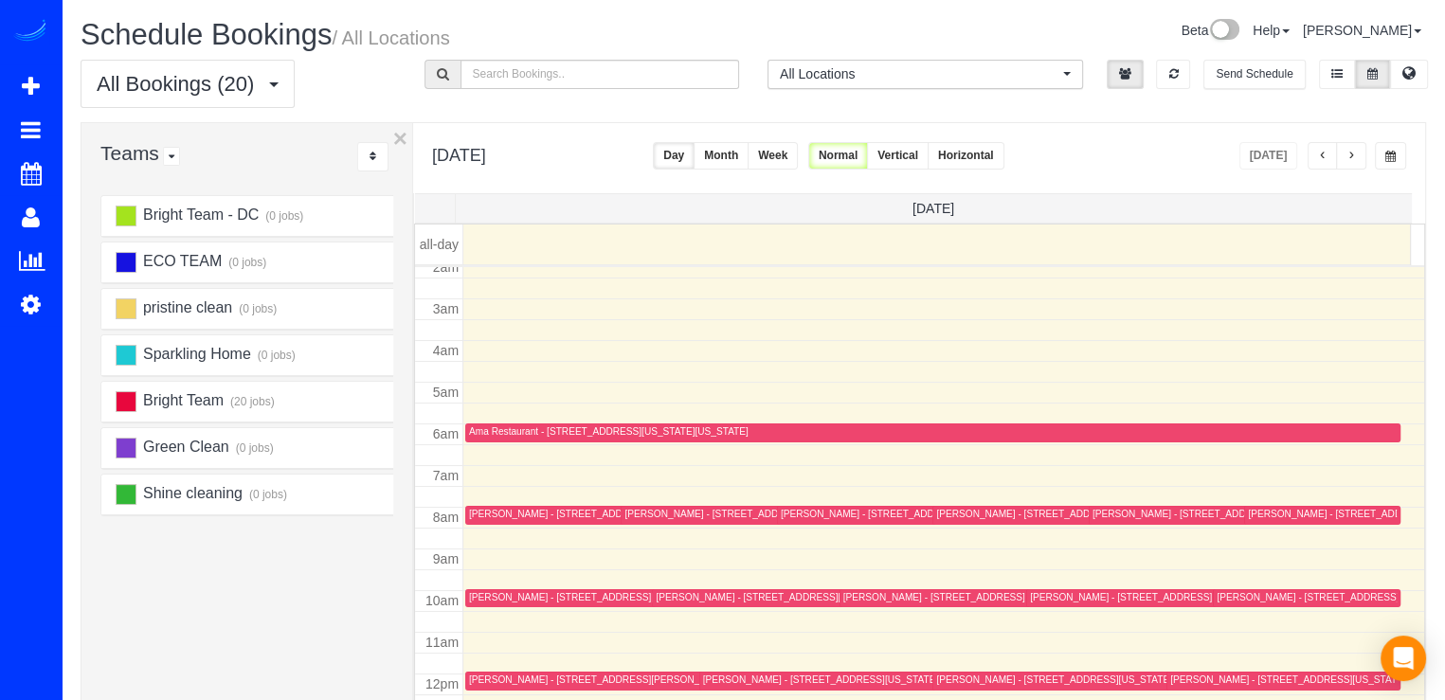
click at [962, 515] on div "Julie Rogers - 412 N St Nw, Washington, DC 20001-4610" at bounding box center [1053, 514] width 235 height 12
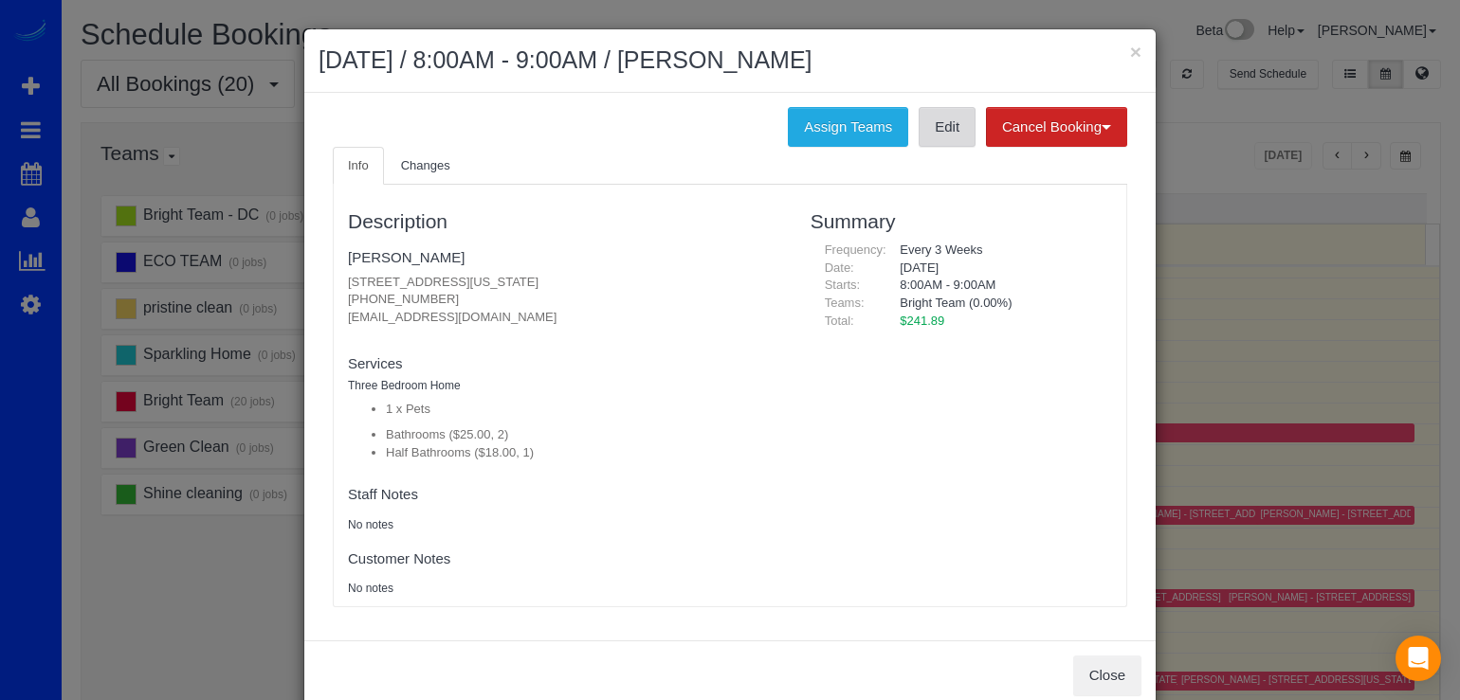
click at [930, 140] on link "Edit" at bounding box center [946, 127] width 57 height 40
click at [1130, 46] on button "×" at bounding box center [1135, 52] width 11 height 20
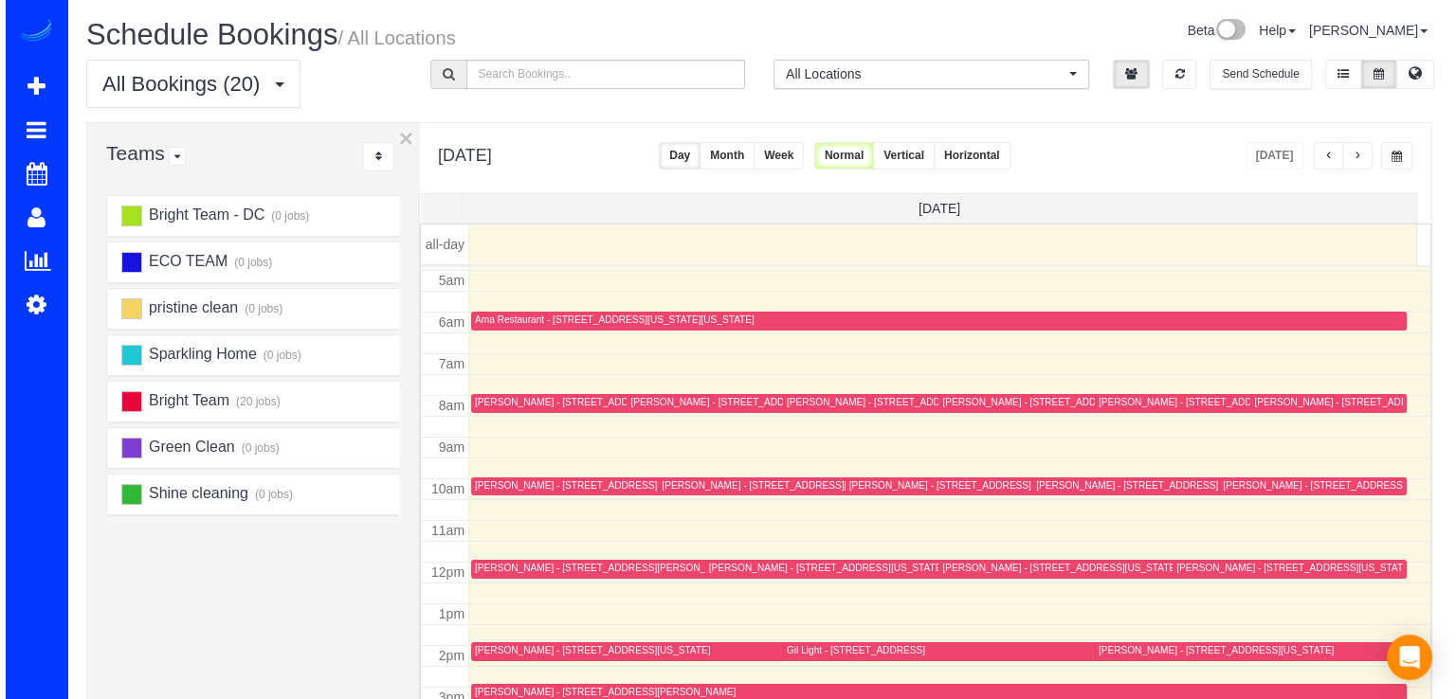
scroll to position [188, 0]
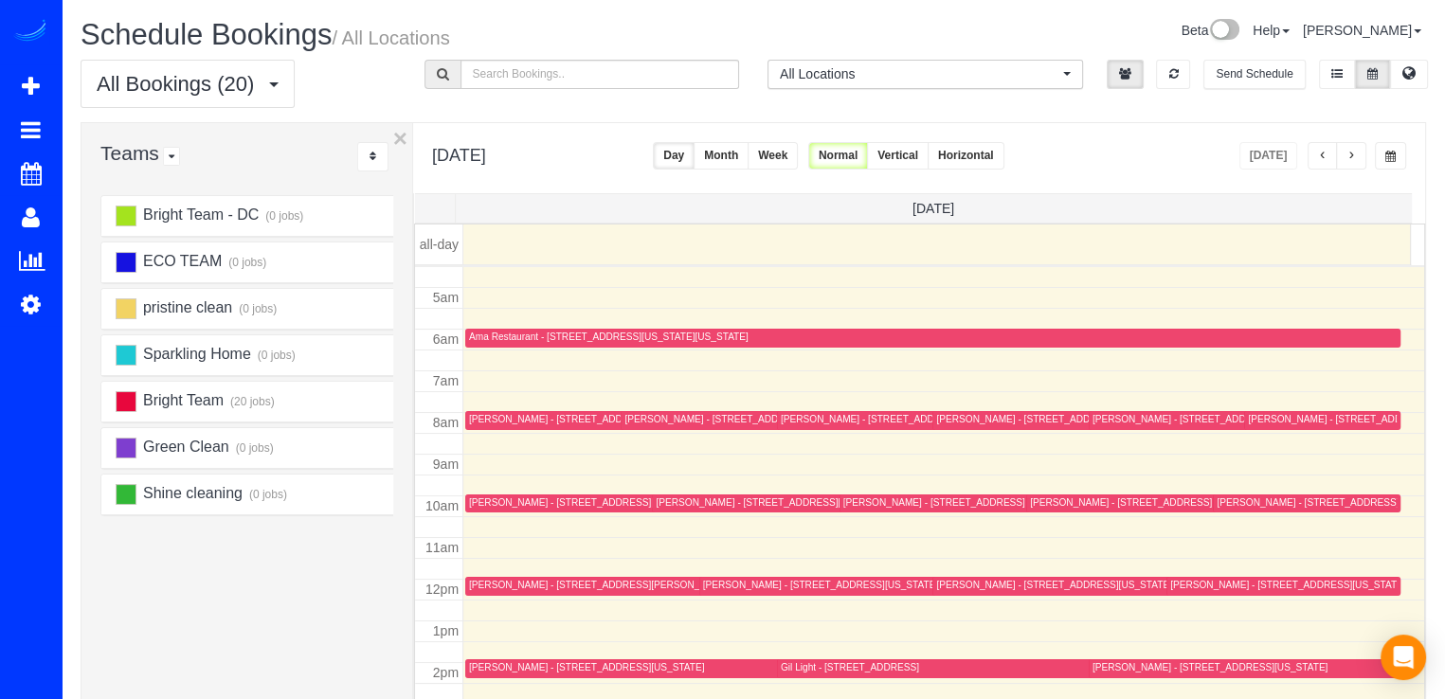
click at [792, 422] on div "Jeff Smith - 15812 Thistlebridge Dr, Rockville, MD 20853" at bounding box center [872, 419] width 182 height 12
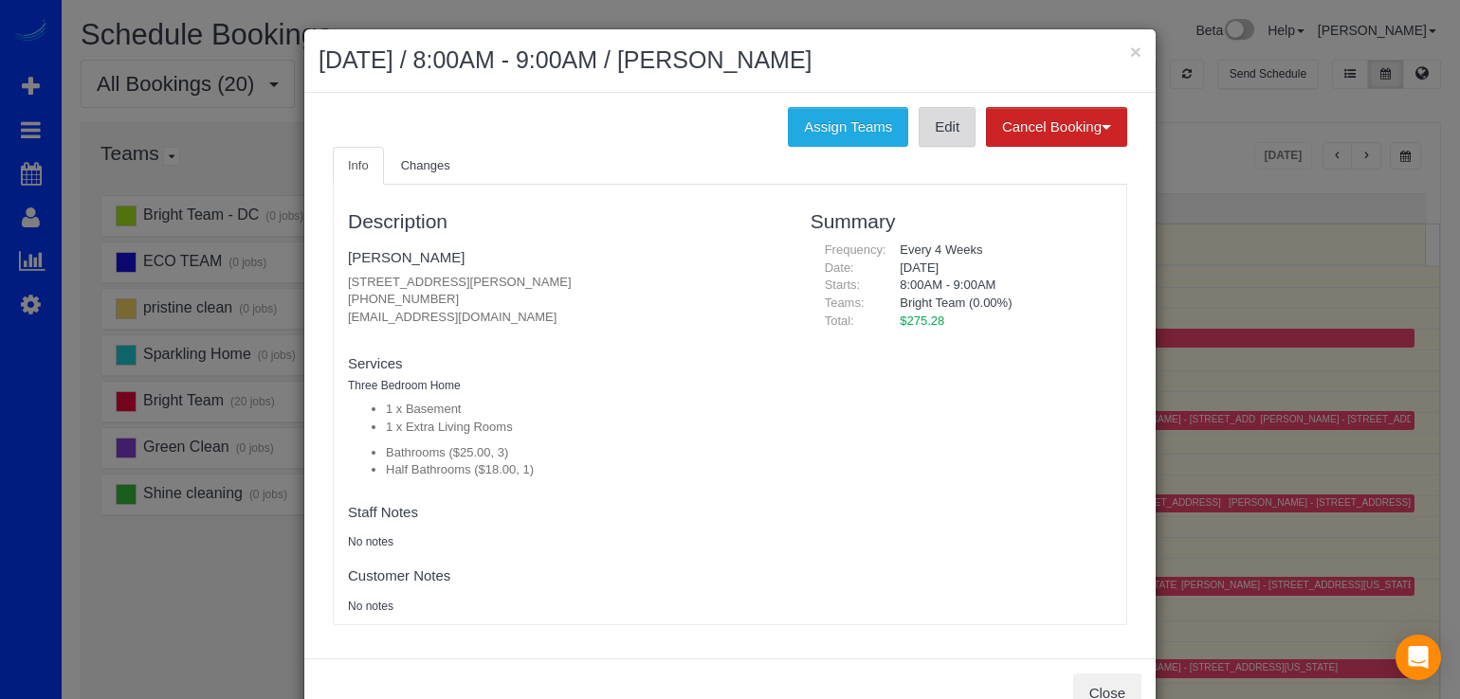
click at [940, 133] on link "Edit" at bounding box center [946, 127] width 57 height 40
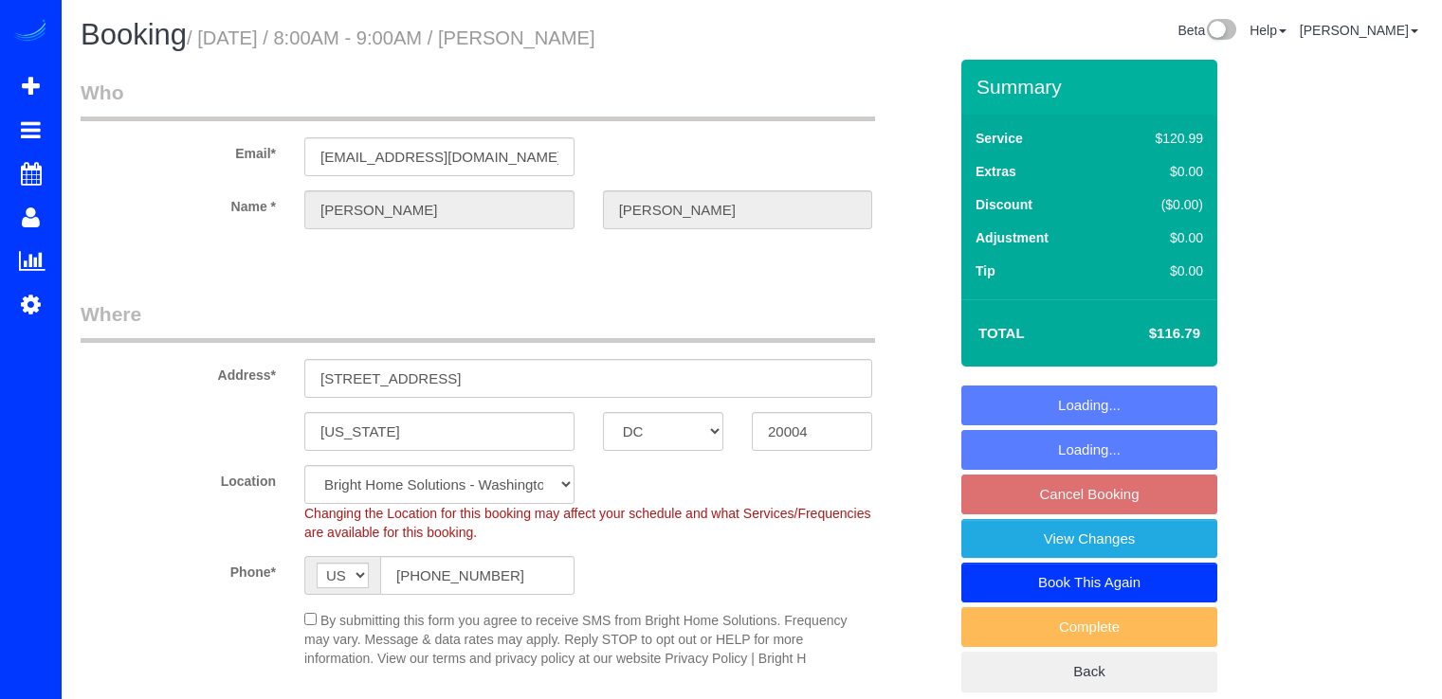
select select "DC"
select select "spot1"
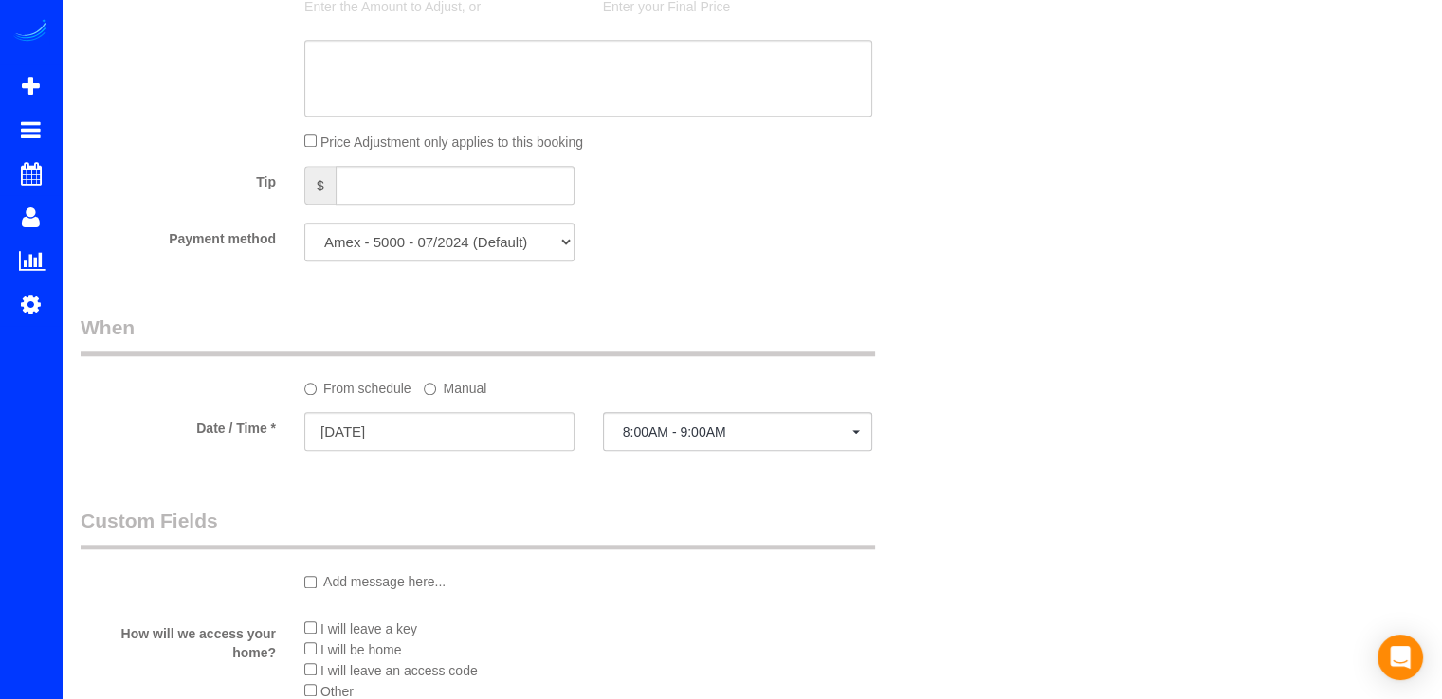
scroll to position [1801, 0]
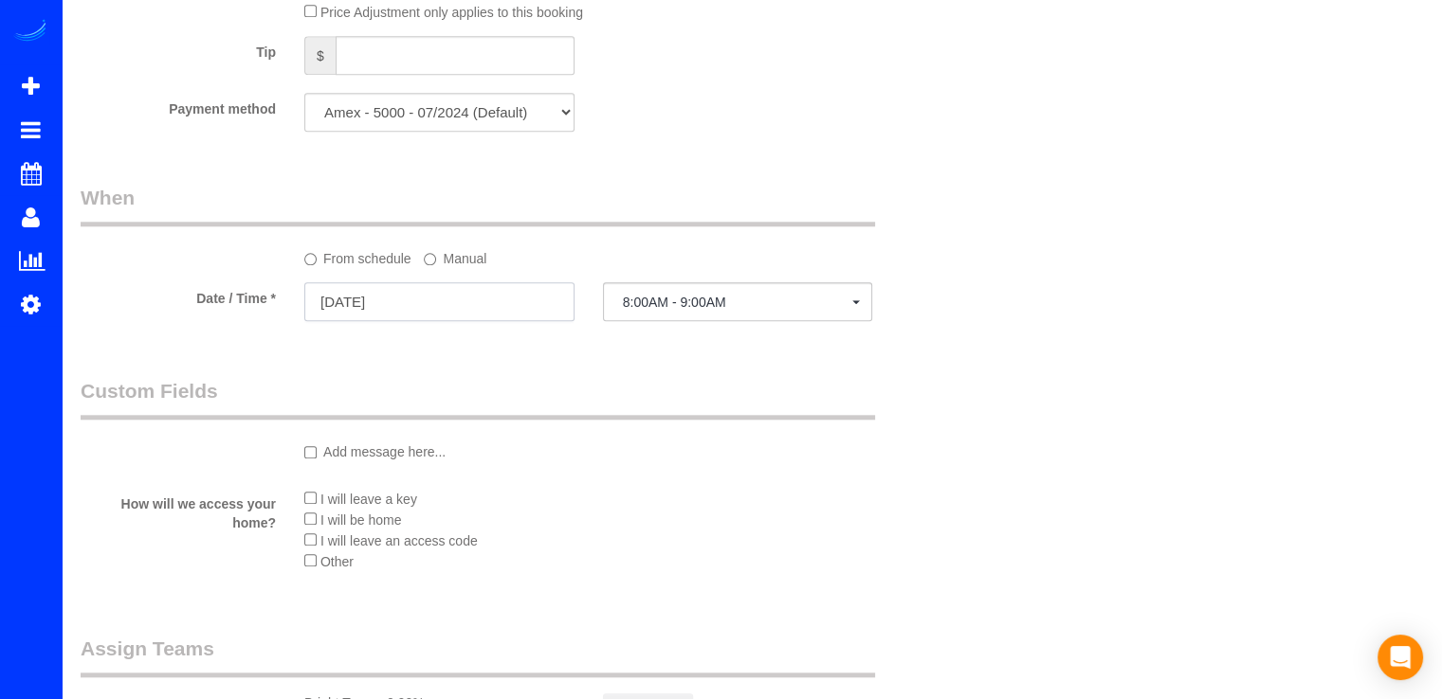
click at [414, 317] on input "09/20/2025" at bounding box center [439, 301] width 270 height 39
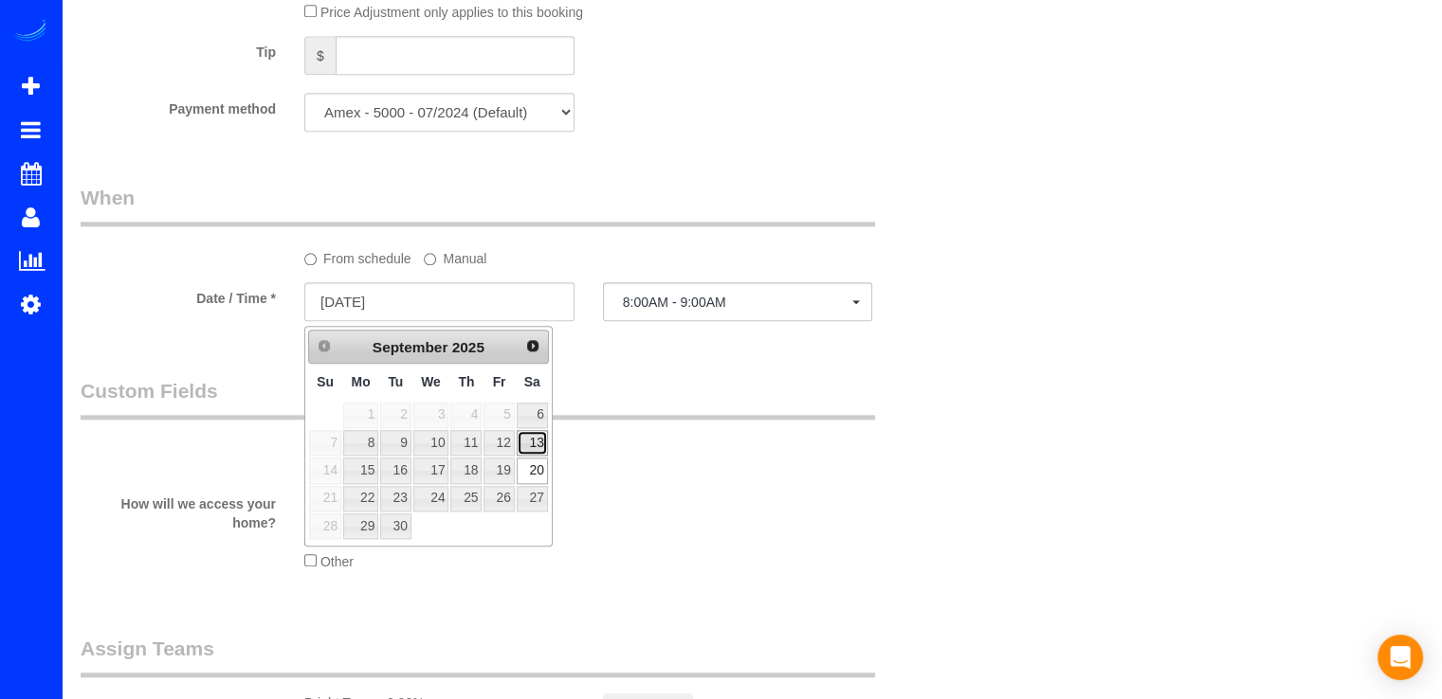
click at [537, 442] on link "13" at bounding box center [532, 443] width 31 height 26
type input "09/13/2025"
select select "spot18"
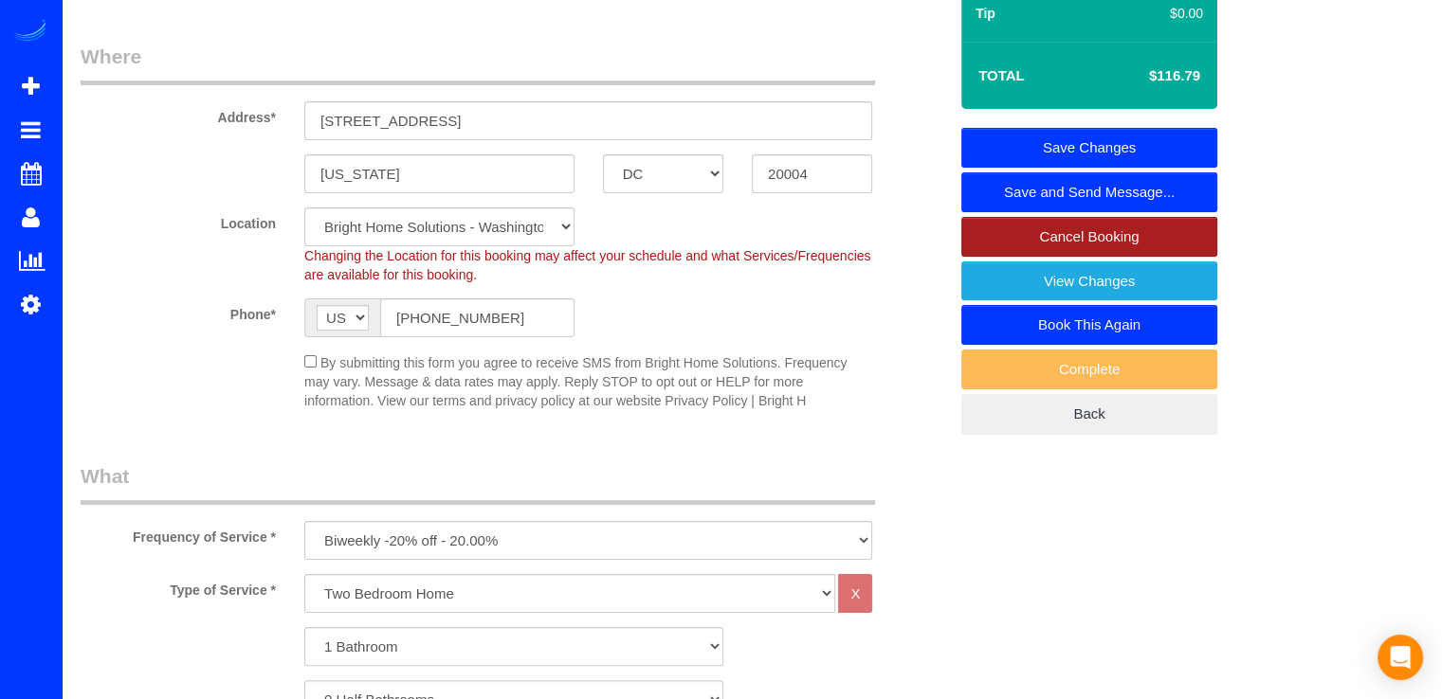
scroll to position [95, 0]
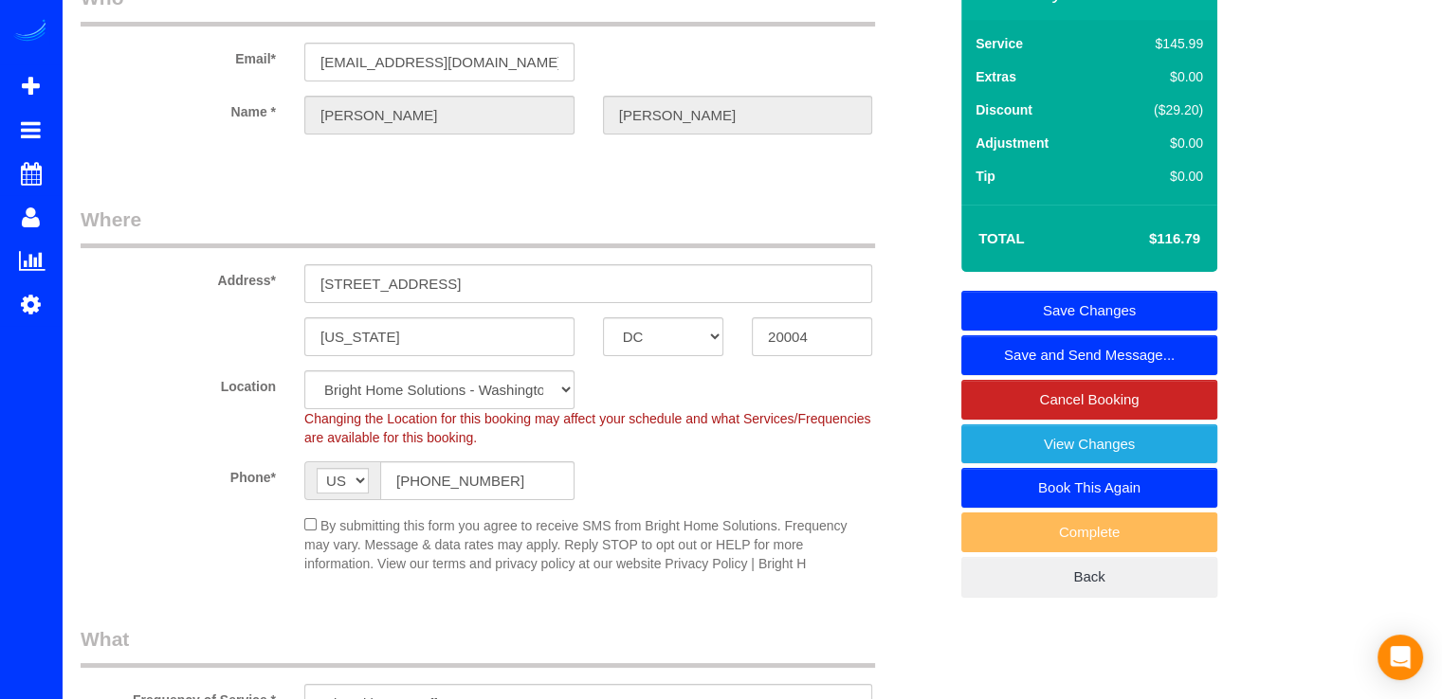
click at [1129, 299] on link "Save Changes" at bounding box center [1089, 311] width 256 height 40
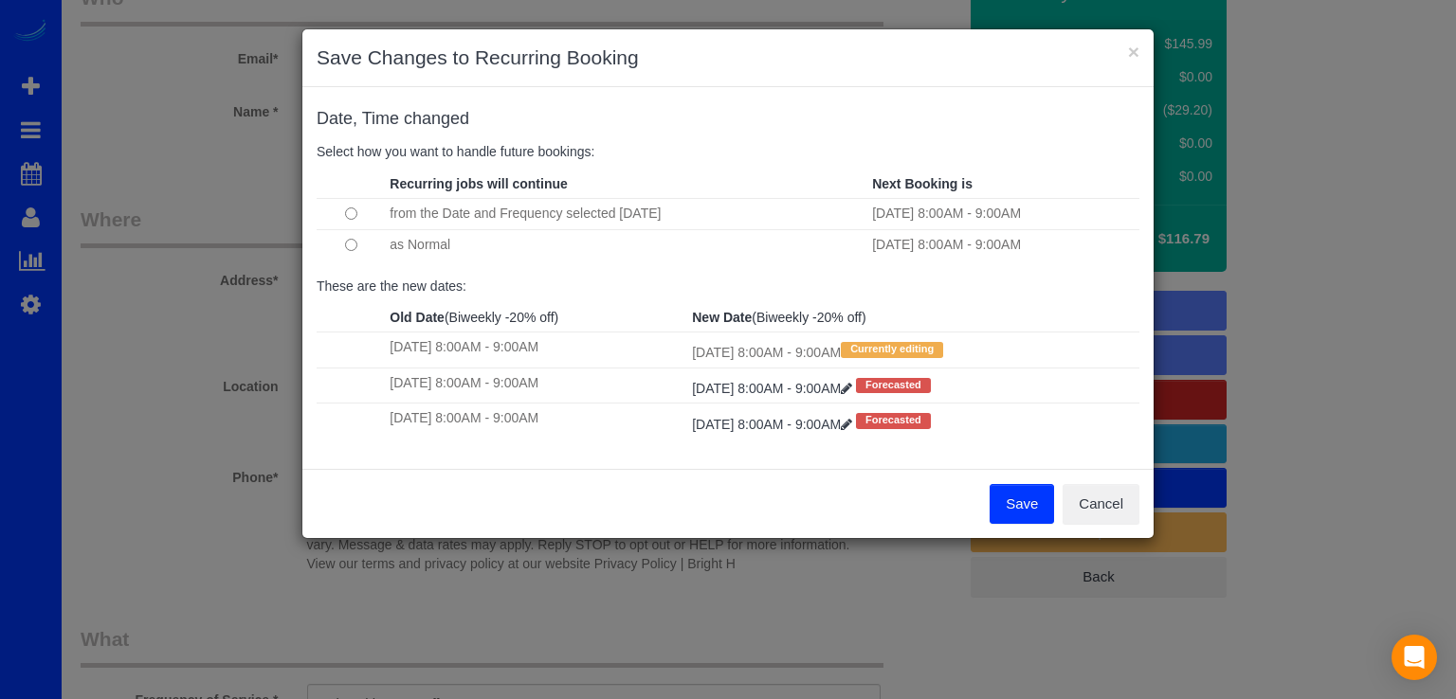
click at [1016, 509] on button "Save" at bounding box center [1021, 504] width 64 height 40
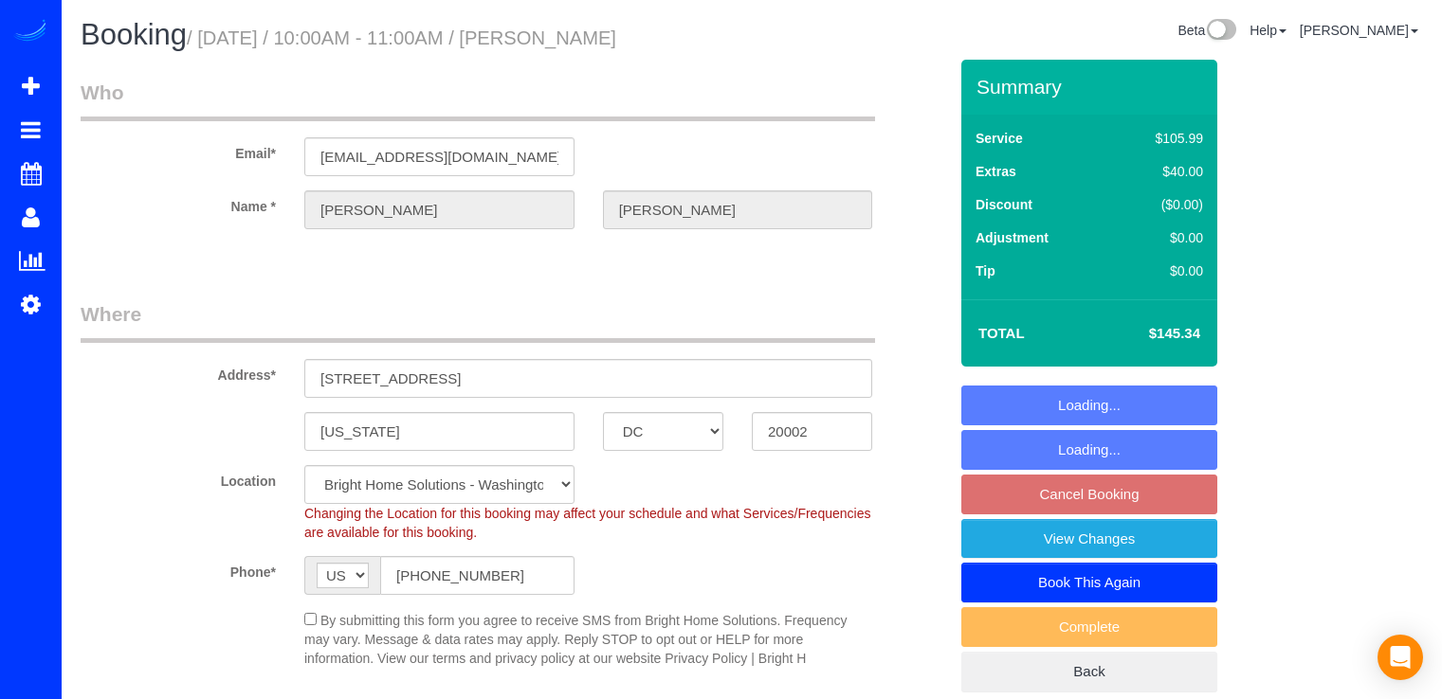
select select "DC"
select select "spot2"
select select "object:767"
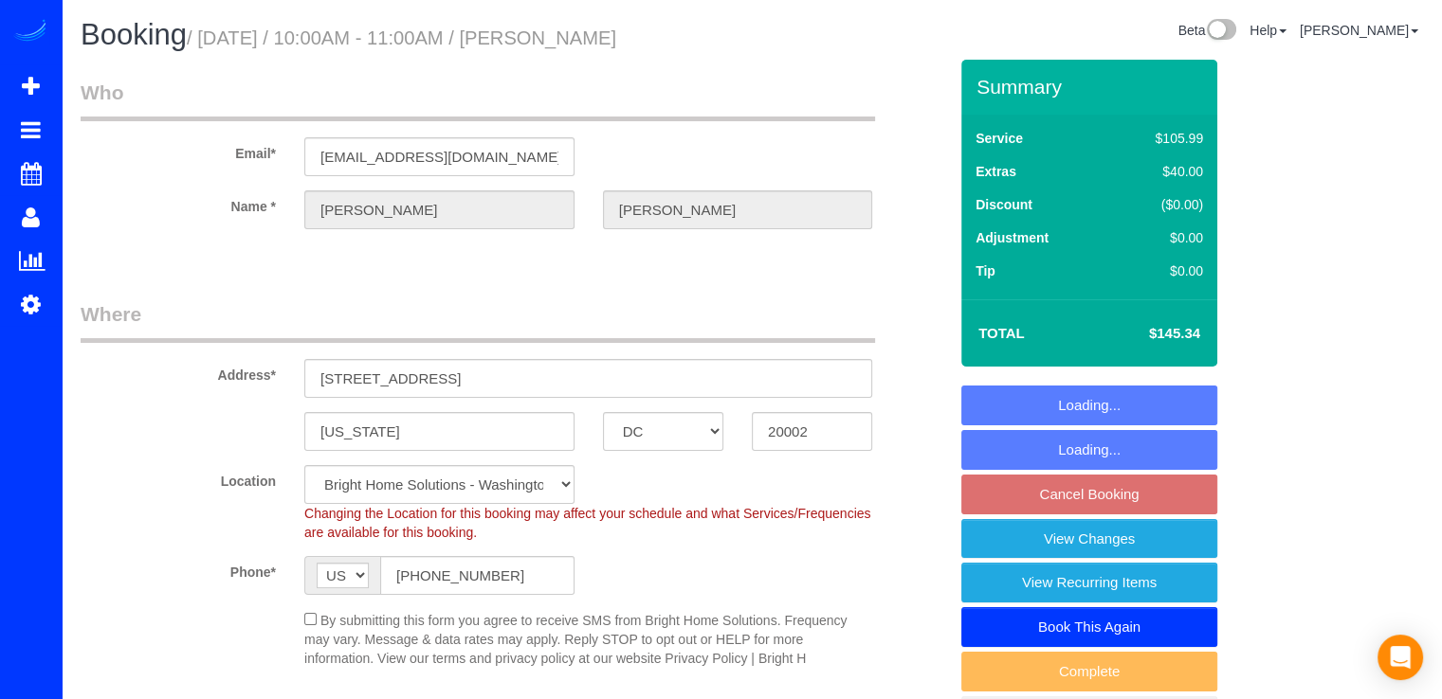
select select "spot19"
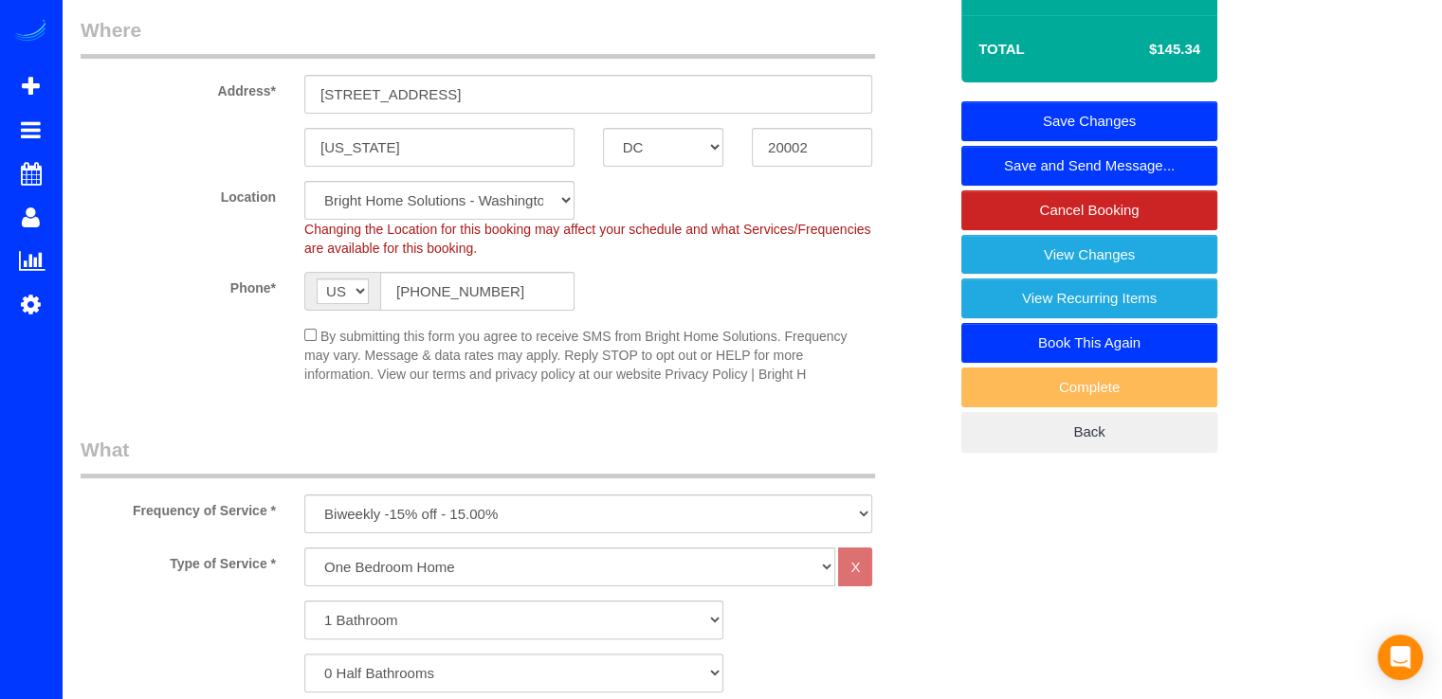
scroll to position [284, 0]
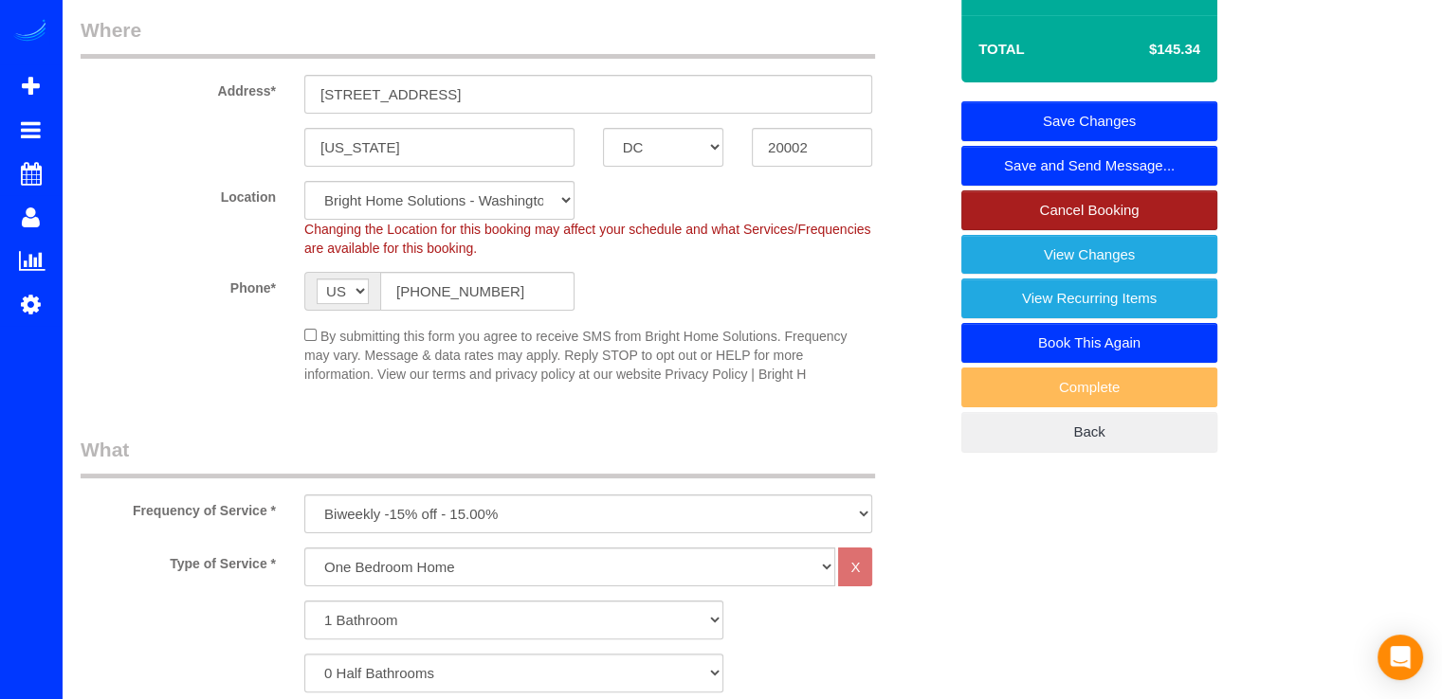
click at [1084, 203] on link "Cancel Booking" at bounding box center [1089, 211] width 256 height 40
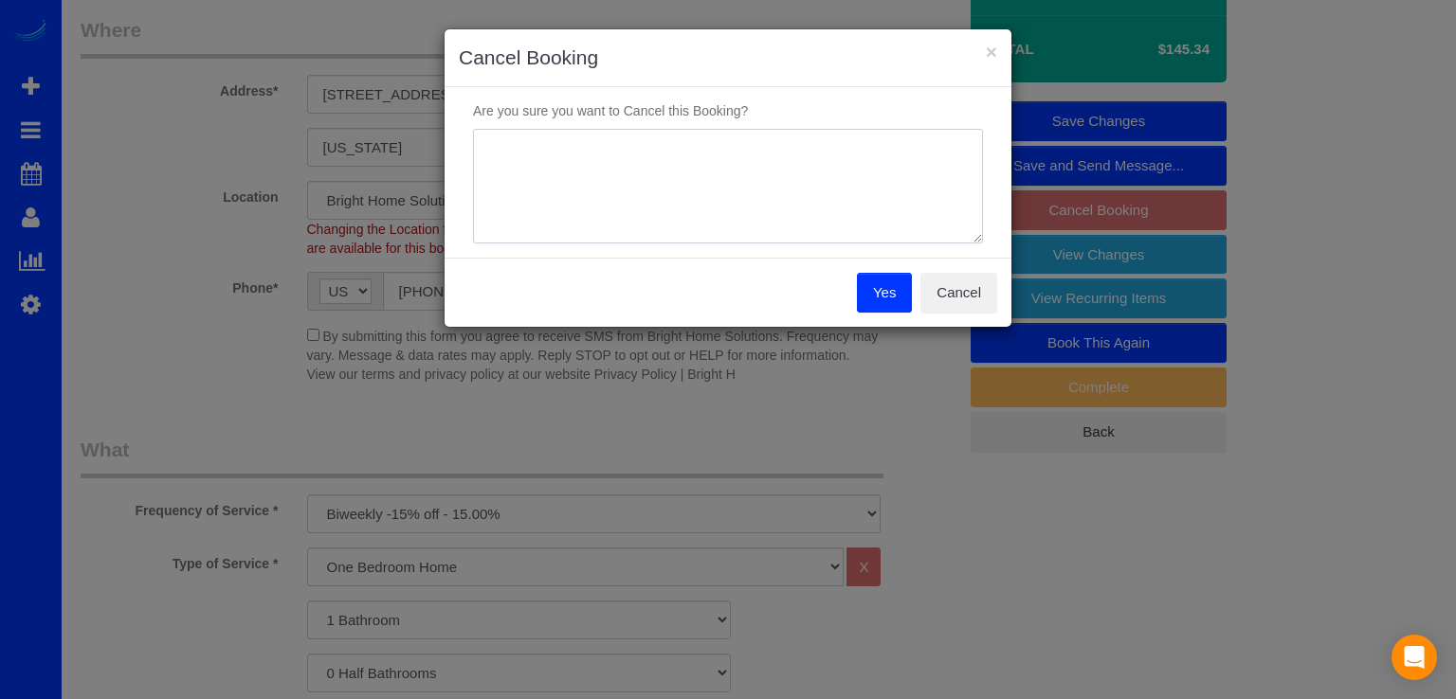
click at [550, 161] on textarea at bounding box center [728, 187] width 510 height 116
click at [519, 150] on textarea at bounding box center [728, 187] width 510 height 116
type textarea "Moved-out"
click at [891, 297] on button "Yes" at bounding box center [884, 293] width 55 height 40
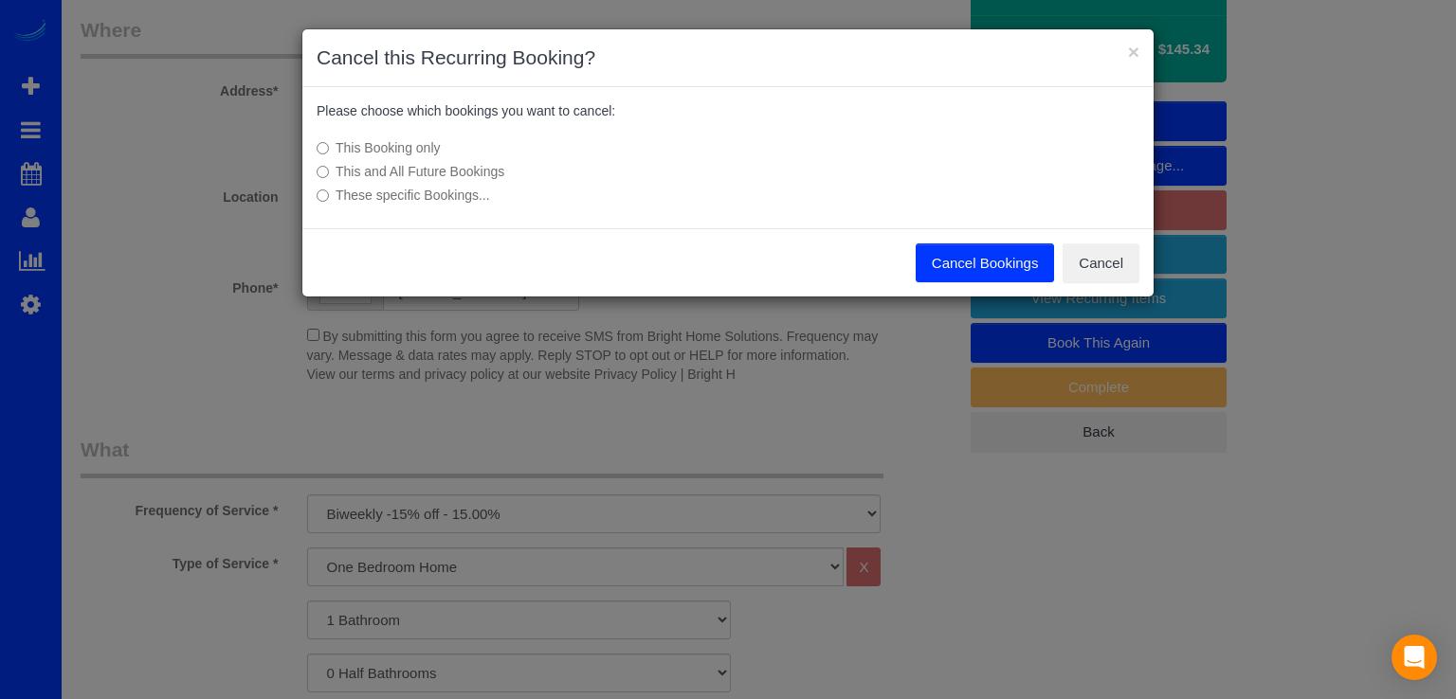
click at [949, 265] on button "Cancel Bookings" at bounding box center [985, 264] width 139 height 40
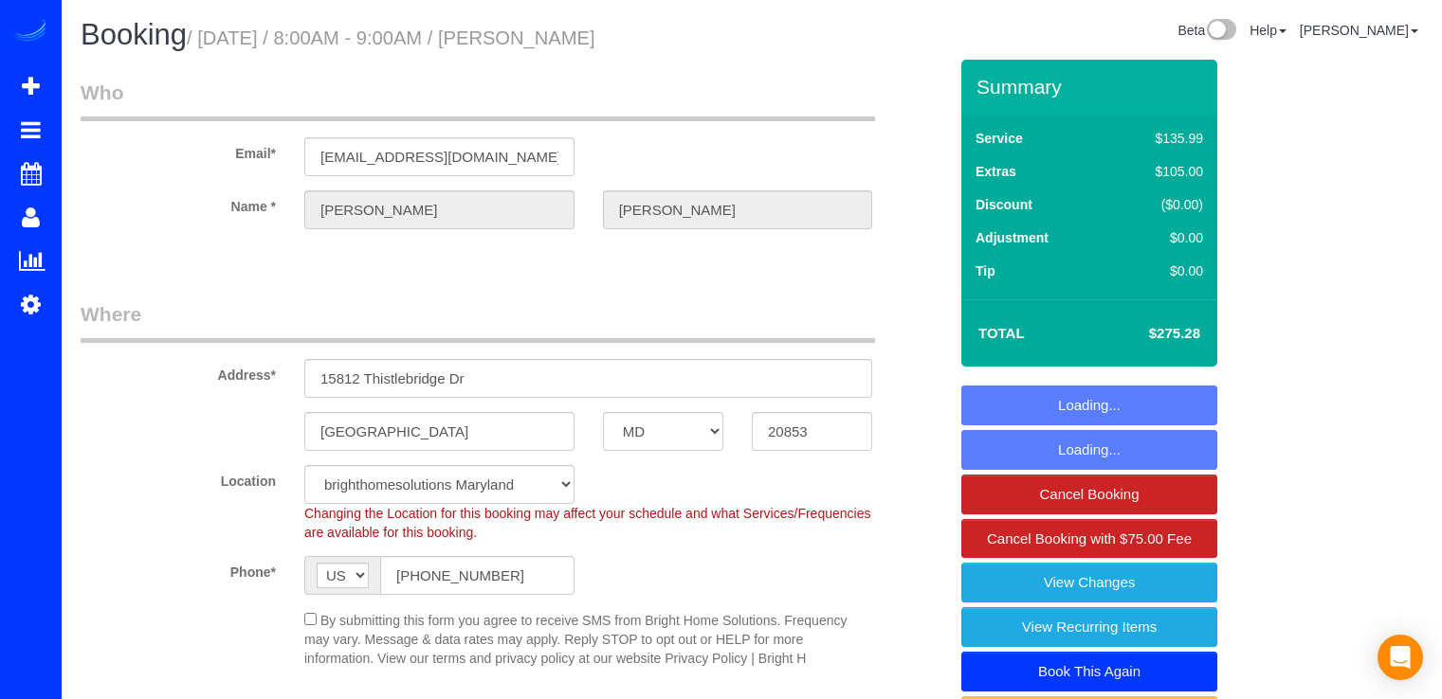
select select "MD"
select select "3"
select select "1"
select select "spot1"
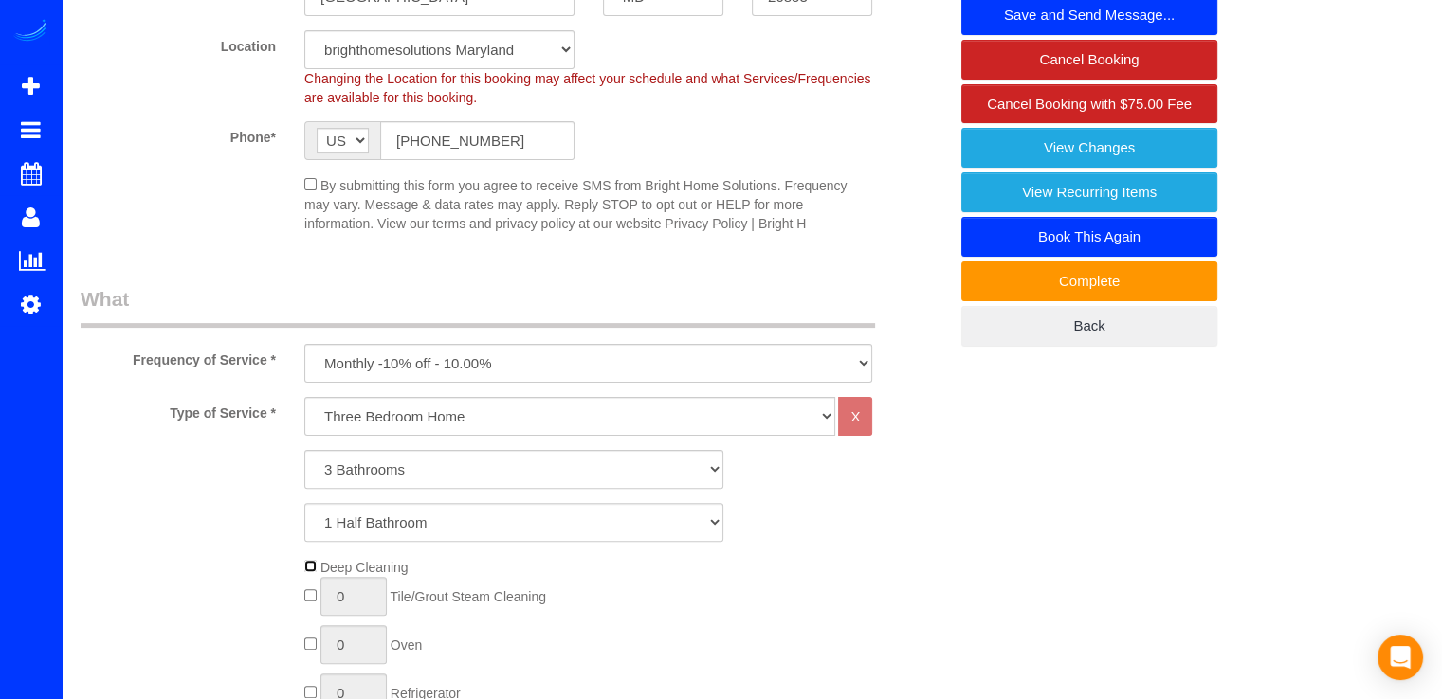
scroll to position [95, 0]
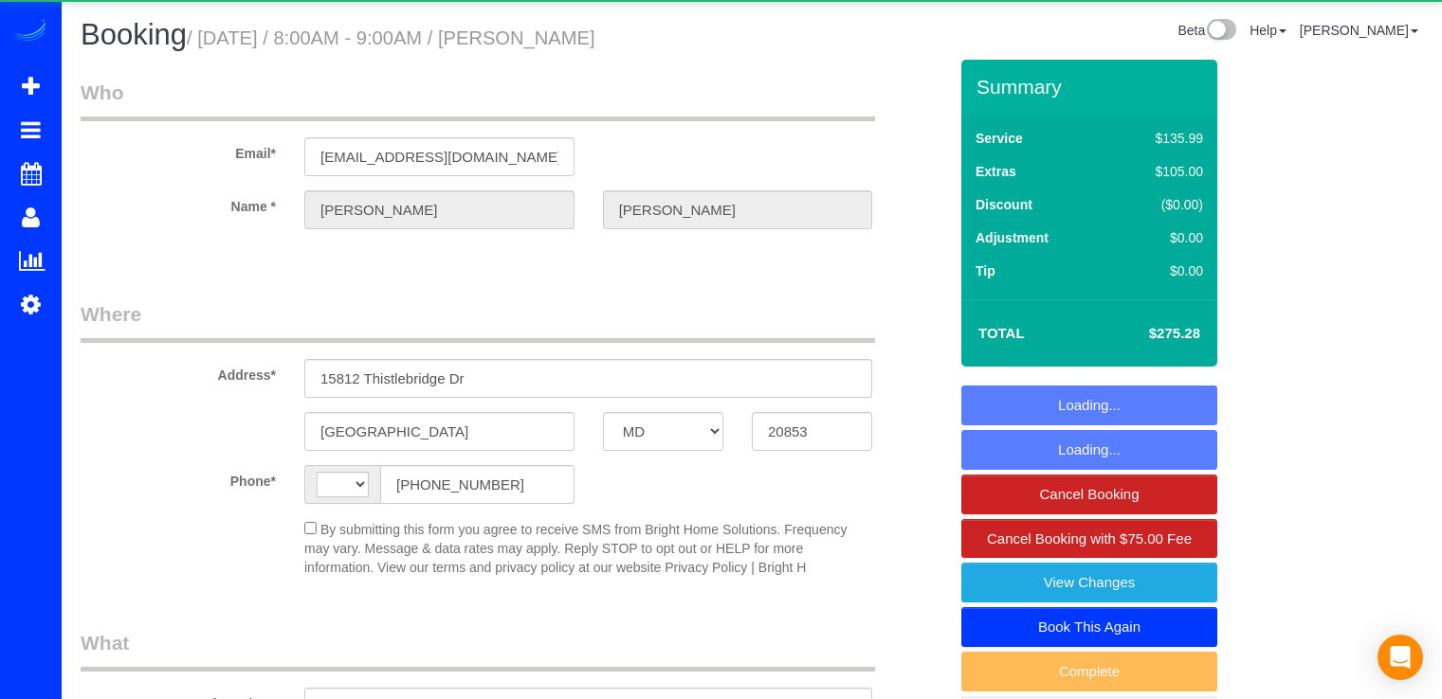
select select "MD"
select select "string:[GEOGRAPHIC_DATA]"
select select "object:584"
select select "string:fspay-c9a74e09-4fb5-46e5-8d5b-4802440e9035"
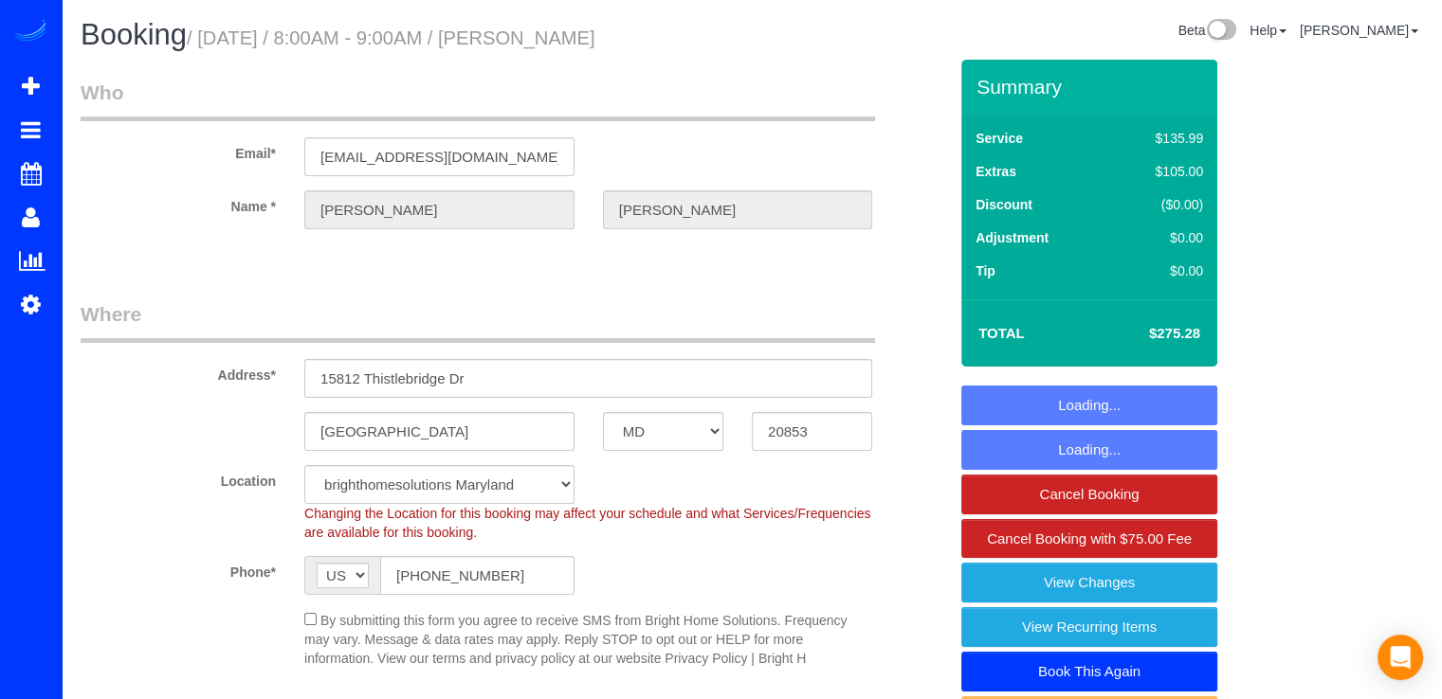
select select "object:804"
select select
select select "3"
select select "1"
select select "spot17"
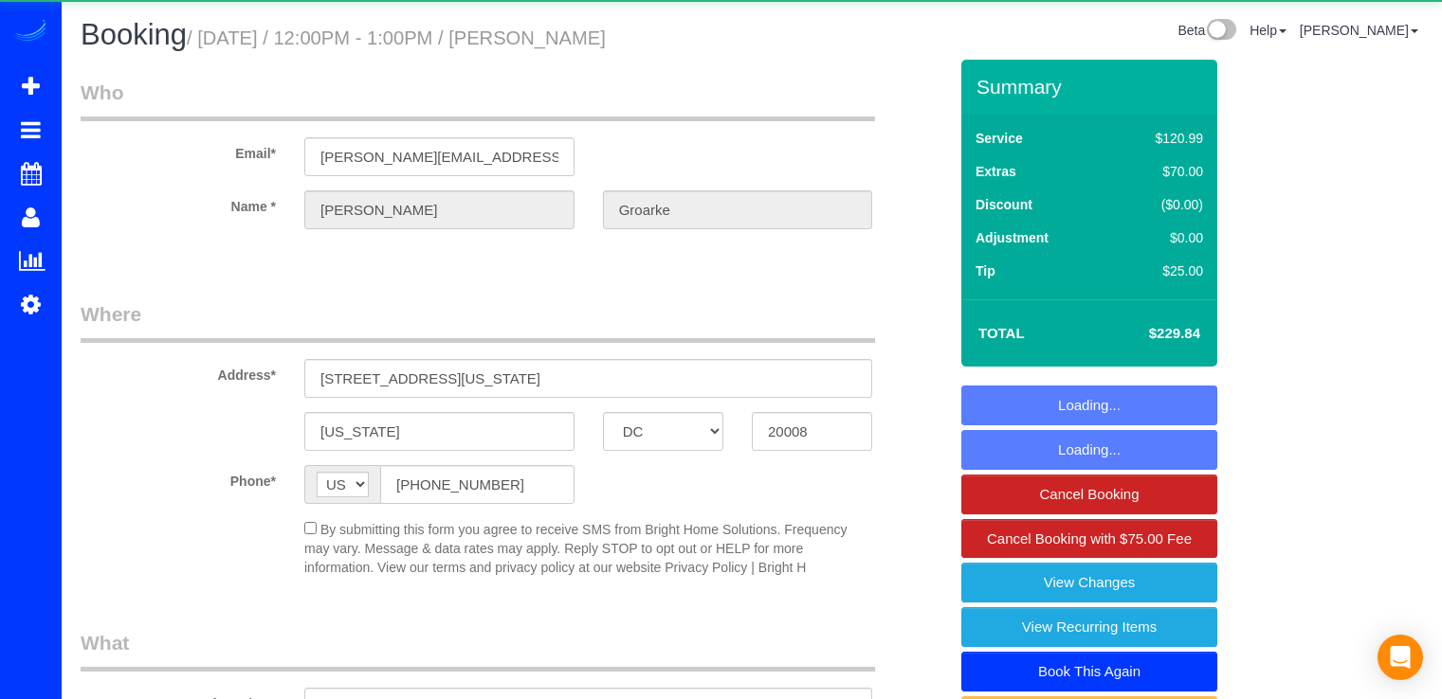
select select "DC"
select select "string:fspay-0f28bc7c-a293-4281-9b5d-a164c2d4111a"
select select "object:849"
select select "2"
select select "spot17"
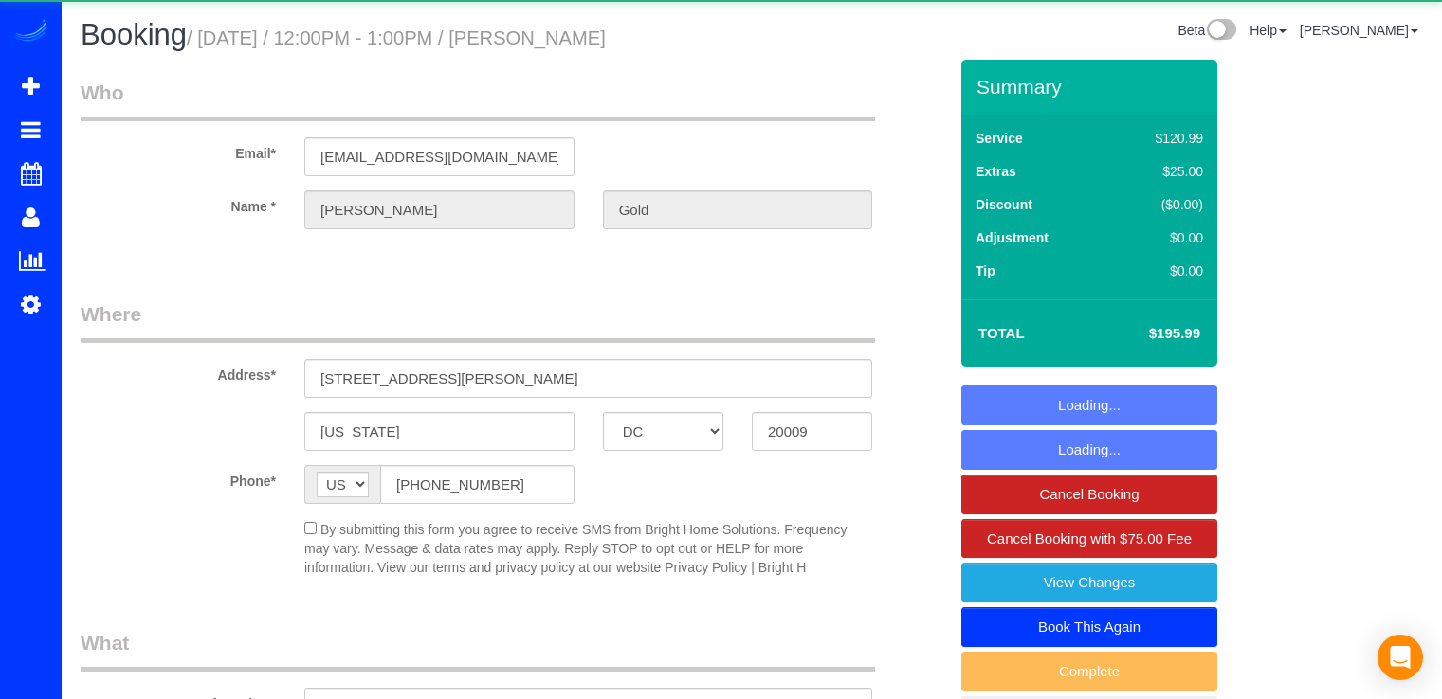
select select "DC"
select select "object:782"
select select "string:fspay-aa7a69d4-31fa-4674-9e32-6c8ea647cb2c"
select select "2"
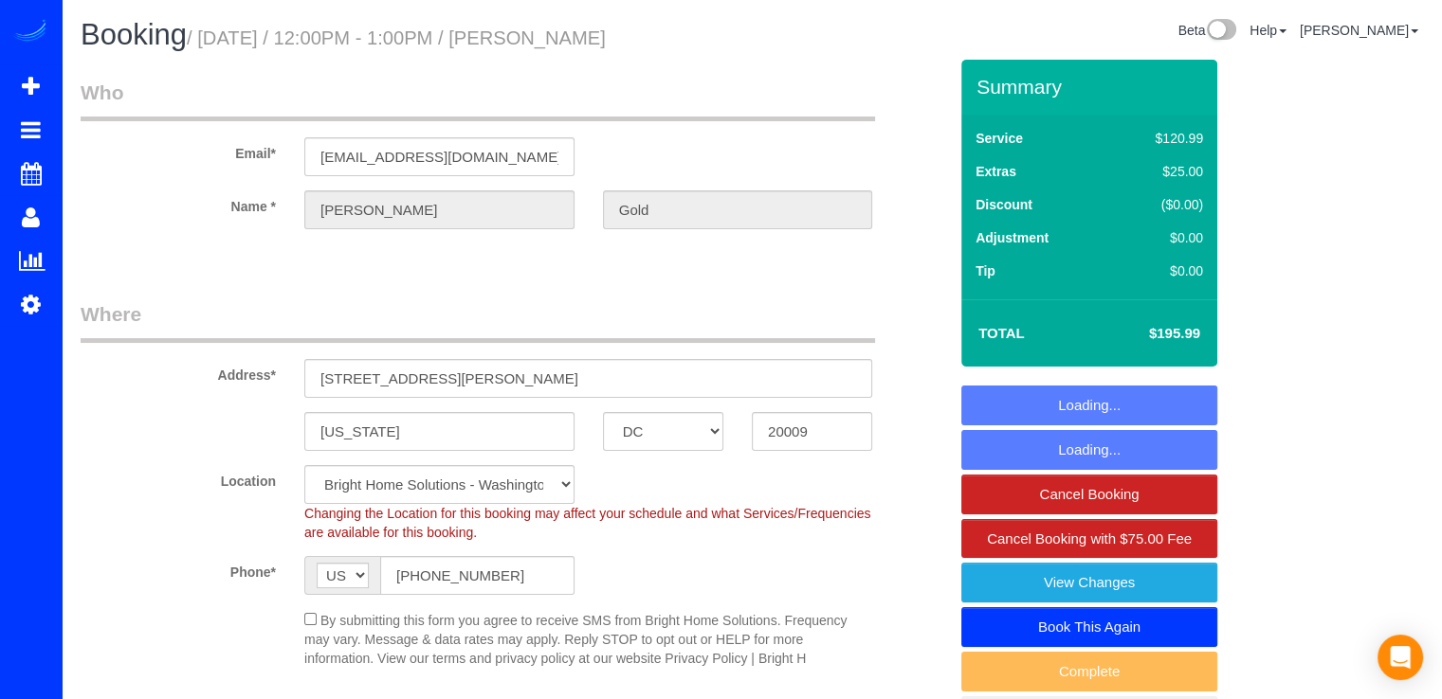
select select "spot15"
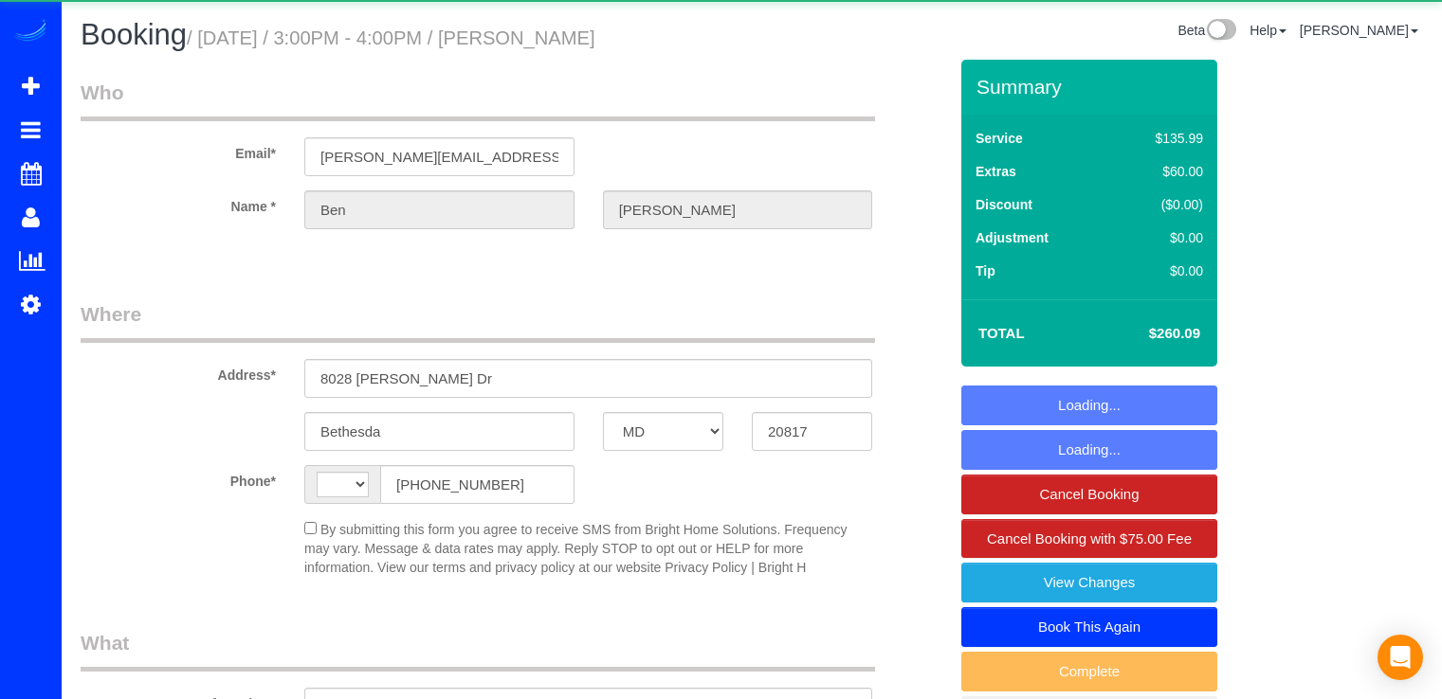
select select "MD"
select select "string:US"
select select "object:816"
select select "string:fspay-ba03d838-3375-426e-b5f1-46fb58355dfe"
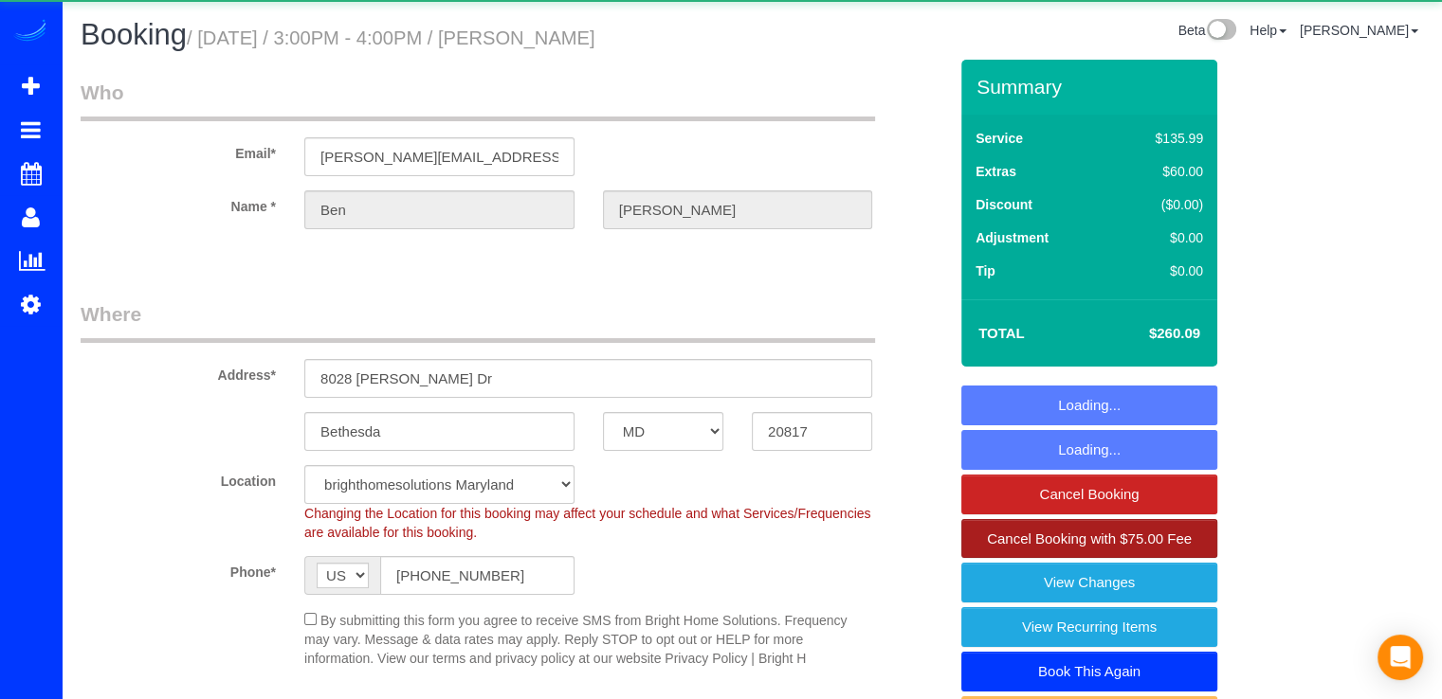
select select "3"
select select "1"
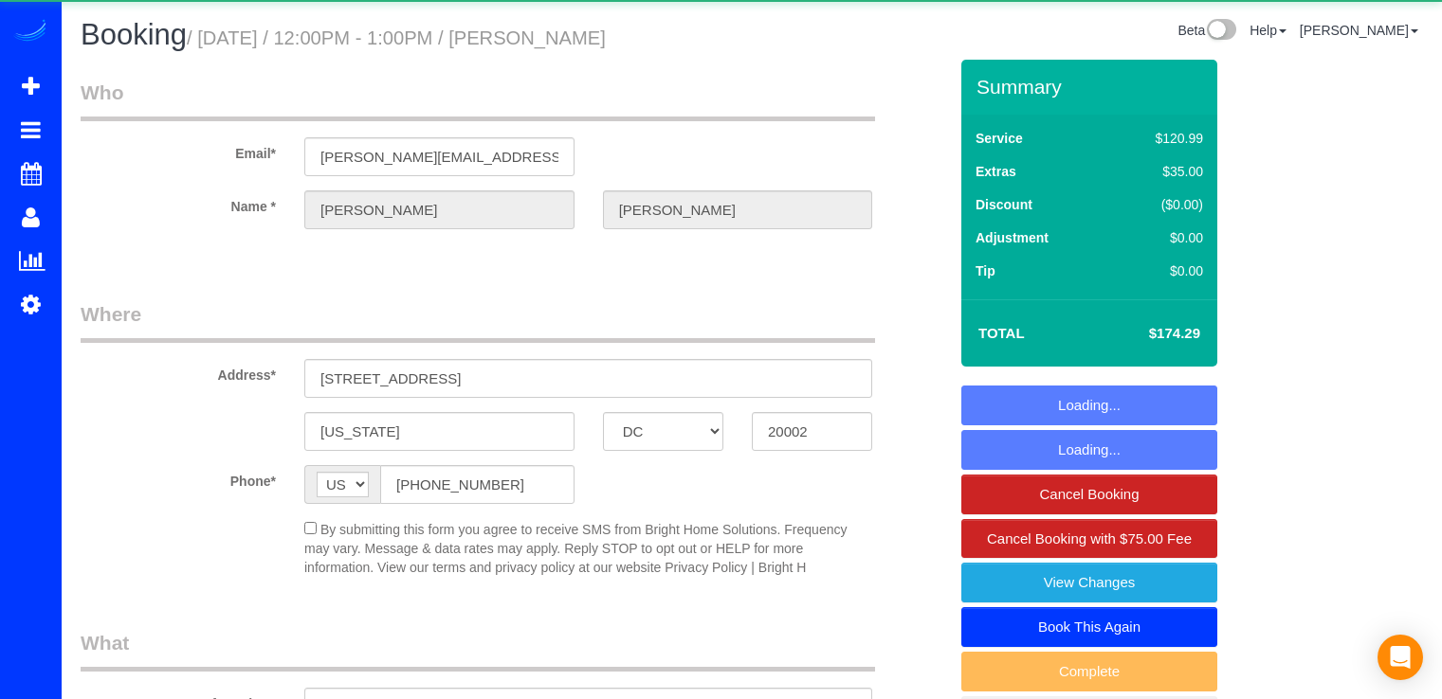
select select "DC"
select select "spot1"
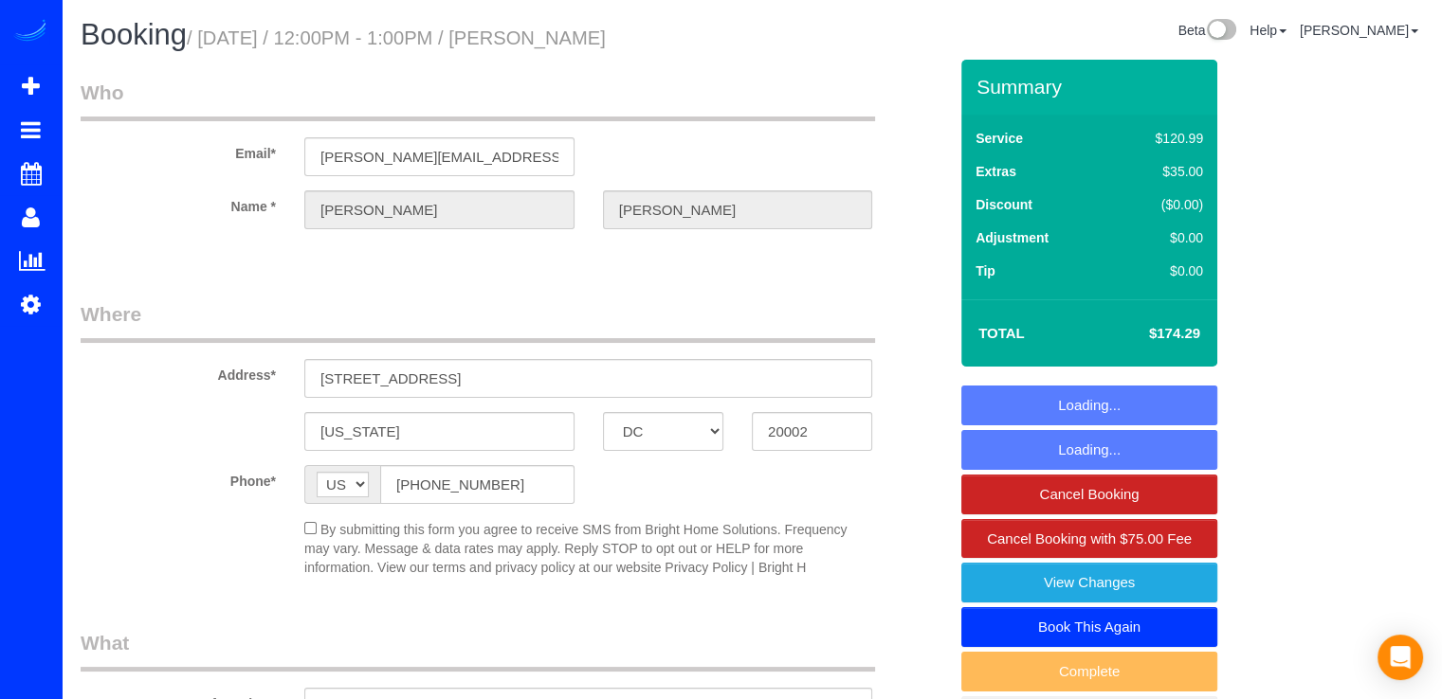
select select "object:626"
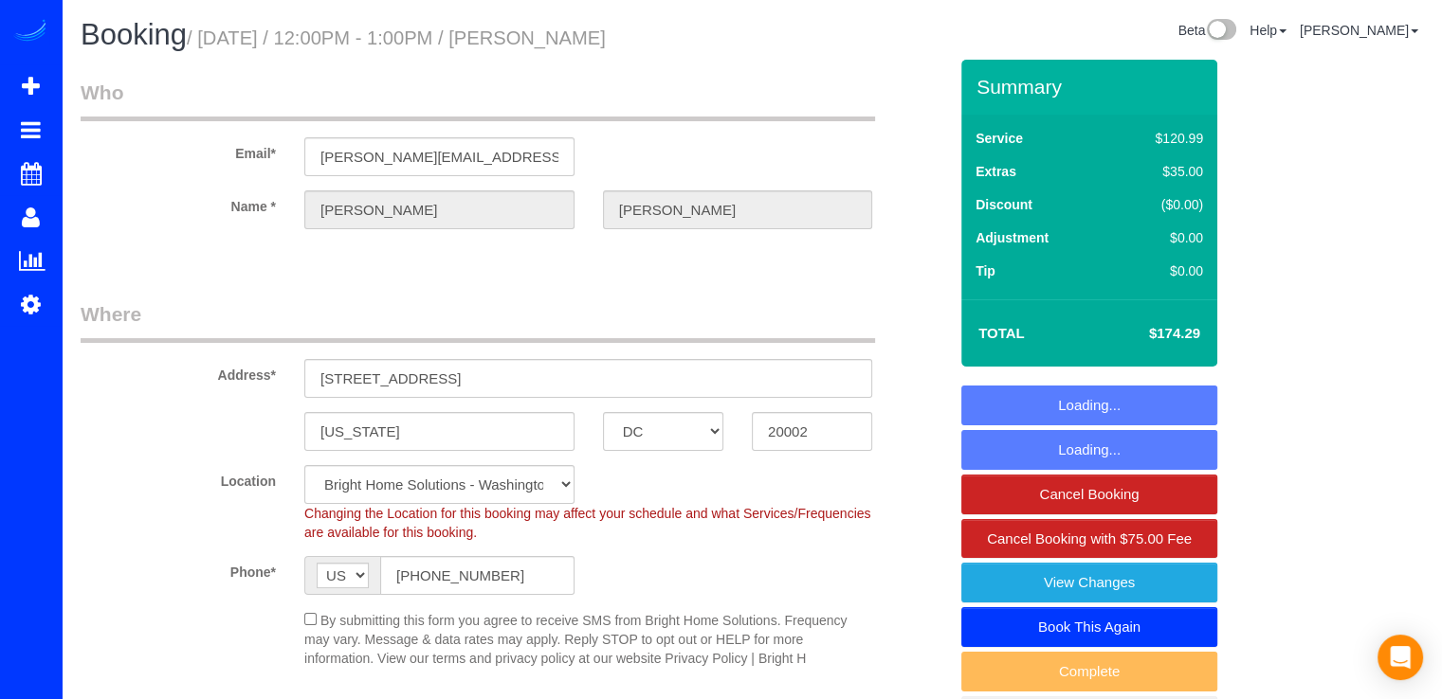
select select
select select "object:649"
select select "spot15"
select select "3"
select select "1"
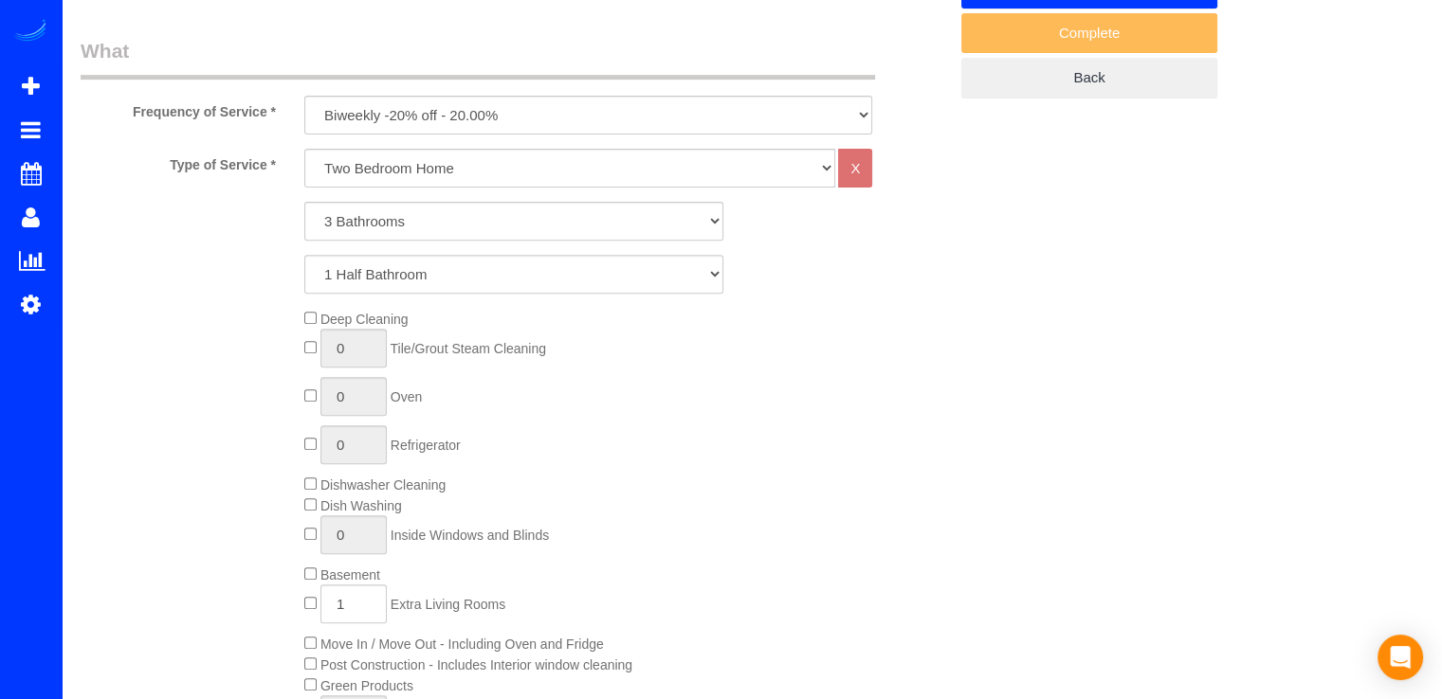
scroll to position [758, 0]
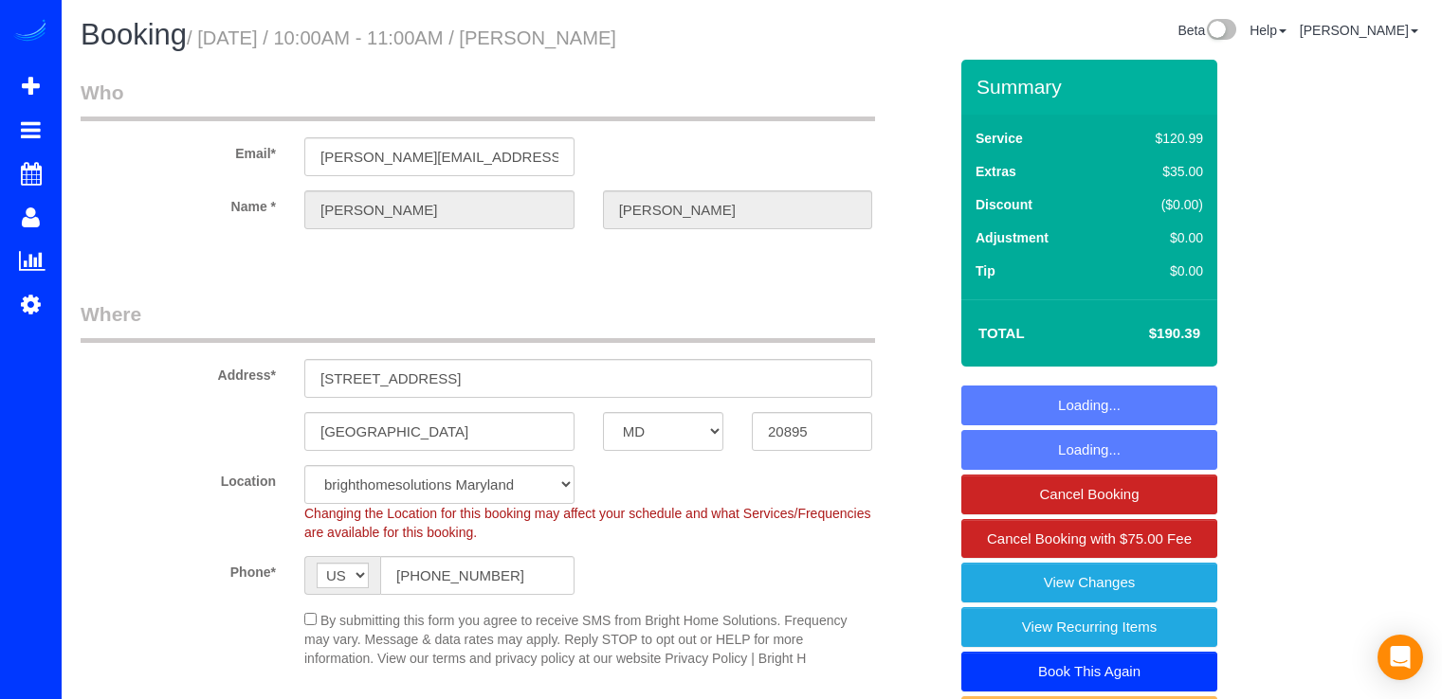
select select "MD"
select select "2"
select select "1"
select select "spot1"
select select "object:805"
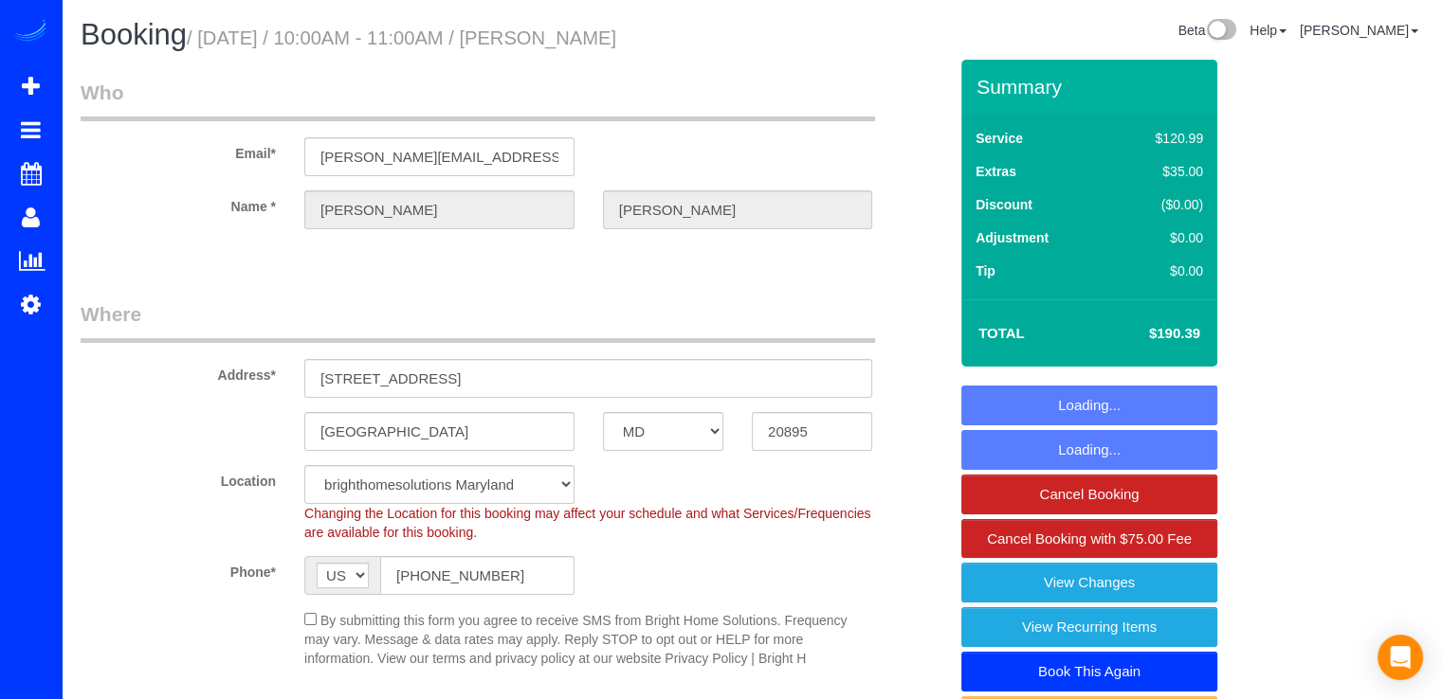
select select "spot17"
select select "2"
select select "1"
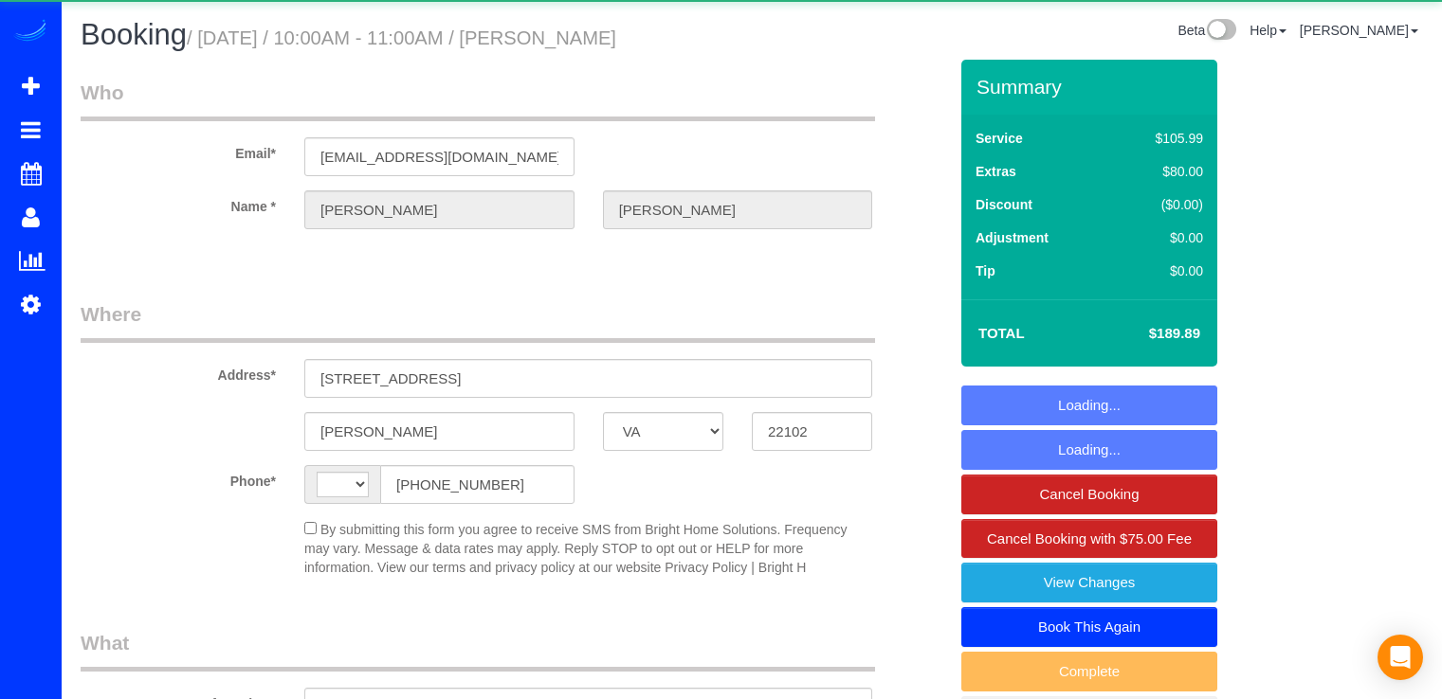
select select "VA"
select select "string:[GEOGRAPHIC_DATA]"
select select "object:584"
select select "string:fspay-cd19f293-9a78-474f-8ff0-697a868f3fa7"
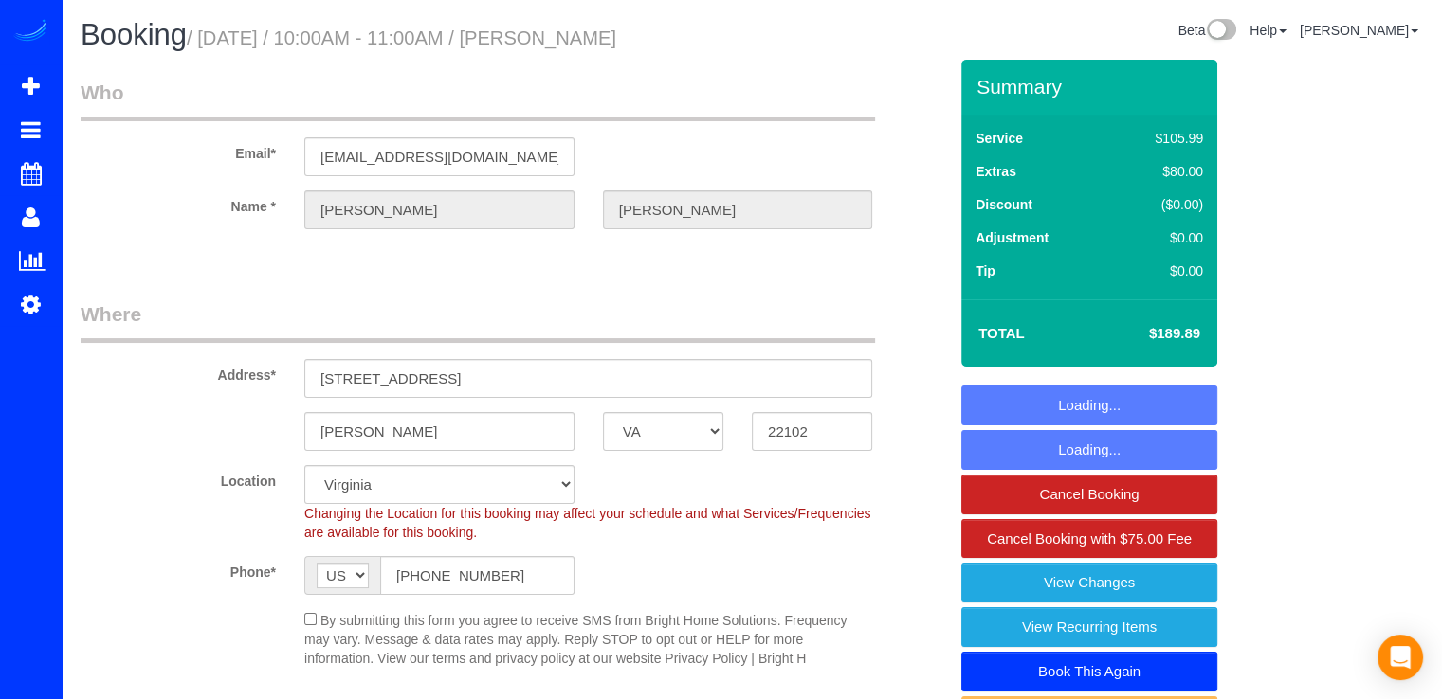
select select "object:771"
select select "spot15"
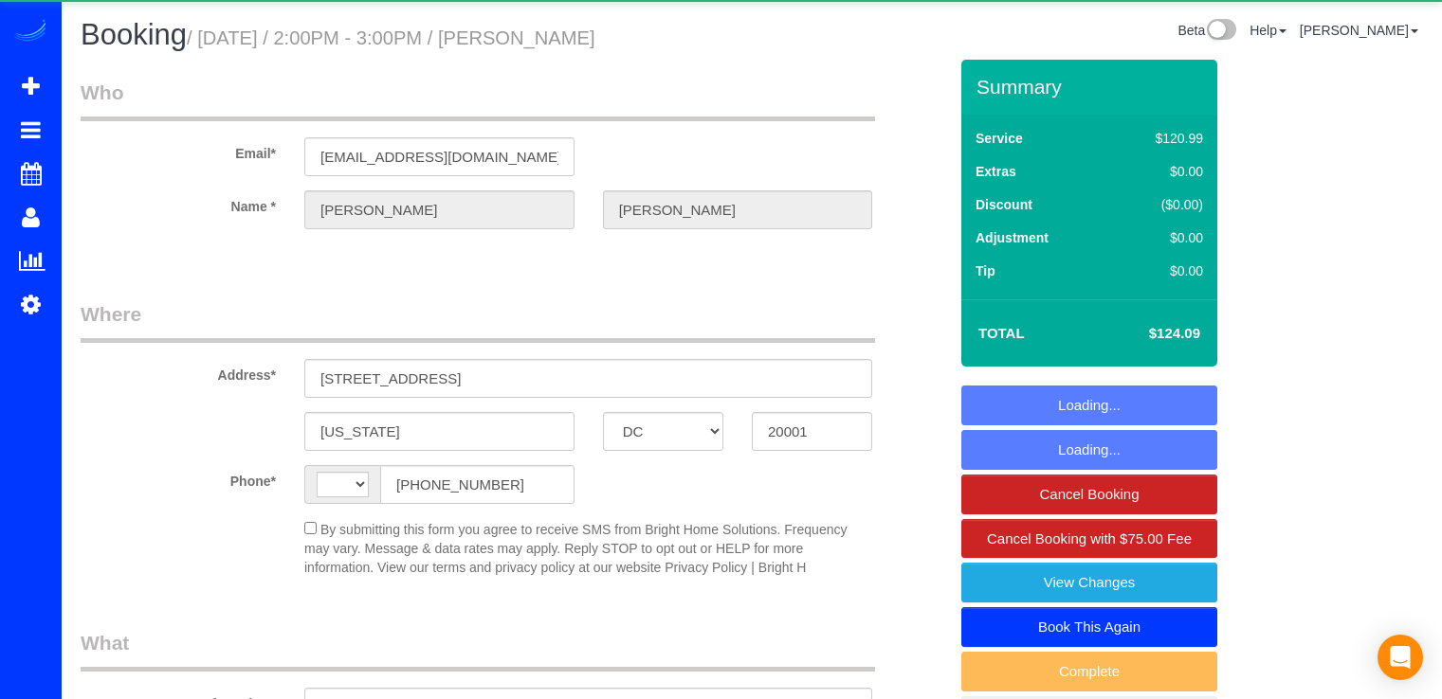
select select "DC"
select select "string:[GEOGRAPHIC_DATA]"
select select "object:584"
select select "string:fspay-301b4233-c745-41a5-9cc5-5a9b1275f7f8"
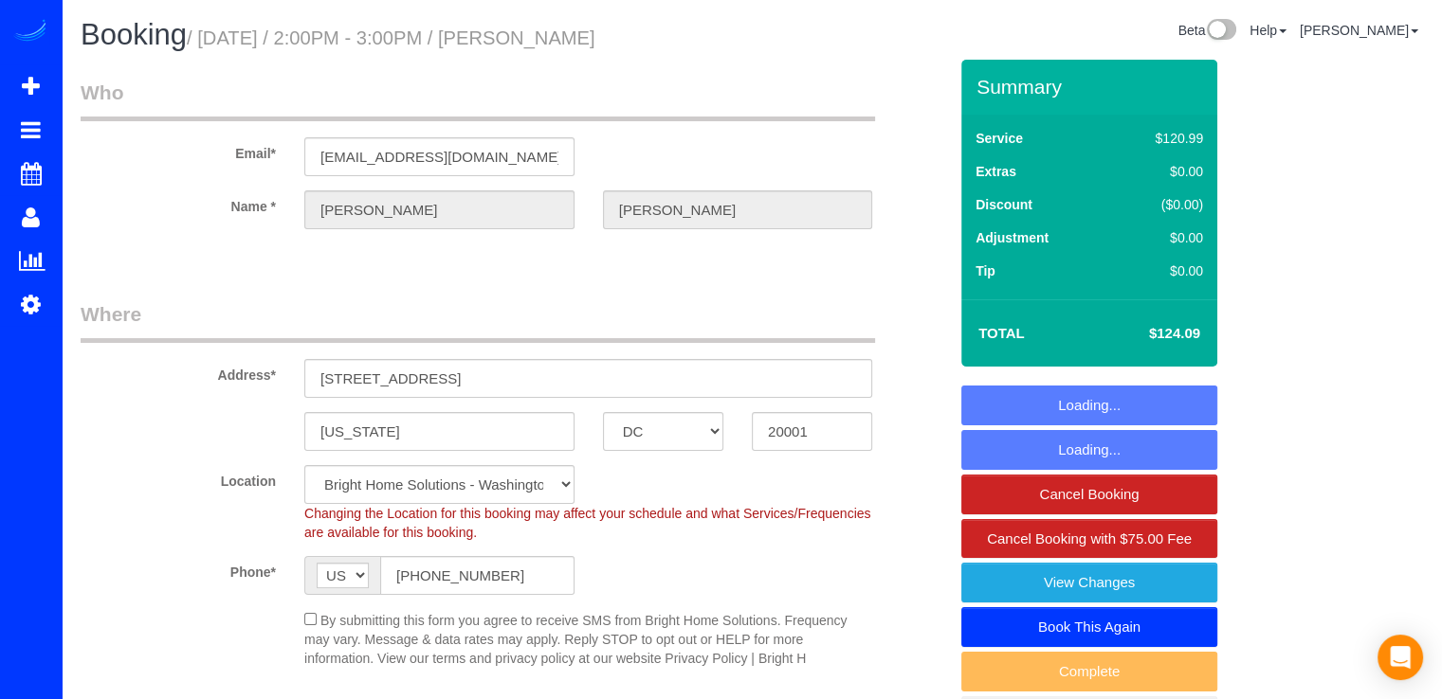
select select "object:772"
select select "spot15"
select select "MD"
select select "spot1"
select select
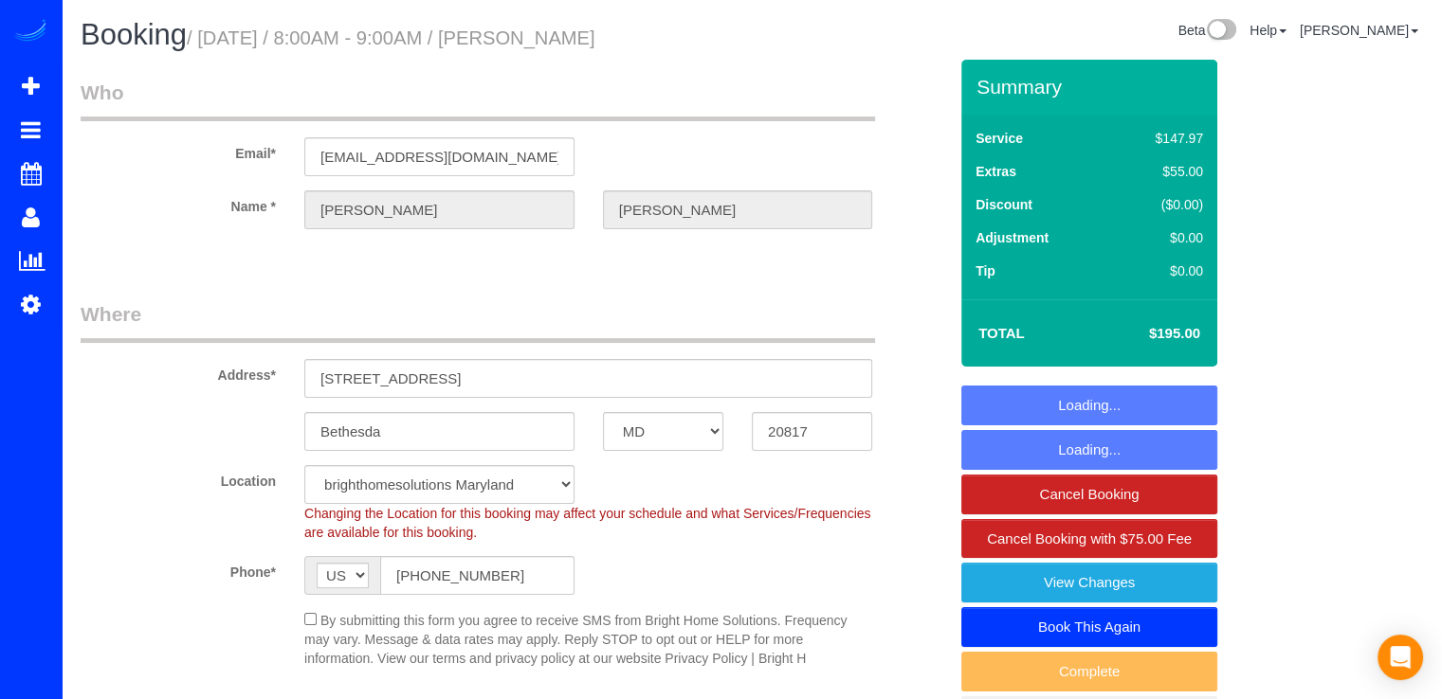
select select "object:823"
select select "spot17"
select select "4"
select select "1"
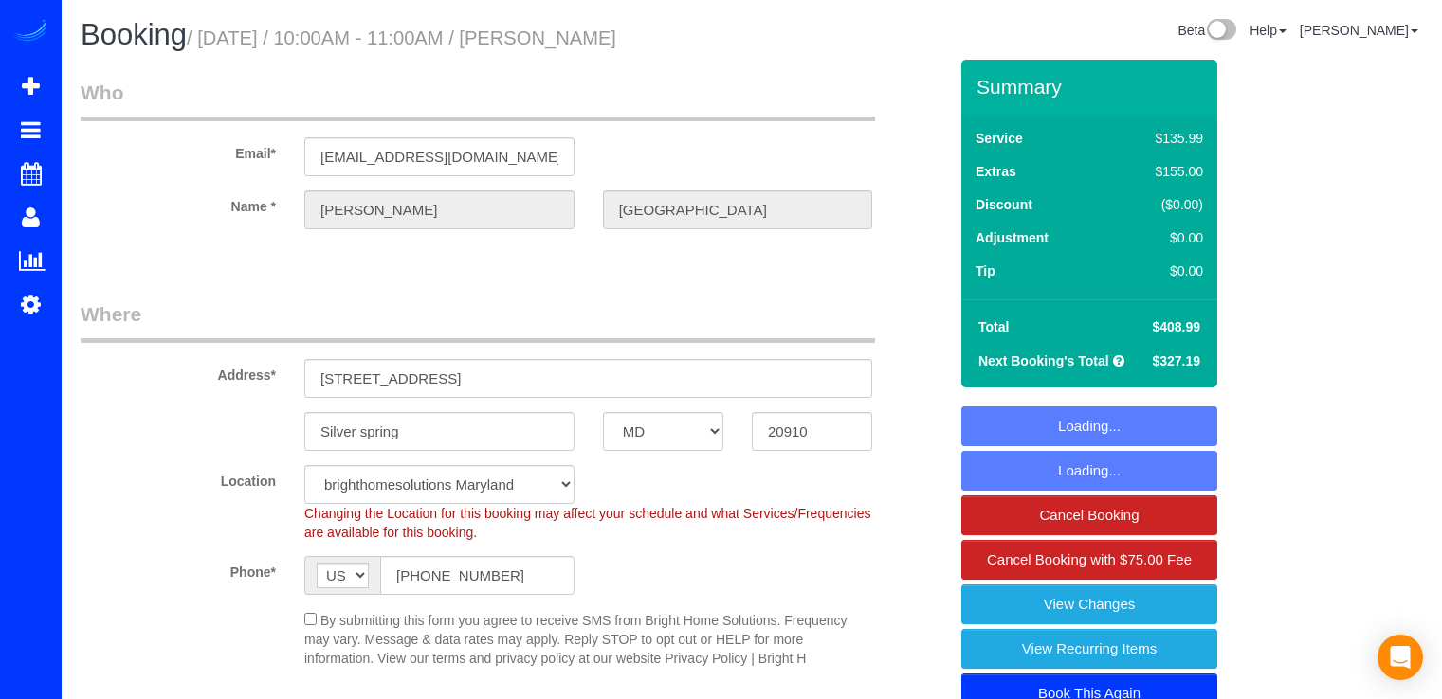
select select "MD"
select select "4"
select select "1"
select select "spot1"
select select "object:816"
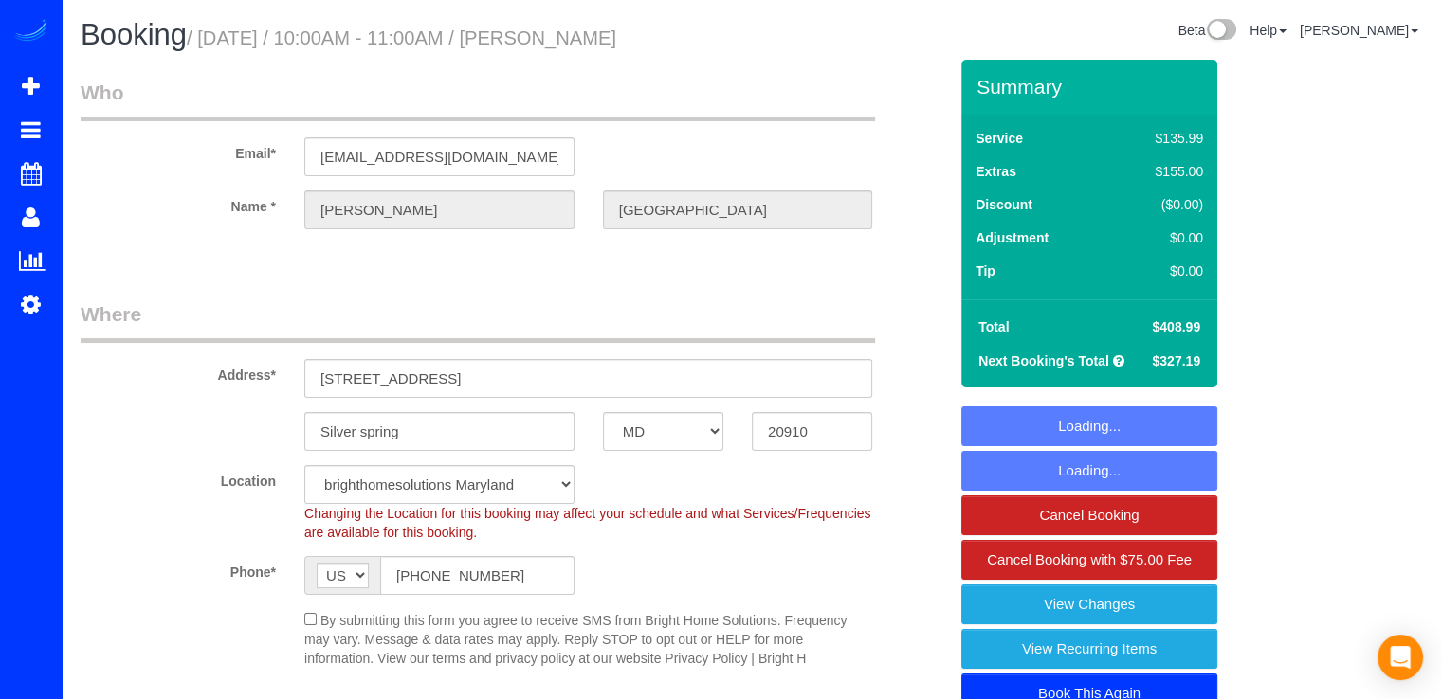
select select "spot17"
select select "4"
select select "1"
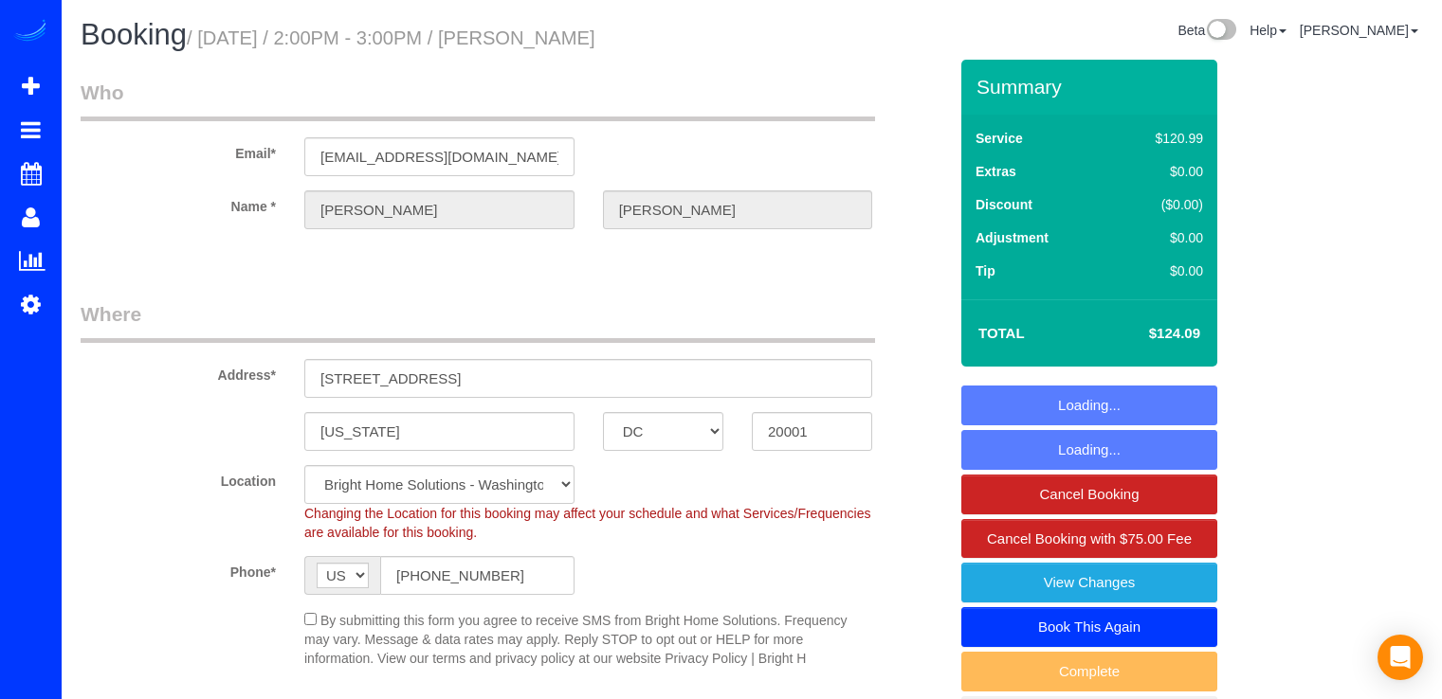
select select "DC"
select select "spot1"
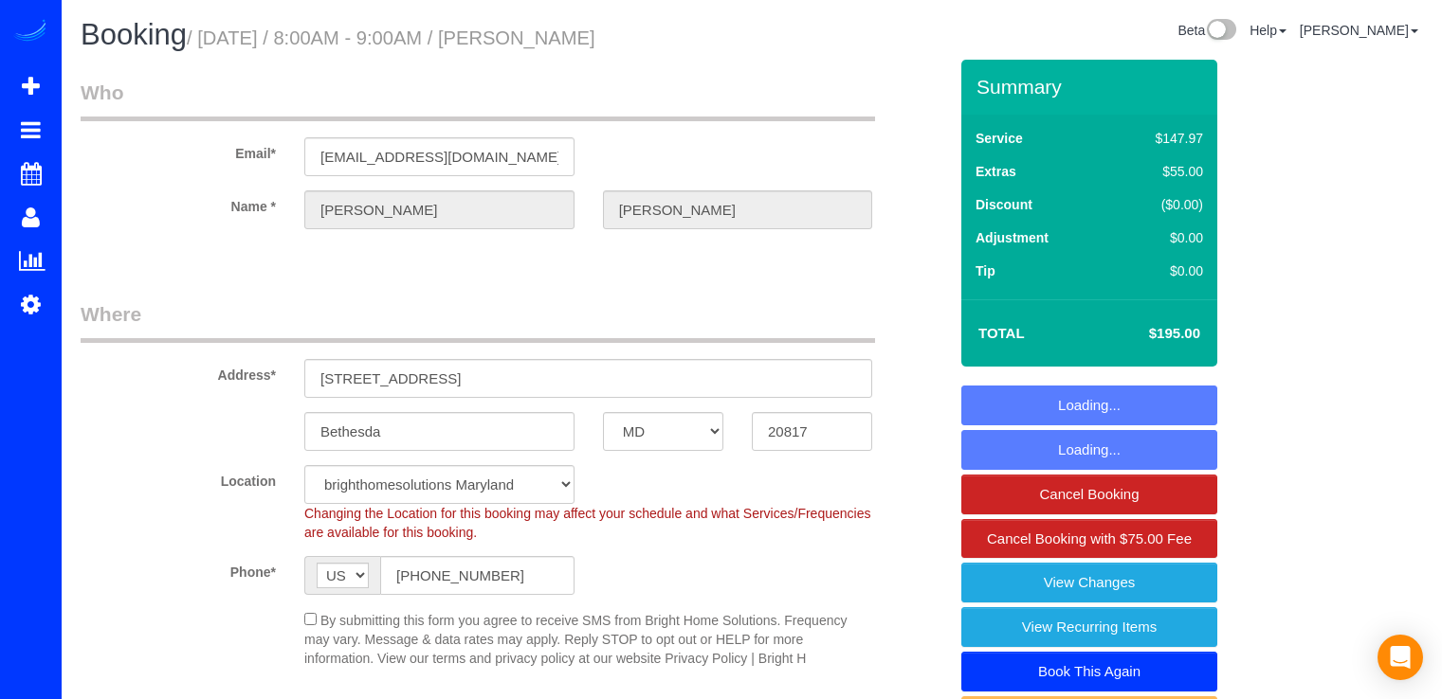
select select "MD"
select select "4"
select select "1"
select select "spot1"
select select "4"
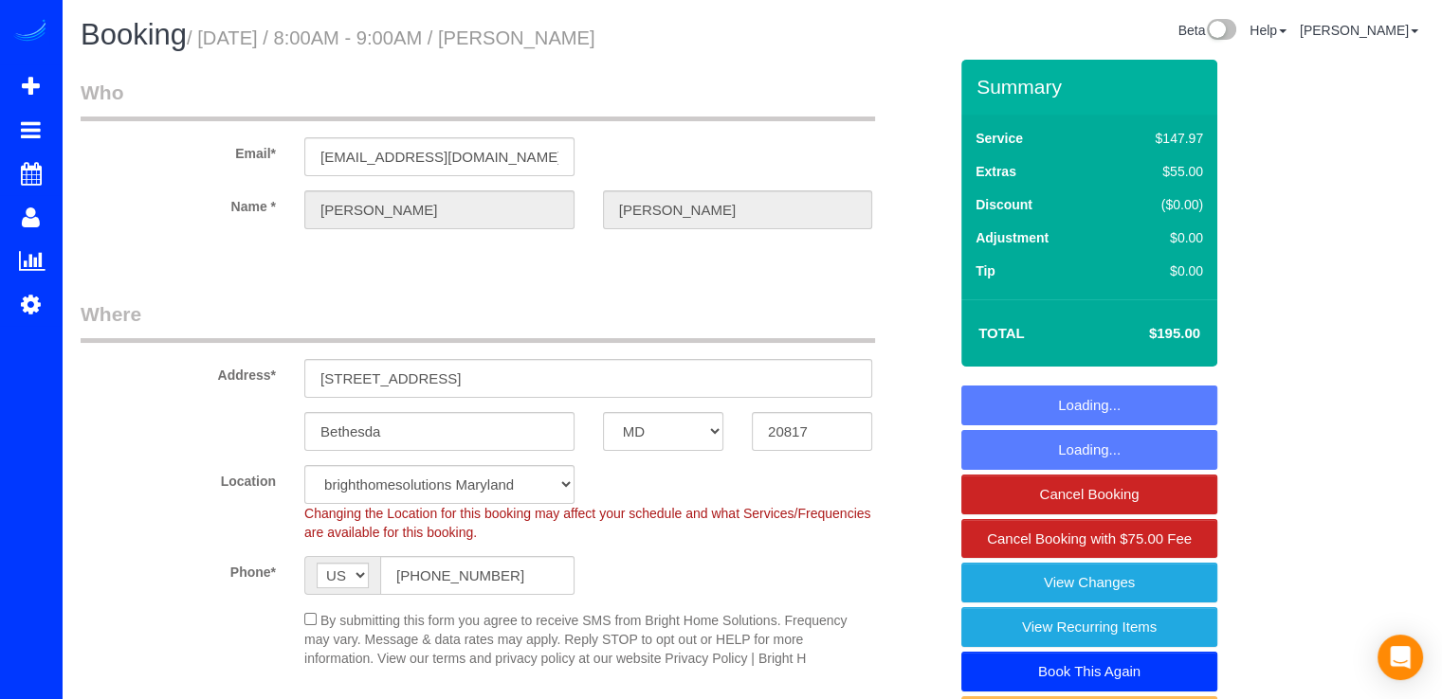
select select "1"
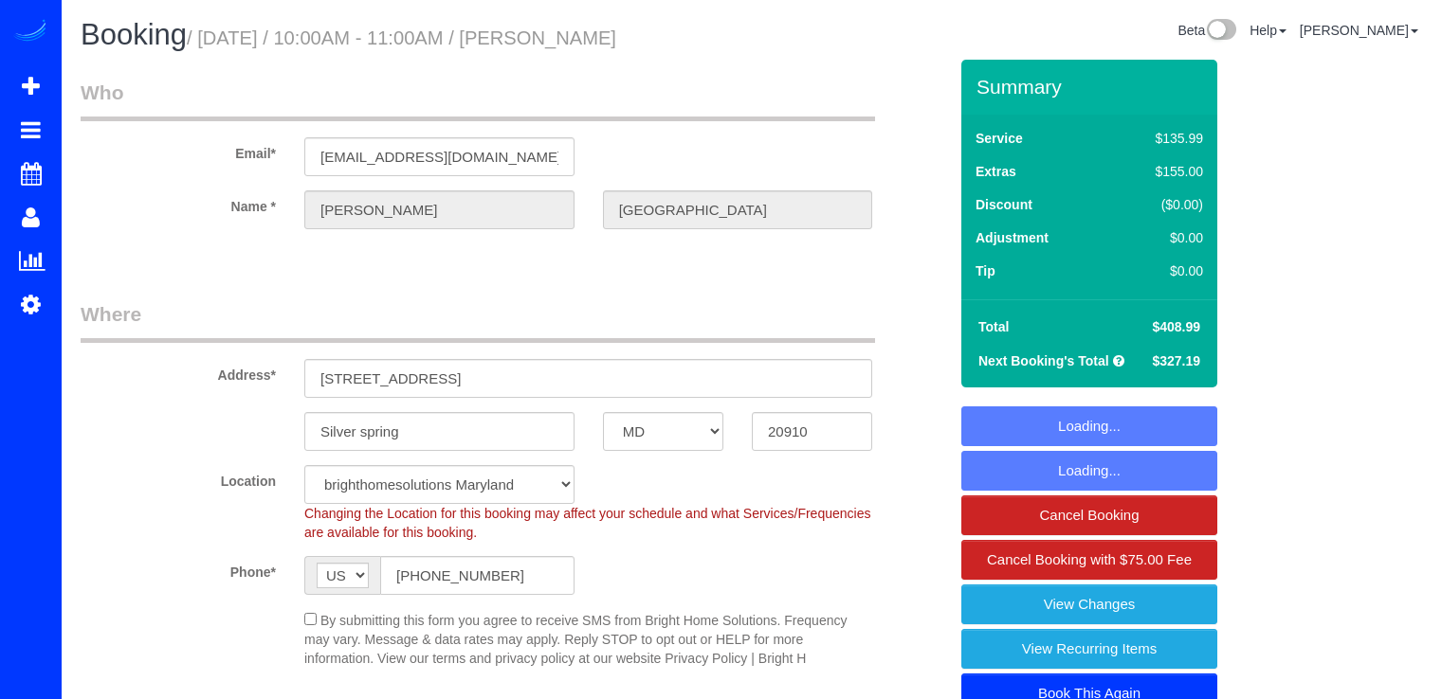
select select "MD"
select select "4"
select select "1"
select select "spot1"
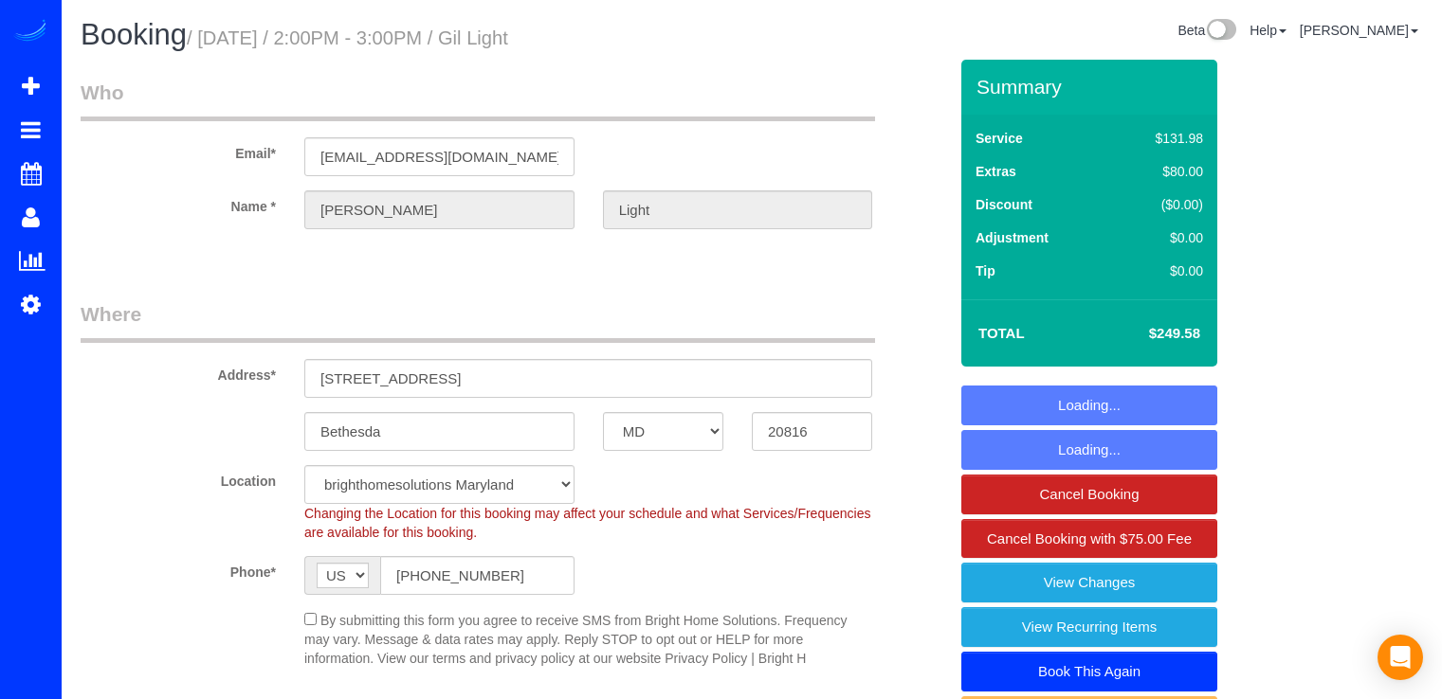
select select "MD"
select select "4"
select select "spot1"
select select "object:783"
select select
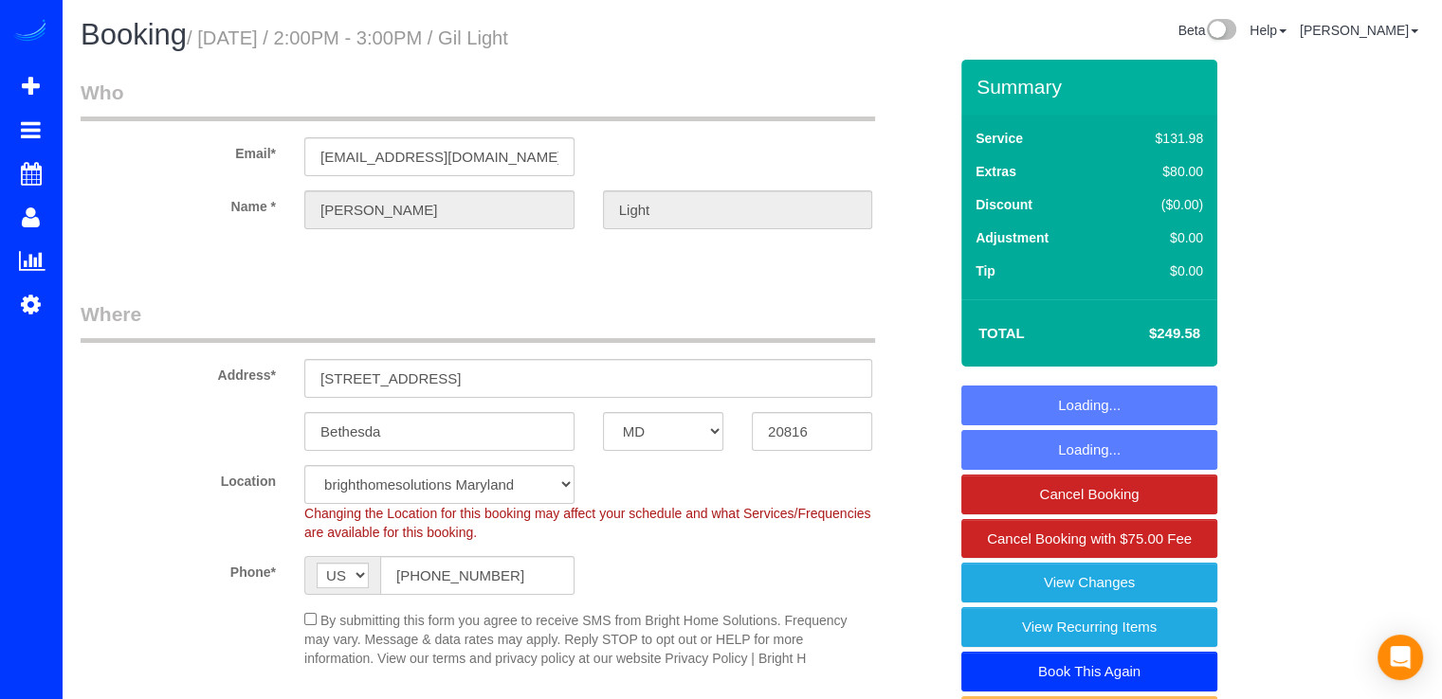
select select "4"
select select "spot17"
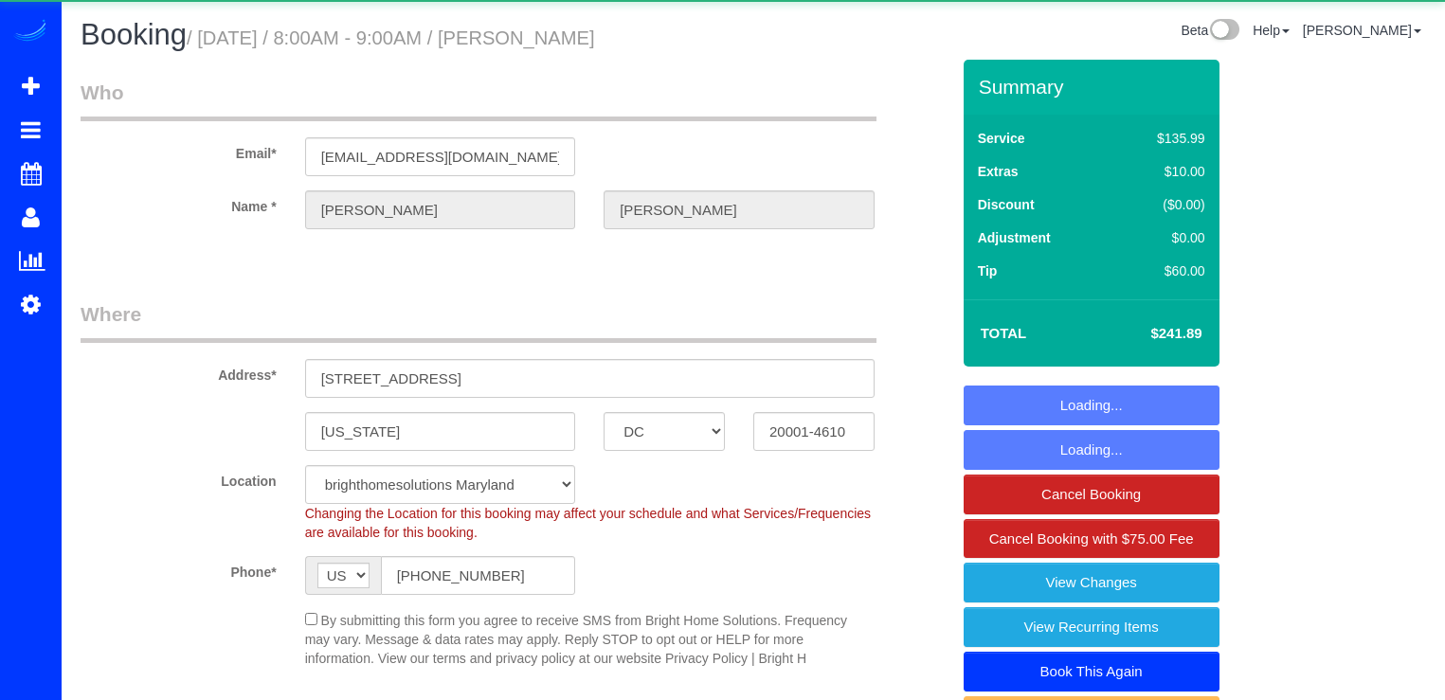
select select "DC"
select select "2"
select select "1"
select select "spot1"
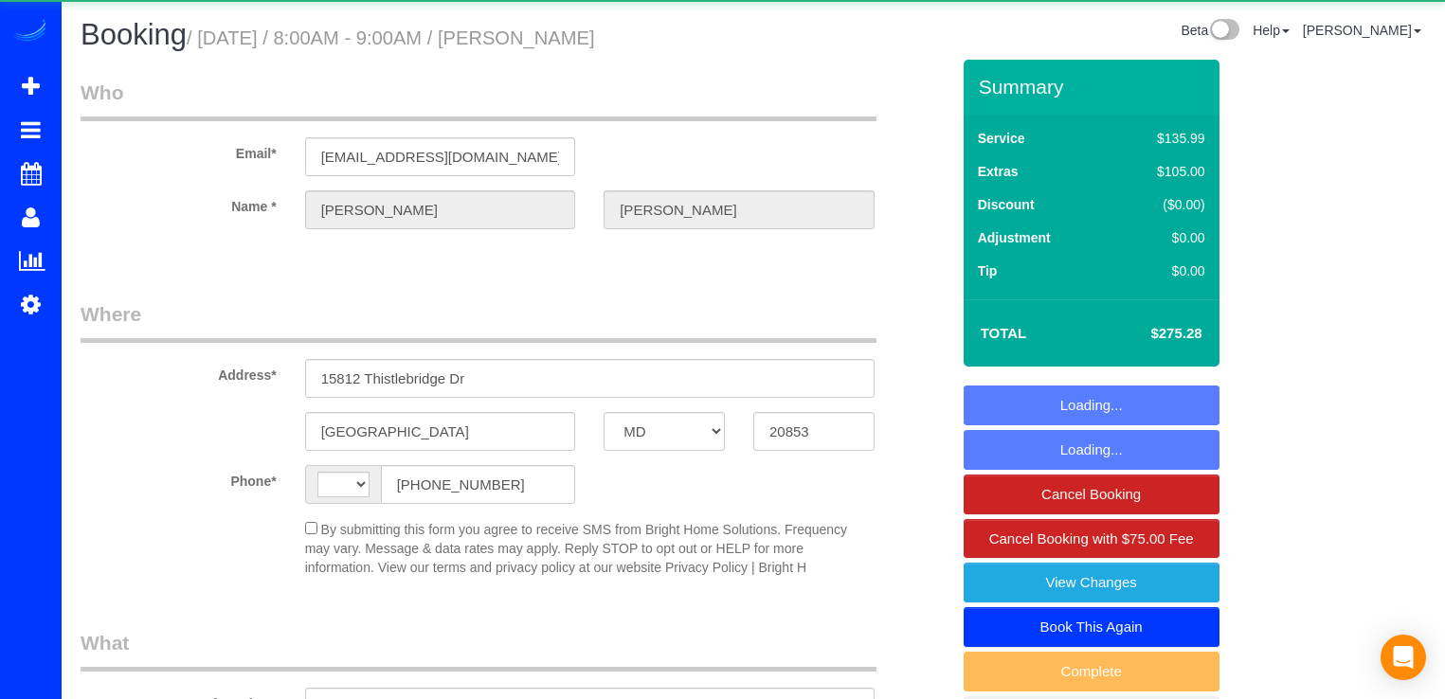
select select "MD"
select select "string:[GEOGRAPHIC_DATA]"
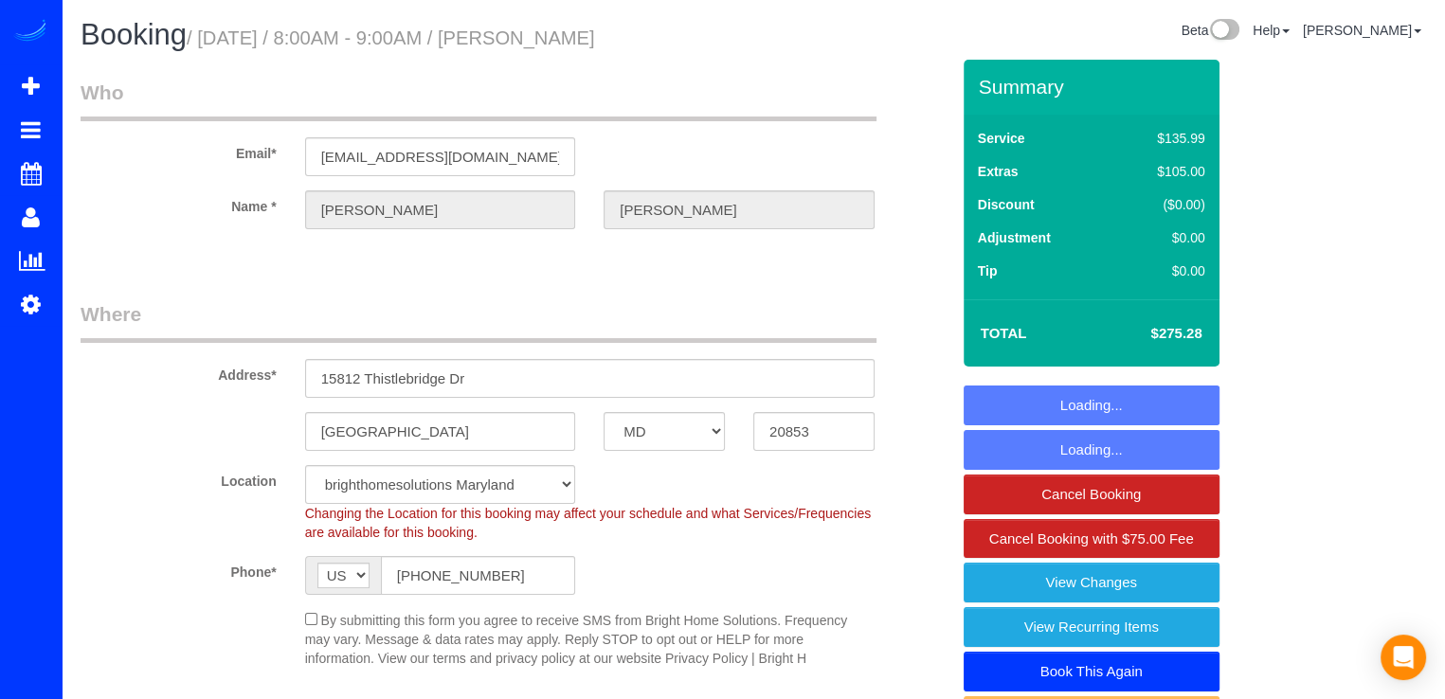
select select "object:804"
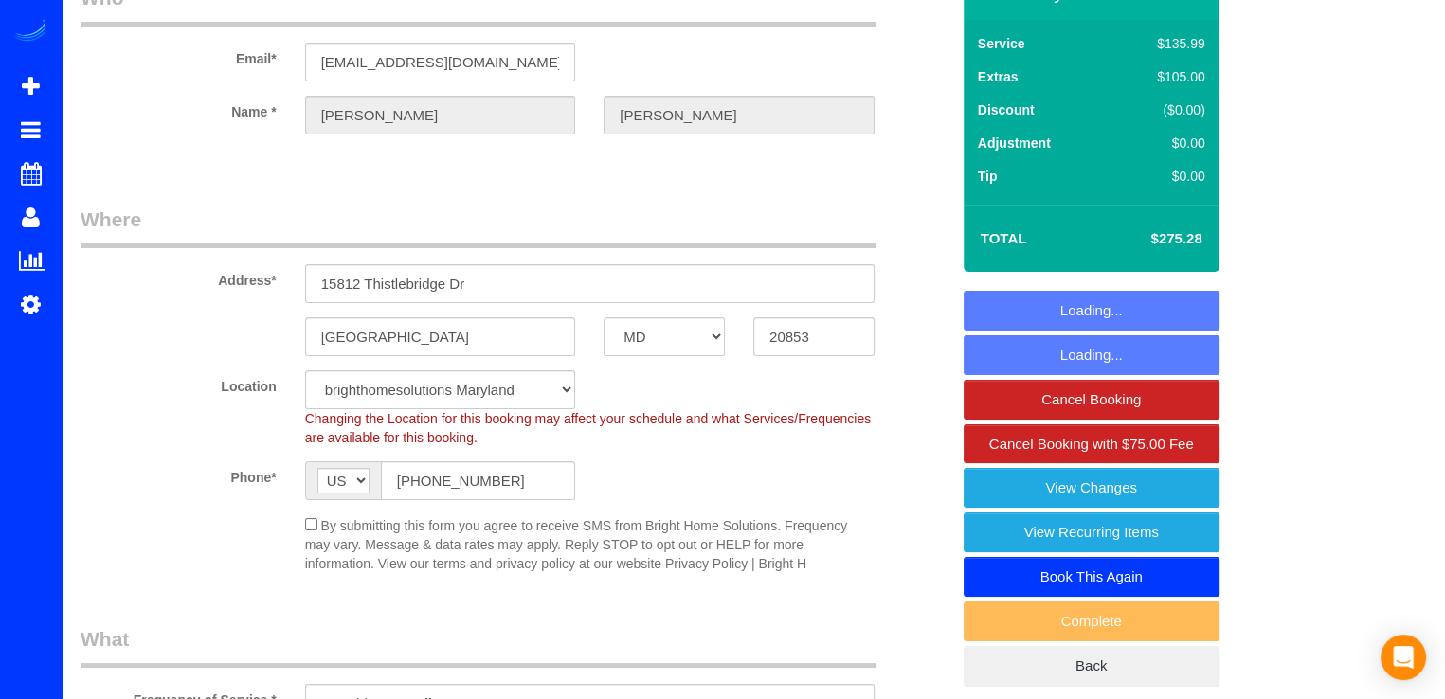
select select "spot1"
select select "3"
select select "1"
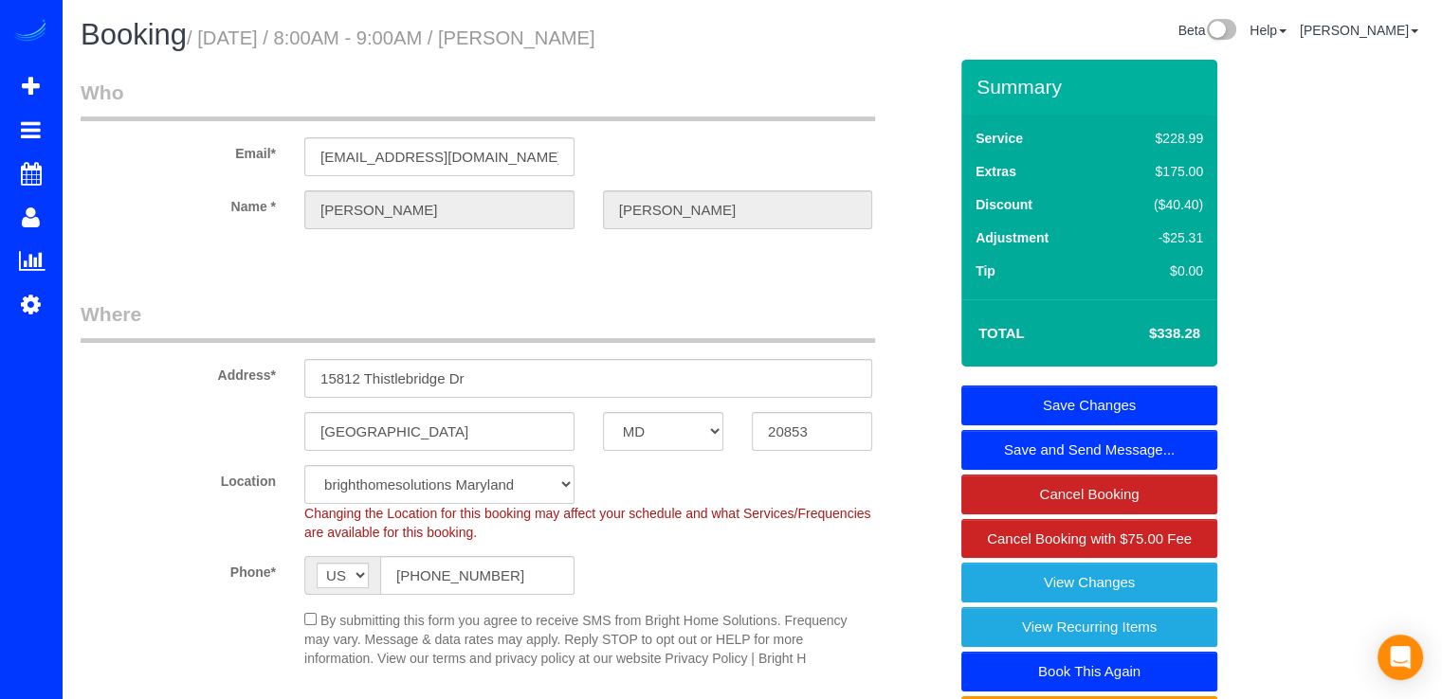
click at [1042, 402] on link "Save Changes" at bounding box center [1089, 406] width 256 height 40
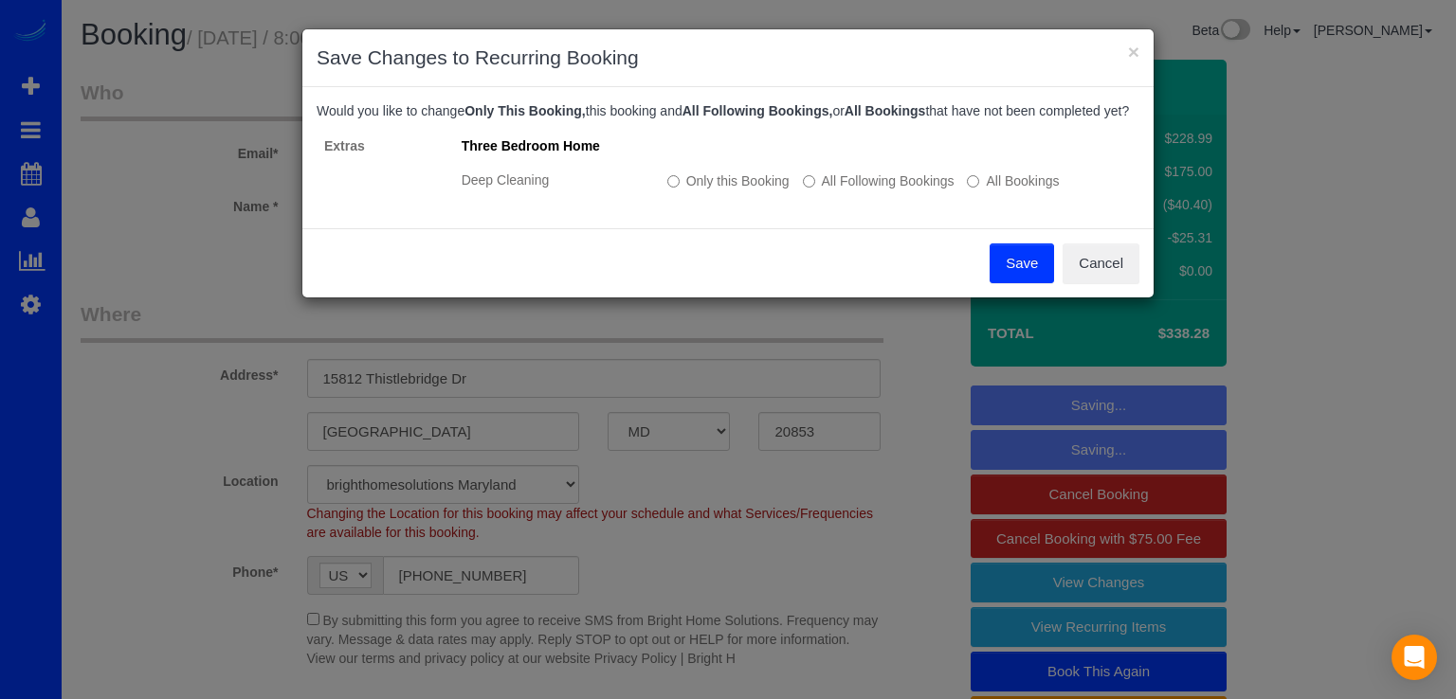
click at [1015, 276] on button "Save" at bounding box center [1021, 264] width 64 height 40
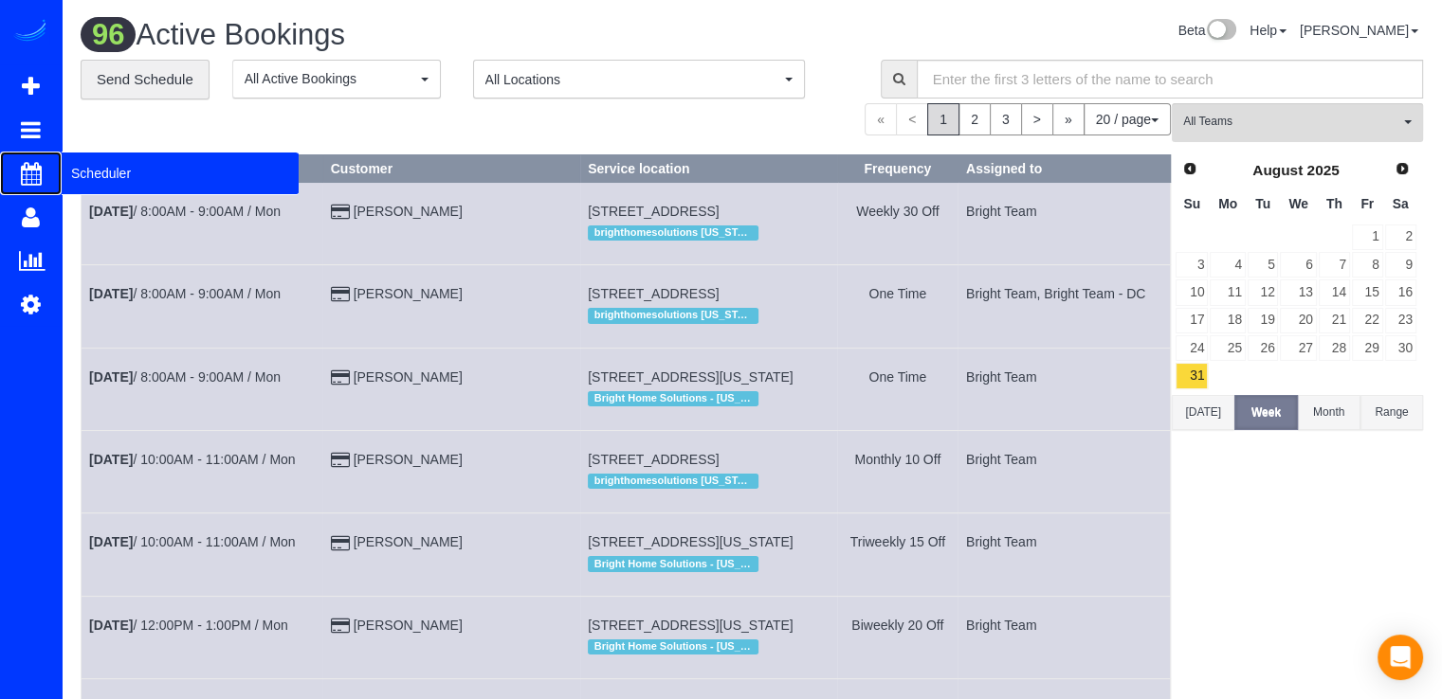
click at [83, 169] on span "Scheduler" at bounding box center [180, 174] width 237 height 44
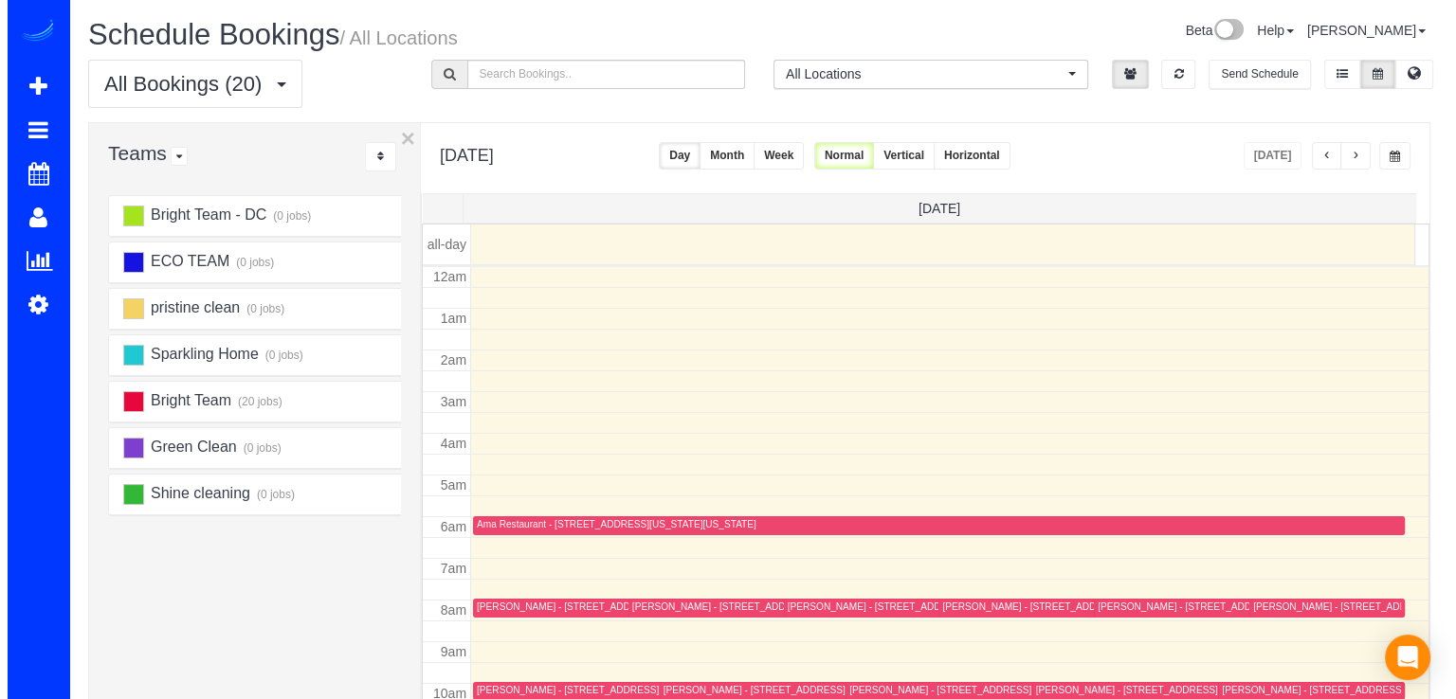
scroll to position [249, 0]
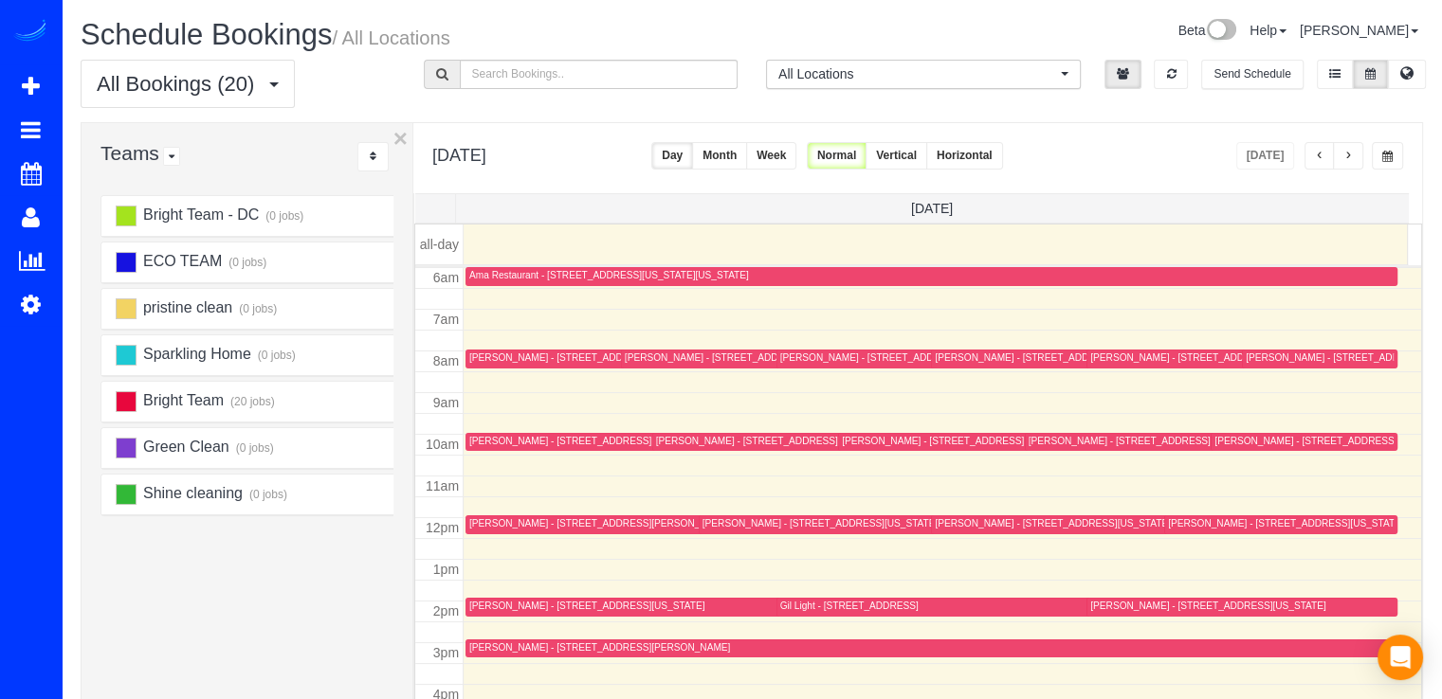
click at [499, 437] on div "Alexandra Bell - 1513 A St Ne, #2, Washington, DC 20002" at bounding box center [586, 441] width 235 height 12
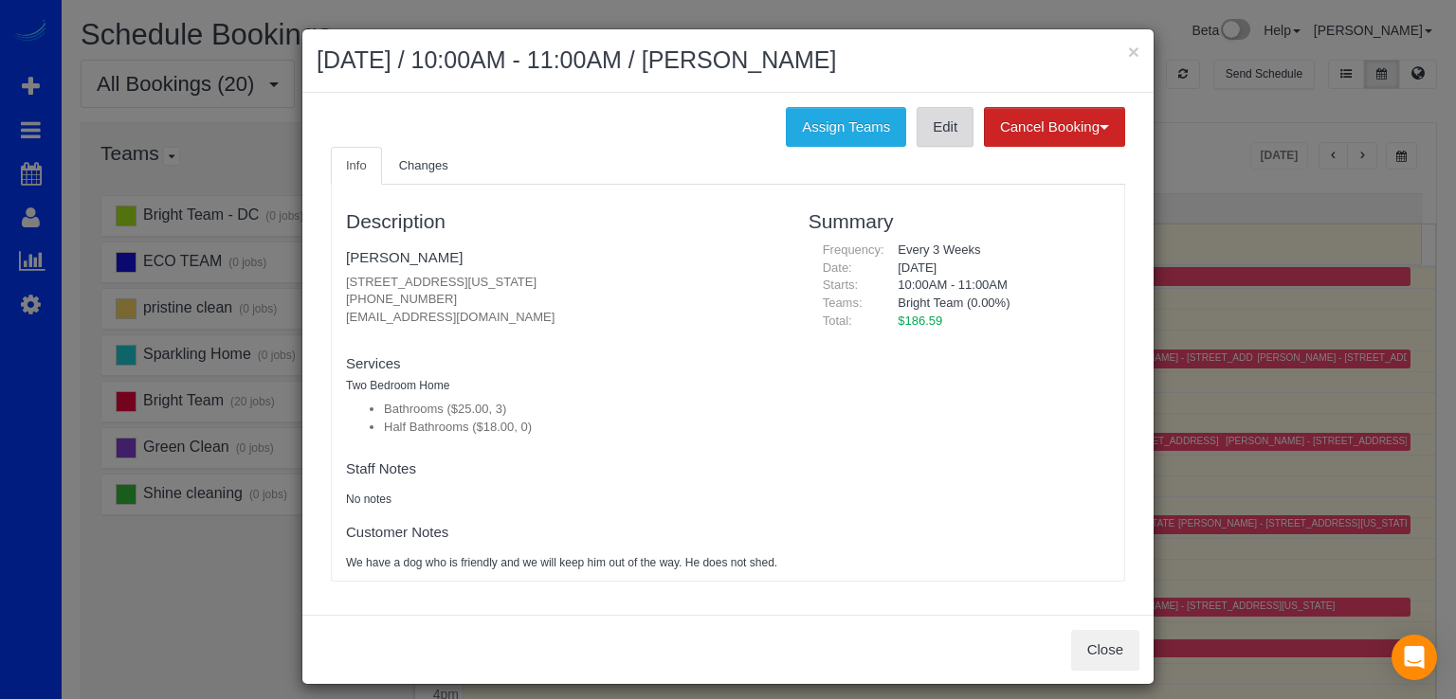
click at [918, 144] on link "Edit" at bounding box center [945, 127] width 57 height 40
click at [1128, 57] on button "×" at bounding box center [1133, 52] width 11 height 20
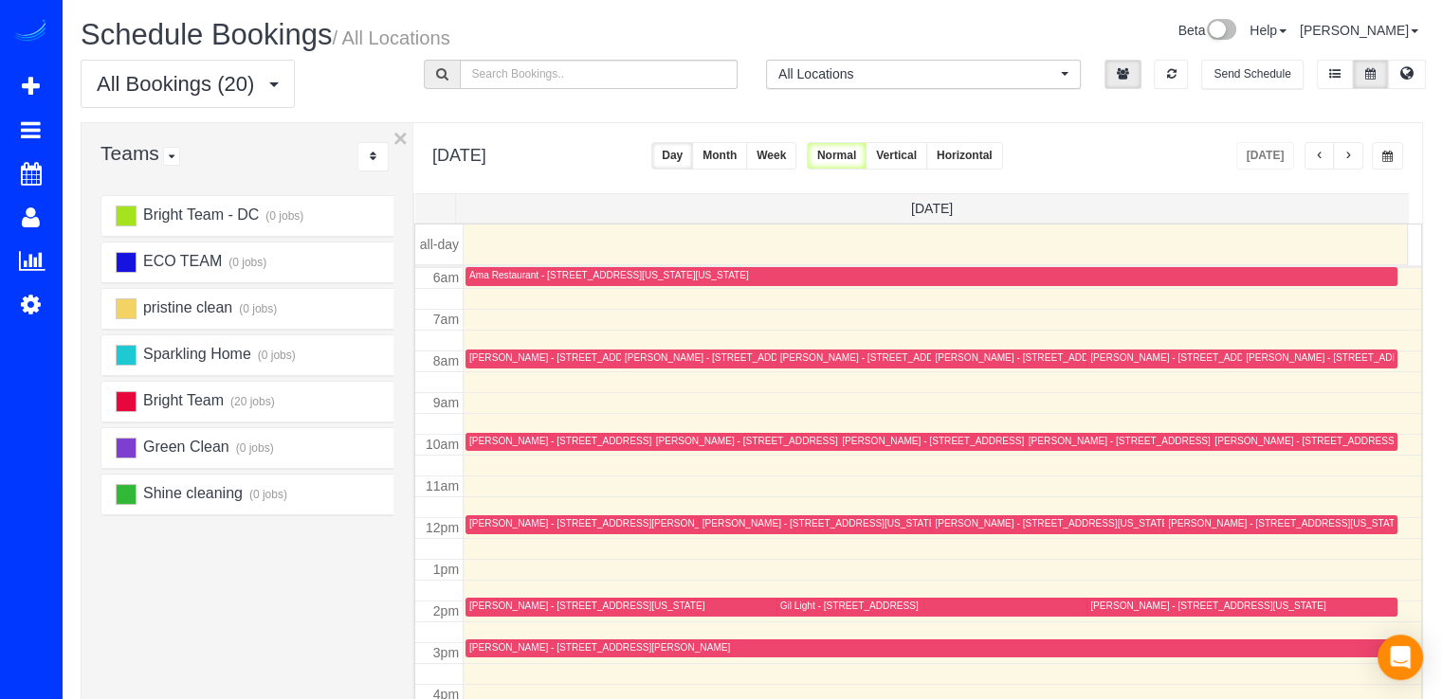
click at [978, 525] on div "Margaret Youngblood - 407 11th St Se, Washington, DC 20003" at bounding box center [1052, 523] width 235 height 12
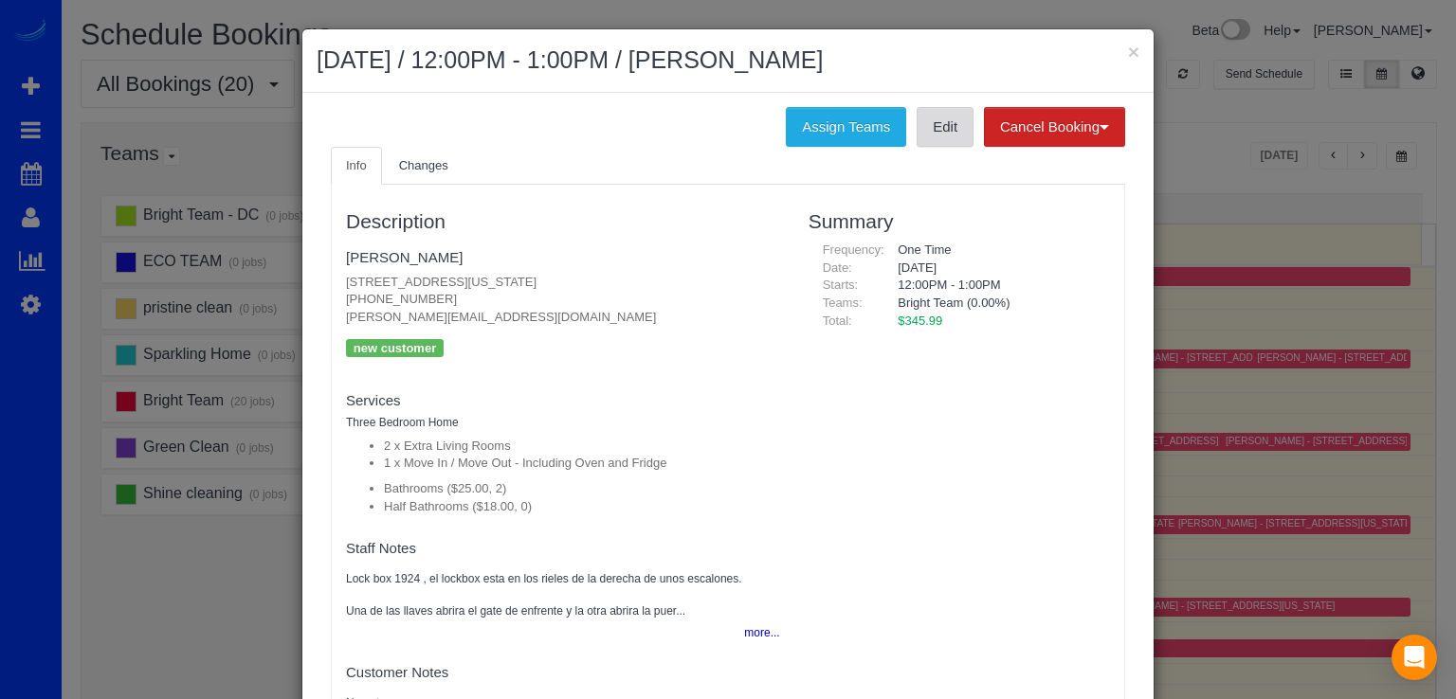
click at [941, 134] on link "Edit" at bounding box center [945, 127] width 57 height 40
click at [1128, 52] on button "×" at bounding box center [1133, 52] width 11 height 20
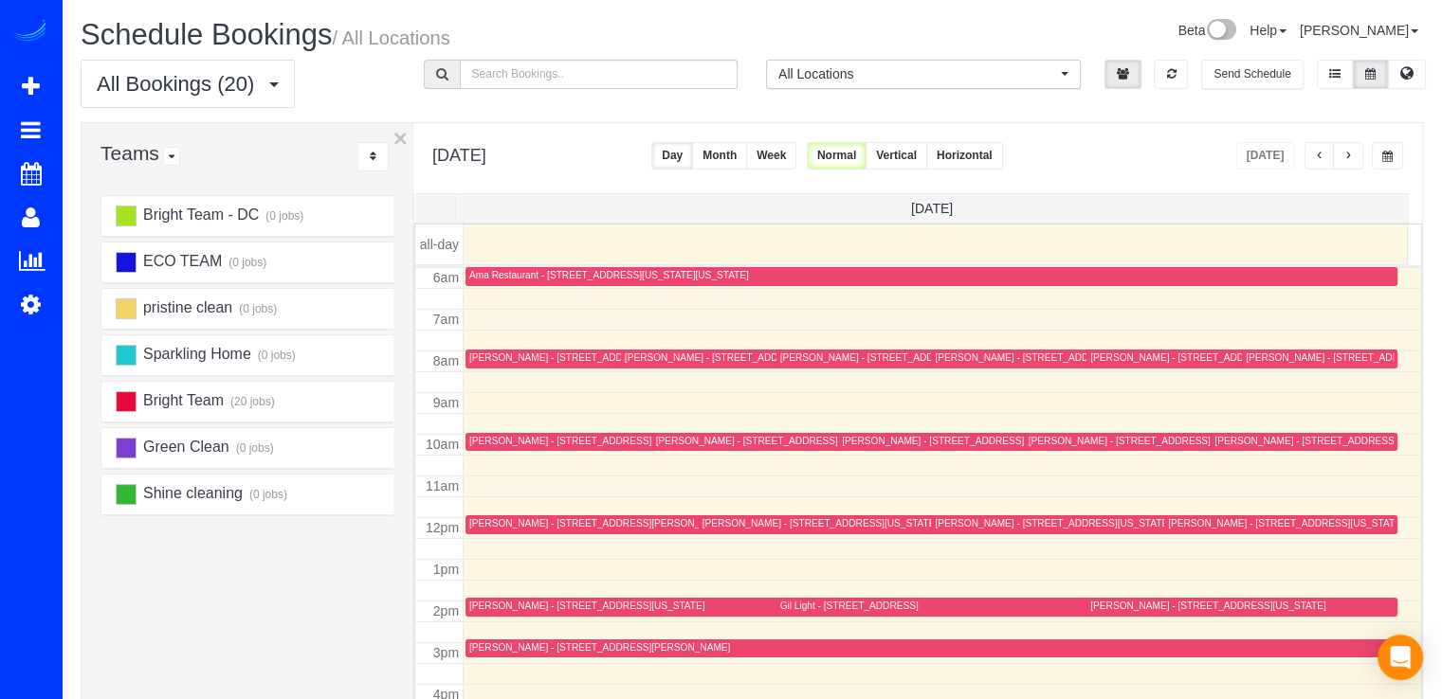
click at [1259, 350] on div at bounding box center [1319, 359] width 155 height 19
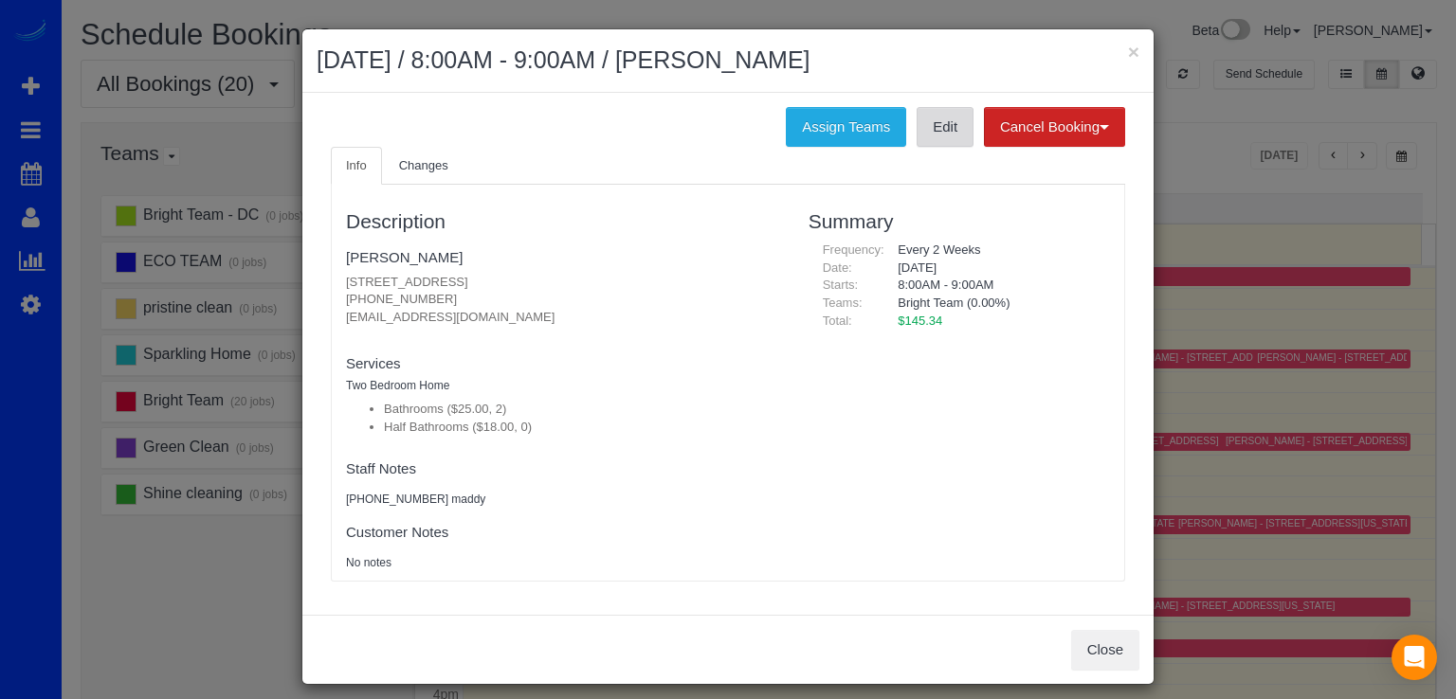
click at [941, 126] on link "Edit" at bounding box center [945, 127] width 57 height 40
click at [1133, 53] on div "× September 05, 2025 / 8:00AM - 9:00AM / Sean Banner" at bounding box center [727, 61] width 851 height 64
click at [1131, 53] on button "×" at bounding box center [1133, 52] width 11 height 20
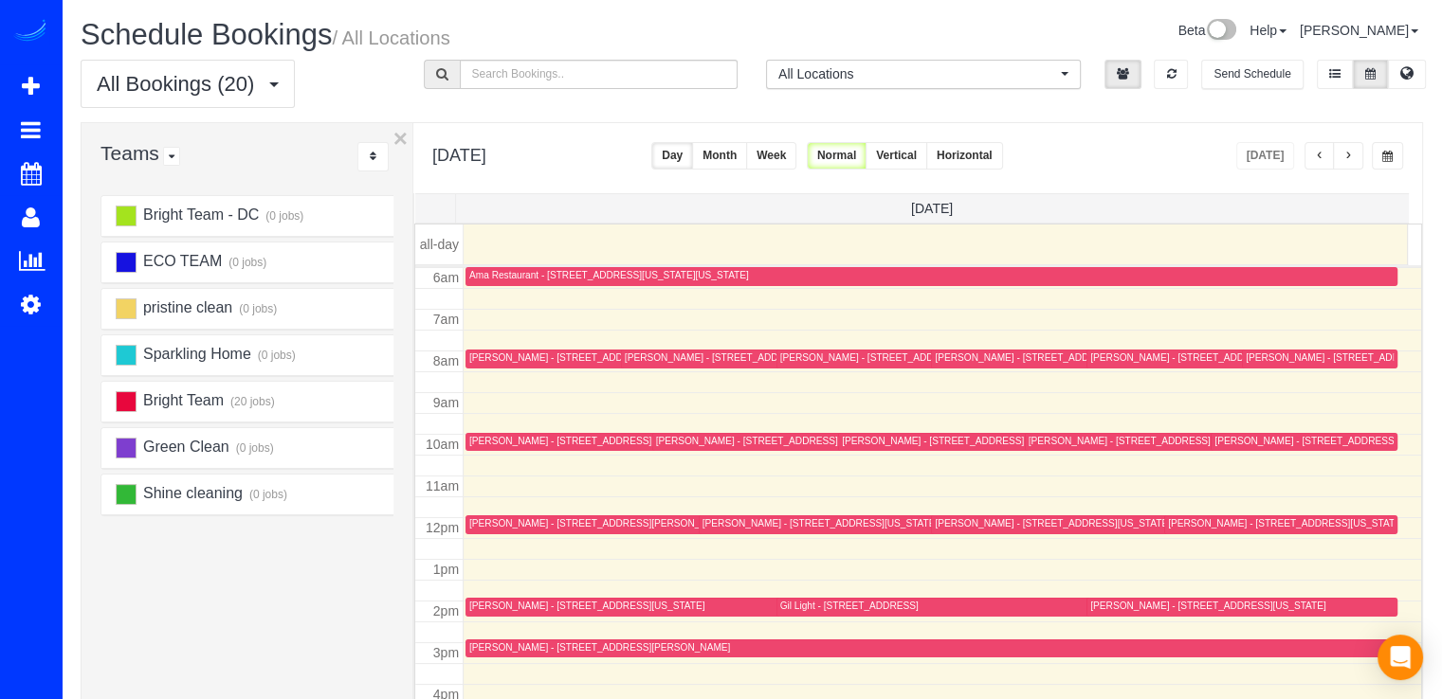
click at [1063, 436] on div "Christina Puppi - 2445 N Sycamore Street, Arlington, VA 22207" at bounding box center [1119, 441] width 182 height 12
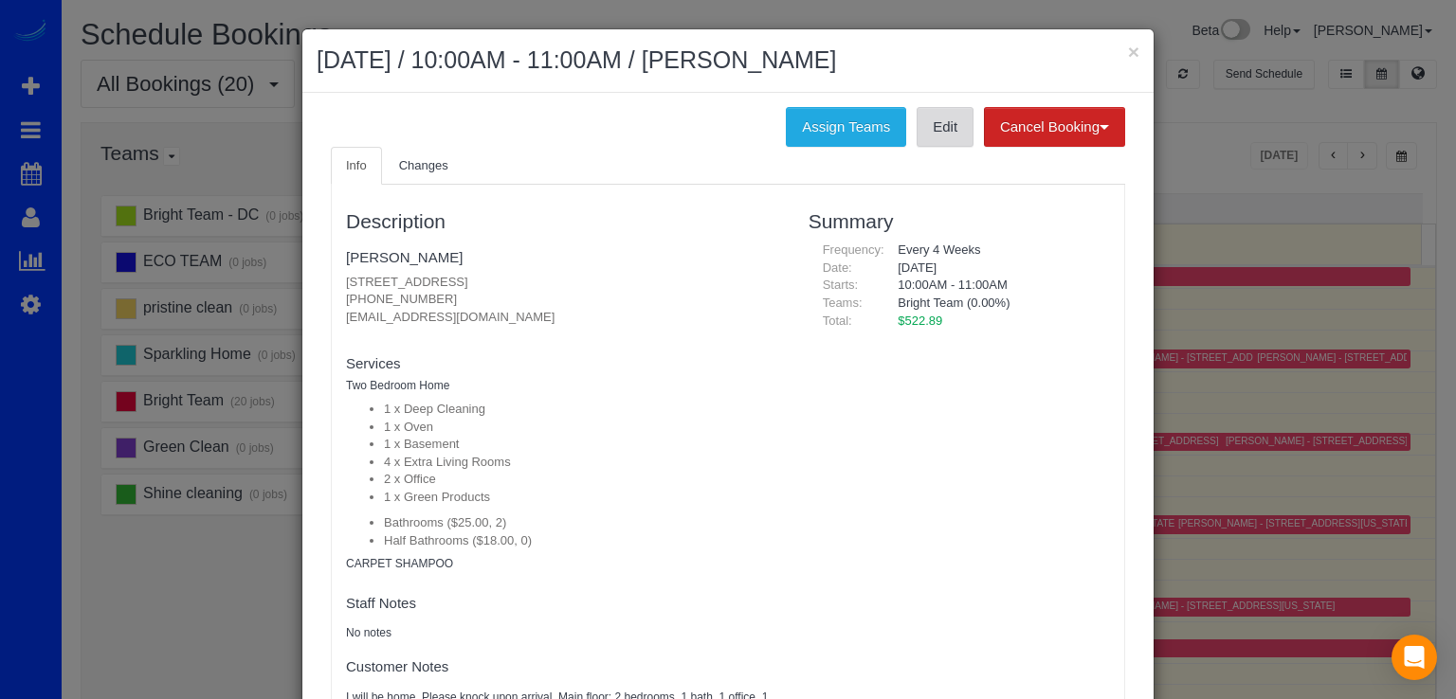
click at [917, 130] on link "Edit" at bounding box center [945, 127] width 57 height 40
click at [1128, 56] on button "×" at bounding box center [1133, 52] width 11 height 20
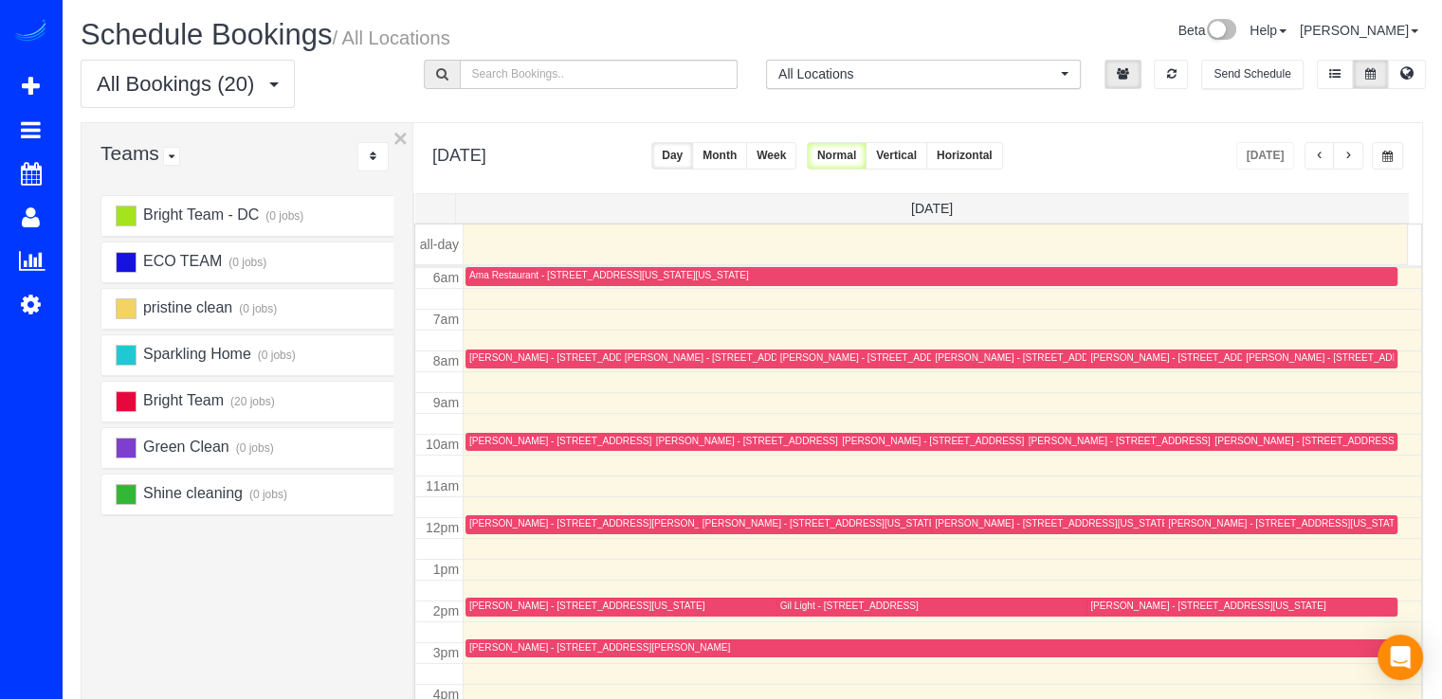
click at [500, 604] on div "Cody Knapp - 2011 15th Street Nw, 711, Washington, DC 20009" at bounding box center [586, 606] width 235 height 12
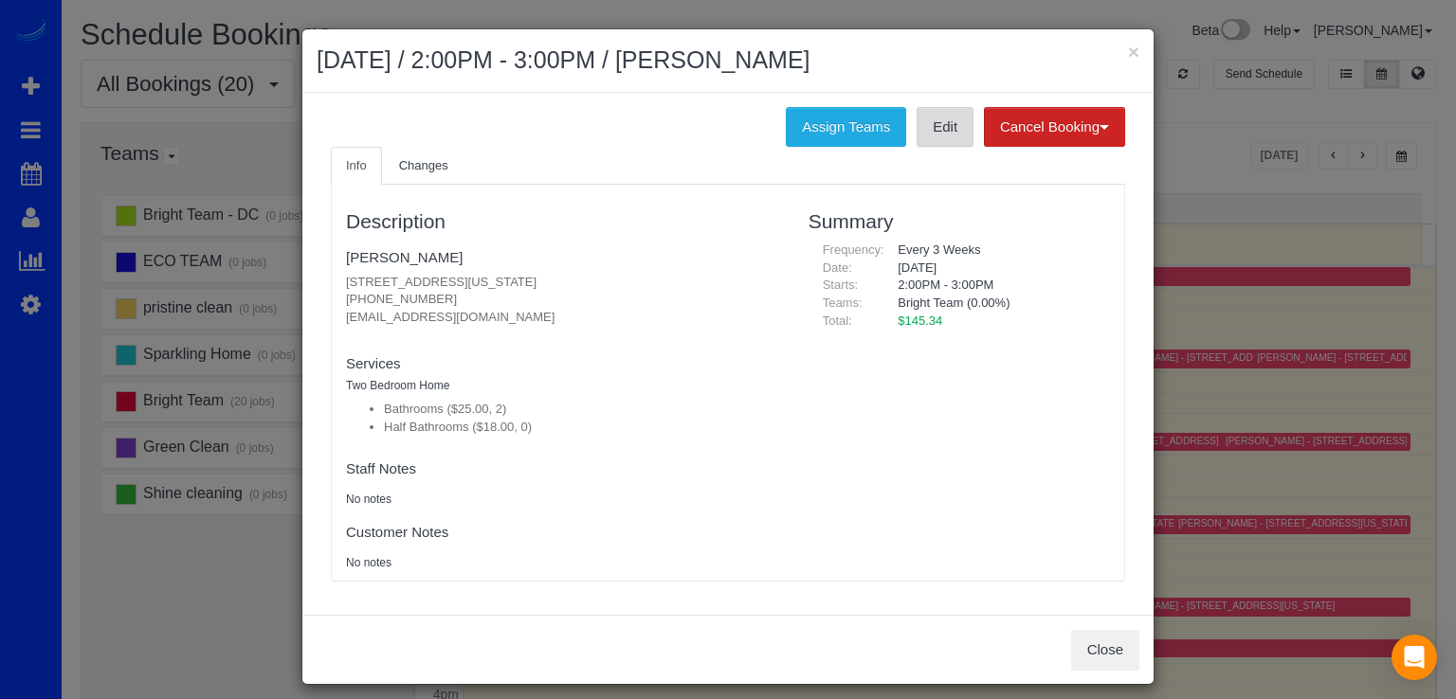
click at [917, 135] on link "Edit" at bounding box center [945, 127] width 57 height 40
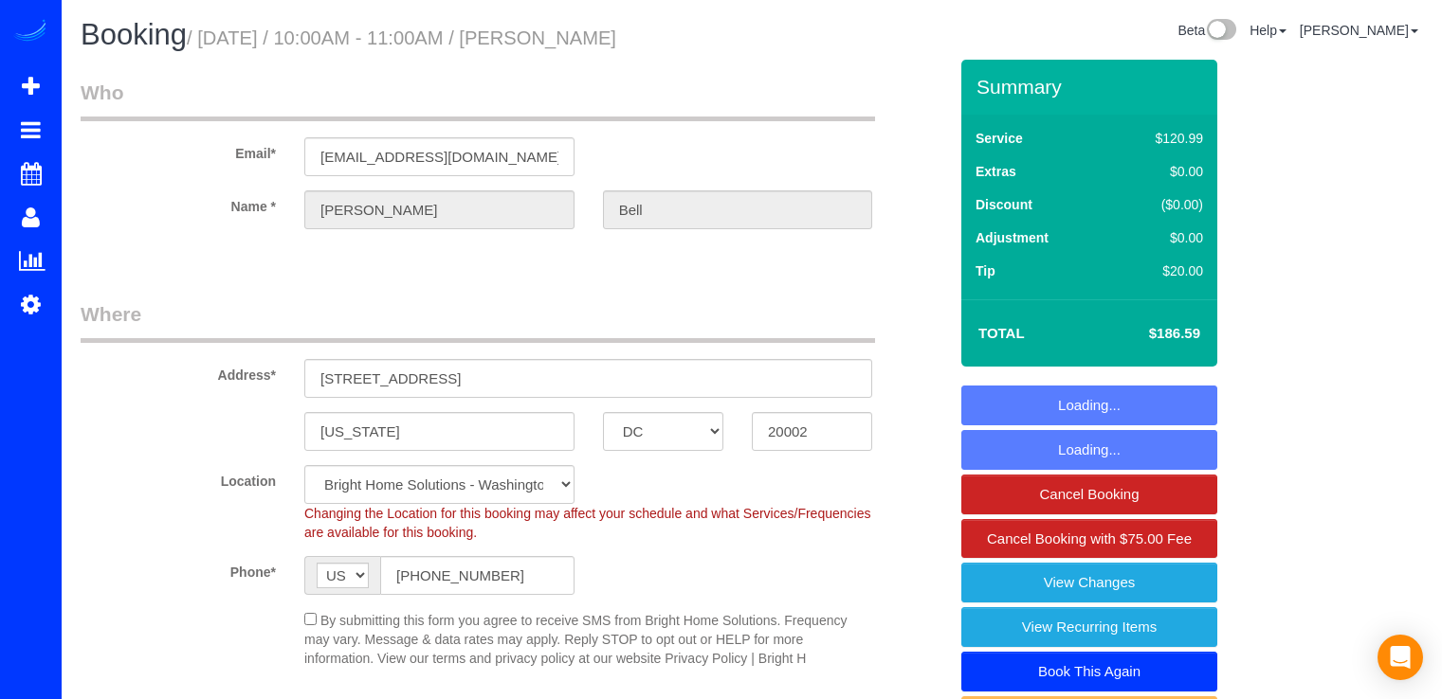
select select "DC"
select select "3"
select select "spot1"
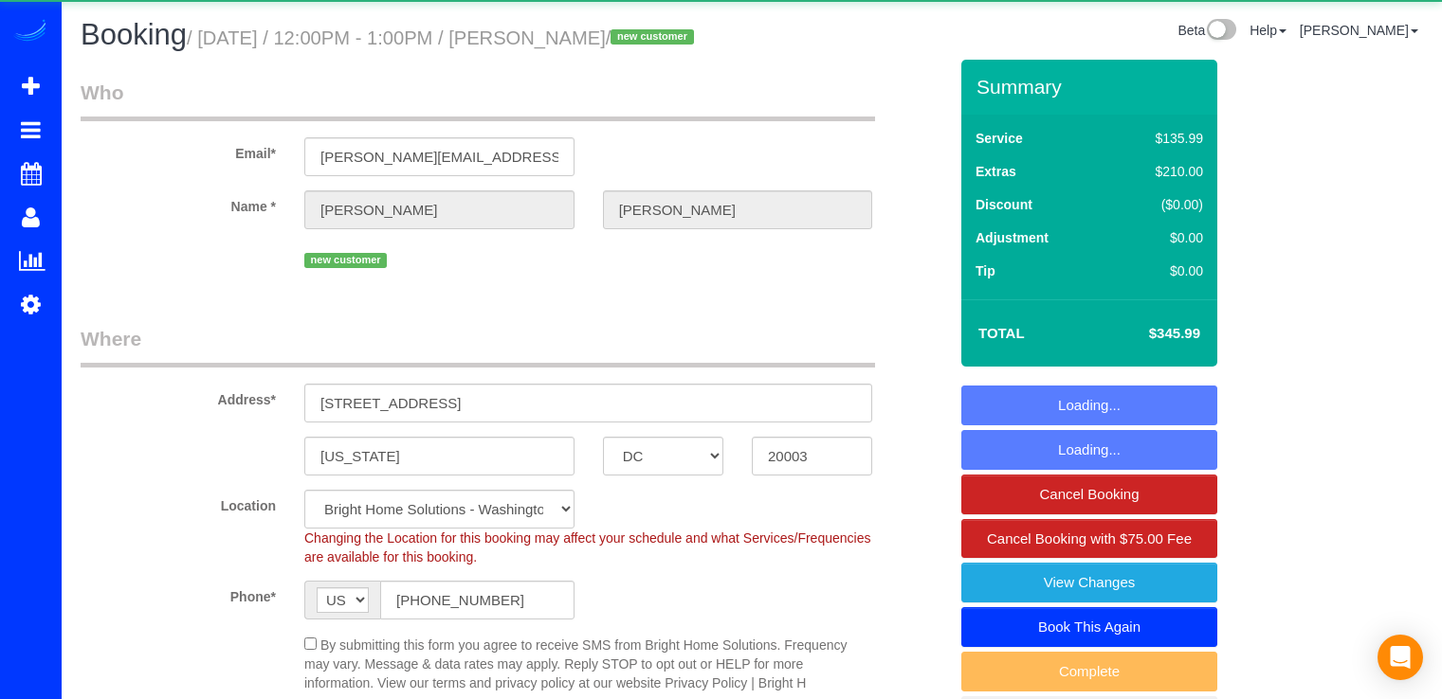
select select "DC"
select select "spot1"
select select "2"
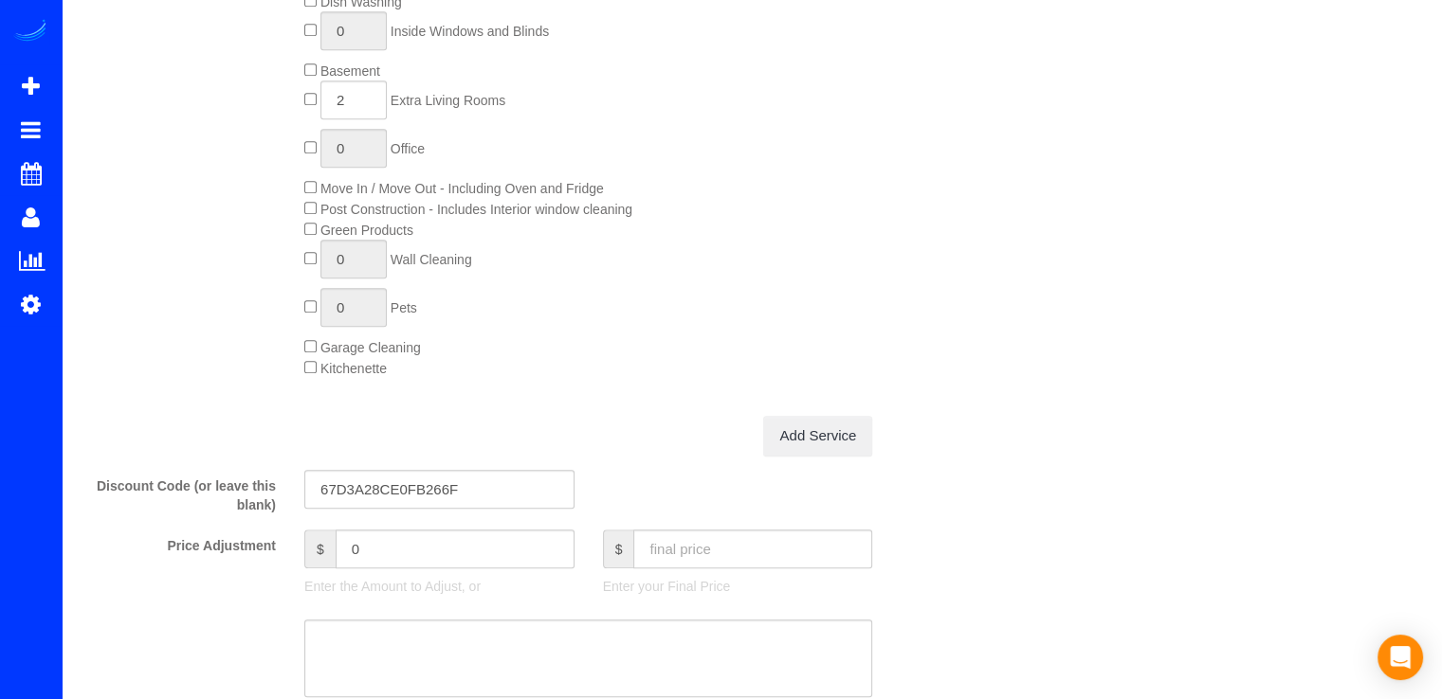
scroll to position [1611, 0]
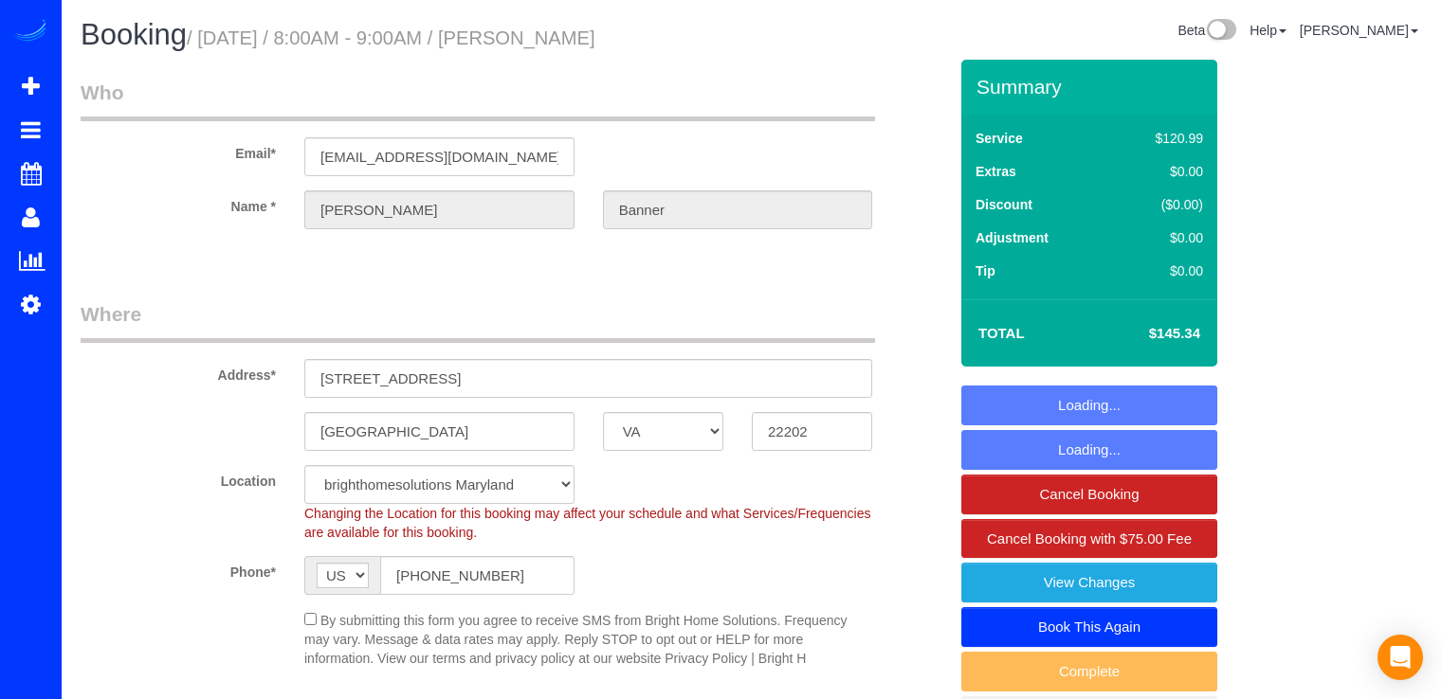
select select "VA"
select select "2"
select select "spot17"
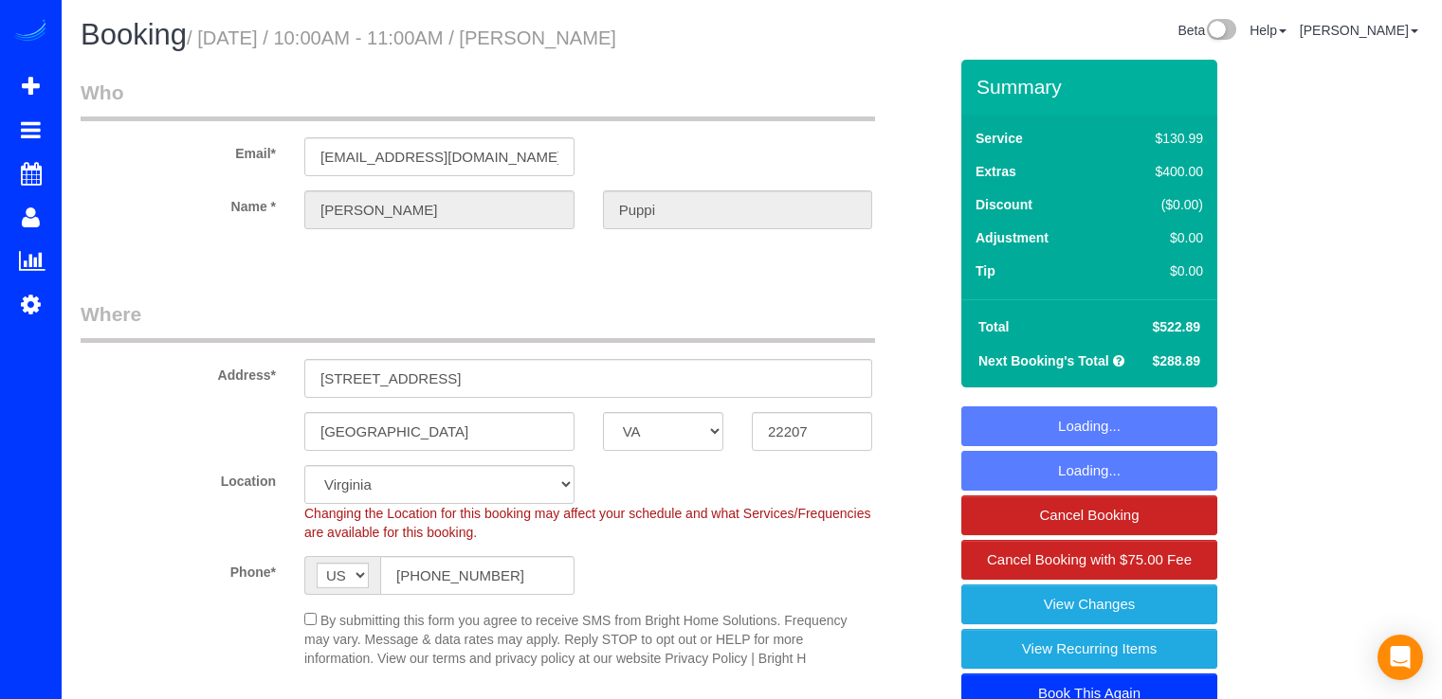
select select "VA"
select select "2"
select select "string:fspay-910b3d4e-1658-4bf7-a1fd-c18db4c5ce31"
select select "spot1"
select select "object:811"
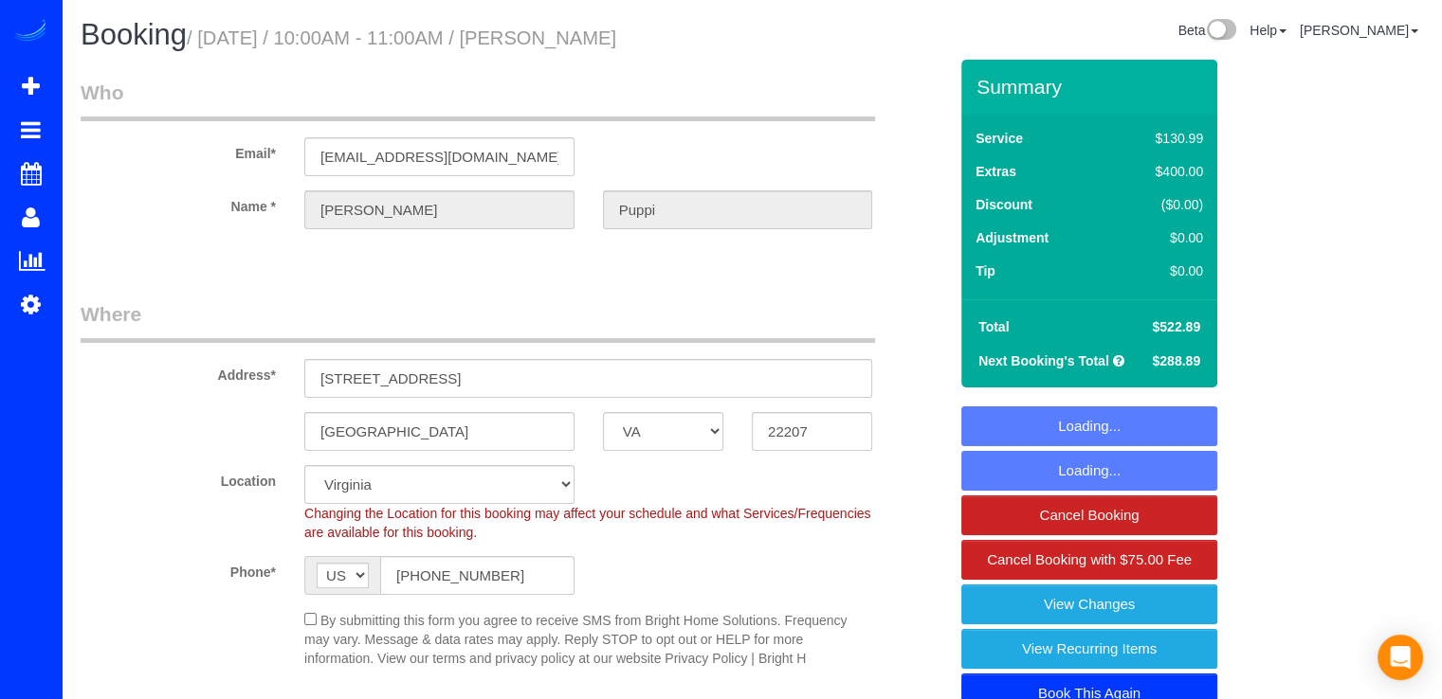
select select "spot15"
select select "2"
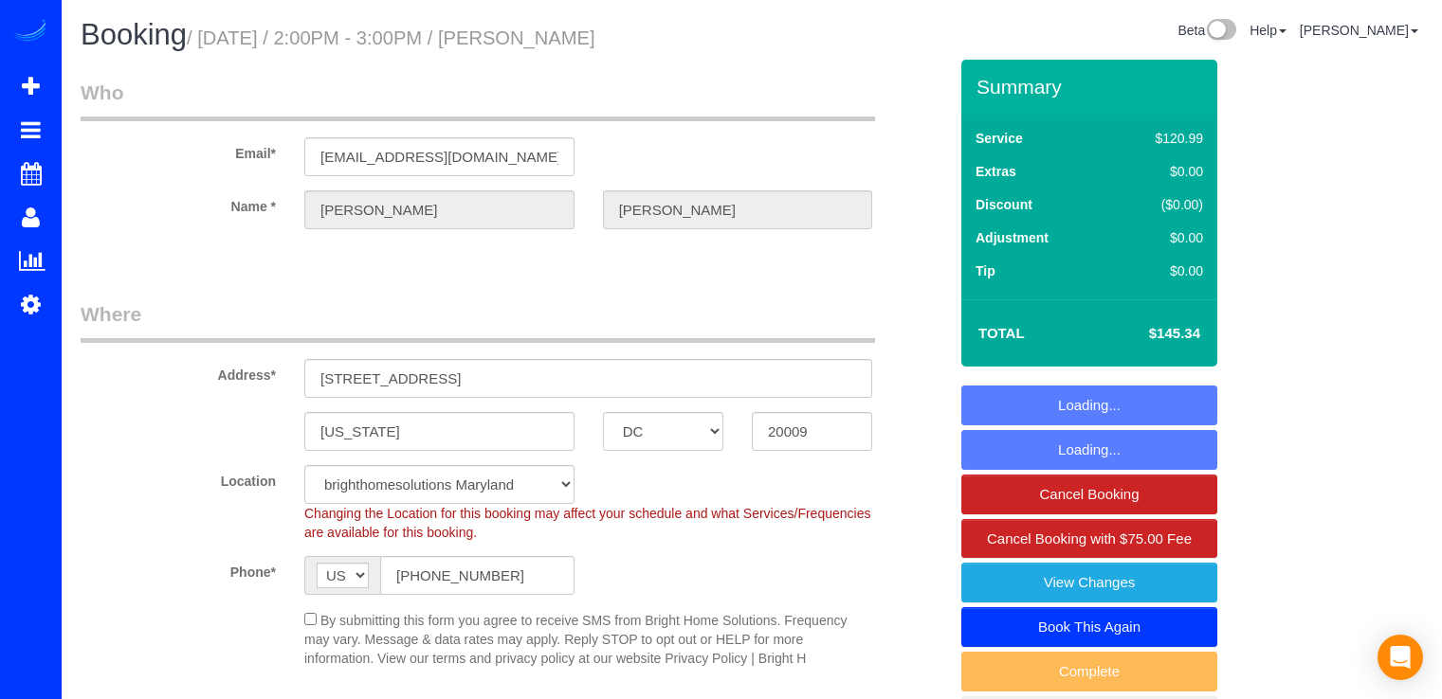
select select "DC"
select select "2"
select select "spot1"
